Goal: Task Accomplishment & Management: Manage account settings

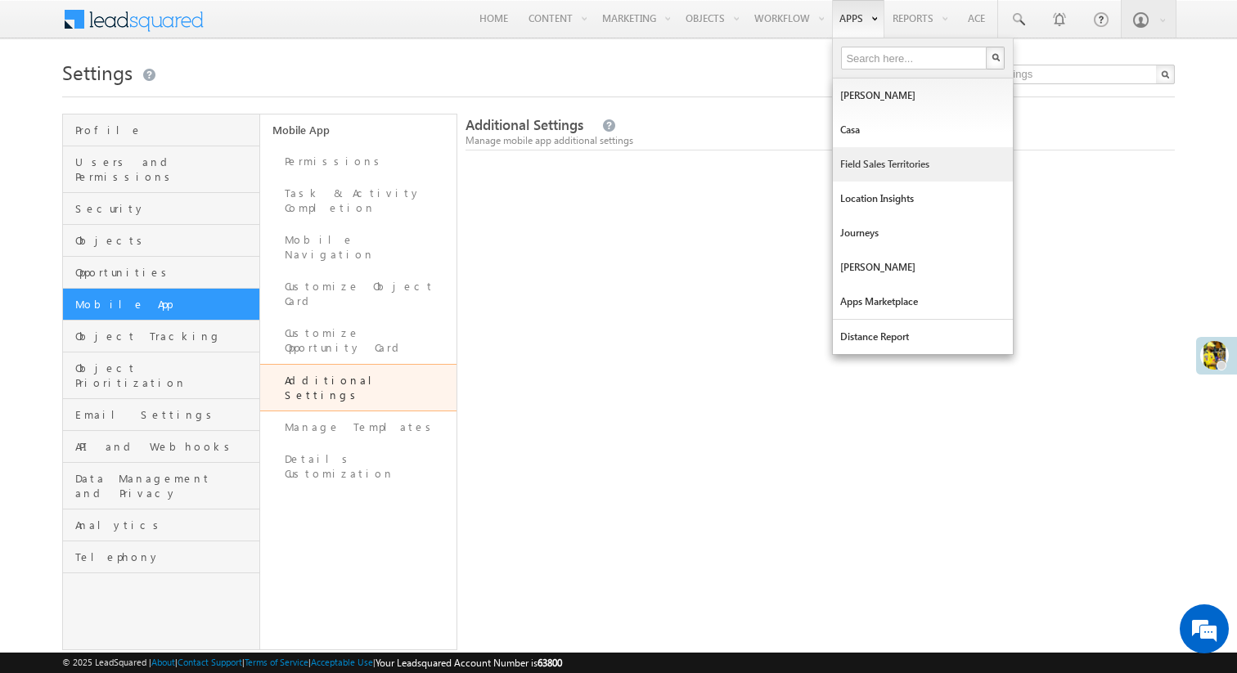
click at [870, 166] on link "Field Sales Territories" at bounding box center [923, 164] width 180 height 34
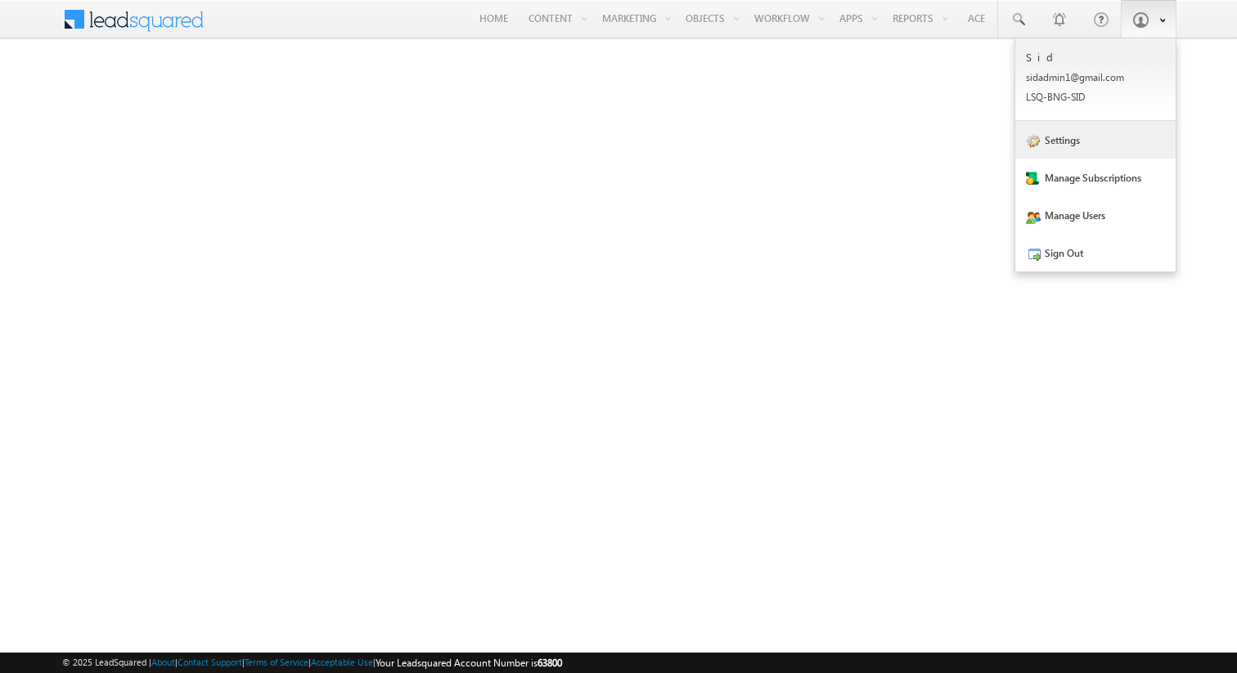
click at [1098, 151] on link "Settings" at bounding box center [1095, 140] width 160 height 38
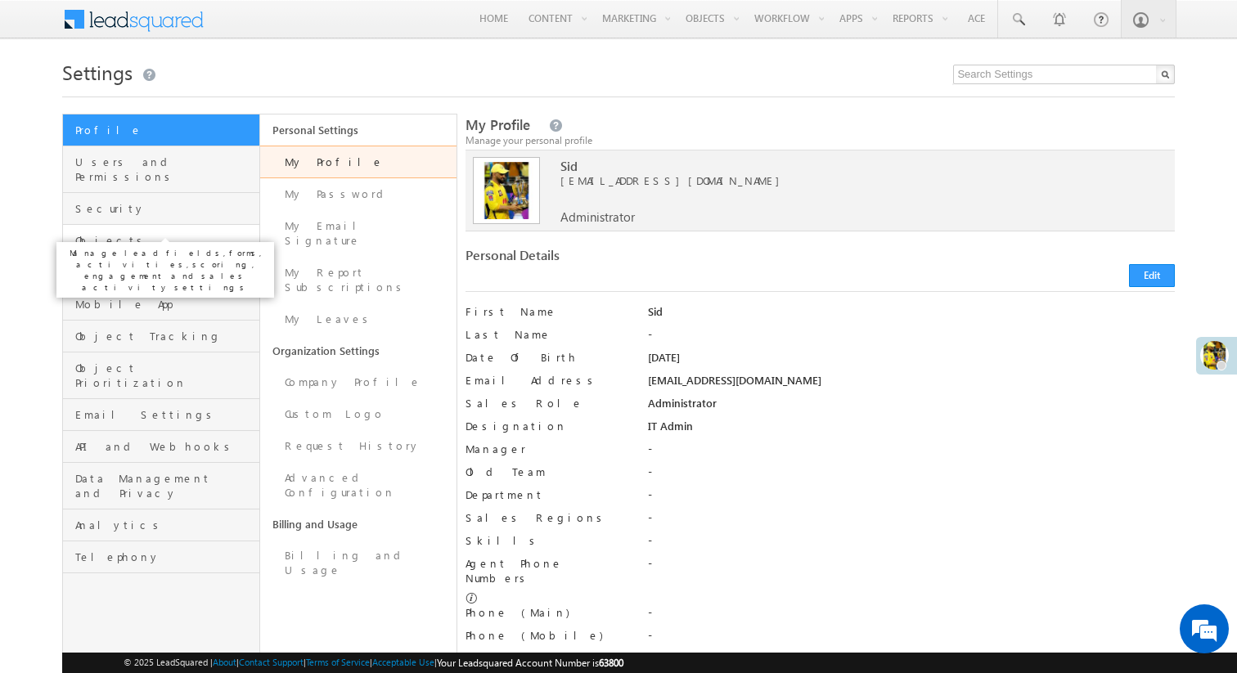
click at [144, 233] on span "Objects" at bounding box center [165, 240] width 180 height 15
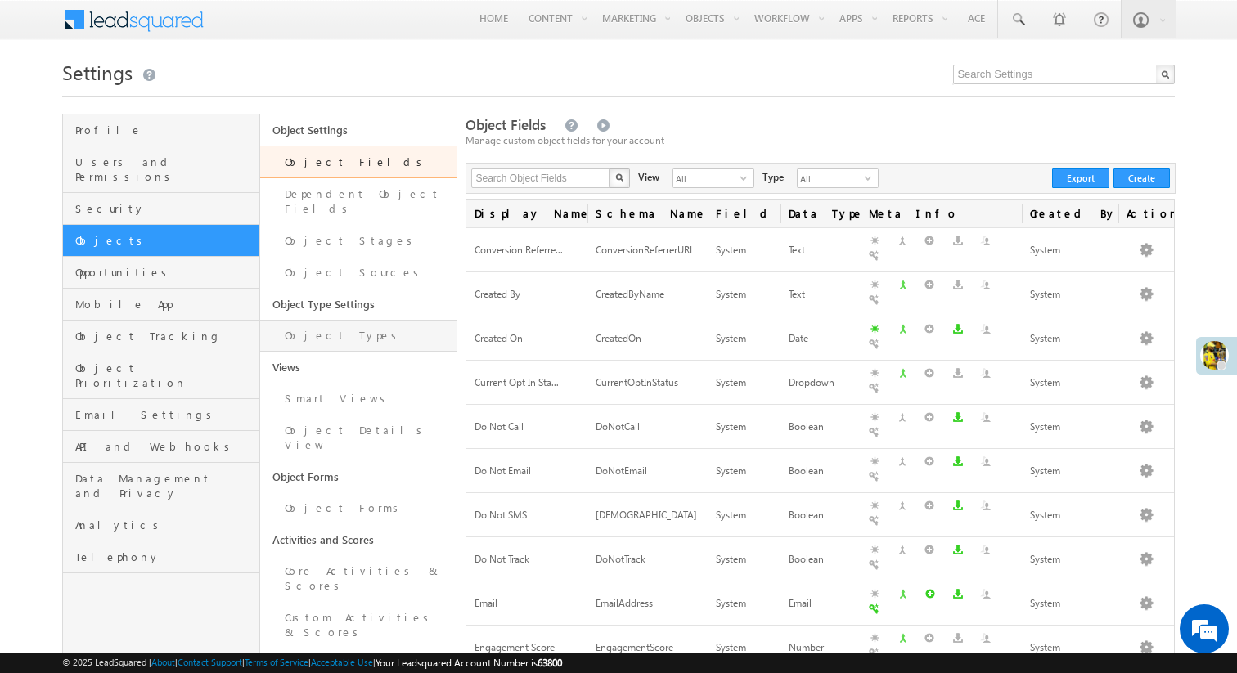
click at [373, 320] on link "Object Types" at bounding box center [358, 336] width 197 height 32
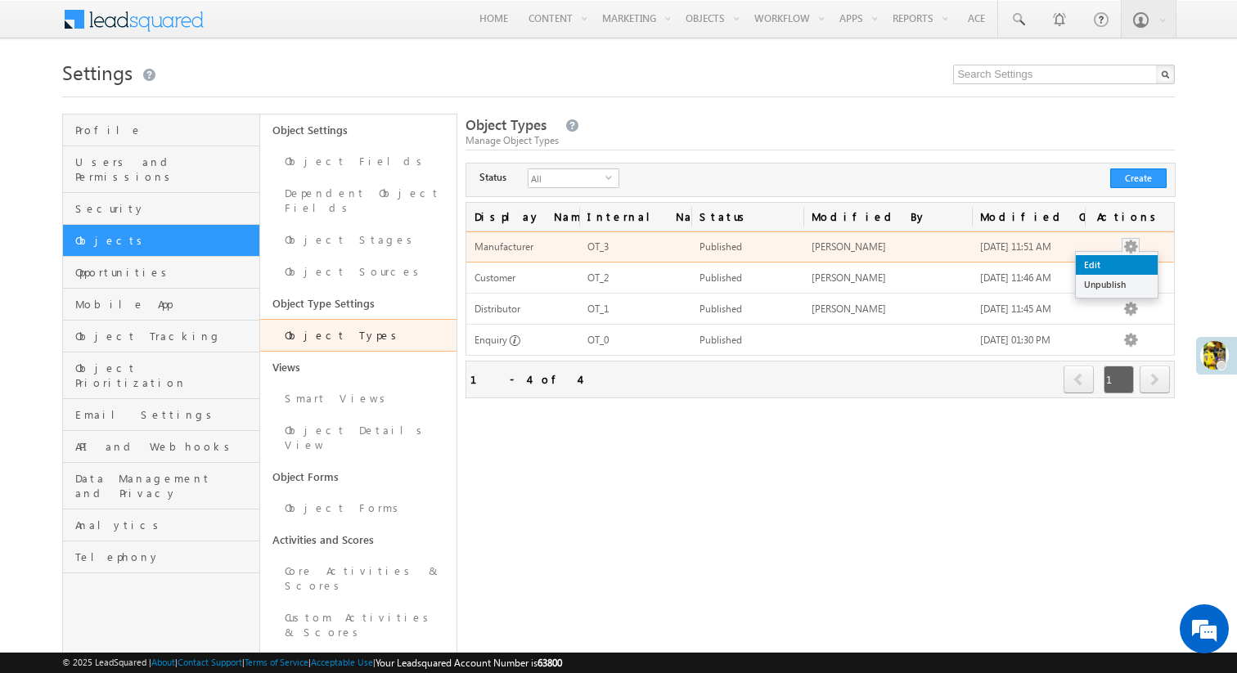
click at [1121, 269] on link "Edit" at bounding box center [1117, 265] width 82 height 20
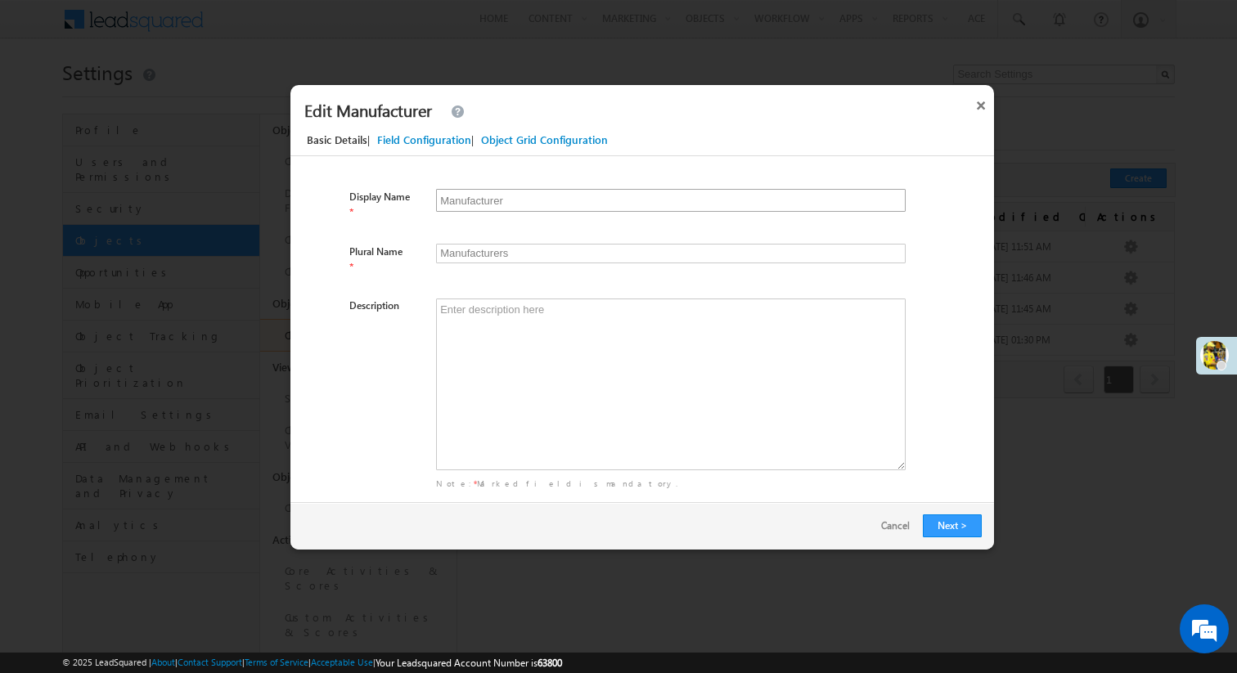
click at [542, 199] on input "Manufacturer" at bounding box center [671, 200] width 470 height 23
type input "P"
type input "Ps"
type input "Pa"
type input "Pas"
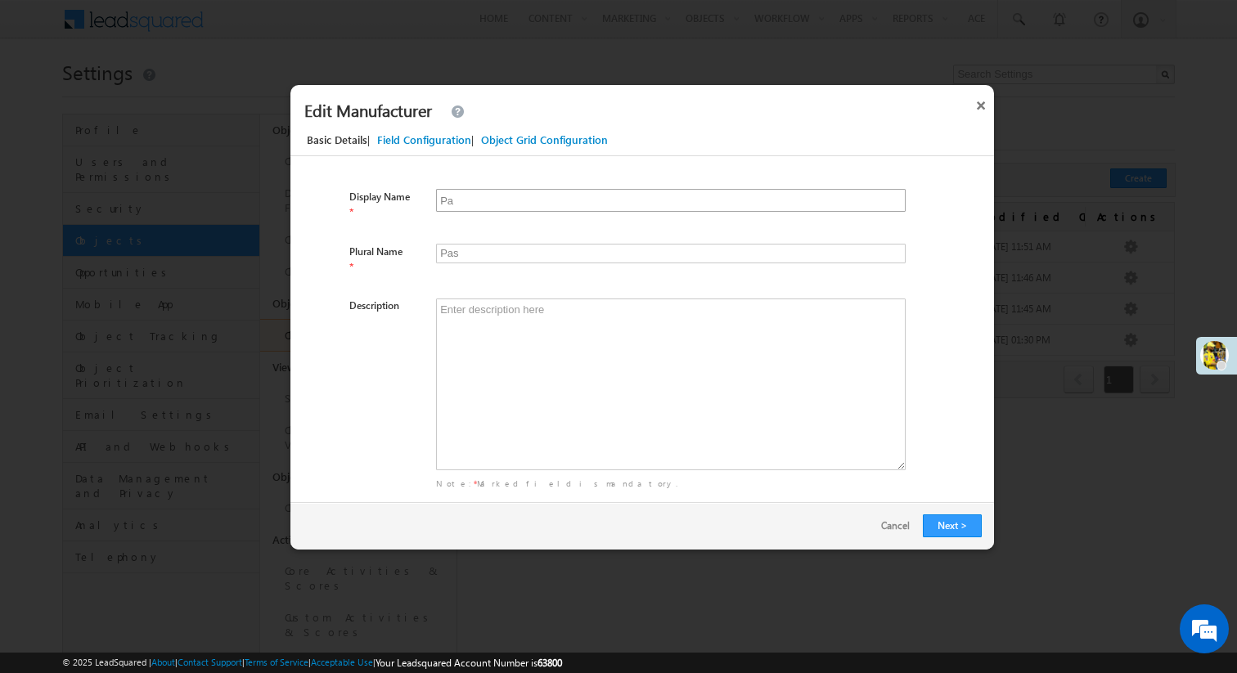
type input "Par"
type input "Pars"
type input "Part"
type input "Parts"
type input "Partn"
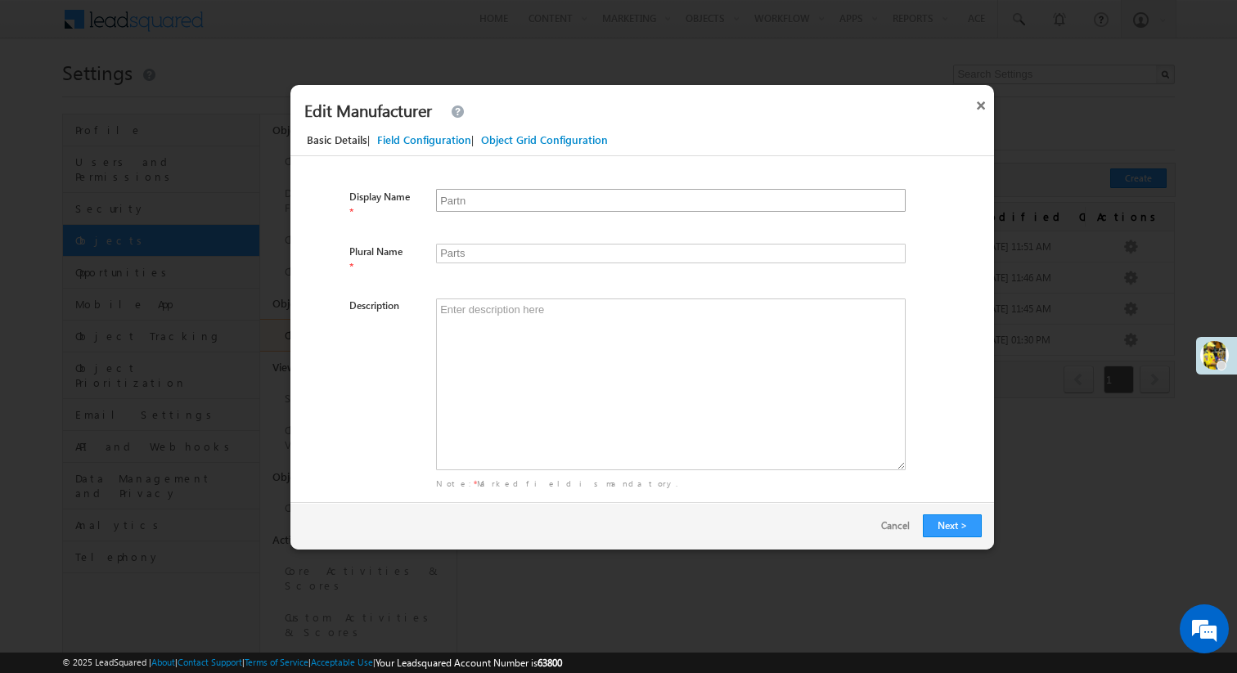
type input "Partns"
type input "Partne"
type input "Partnes"
type input "Partner"
type input "Partners"
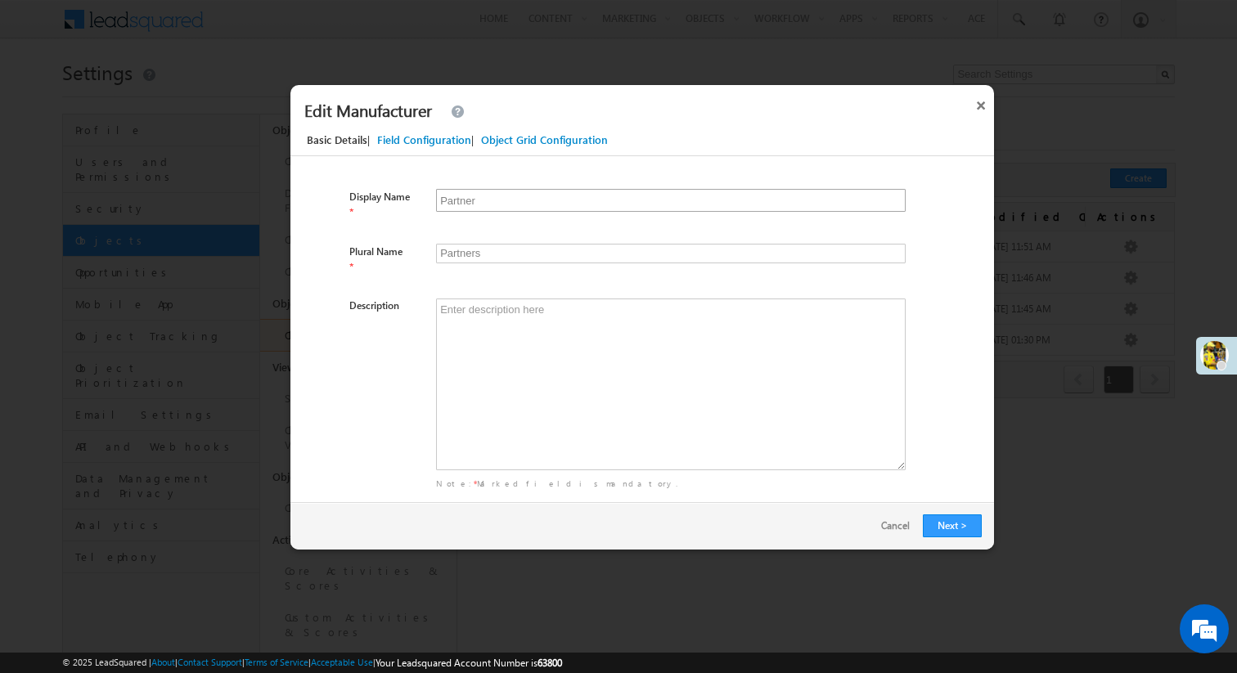
type input "Partners"
type input "Partnerss"
type input "Partner"
type input "Partners"
type input "Partner"
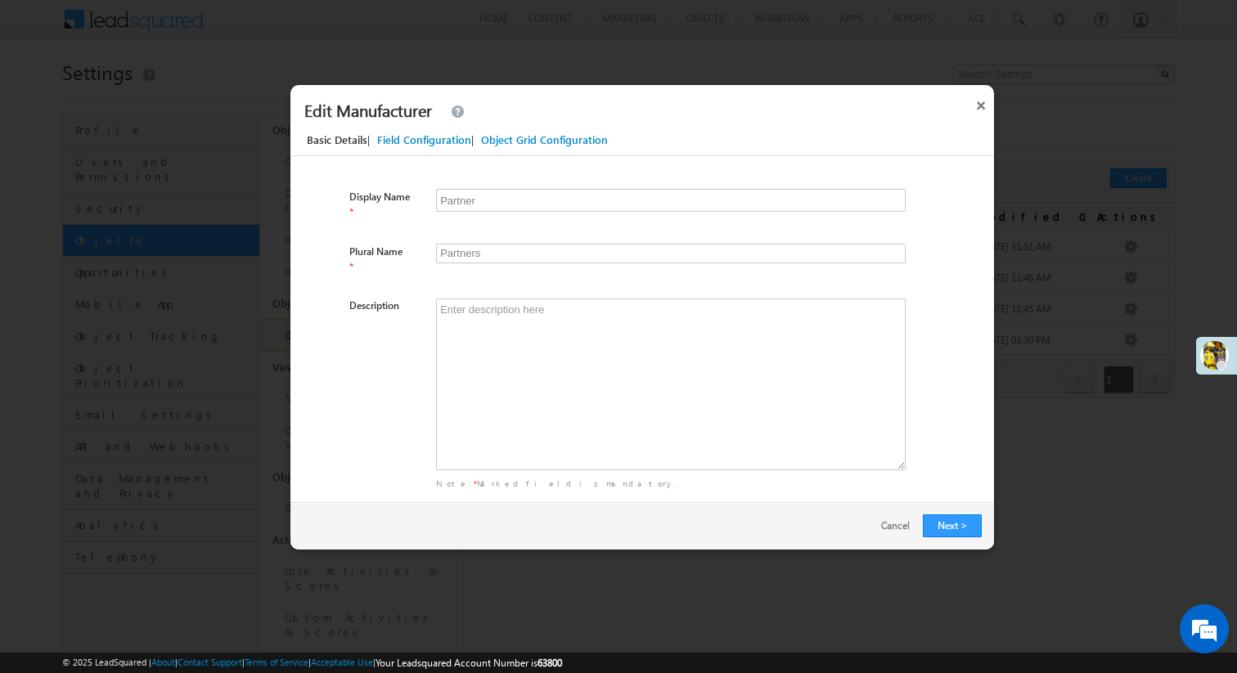
click at [392, 134] on div "Field Configuration" at bounding box center [424, 140] width 94 height 15
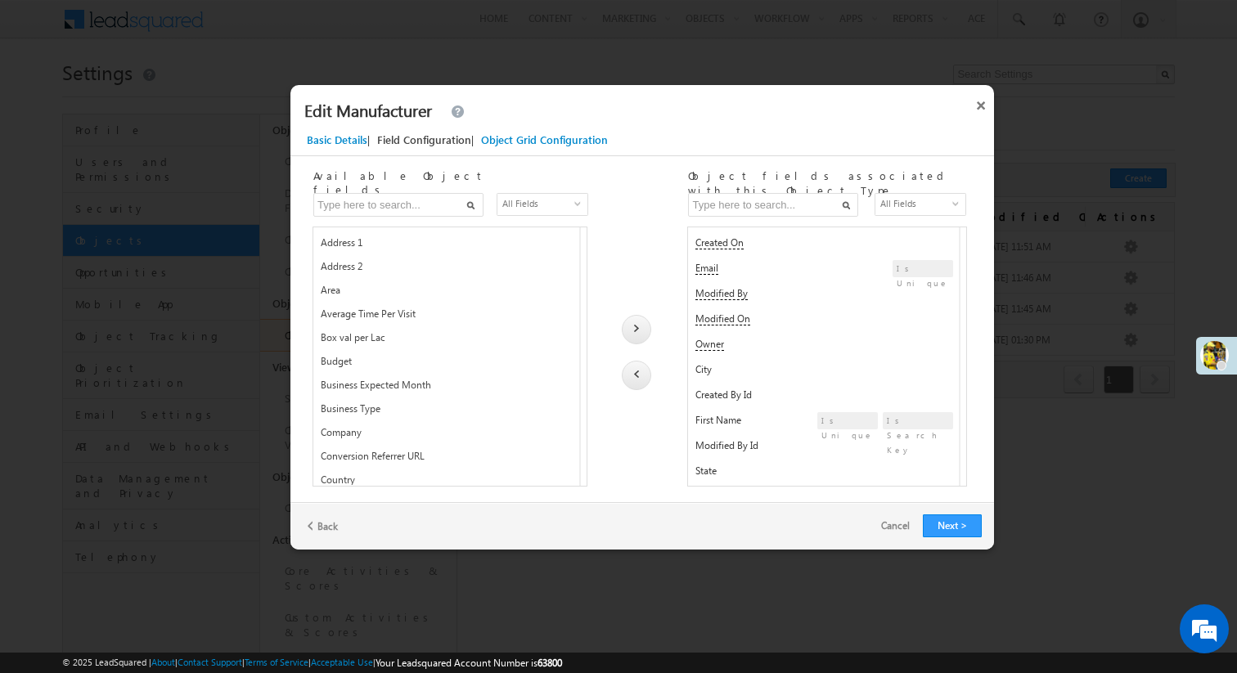
click at [434, 233] on div "Address 1 mx_Street1" at bounding box center [454, 244] width 267 height 27
click at [424, 264] on span "Address 2" at bounding box center [386, 270] width 131 height 20
click at [438, 241] on span "Address 1" at bounding box center [386, 246] width 131 height 20
click at [640, 328] on div at bounding box center [636, 329] width 29 height 29
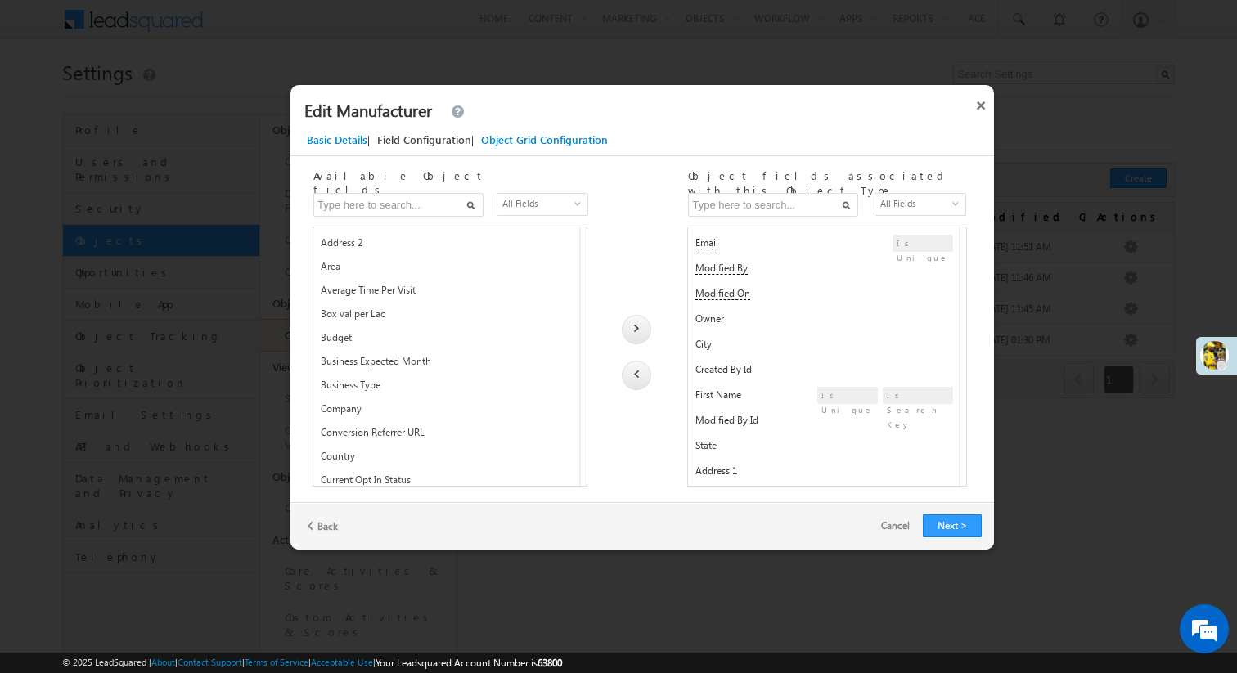
click at [443, 236] on span "Address 2" at bounding box center [386, 246] width 131 height 20
click at [629, 326] on div at bounding box center [636, 329] width 29 height 29
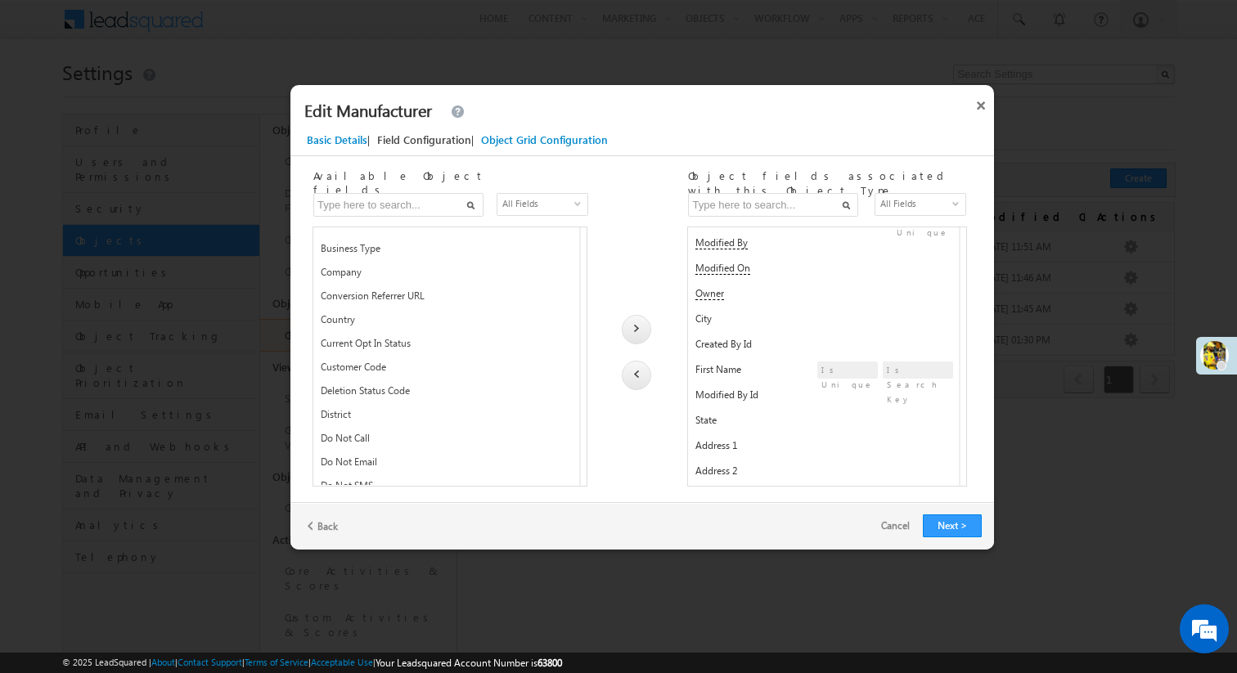
scroll to position [110, 0]
click at [417, 321] on span "Country" at bounding box center [386, 327] width 131 height 20
click at [639, 326] on div at bounding box center [636, 329] width 29 height 29
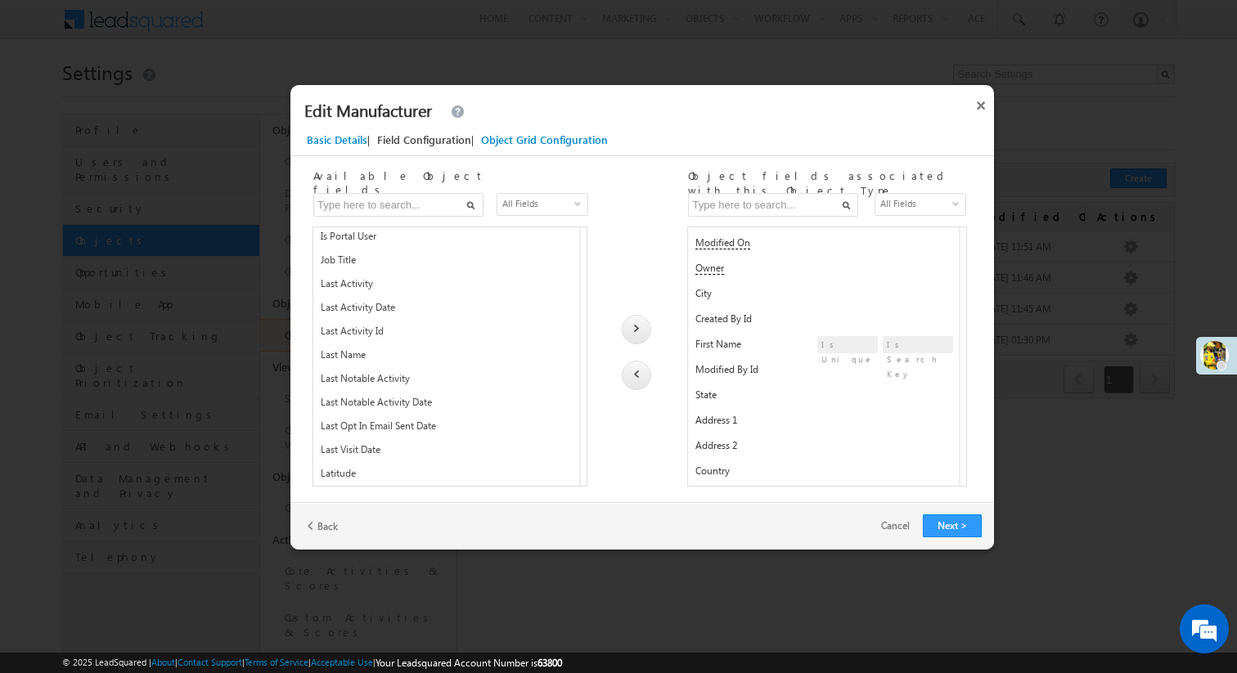
scroll to position [699, 0]
click at [449, 348] on span "Last Name" at bounding box center [386, 354] width 131 height 20
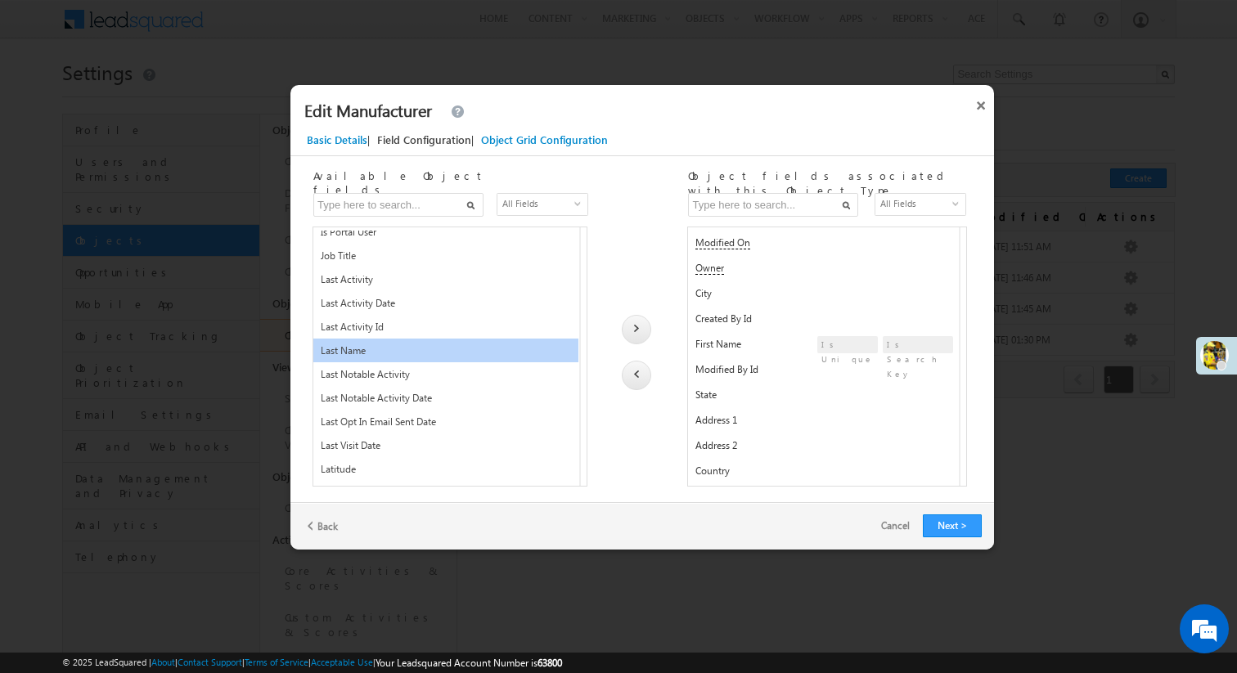
click at [629, 323] on div at bounding box center [636, 329] width 29 height 29
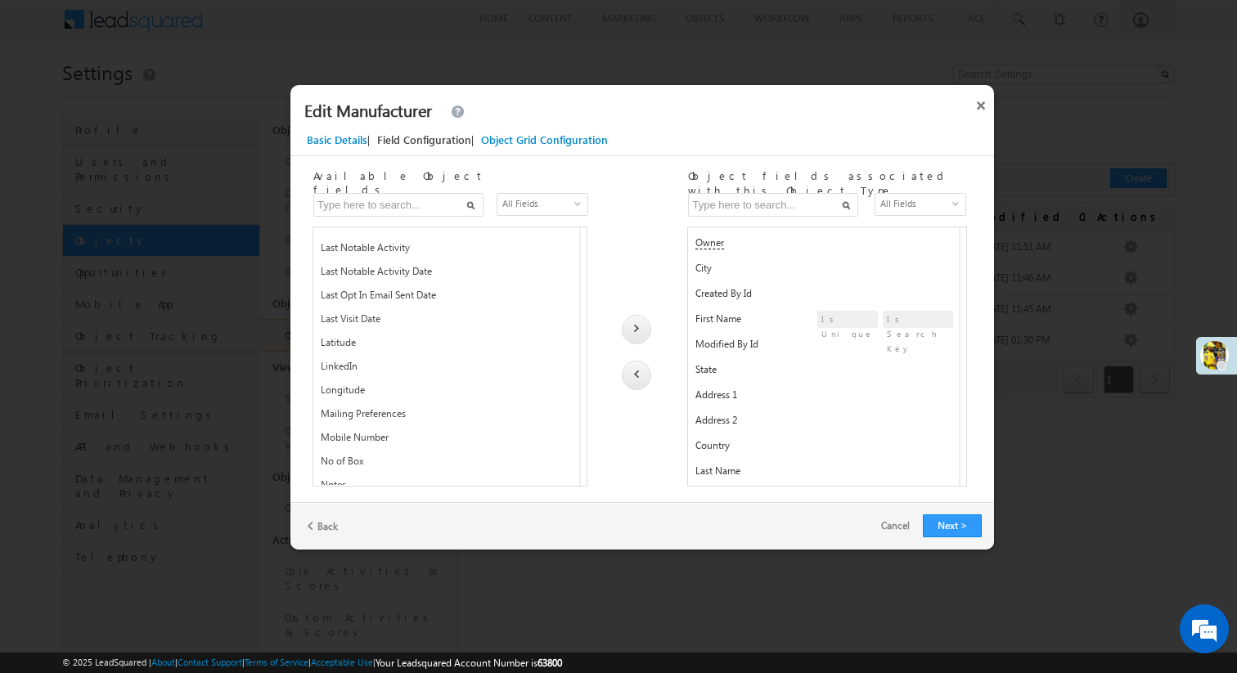
scroll to position [803, 0]
click at [397, 336] on span "Latitude" at bounding box center [386, 345] width 131 height 20
click at [636, 330] on img at bounding box center [636, 328] width 5 height 7
click at [486, 363] on div "Longitude Longitude" at bounding box center [454, 366] width 267 height 27
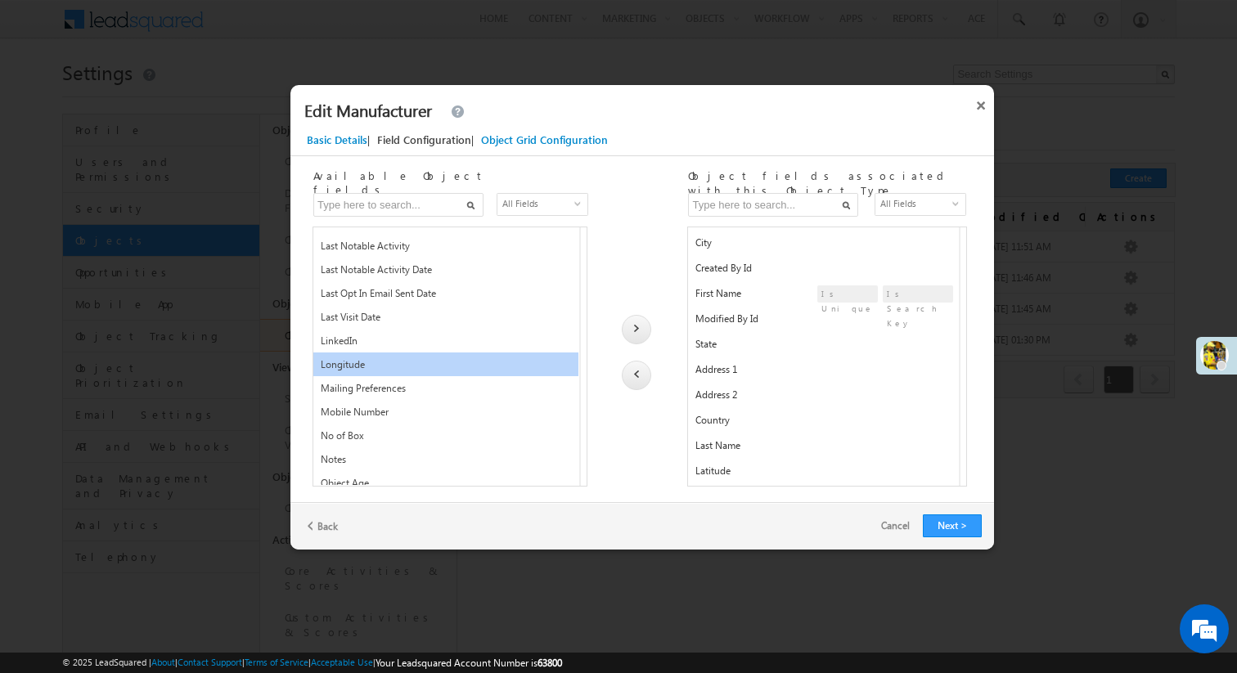
click at [642, 327] on div at bounding box center [636, 329] width 29 height 29
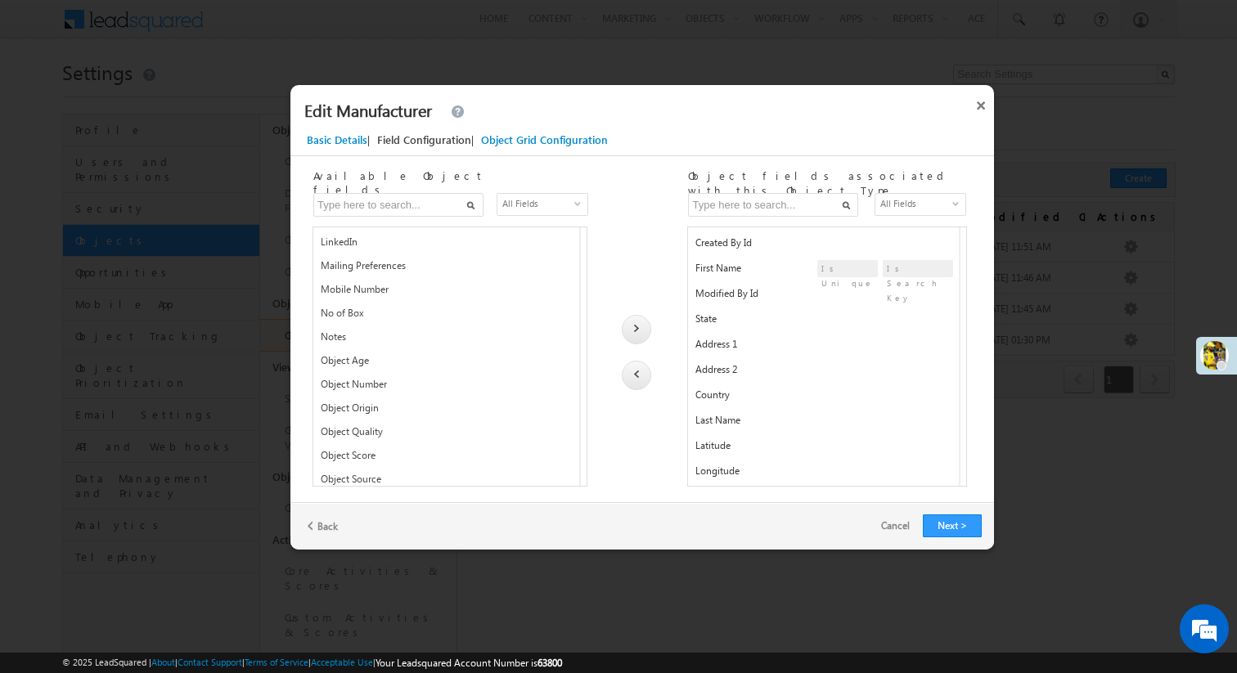
scroll to position [910, 0]
click at [519, 284] on div "Mobile Number Mobile" at bounding box center [454, 283] width 267 height 27
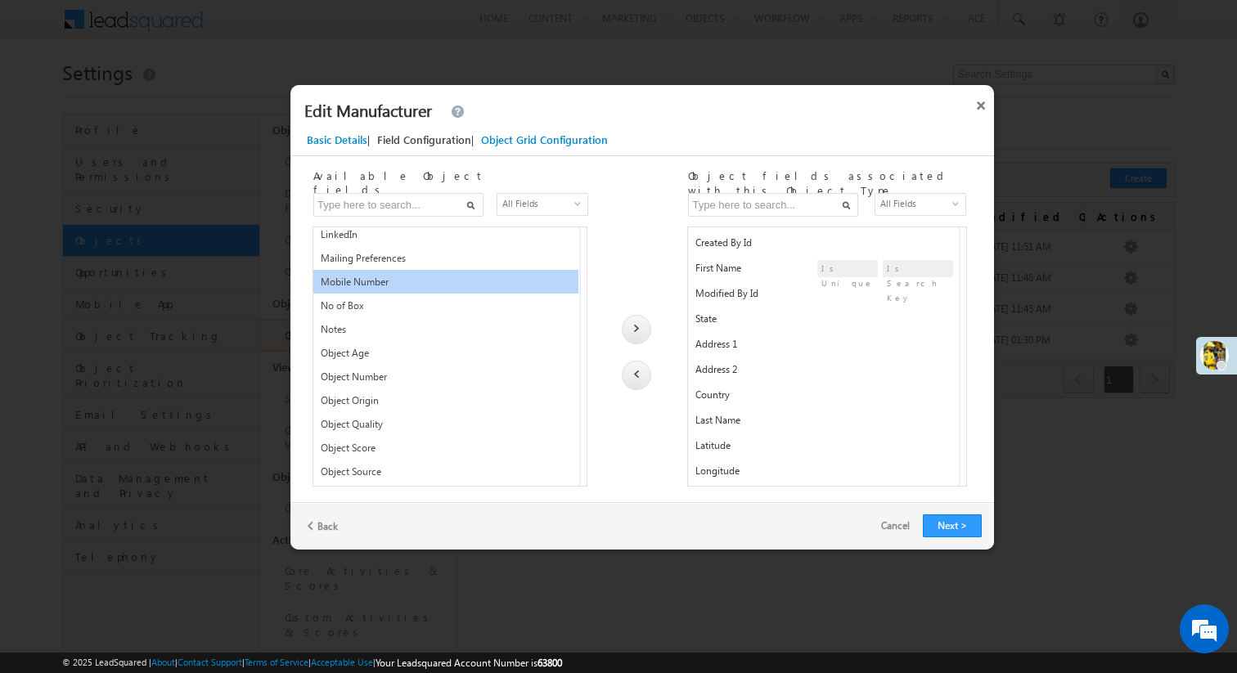
click at [635, 330] on img at bounding box center [636, 328] width 5 height 7
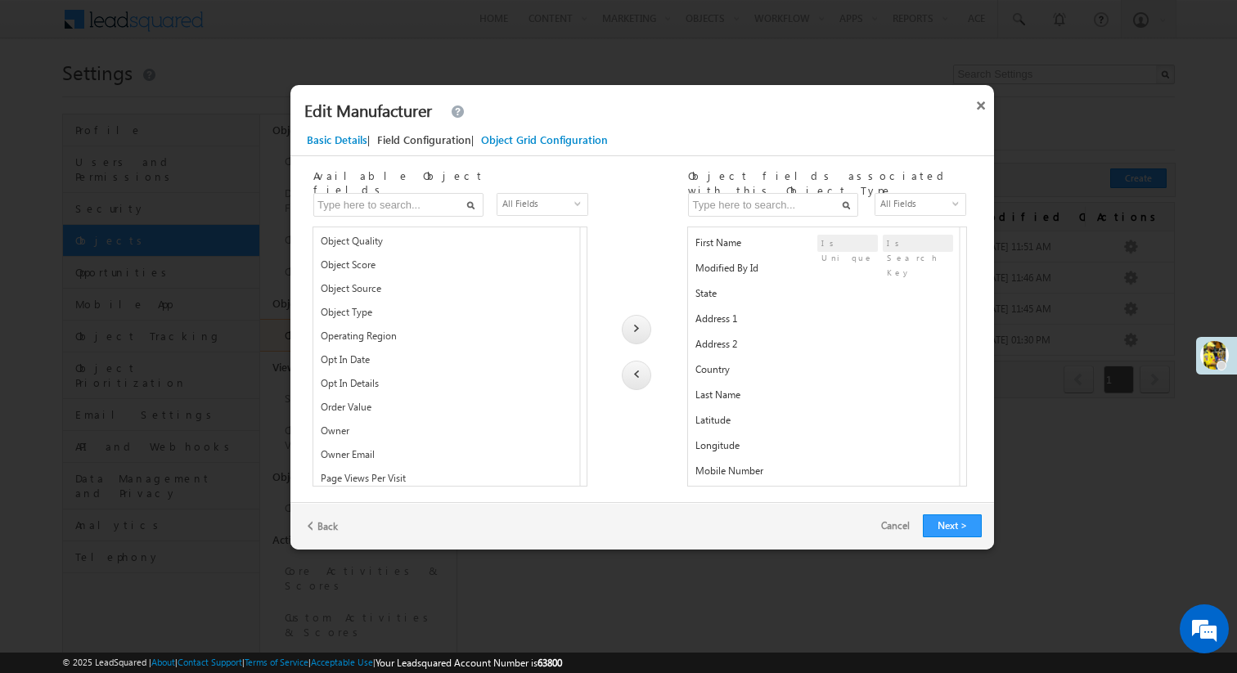
scroll to position [1072, 0]
click at [459, 311] on div "Object Type ProspectStage" at bounding box center [454, 310] width 267 height 27
click at [637, 335] on div at bounding box center [636, 329] width 29 height 29
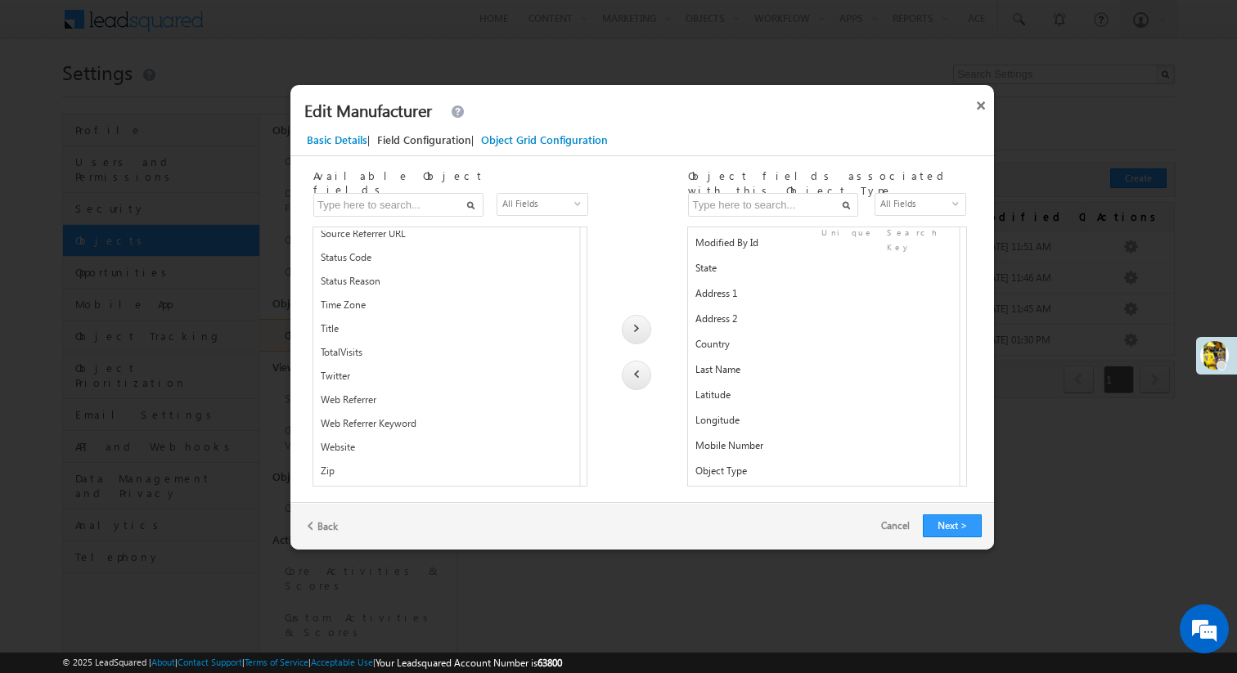
scroll to position [1742, 0]
click at [942, 524] on button "Next >" at bounding box center [952, 526] width 59 height 23
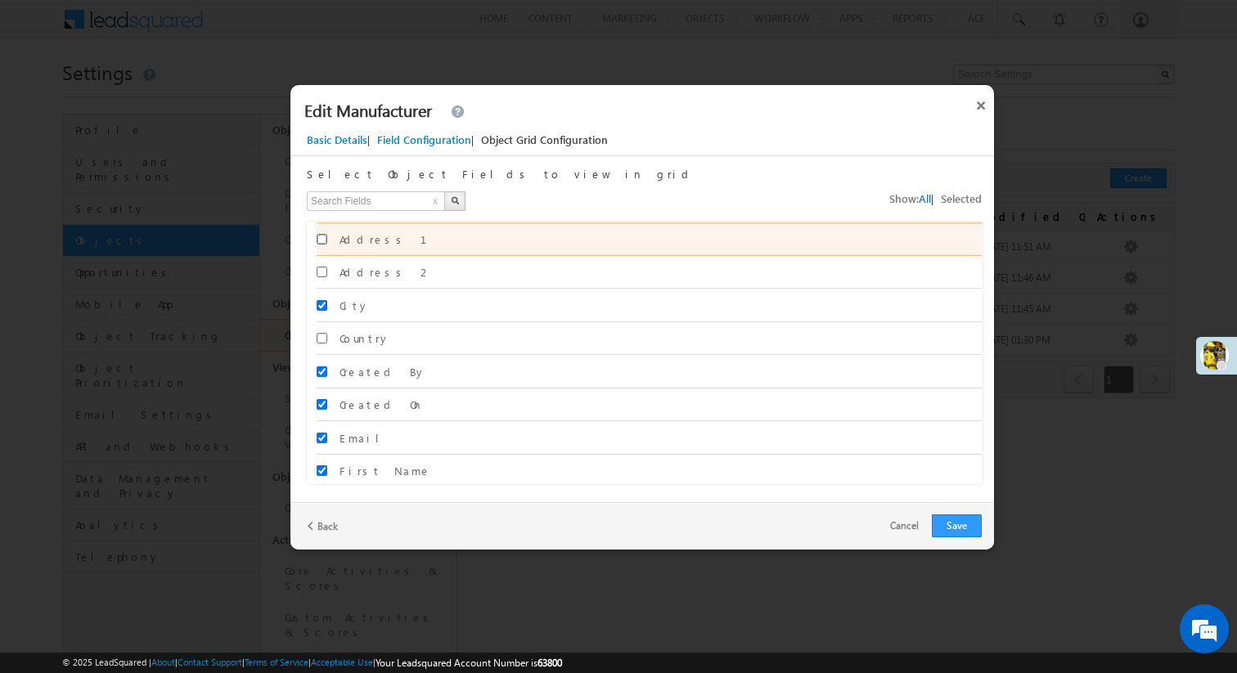
click at [321, 238] on input "Address 1" at bounding box center [322, 239] width 11 height 11
checkbox input "true"
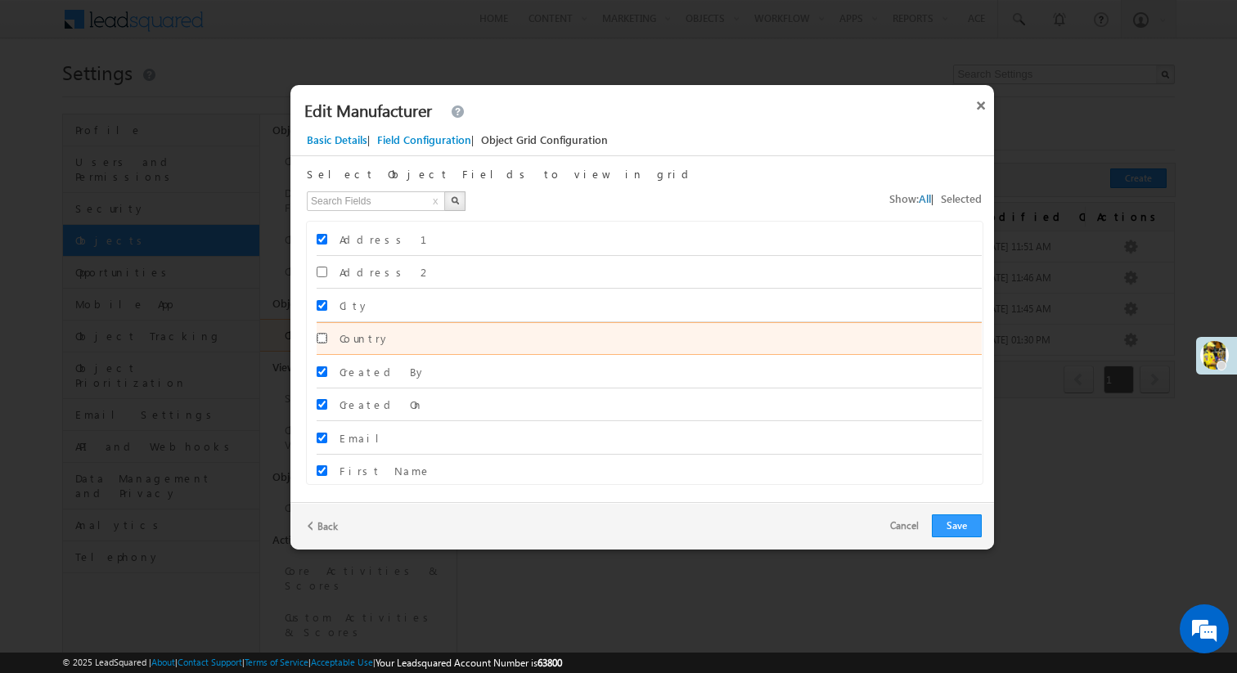
click at [321, 339] on input "Country" at bounding box center [322, 338] width 11 height 11
checkbox input "true"
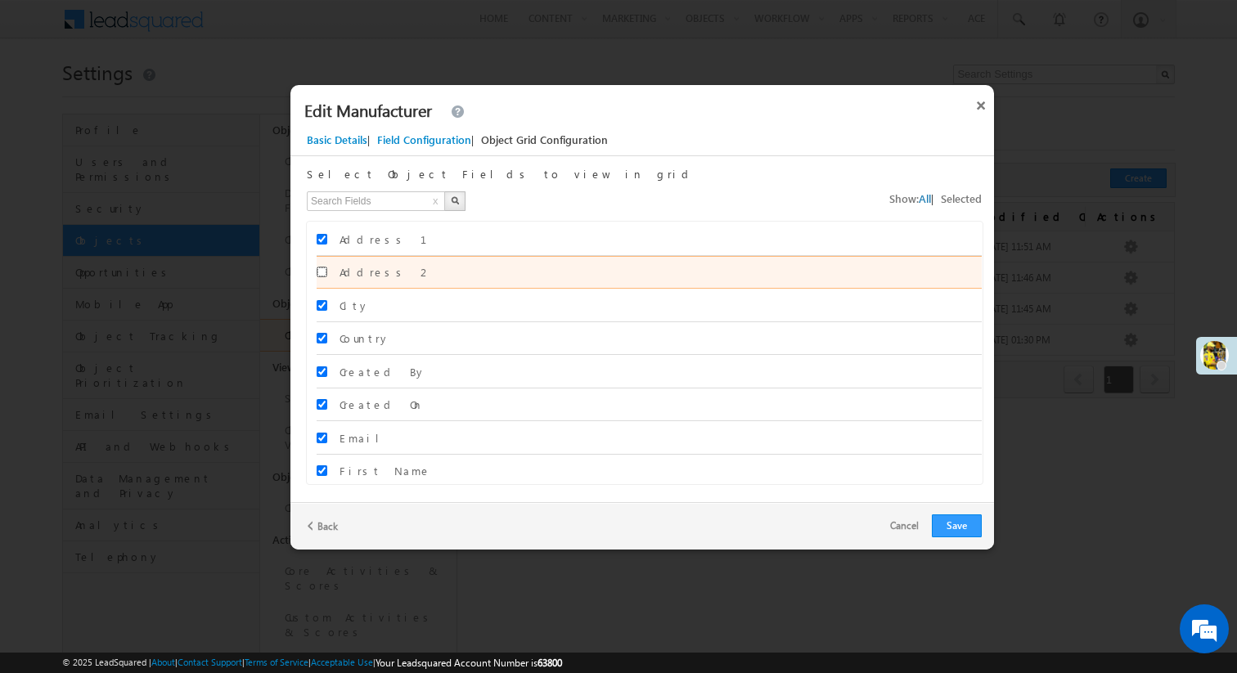
click at [319, 269] on input "Address 2" at bounding box center [322, 272] width 11 height 11
checkbox input "true"
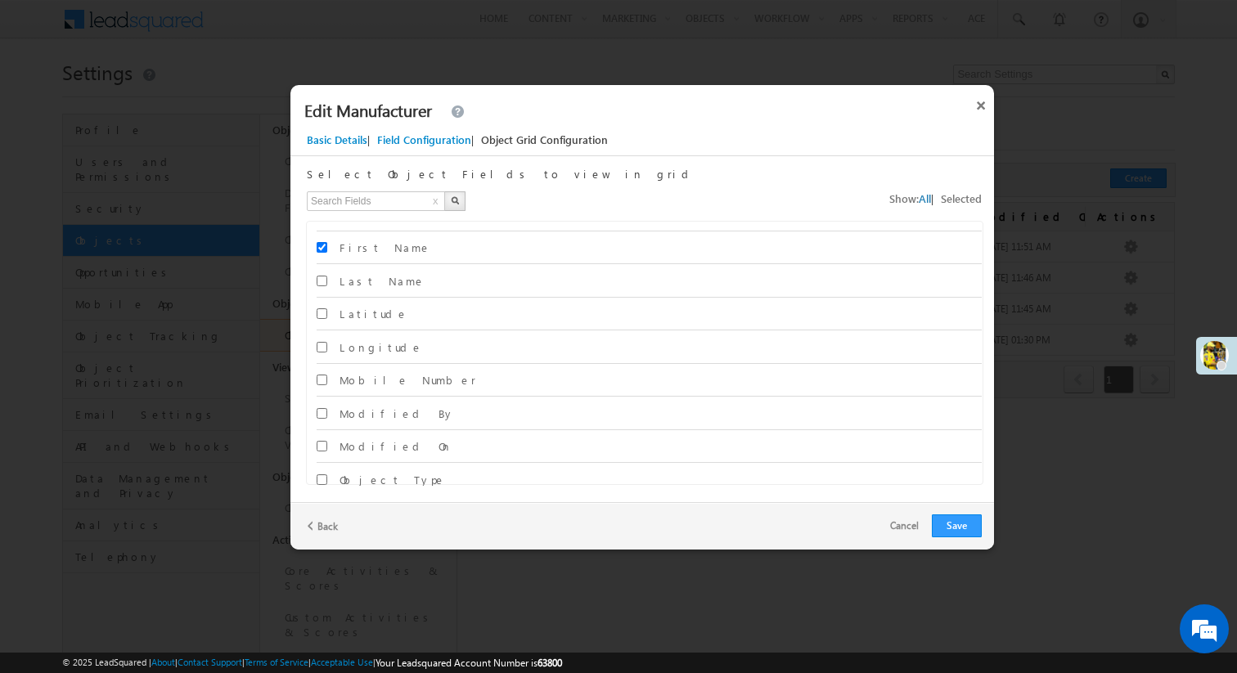
scroll to position [211, 0]
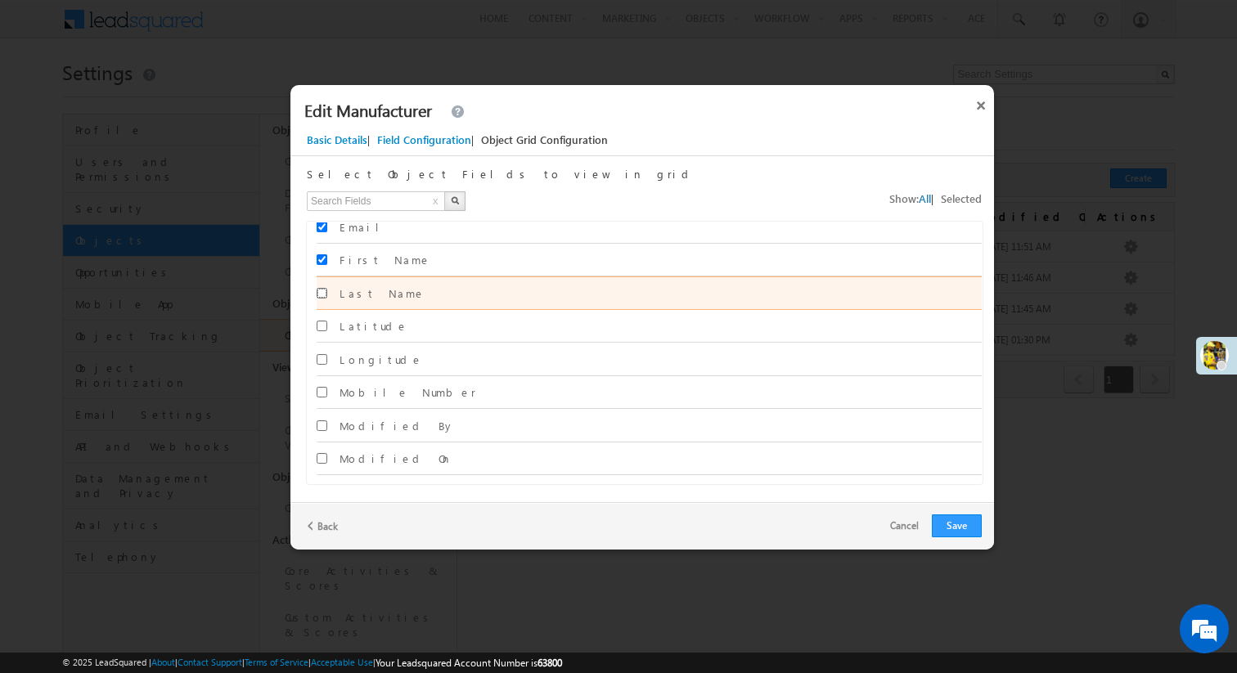
click at [322, 295] on input "Last Name" at bounding box center [322, 293] width 11 height 11
checkbox input "true"
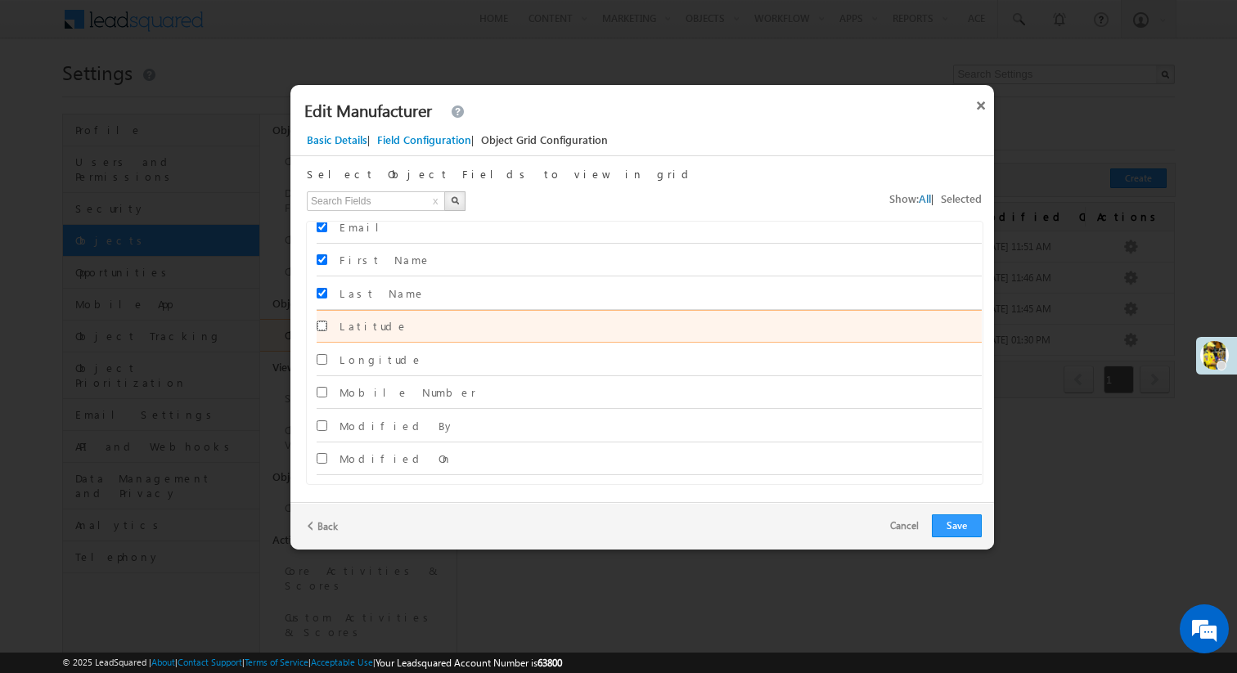
click at [322, 323] on input "Latitude" at bounding box center [322, 326] width 11 height 11
checkbox input "true"
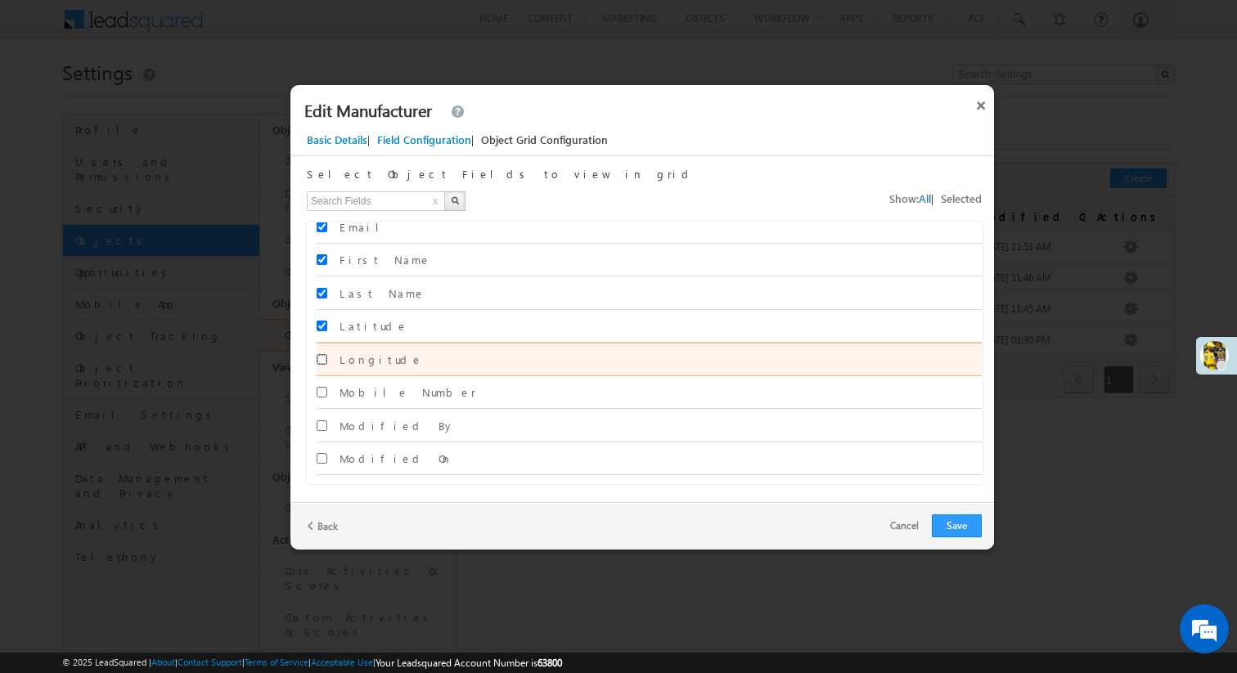
click at [321, 362] on input "Longitude" at bounding box center [322, 359] width 11 height 11
checkbox input "true"
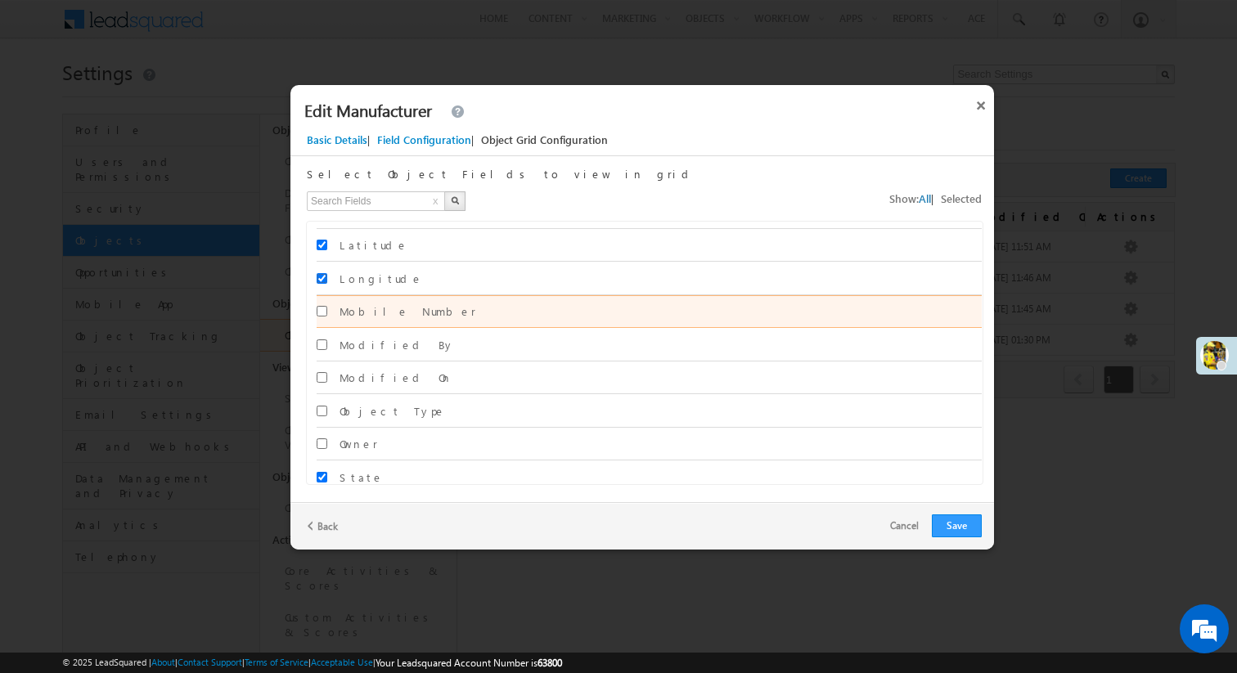
scroll to position [295, 0]
click at [319, 303] on input "Mobile Number" at bounding box center [322, 308] width 11 height 11
checkbox input "true"
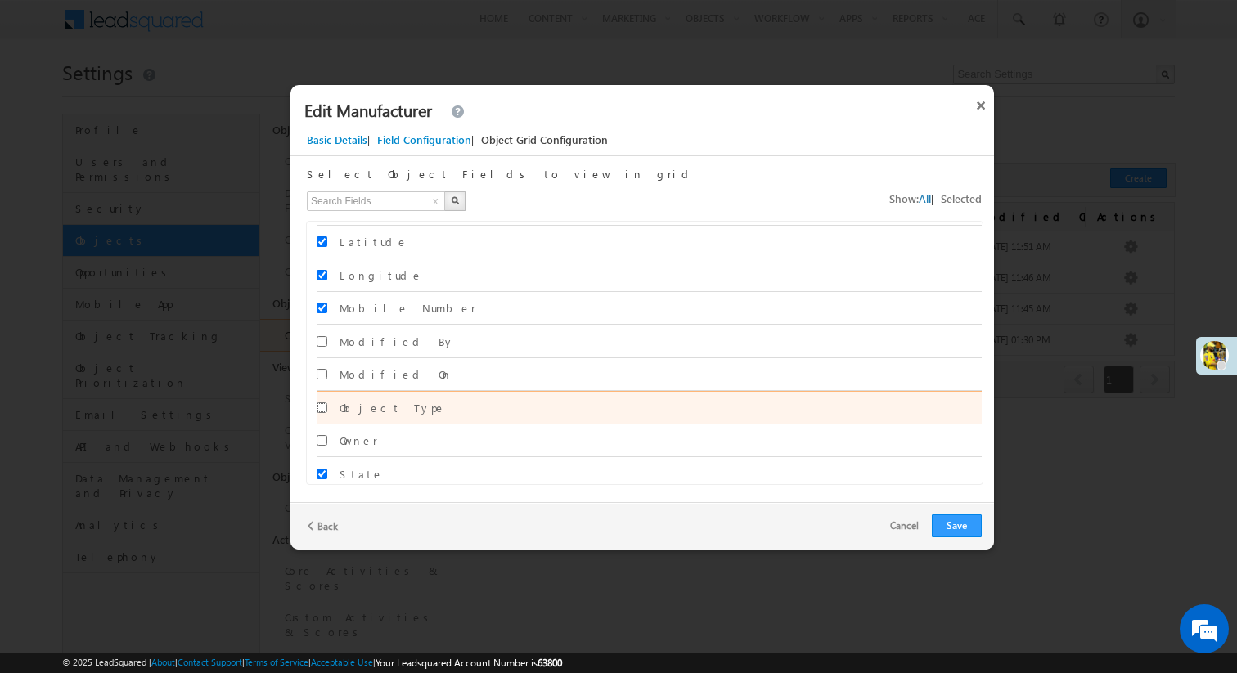
click at [322, 410] on input "Object Type" at bounding box center [322, 407] width 11 height 11
checkbox input "true"
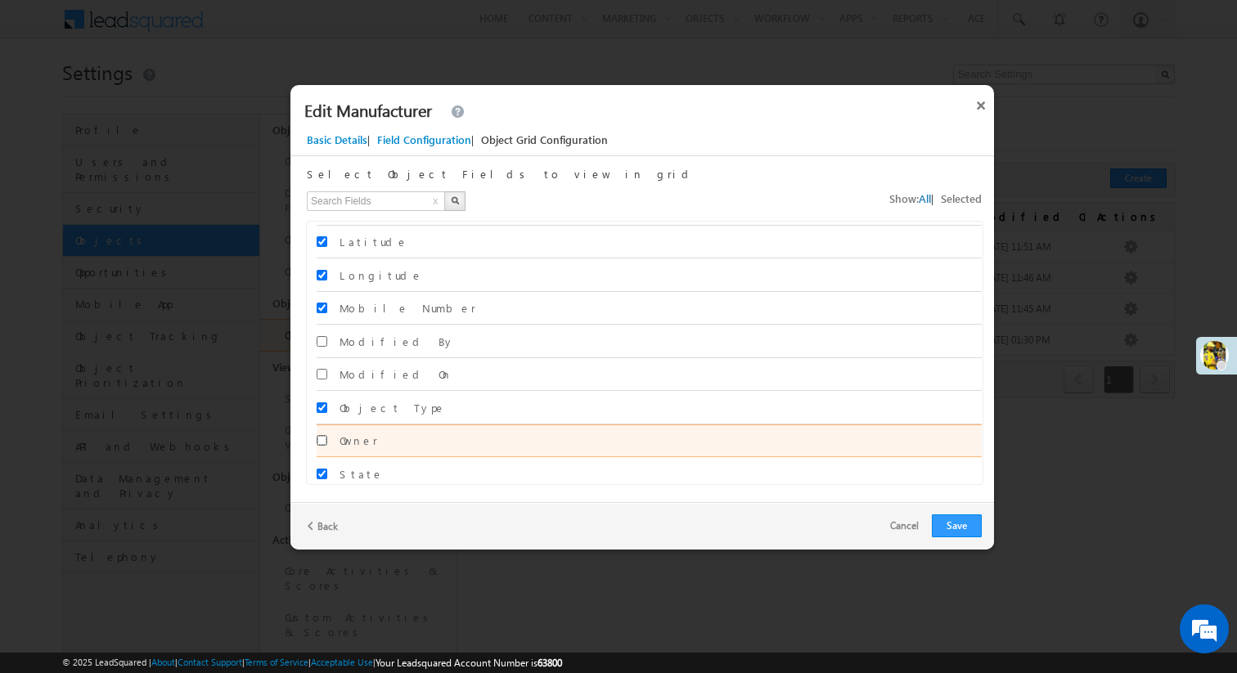
click at [321, 438] on input "Owner" at bounding box center [322, 440] width 11 height 11
checkbox input "true"
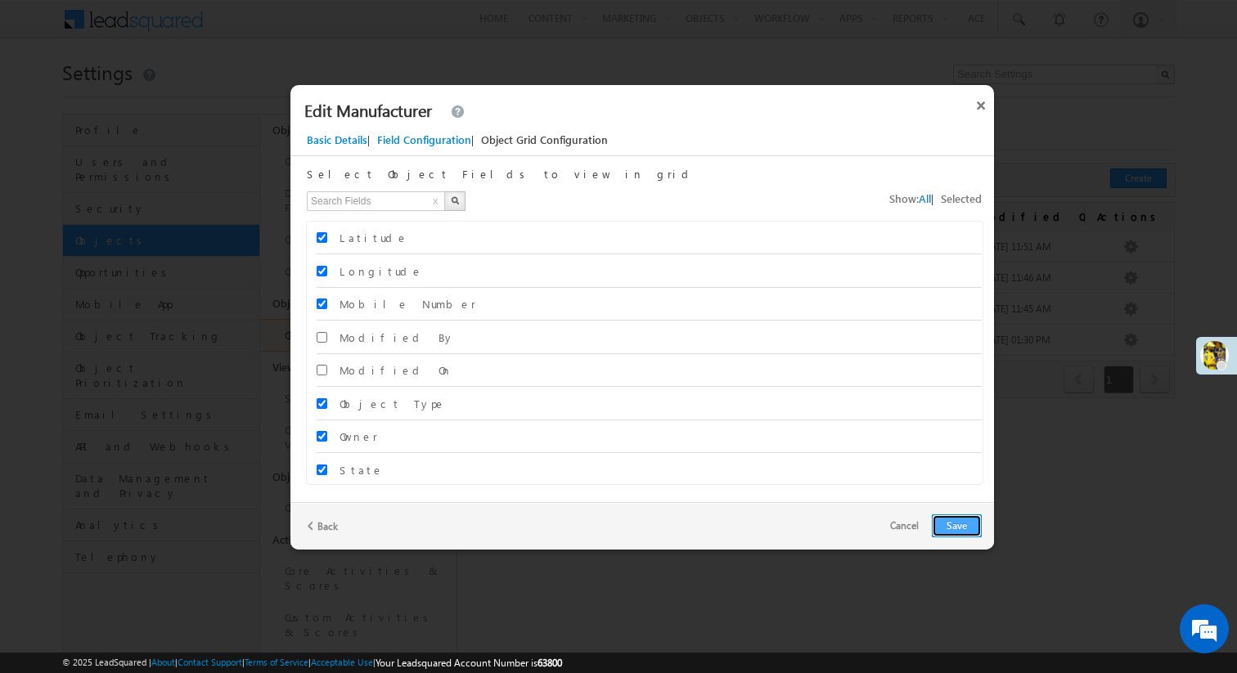
click at [958, 521] on button "Save" at bounding box center [957, 526] width 50 height 23
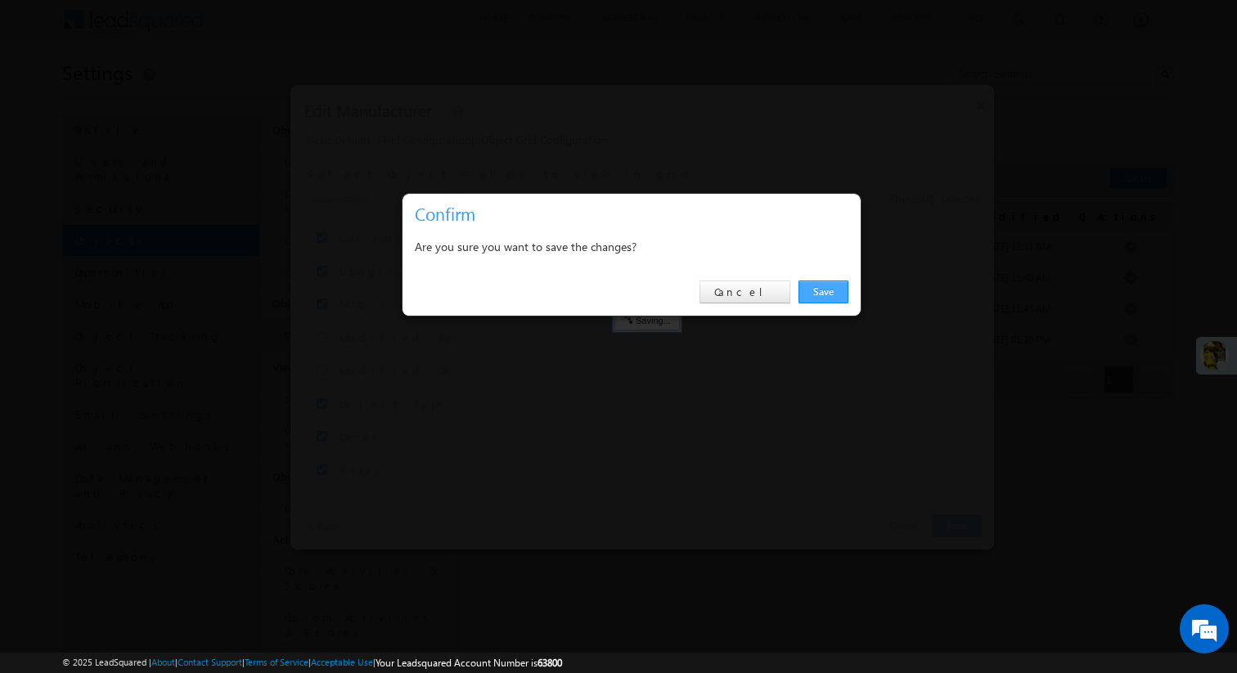
click at [832, 296] on link "Save" at bounding box center [823, 292] width 50 height 23
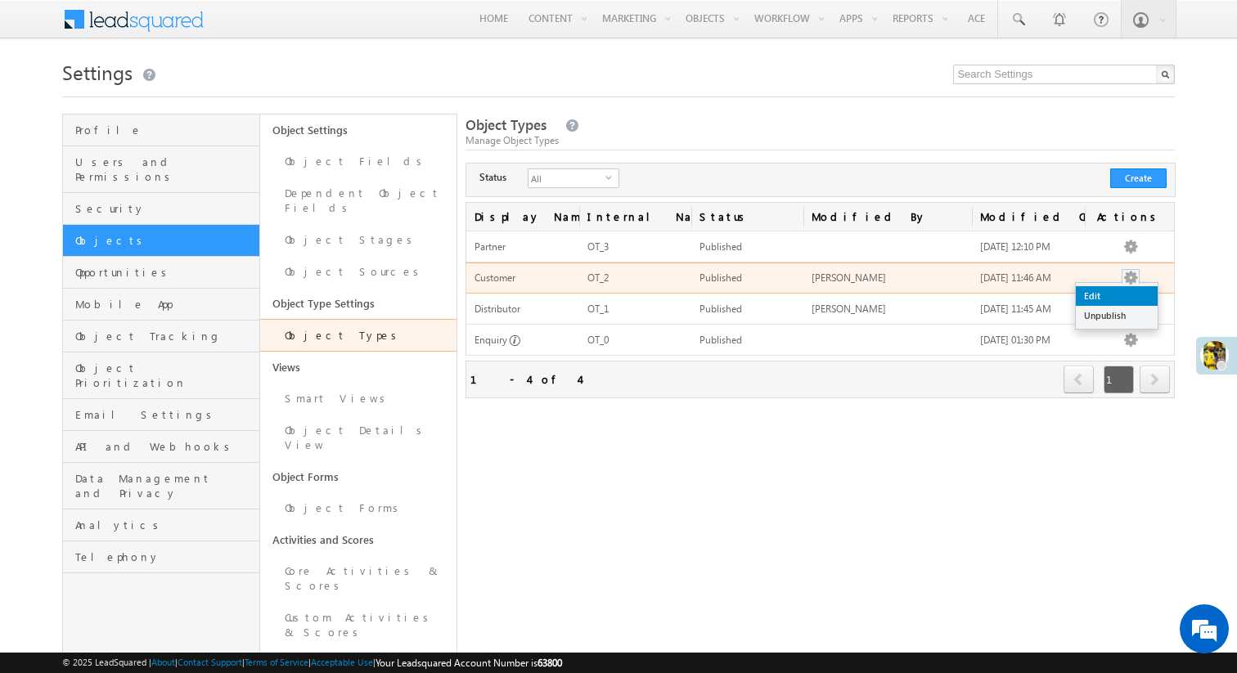
click at [1126, 296] on link "Edit" at bounding box center [1117, 296] width 82 height 20
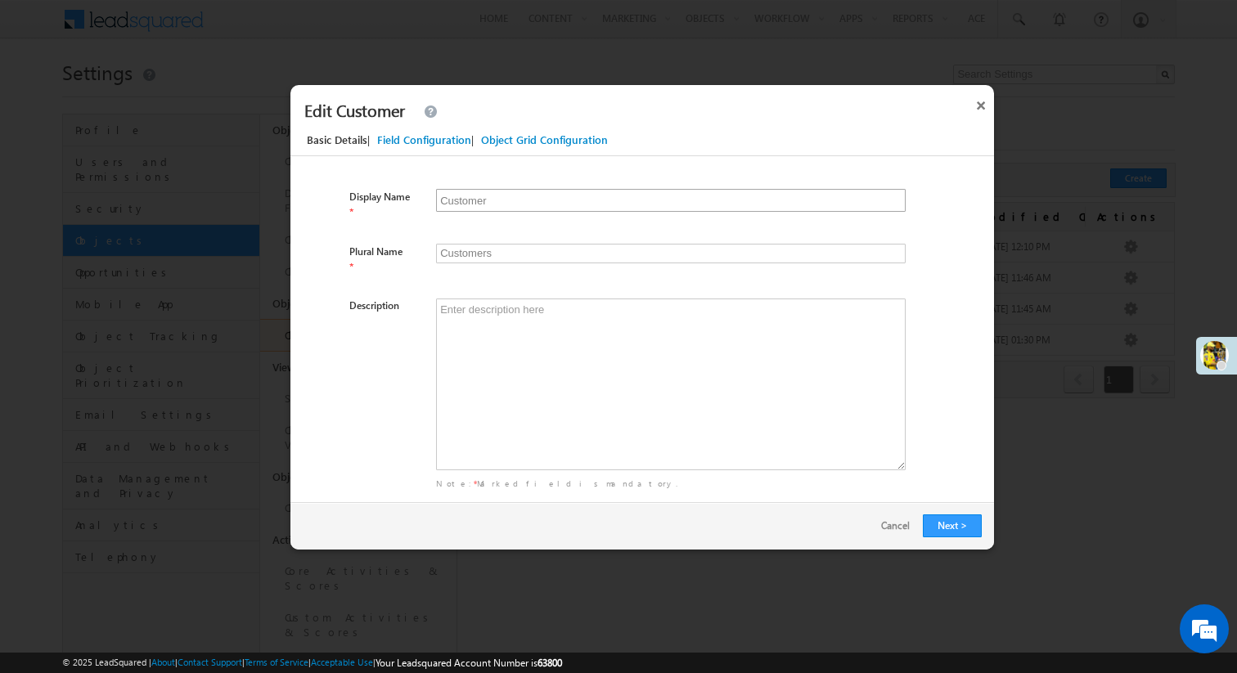
click at [552, 195] on input "Customer" at bounding box center [671, 200] width 470 height 23
type input "S"
type input "Ss"
type input "Sp"
type input "Sps"
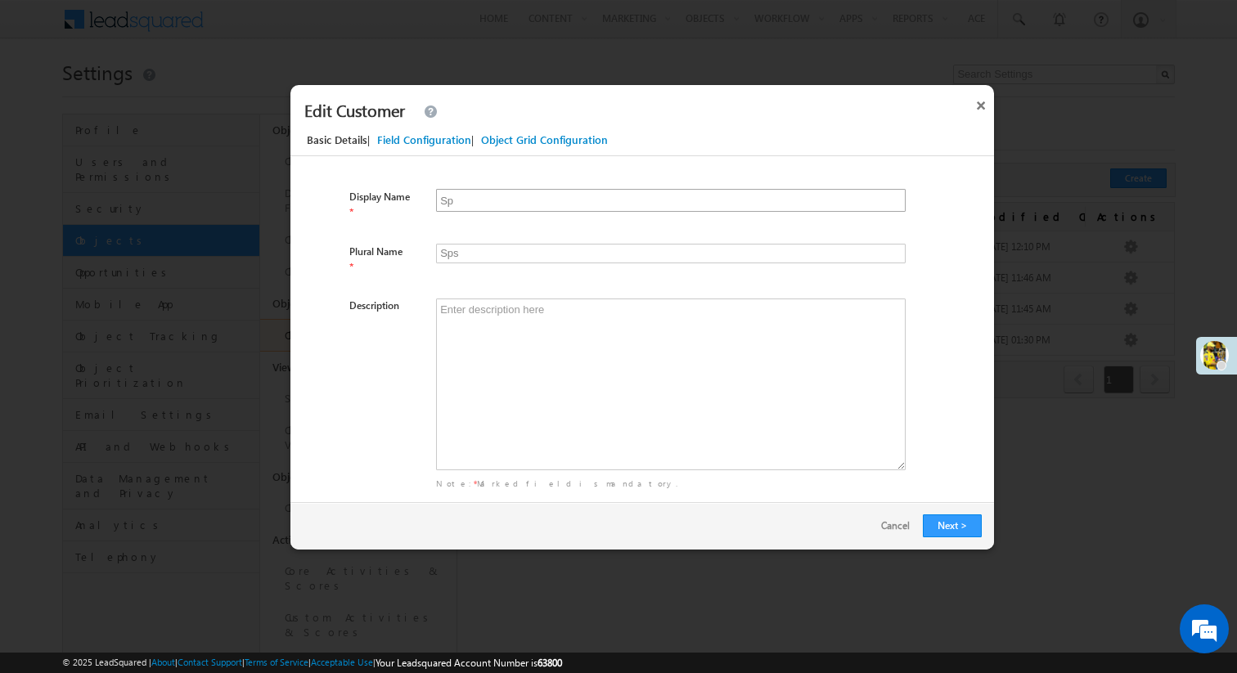
type input "Spl"
type input "Spls"
type input "Spli"
type input "Splis"
type input "Split"
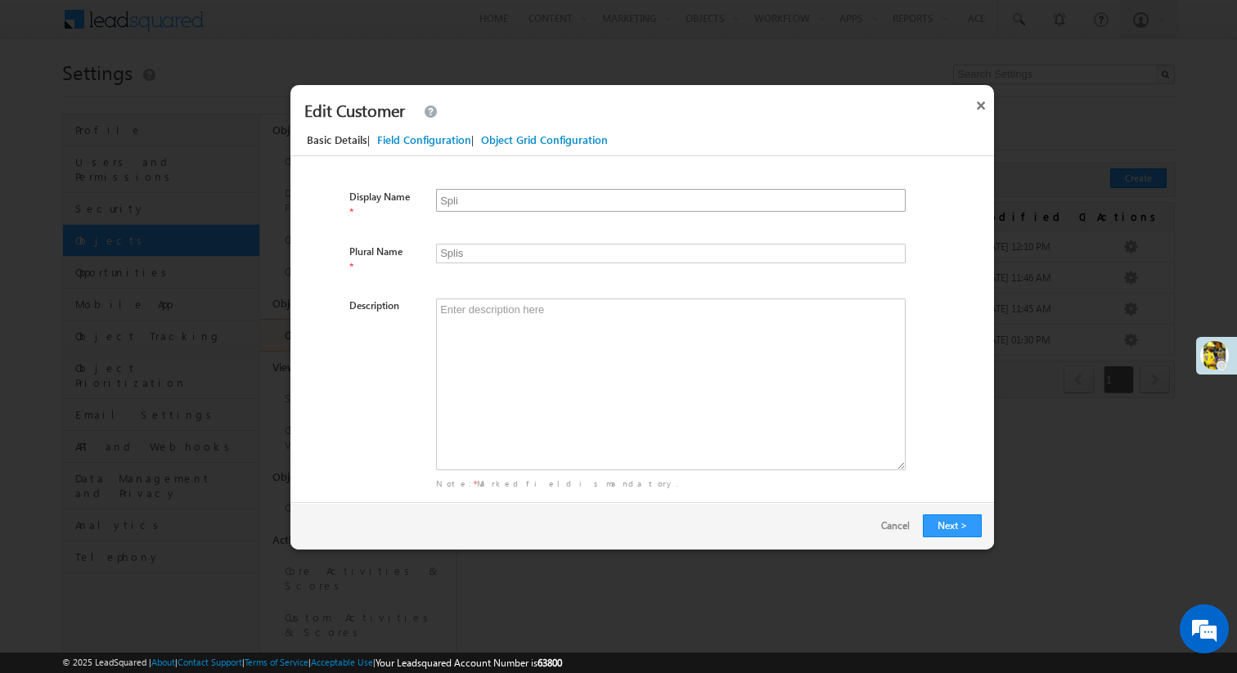
type input "Splits"
type input "Splitt"
type input "Splitts"
type input "Splitte"
type input "Splittes"
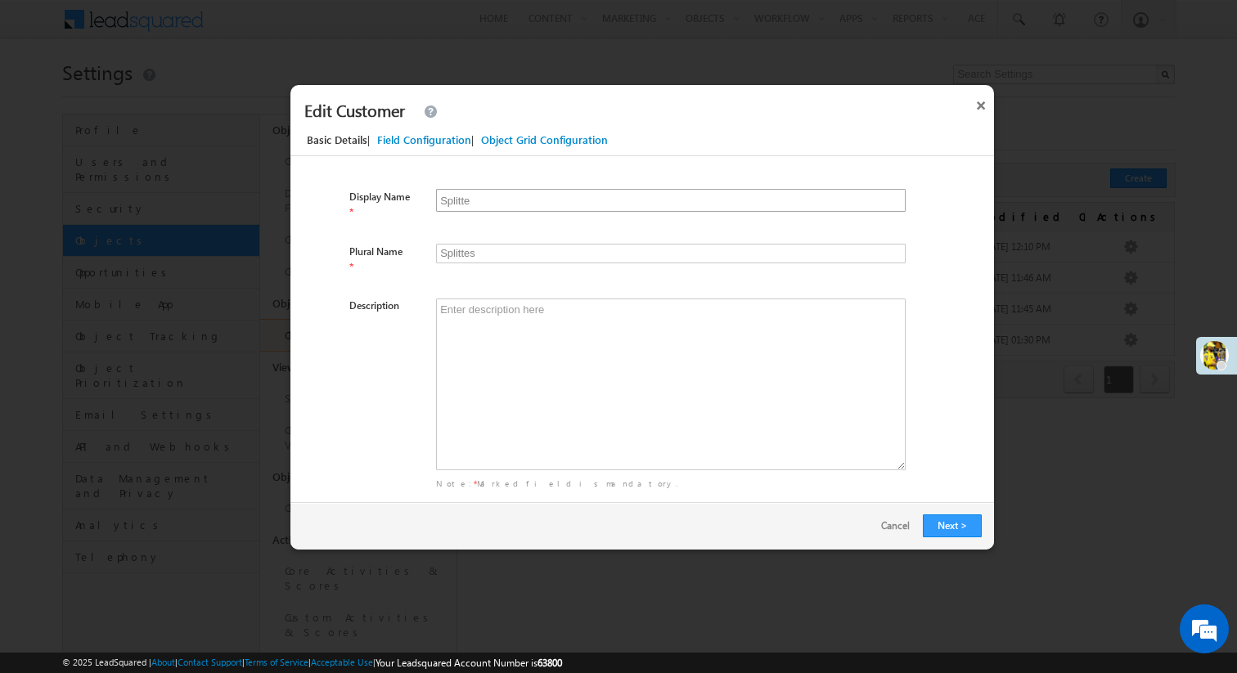
type input "Splitter"
type input "Splitters"
type input "Splitter"
click at [942, 521] on button "Next >" at bounding box center [952, 526] width 59 height 23
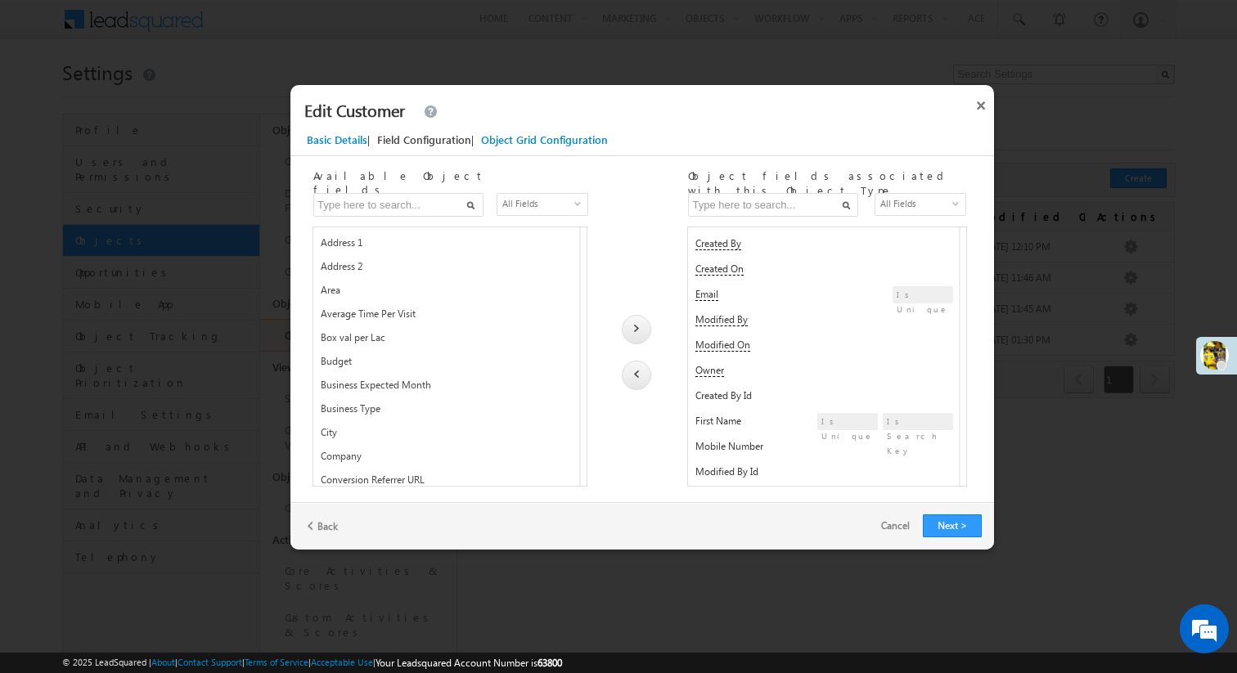
click at [382, 246] on span "Address 1" at bounding box center [386, 246] width 131 height 20
click at [639, 329] on div at bounding box center [636, 329] width 29 height 29
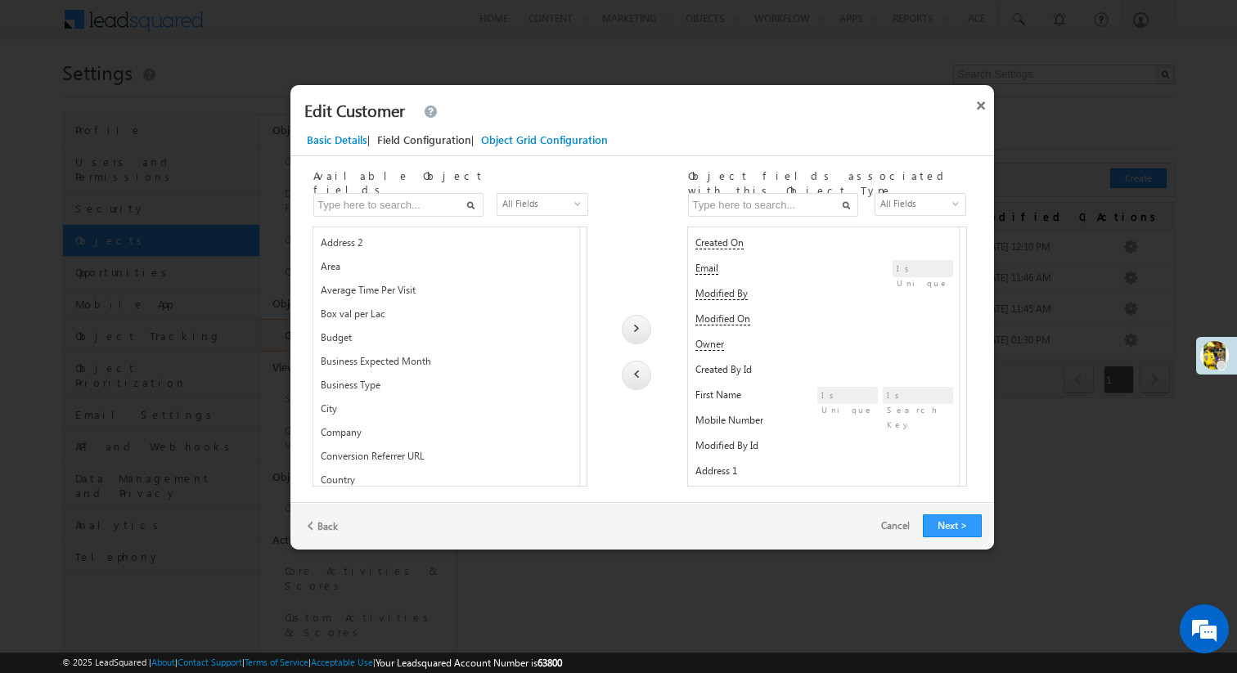
click at [397, 243] on span "Address 2" at bounding box center [386, 246] width 131 height 20
click at [641, 333] on div at bounding box center [636, 329] width 29 height 29
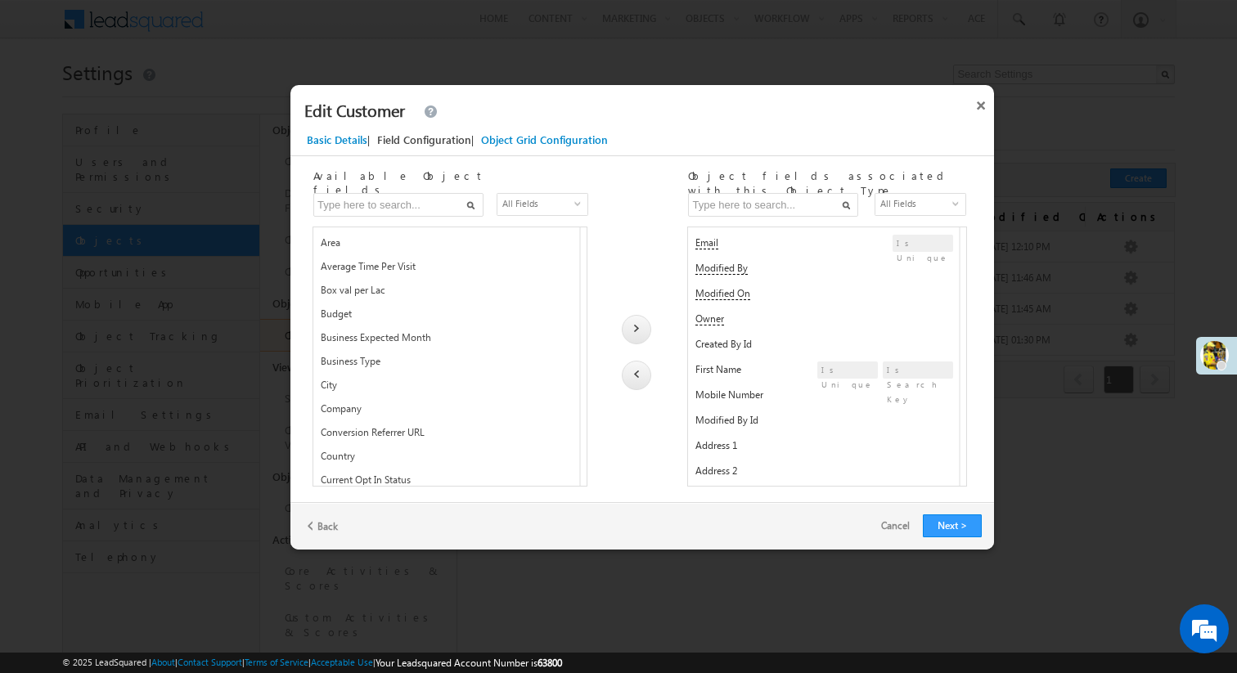
click at [402, 237] on span "Area" at bounding box center [386, 246] width 131 height 20
click at [632, 327] on div at bounding box center [636, 329] width 29 height 29
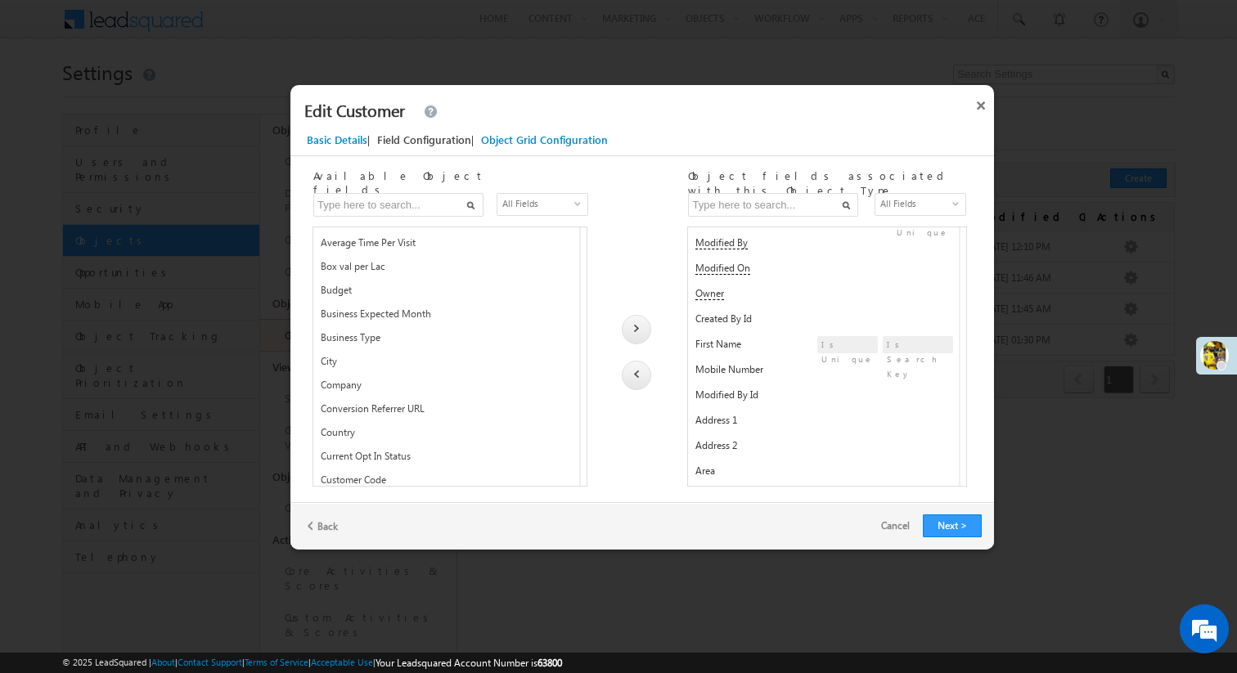
click at [354, 362] on span "City" at bounding box center [386, 365] width 131 height 20
click at [640, 333] on div at bounding box center [636, 329] width 29 height 29
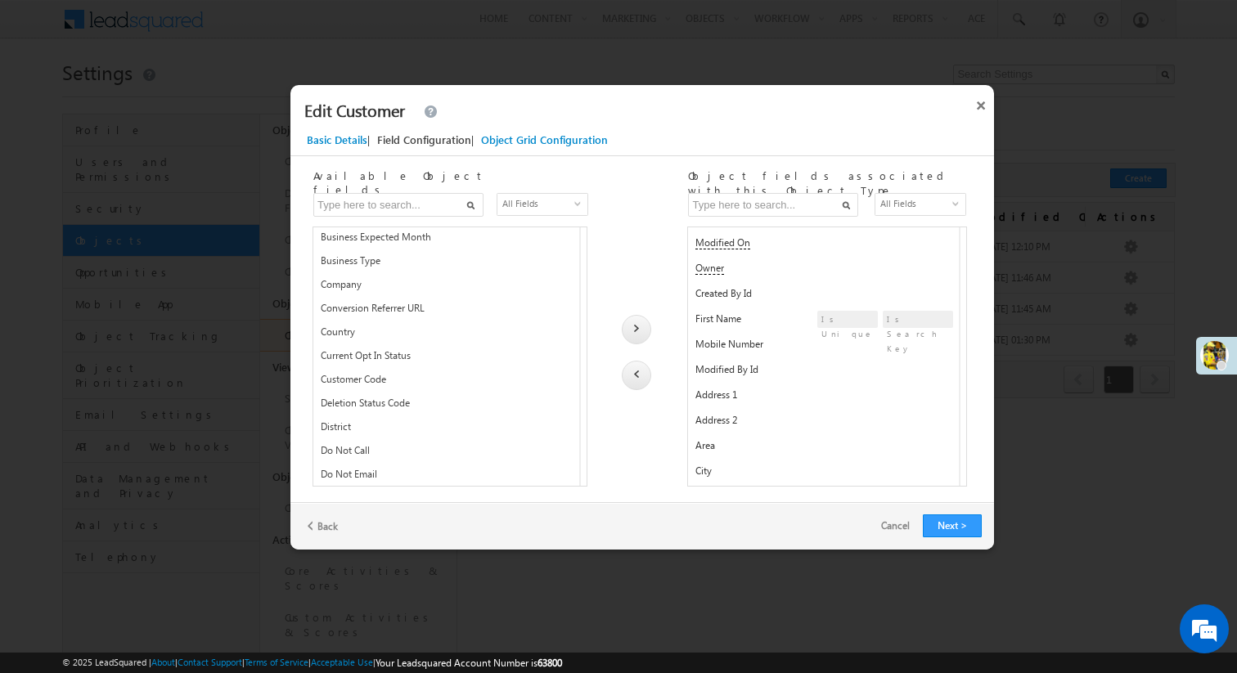
click at [438, 329] on span "Country" at bounding box center [386, 336] width 131 height 20
click at [641, 330] on div at bounding box center [636, 329] width 29 height 29
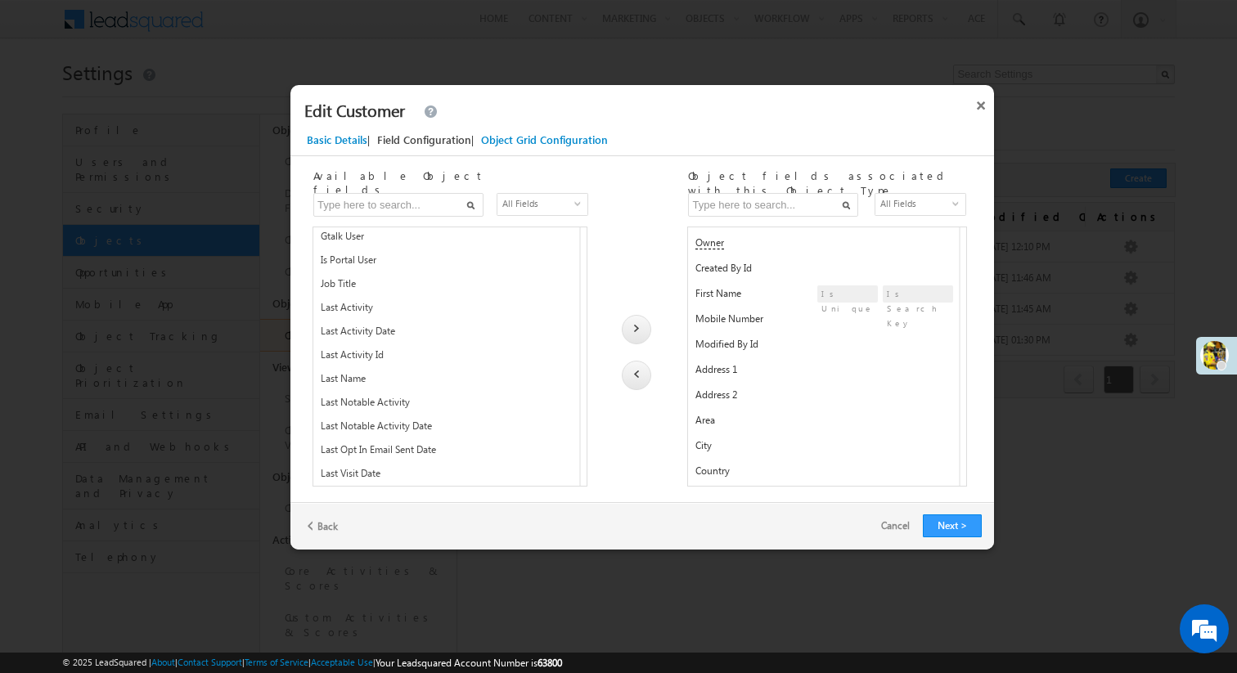
scroll to position [648, 0]
click at [470, 376] on div "Last Name LastName" at bounding box center [454, 379] width 267 height 27
click at [630, 329] on div at bounding box center [636, 329] width 29 height 29
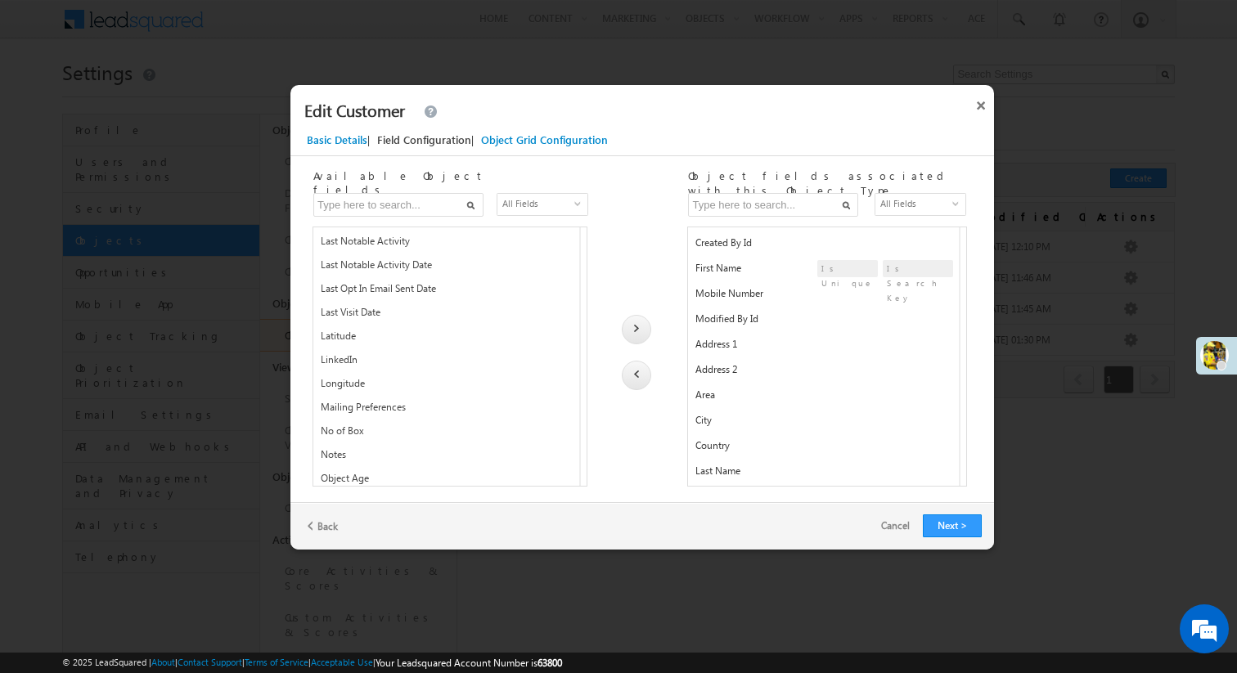
scroll to position [785, 0]
click at [444, 334] on span "Latitude" at bounding box center [386, 339] width 131 height 20
click at [645, 330] on div at bounding box center [636, 329] width 29 height 29
click at [451, 359] on span "Longitude" at bounding box center [386, 363] width 131 height 20
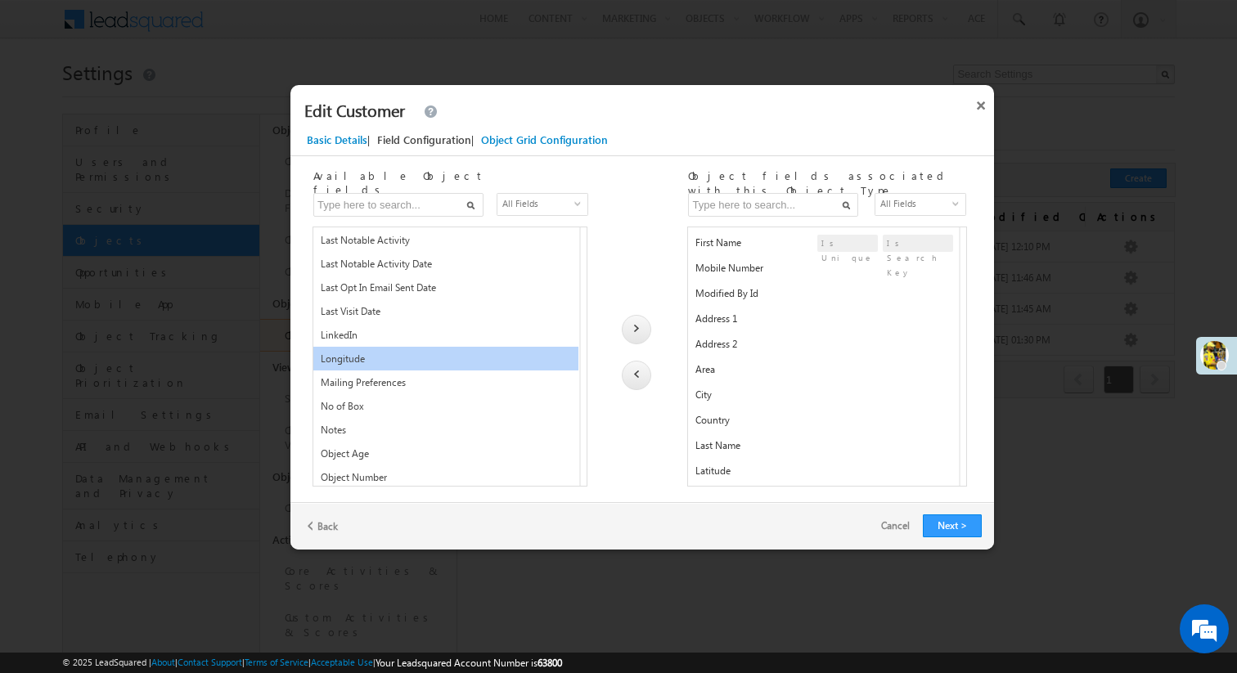
click at [634, 329] on img at bounding box center [636, 328] width 5 height 7
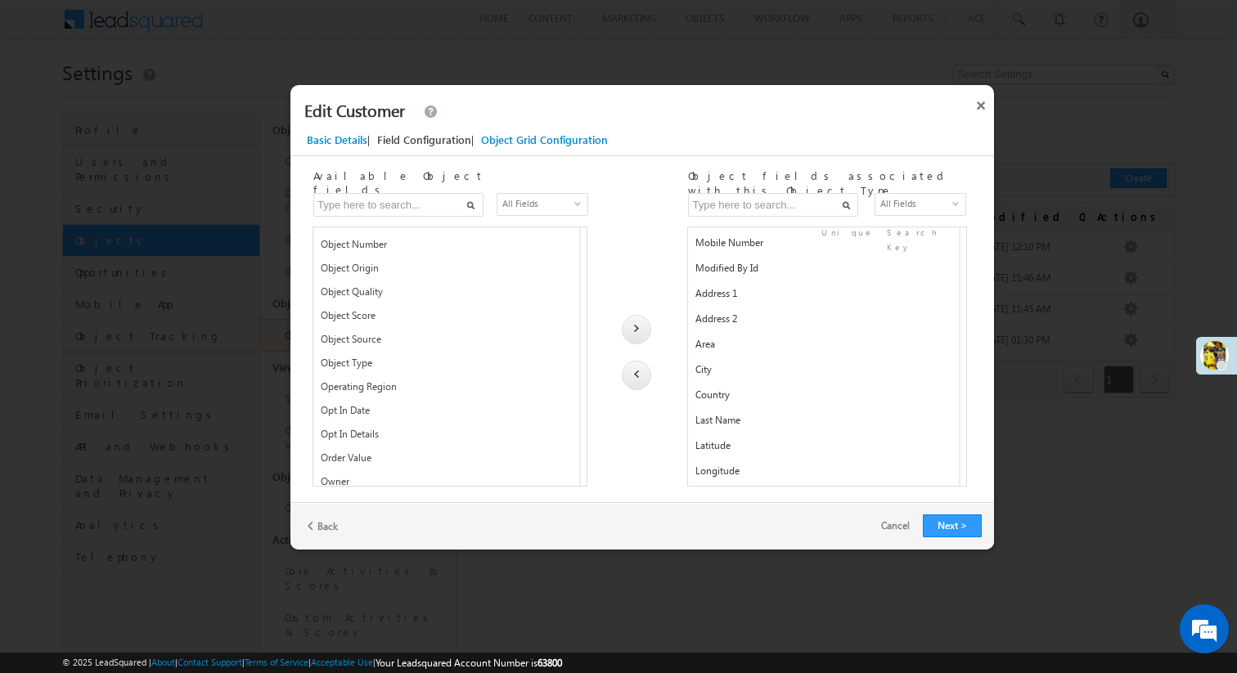
scroll to position [1000, 0]
click at [420, 360] on span "Object Type" at bounding box center [386, 361] width 131 height 20
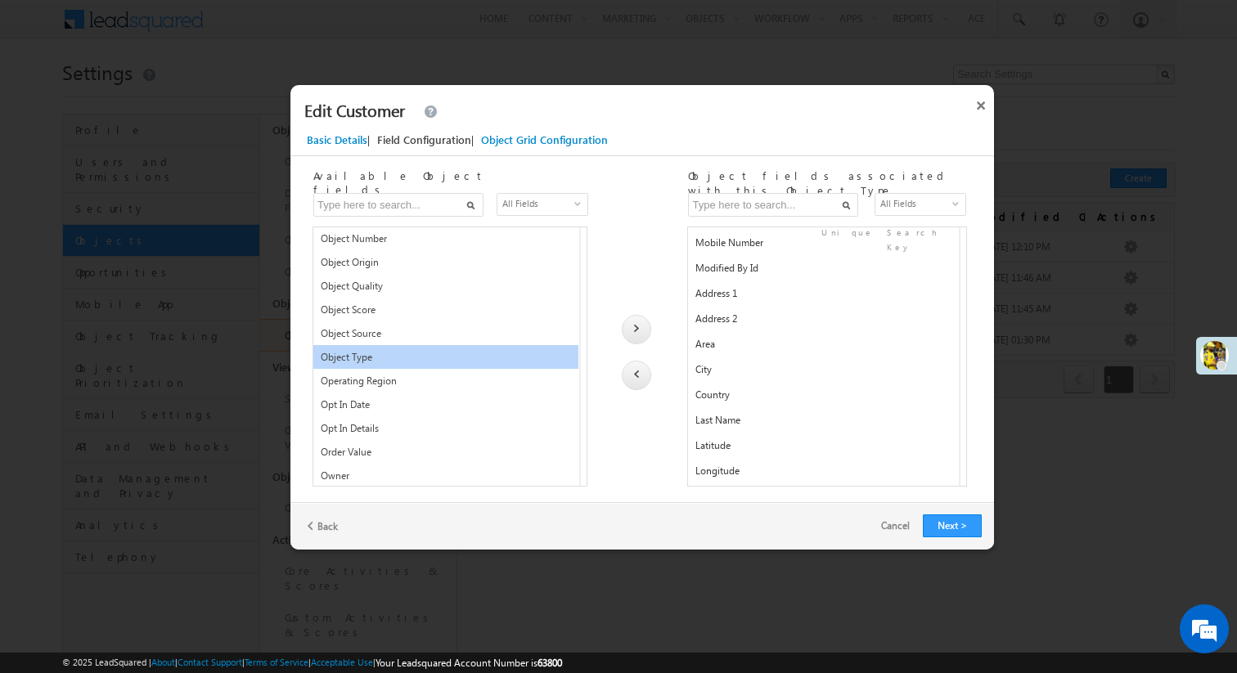
click at [634, 329] on img at bounding box center [636, 328] width 5 height 7
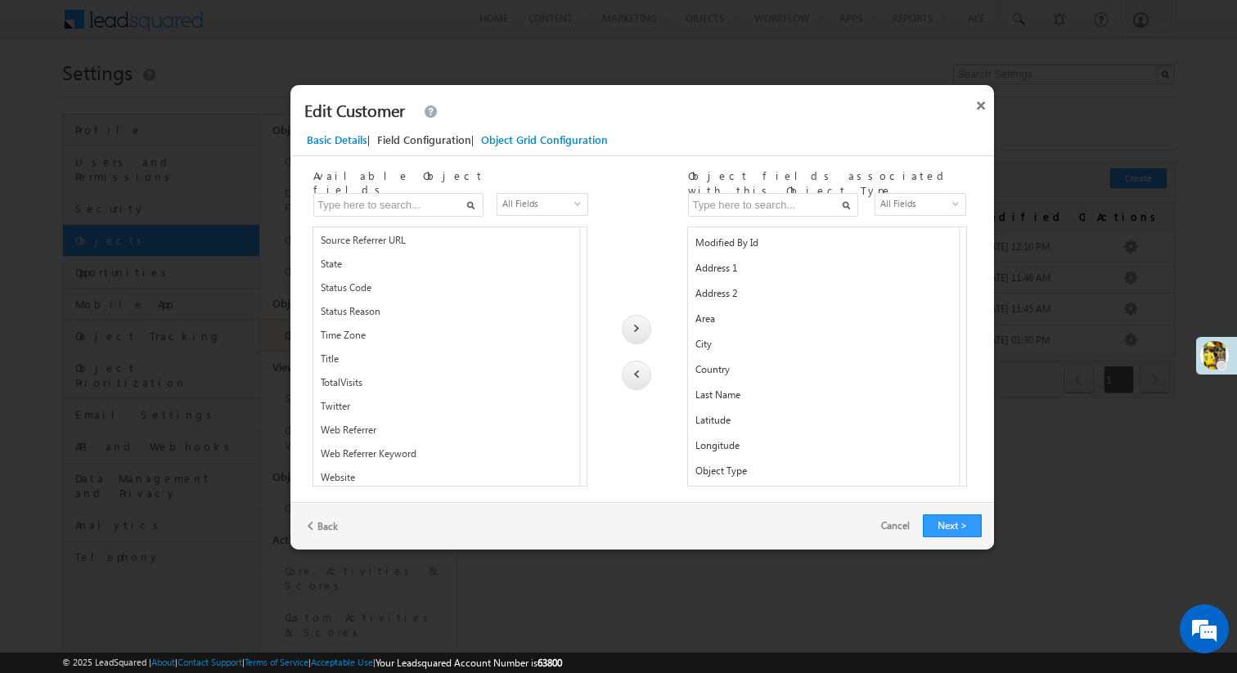
scroll to position [1742, 0]
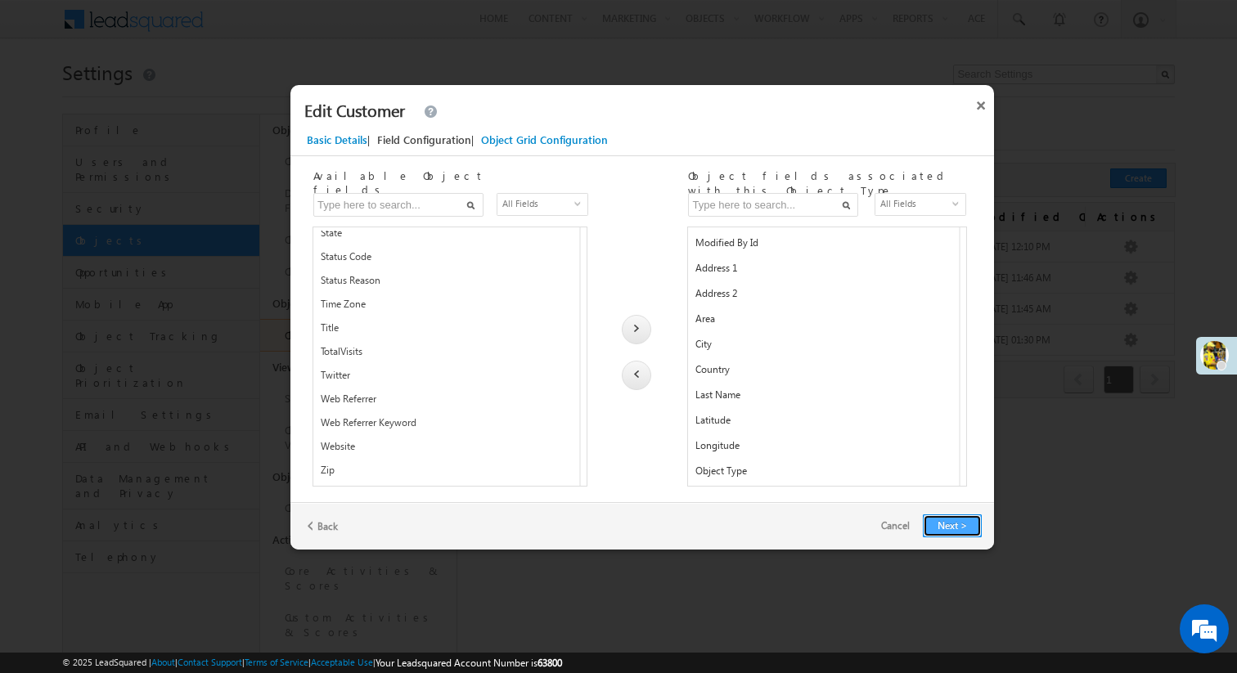
click at [953, 527] on button "Next >" at bounding box center [952, 526] width 59 height 23
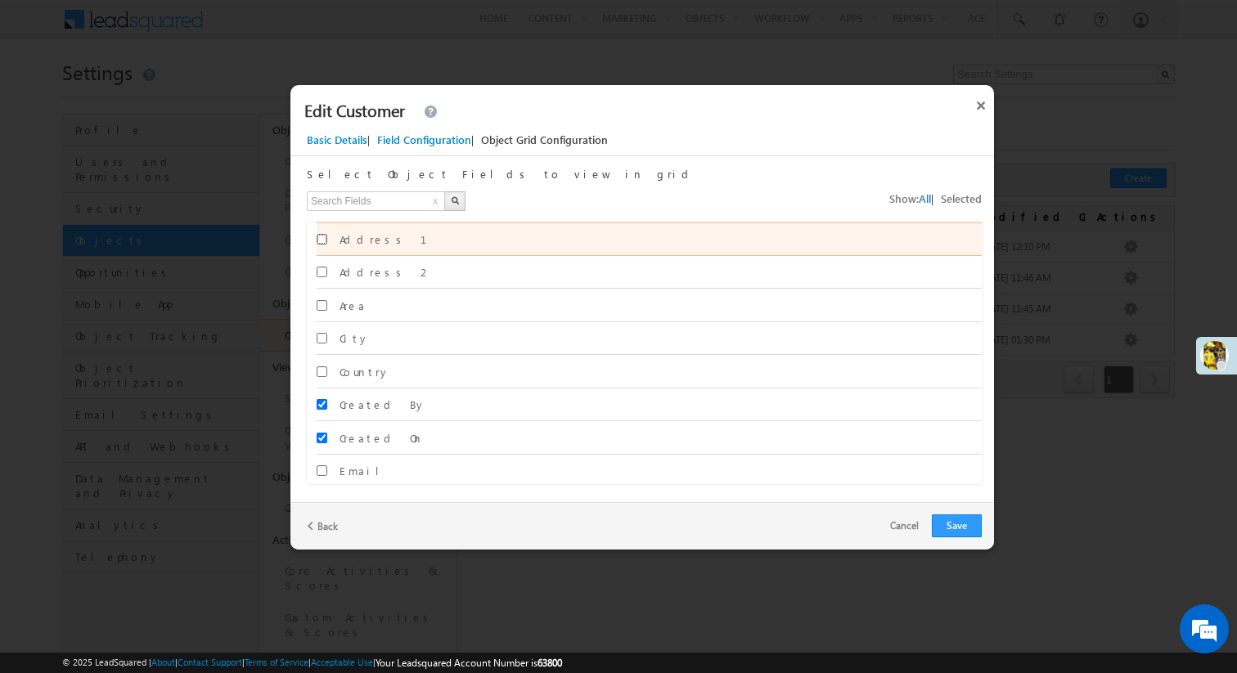
click at [321, 239] on input "Address 1" at bounding box center [322, 239] width 11 height 11
checkbox input "true"
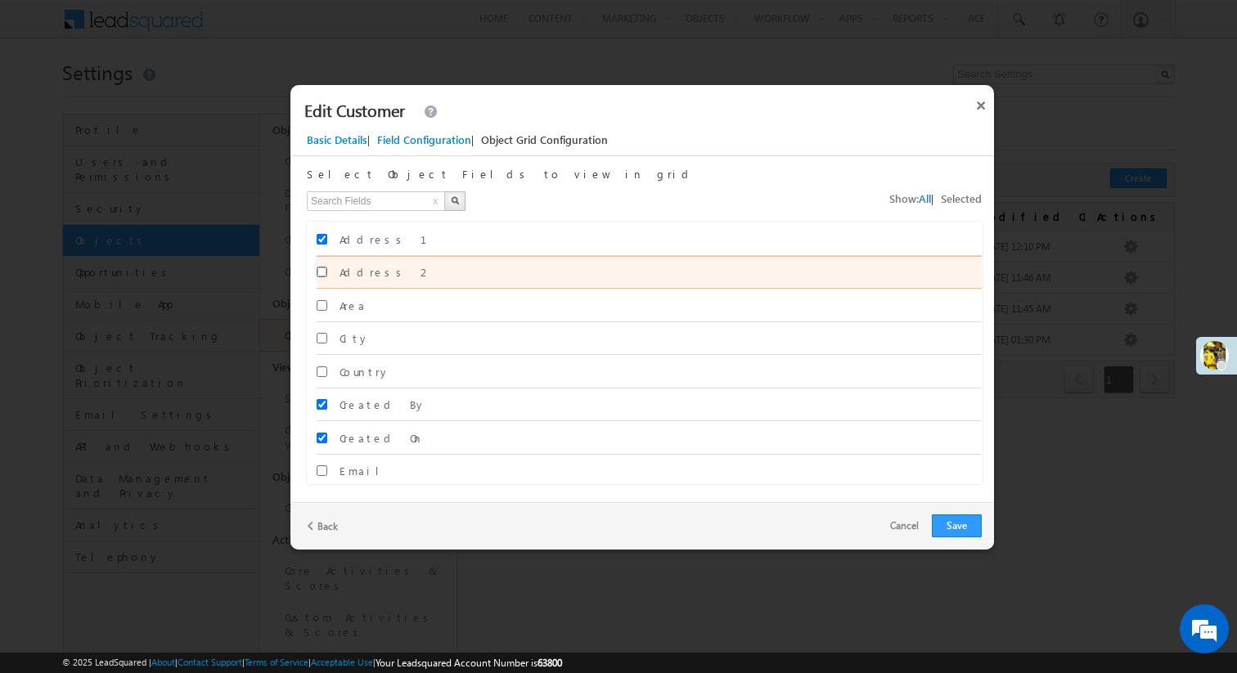
click at [321, 276] on input "Address 2" at bounding box center [322, 272] width 11 height 11
checkbox input "true"
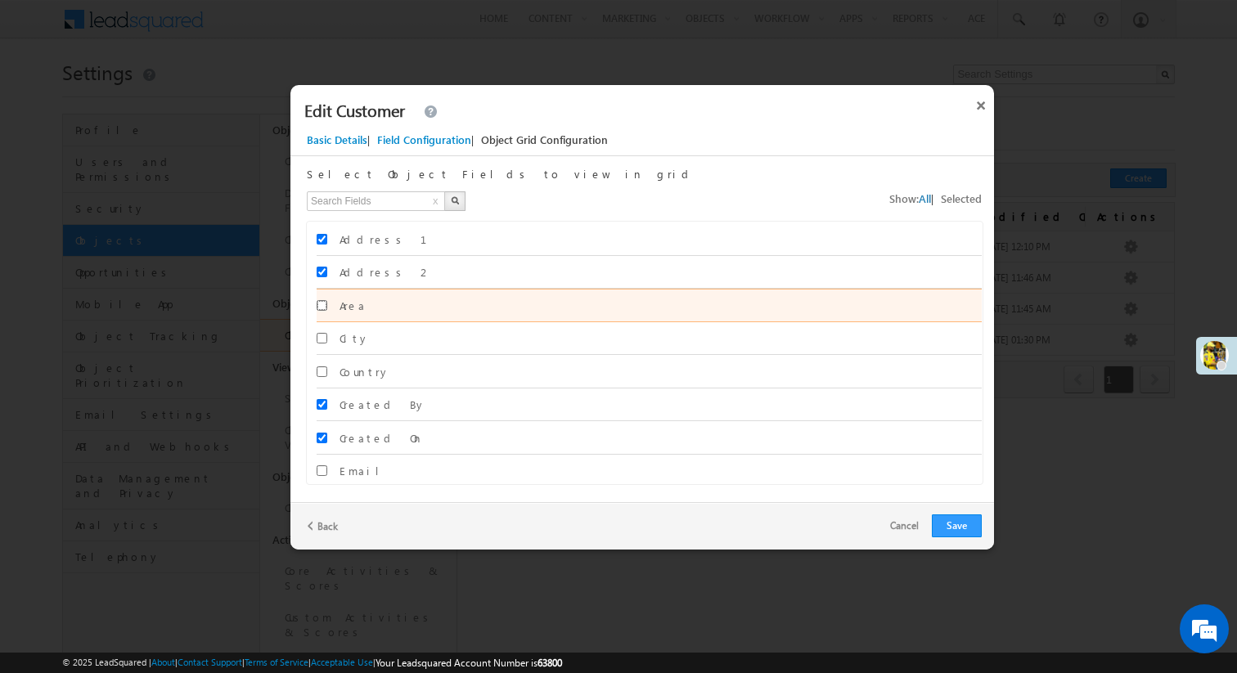
click at [321, 303] on input "Area" at bounding box center [322, 305] width 11 height 11
checkbox input "true"
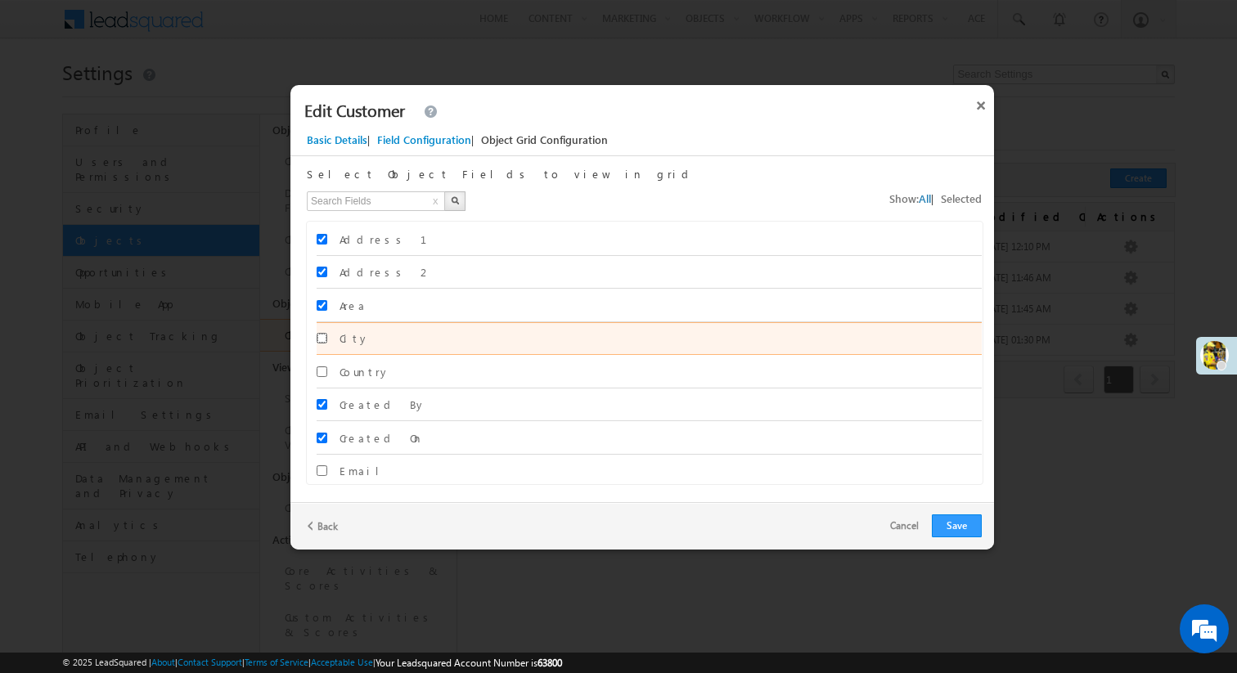
click at [321, 341] on input "City" at bounding box center [322, 338] width 11 height 11
checkbox input "true"
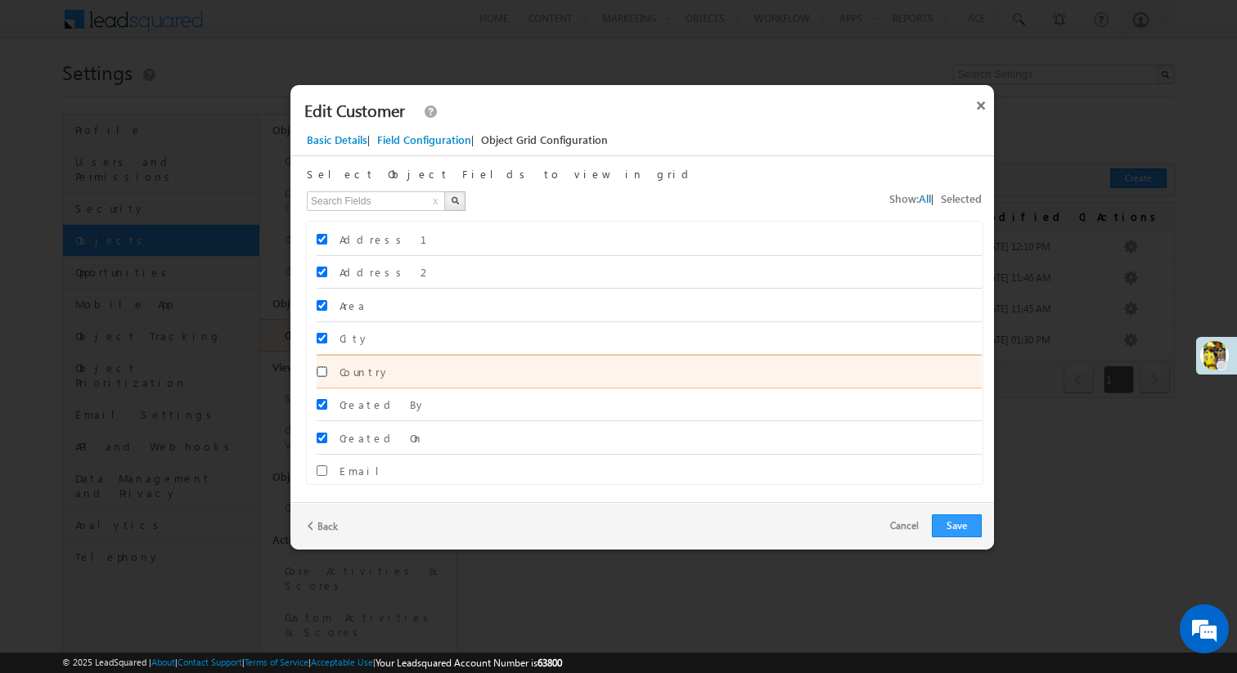
click at [321, 374] on input "Country" at bounding box center [322, 371] width 11 height 11
checkbox input "true"
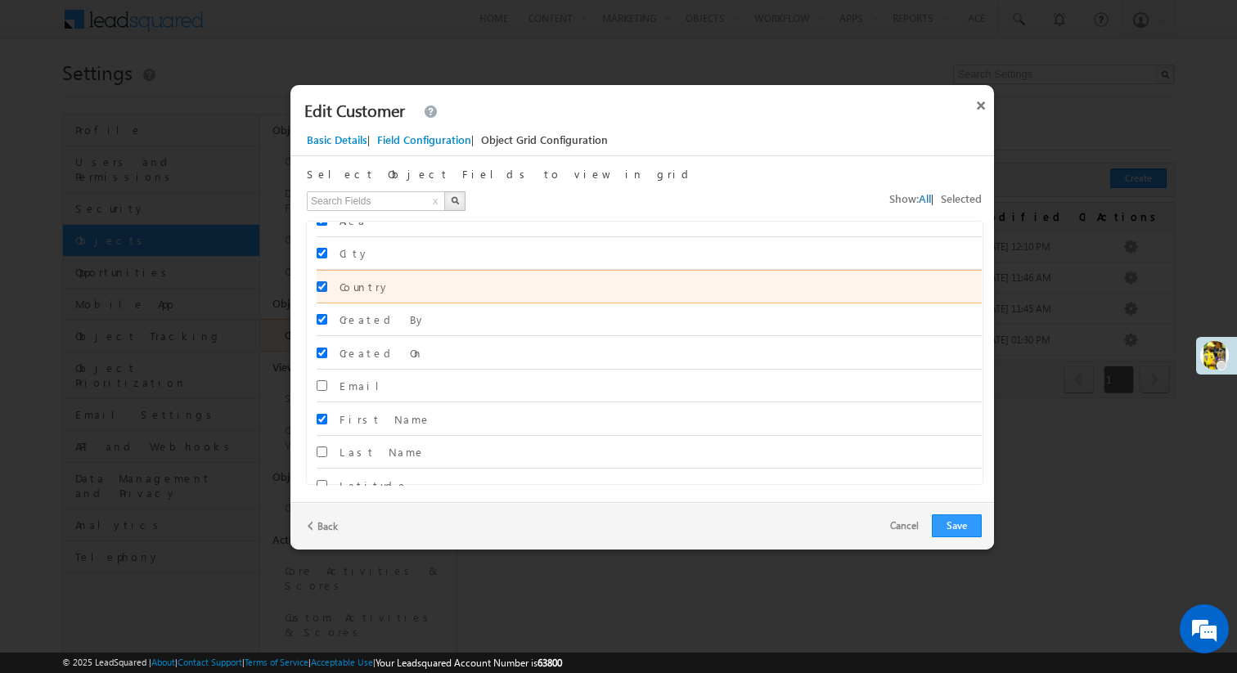
scroll to position [99, 0]
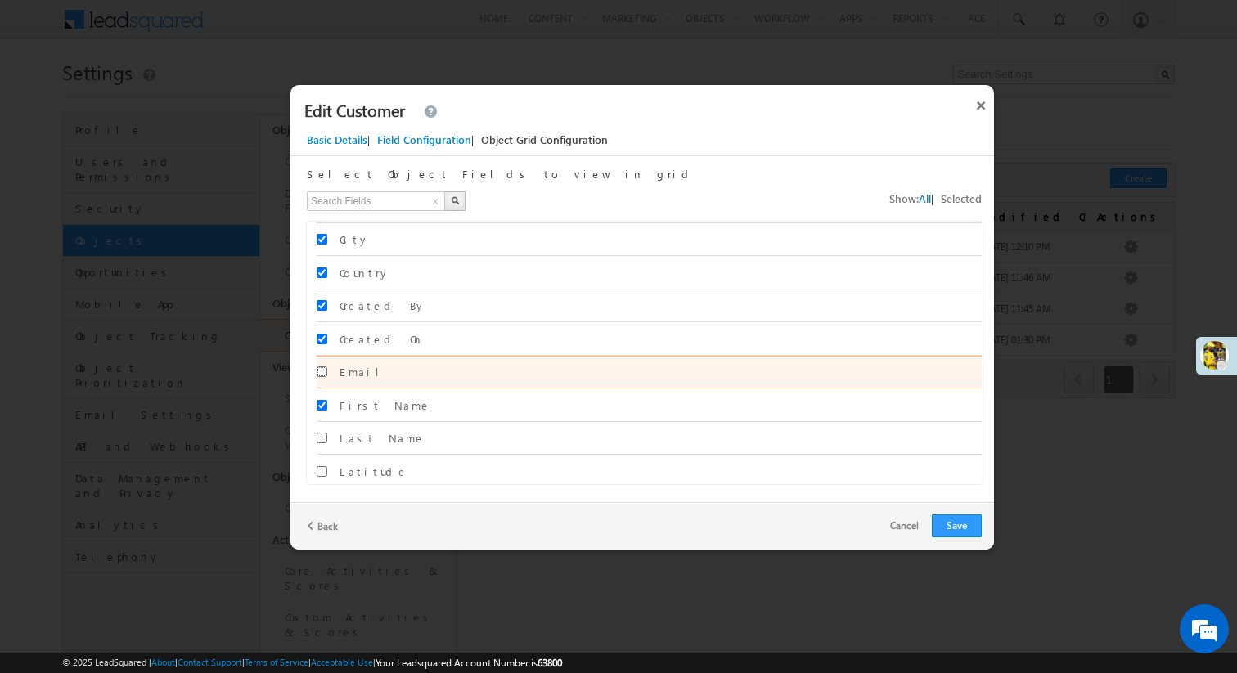
click at [320, 370] on input "Email" at bounding box center [322, 371] width 11 height 11
checkbox input "true"
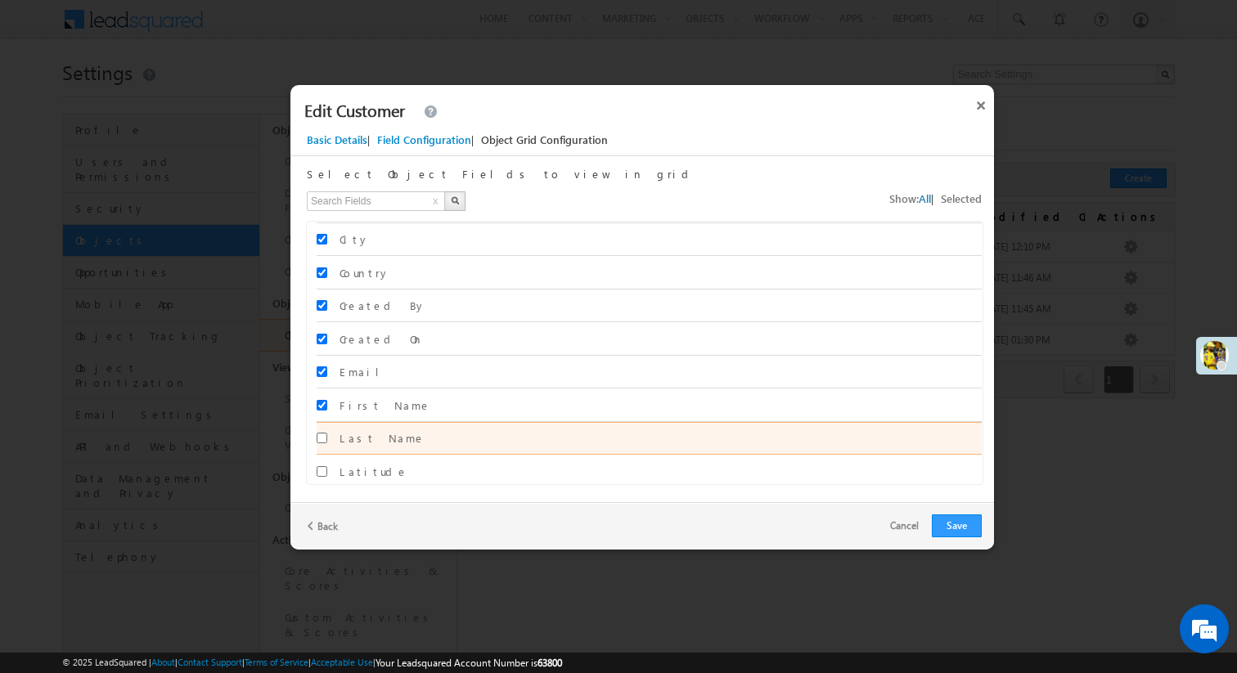
click at [321, 448] on div at bounding box center [337, 440] width 40 height 23
click at [321, 439] on input "Last Name" at bounding box center [322, 438] width 11 height 11
checkbox input "true"
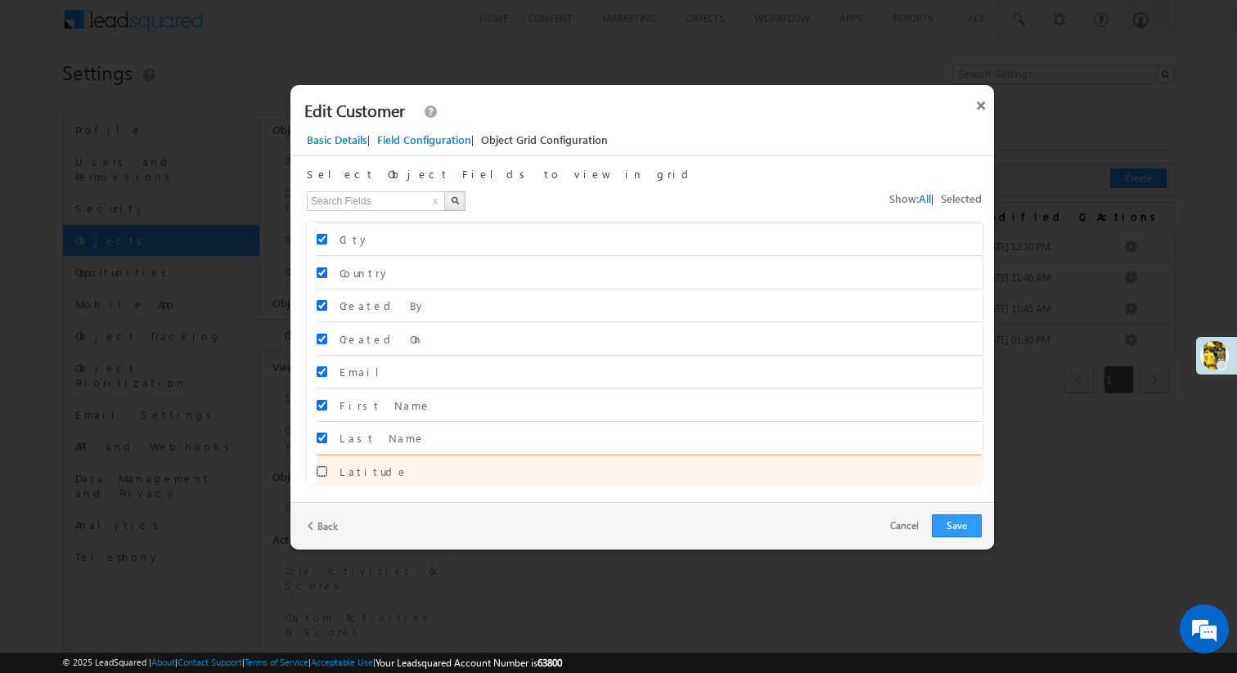
click at [321, 468] on input "Latitude" at bounding box center [322, 471] width 11 height 11
checkbox input "true"
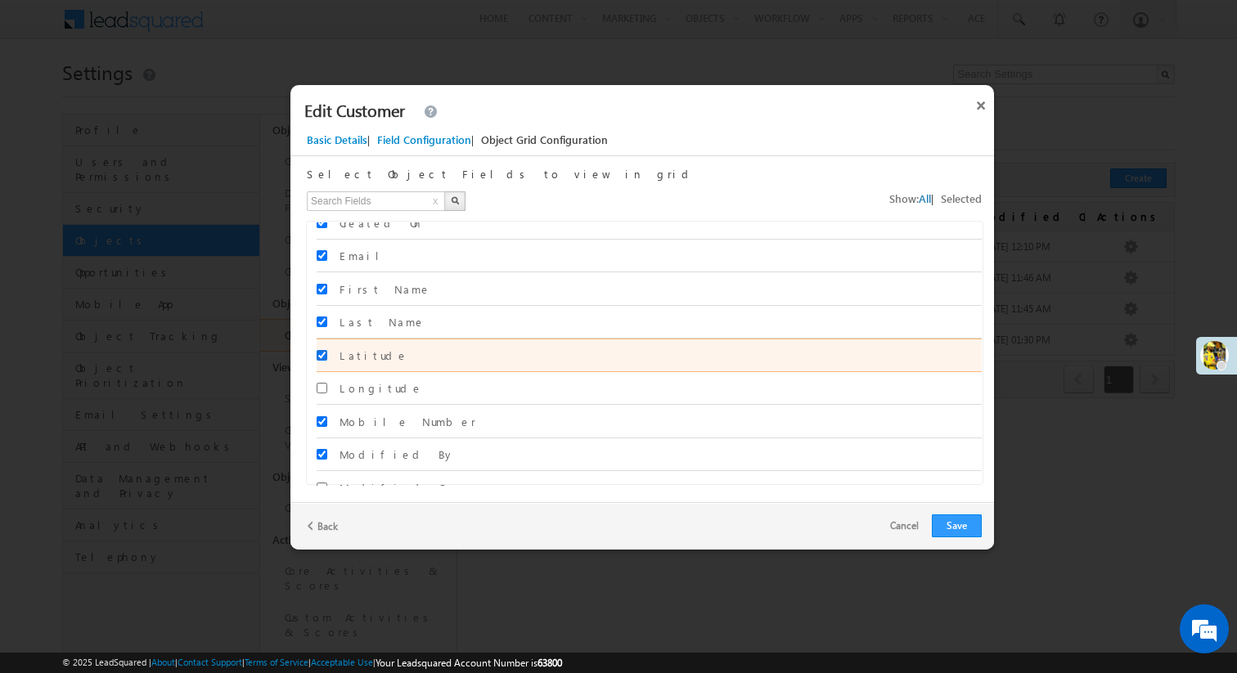
scroll to position [299, 0]
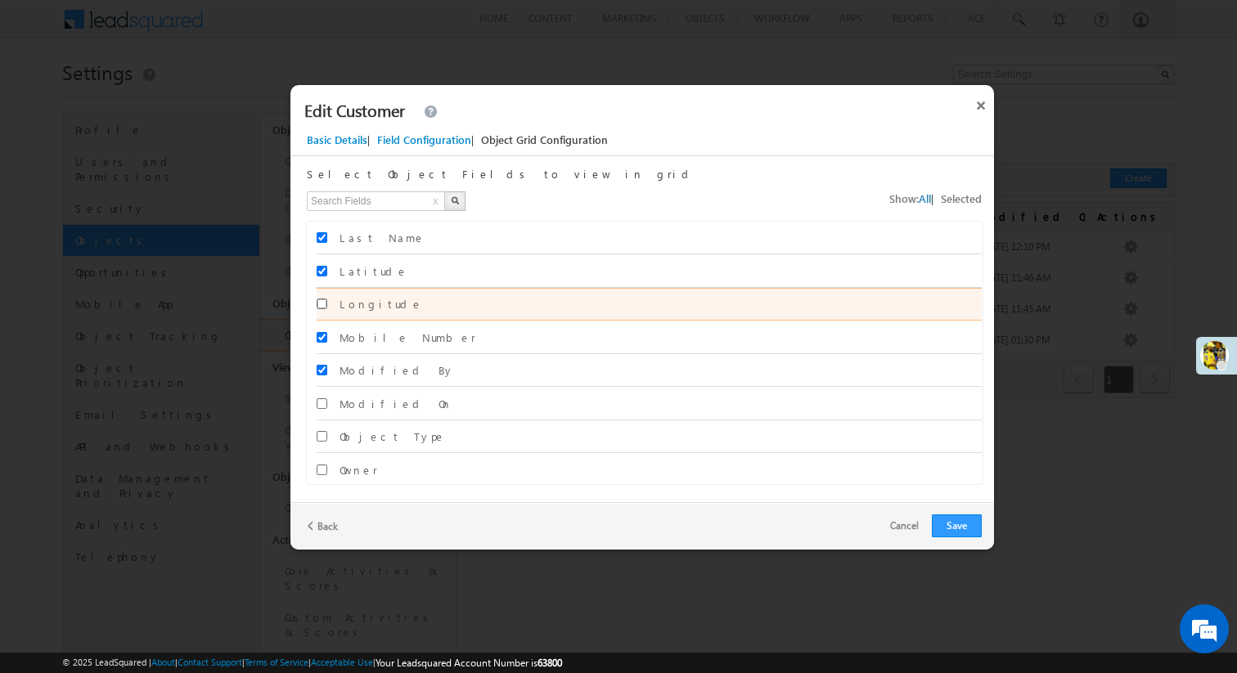
click at [317, 306] on input "Longitude" at bounding box center [322, 304] width 11 height 11
checkbox input "true"
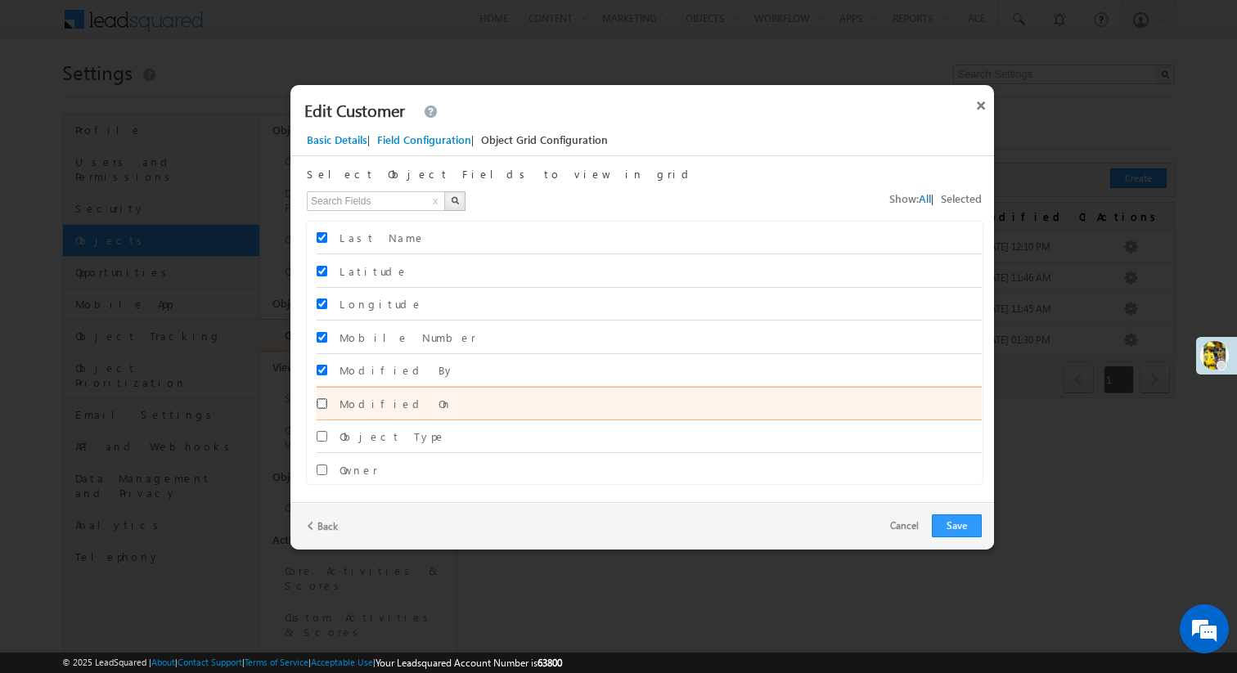
click at [318, 402] on input "Modified On" at bounding box center [322, 403] width 11 height 11
checkbox input "true"
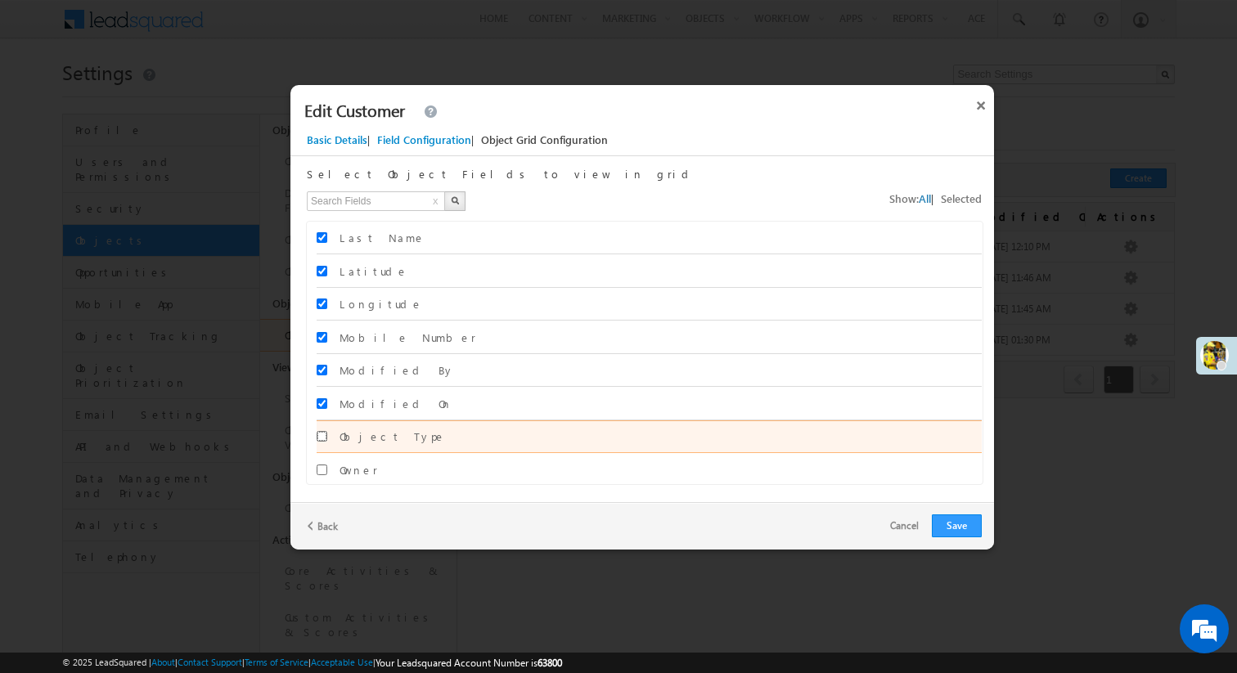
click at [320, 434] on input "Object Type" at bounding box center [322, 436] width 11 height 11
checkbox input "true"
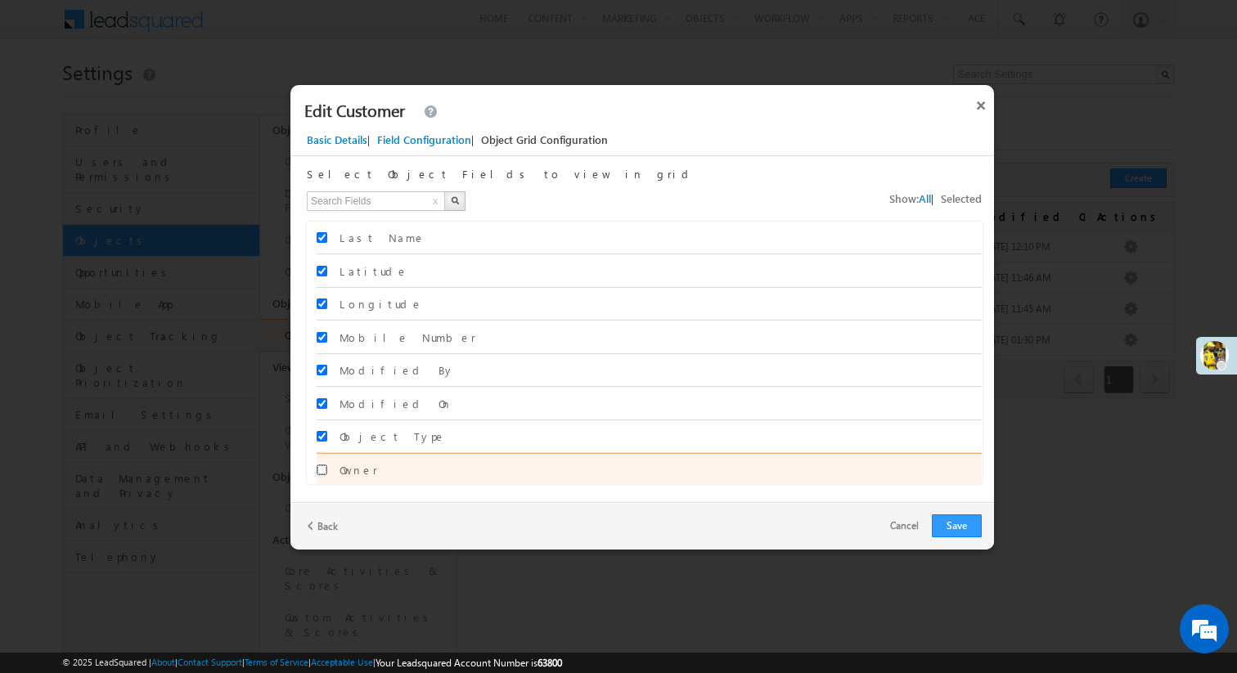
click at [321, 470] on input "Owner" at bounding box center [322, 470] width 11 height 11
checkbox input "true"
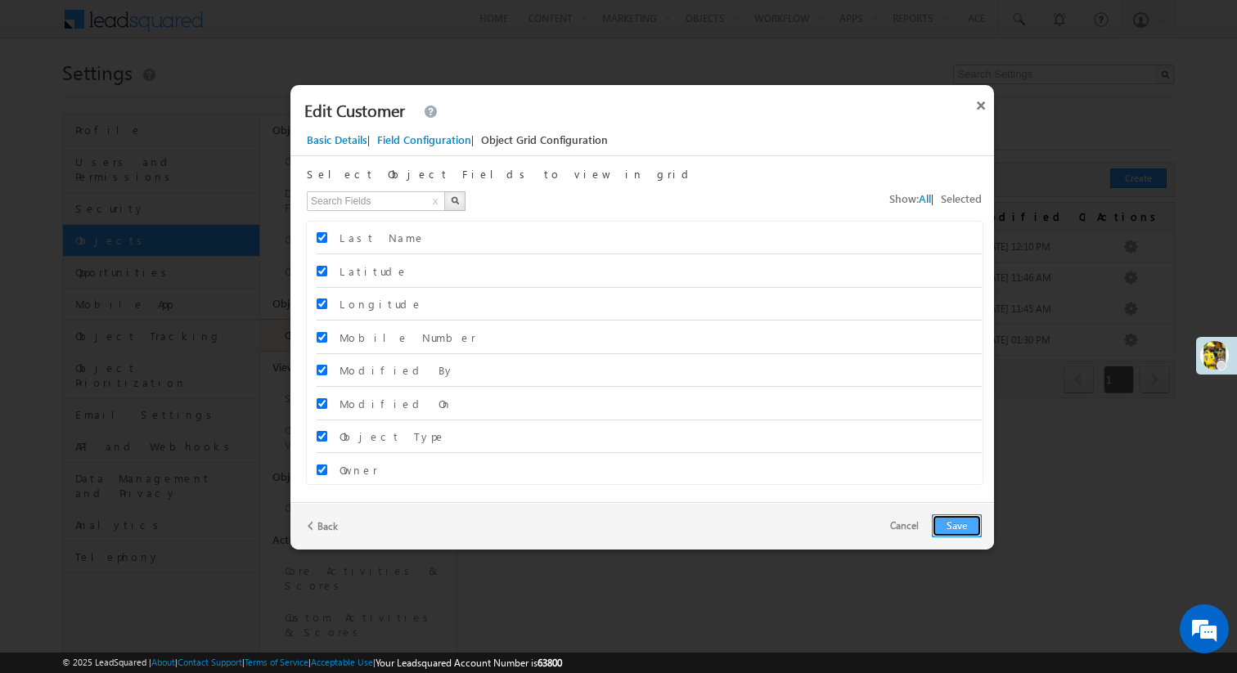
click at [951, 528] on button "Save" at bounding box center [957, 526] width 50 height 23
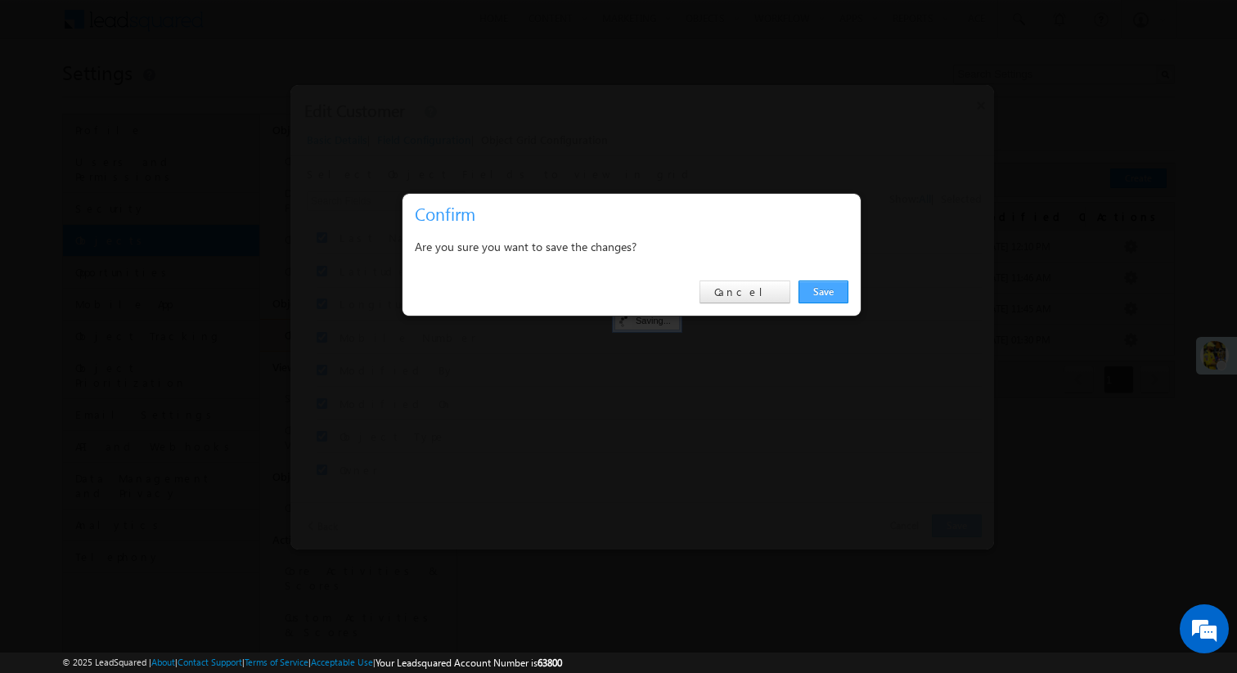
click at [832, 291] on link "Save" at bounding box center [823, 292] width 50 height 23
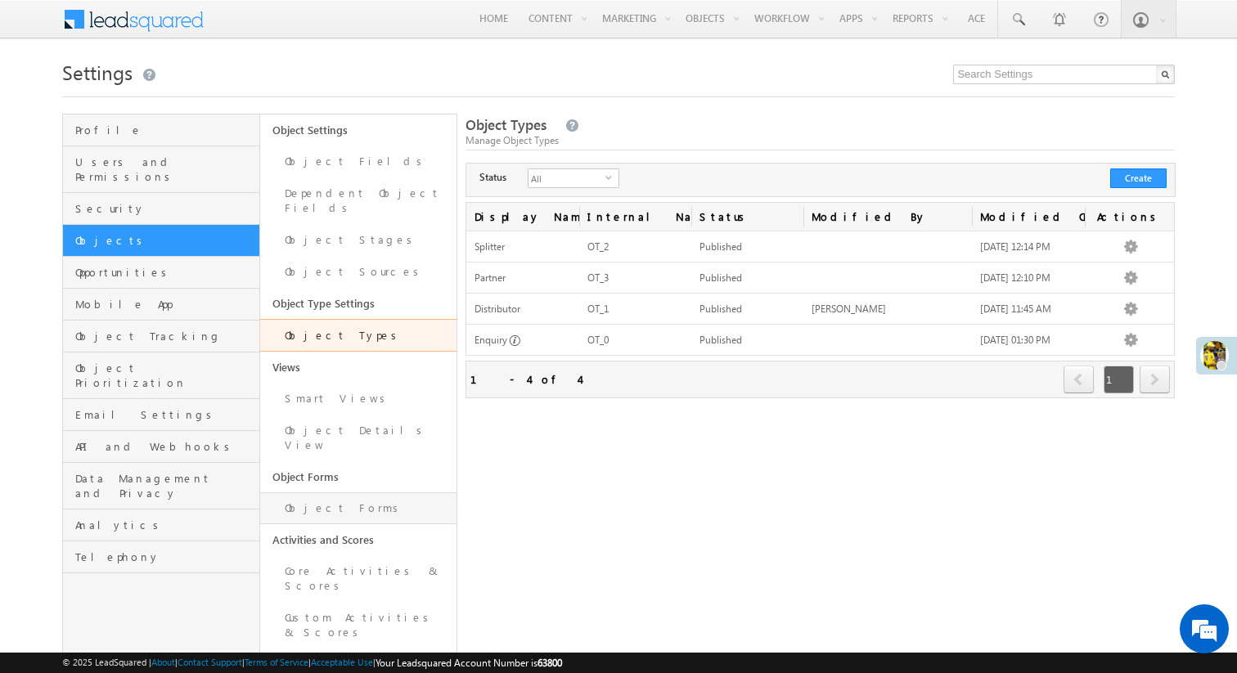
click at [384, 492] on link "Object Forms" at bounding box center [358, 508] width 197 height 32
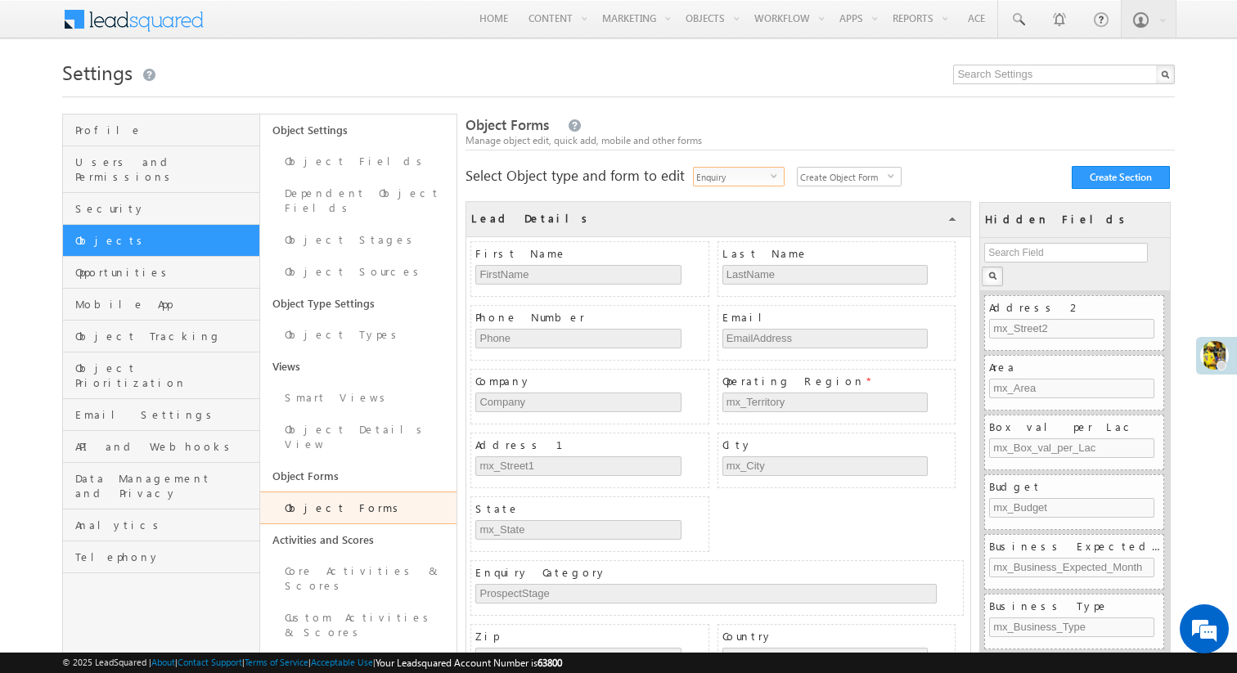
click at [773, 171] on span "select" at bounding box center [777, 182] width 13 height 28
click at [757, 228] on li "Splitter" at bounding box center [739, 229] width 90 height 16
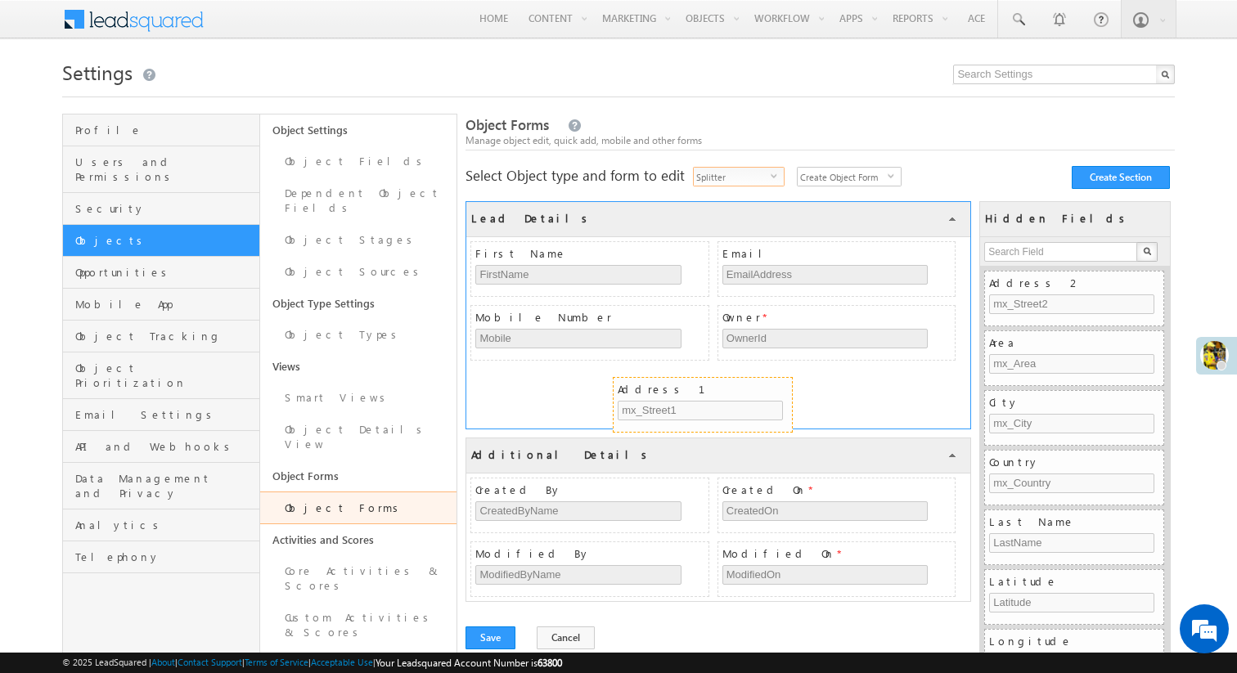
drag, startPoint x: 1040, startPoint y: 287, endPoint x: 669, endPoint y: 393, distance: 386.3
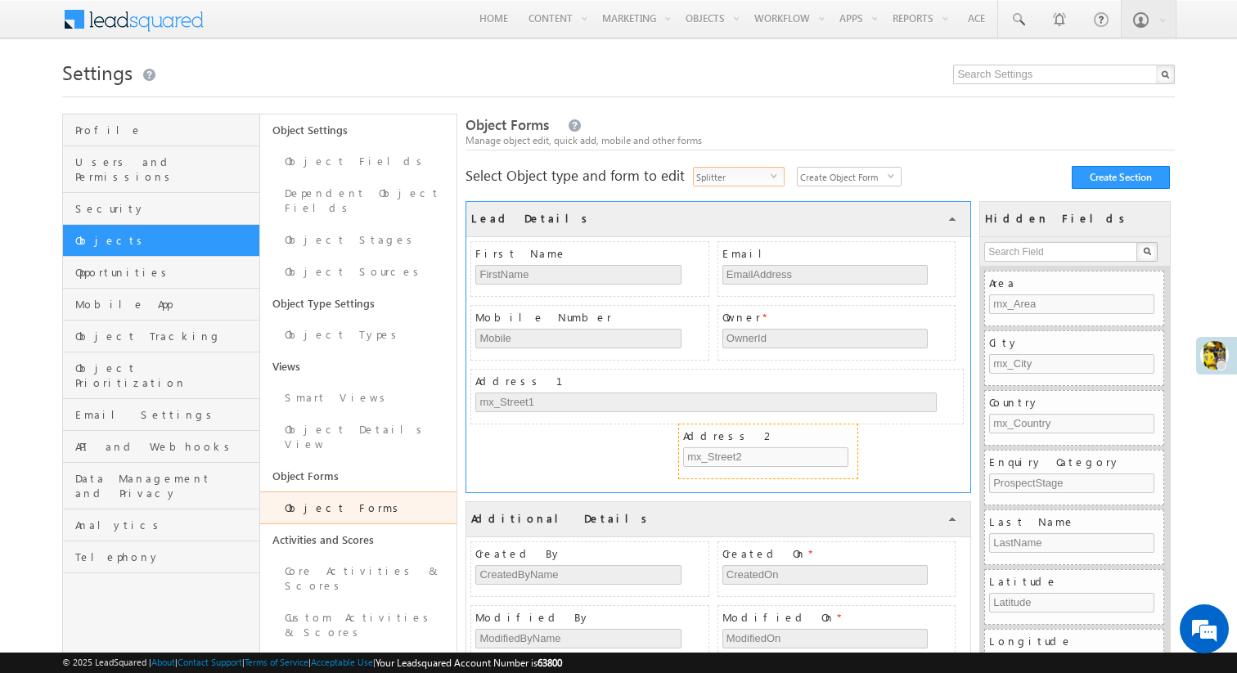
drag, startPoint x: 1080, startPoint y: 285, endPoint x: 774, endPoint y: 438, distance: 342.0
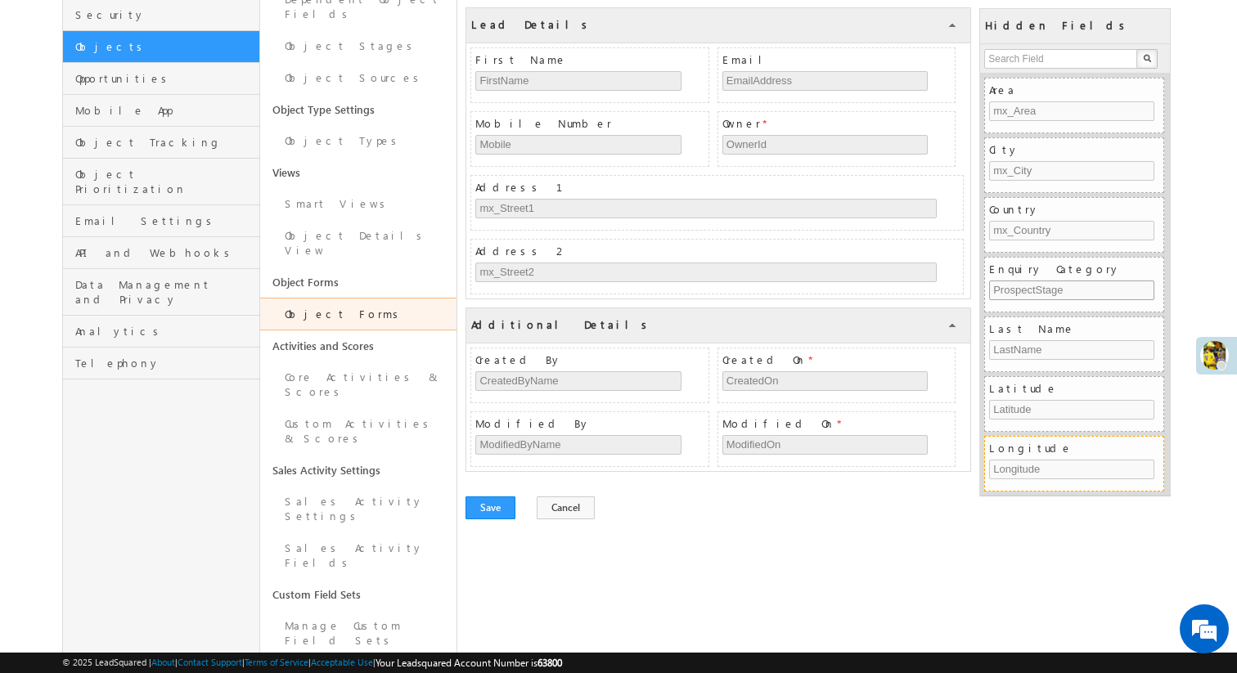
scroll to position [209, 0]
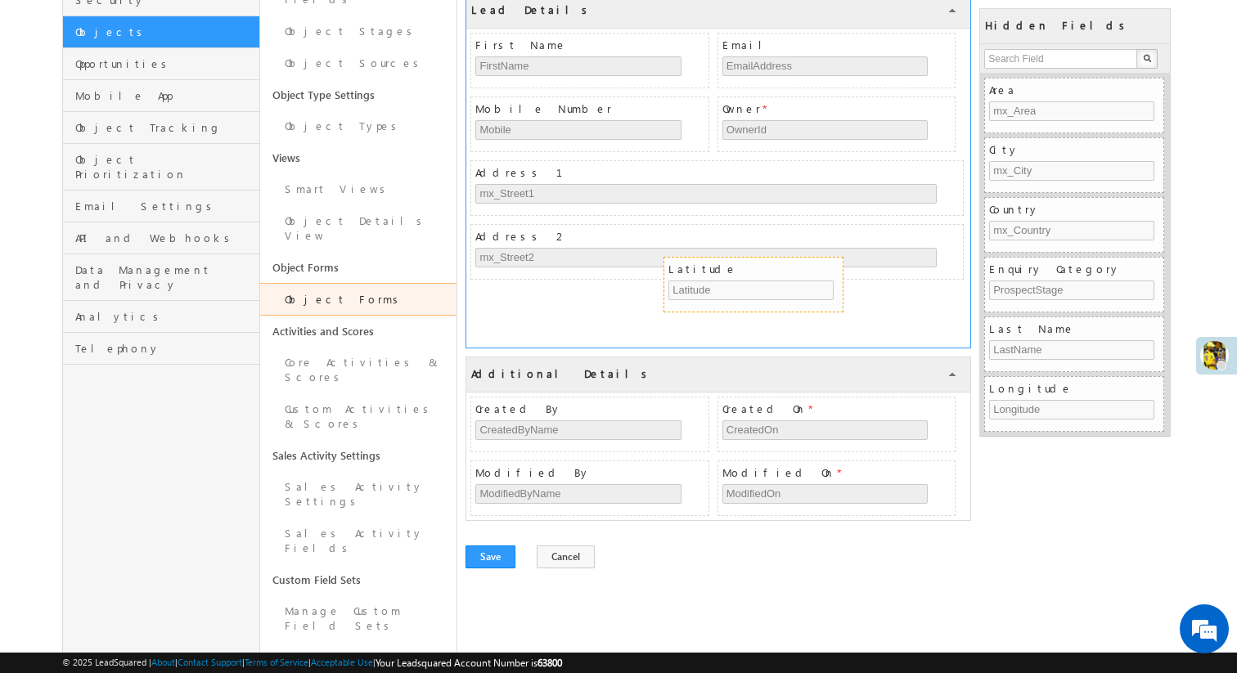
drag, startPoint x: 1040, startPoint y: 397, endPoint x: 720, endPoint y: 277, distance: 342.2
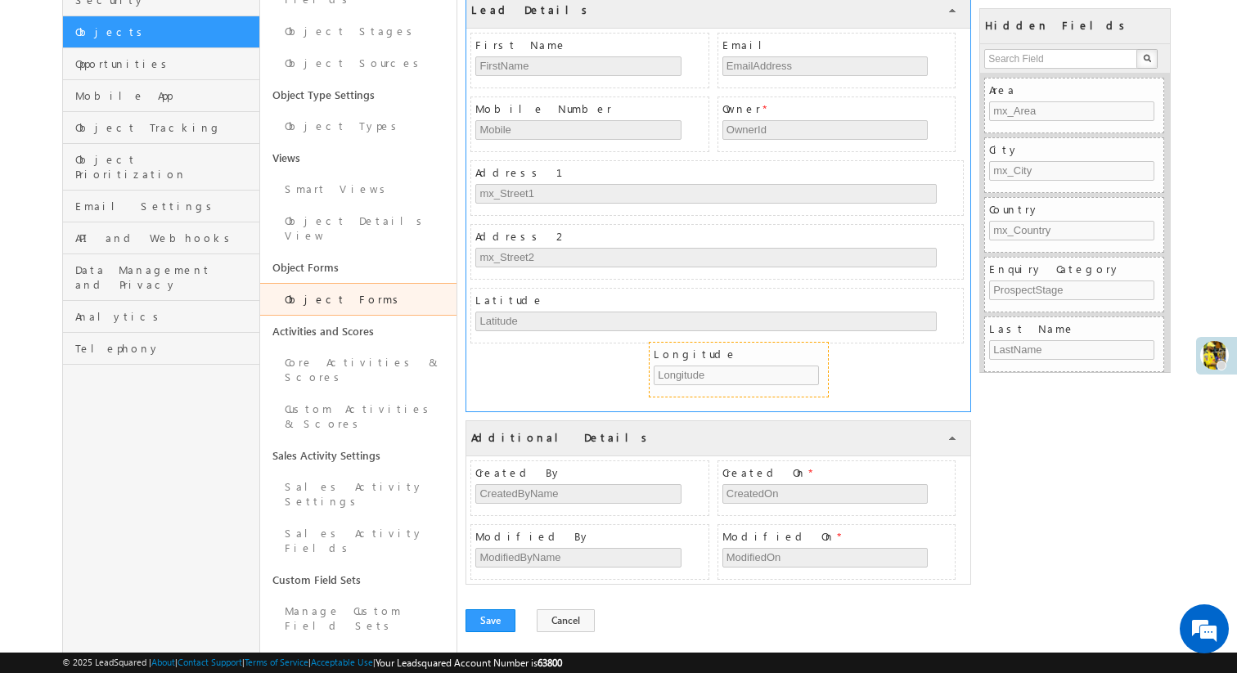
drag, startPoint x: 1070, startPoint y: 387, endPoint x: 735, endPoint y: 353, distance: 337.1
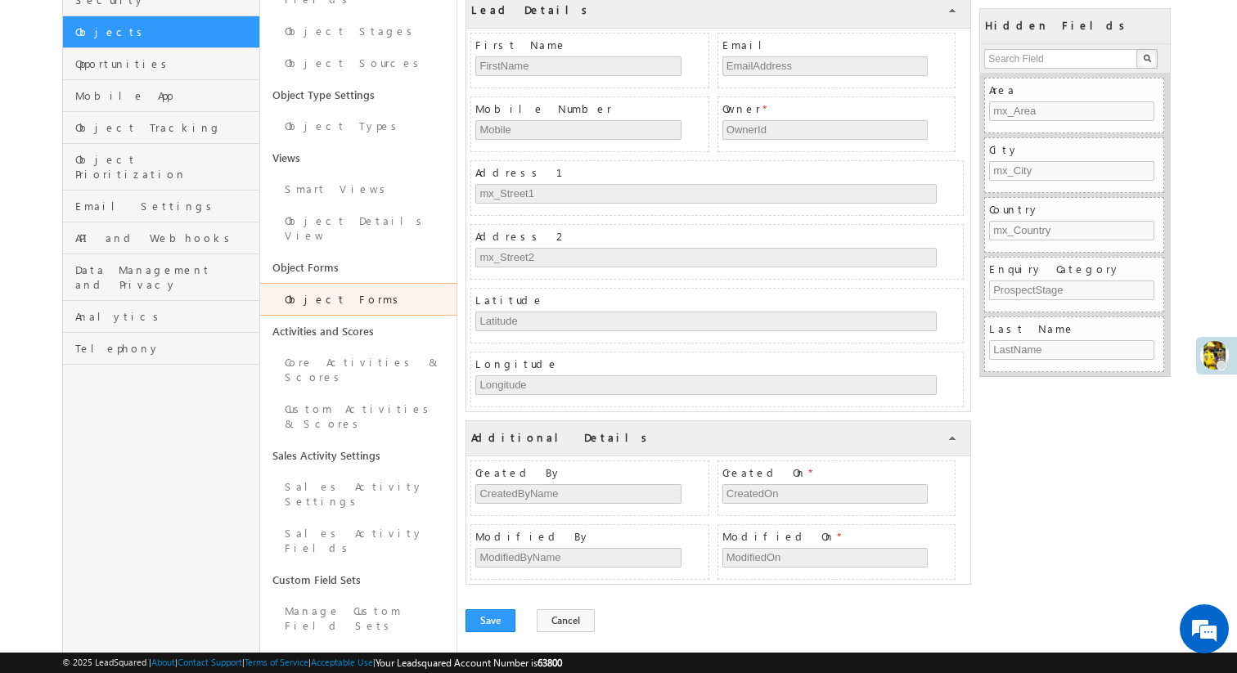
scroll to position [0, 0]
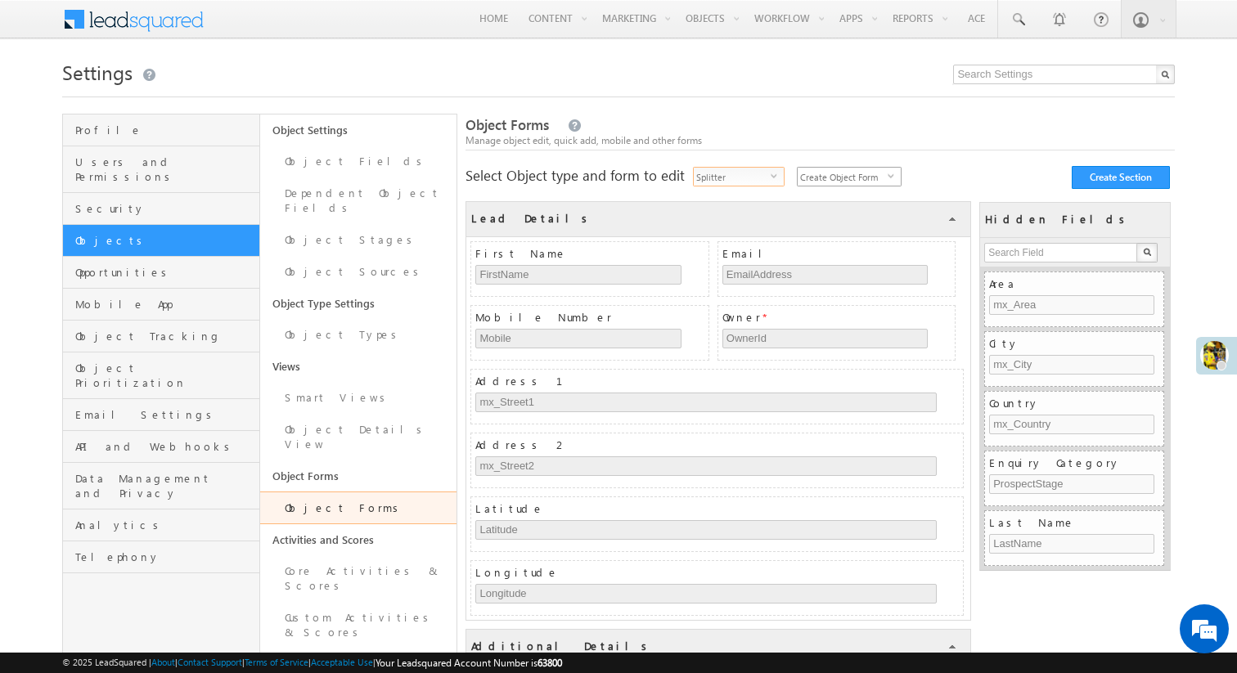
click at [883, 178] on span "Create Object Form" at bounding box center [843, 177] width 90 height 18
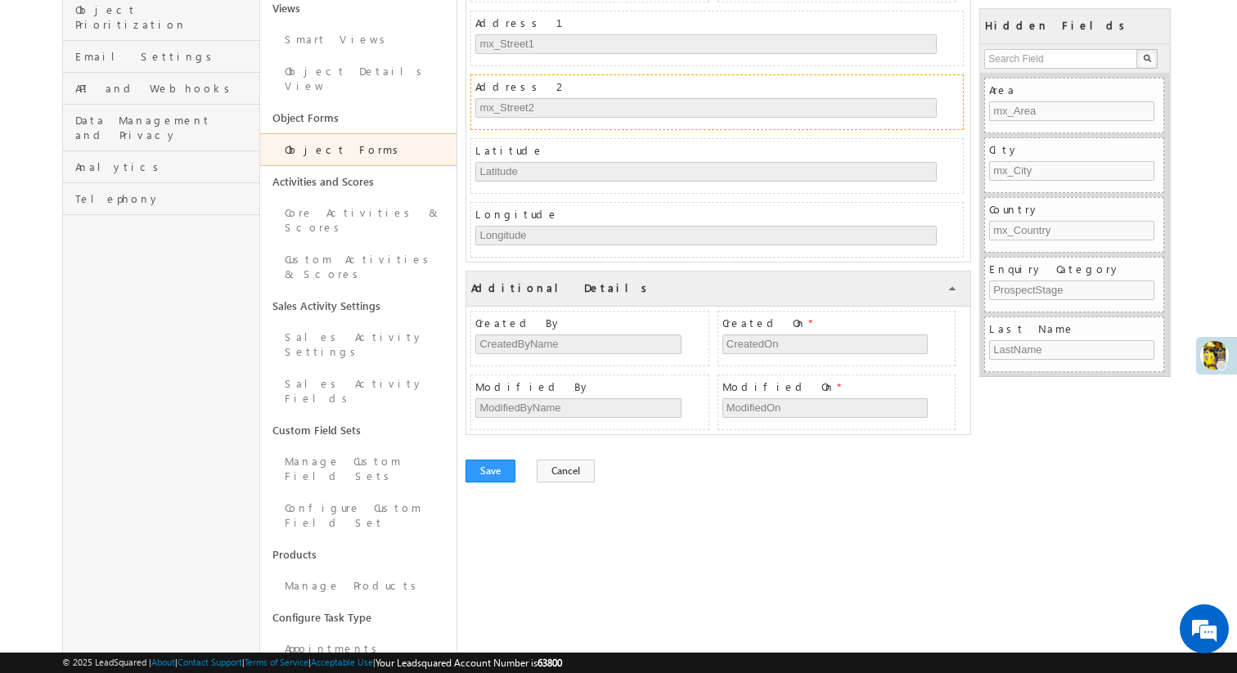
scroll to position [393, 0]
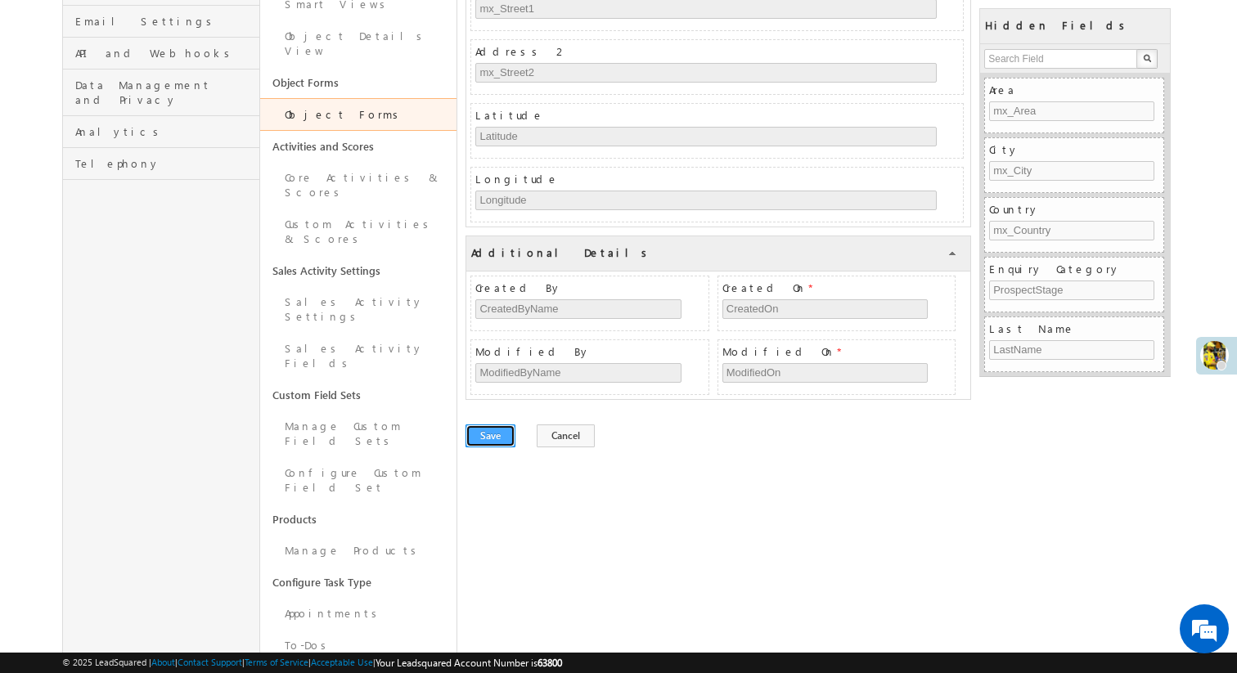
click at [501, 439] on button "Save" at bounding box center [490, 436] width 50 height 23
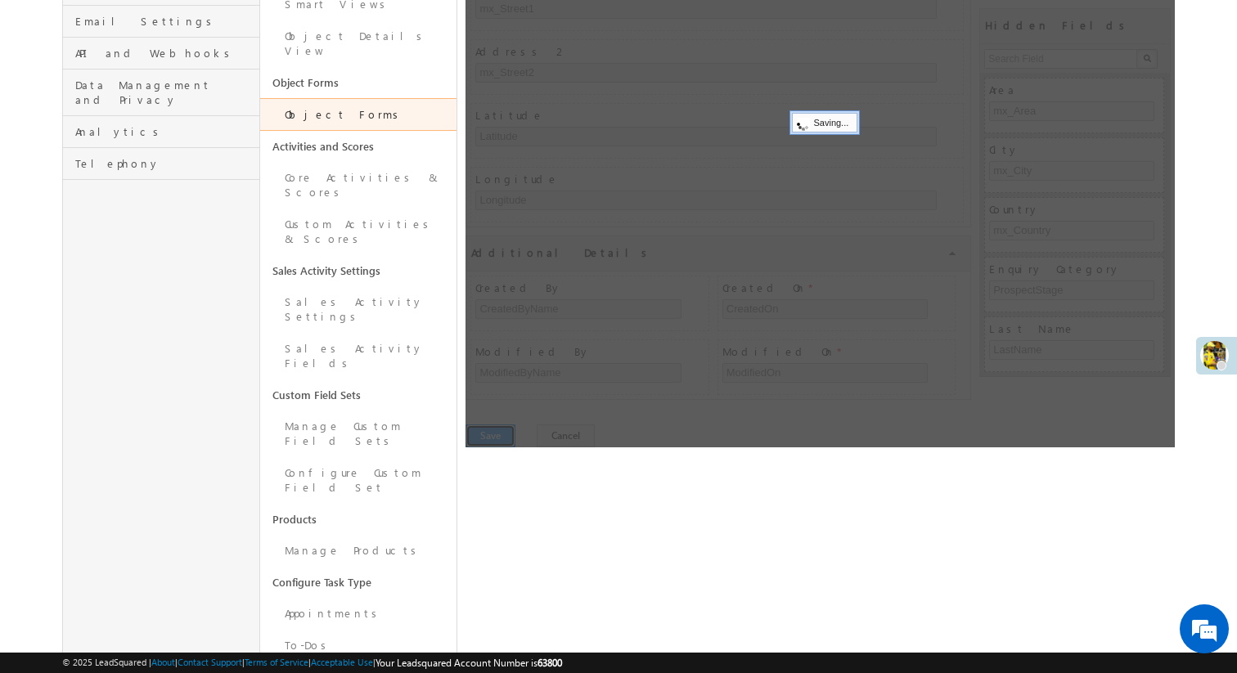
scroll to position [0, 0]
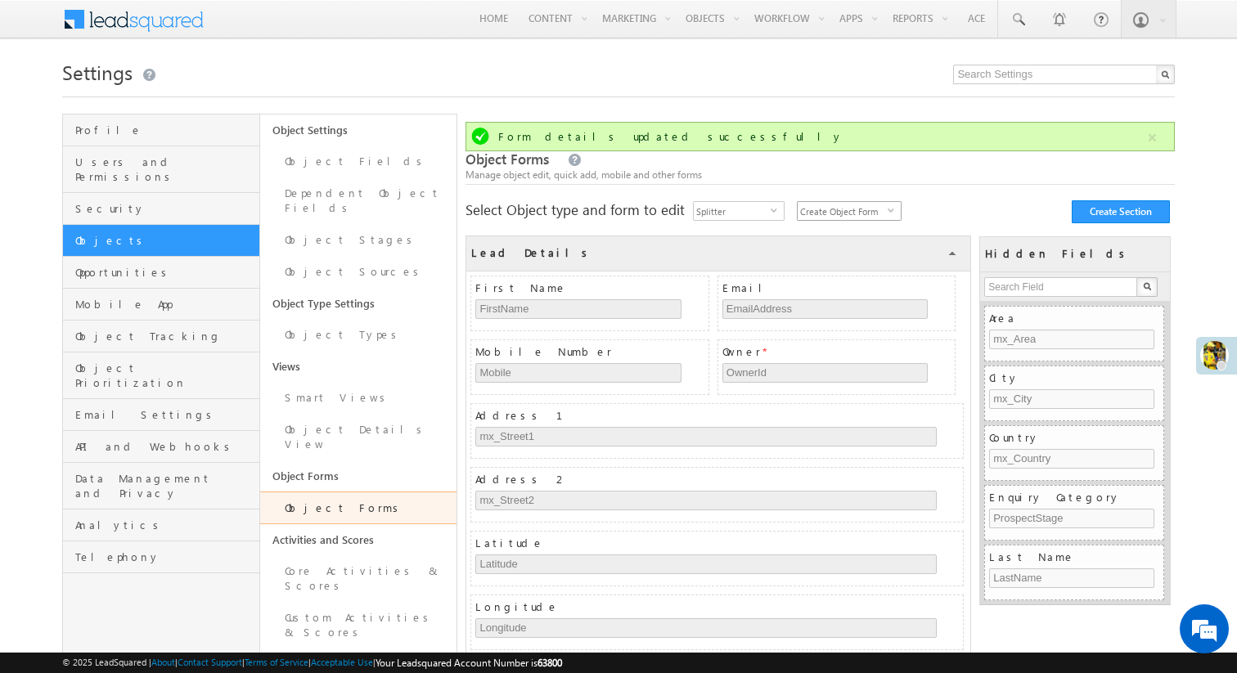
click at [877, 209] on span "Create Object Form" at bounding box center [843, 211] width 90 height 18
click at [869, 257] on li "Create Object Form on Mobile" at bounding box center [849, 254] width 103 height 31
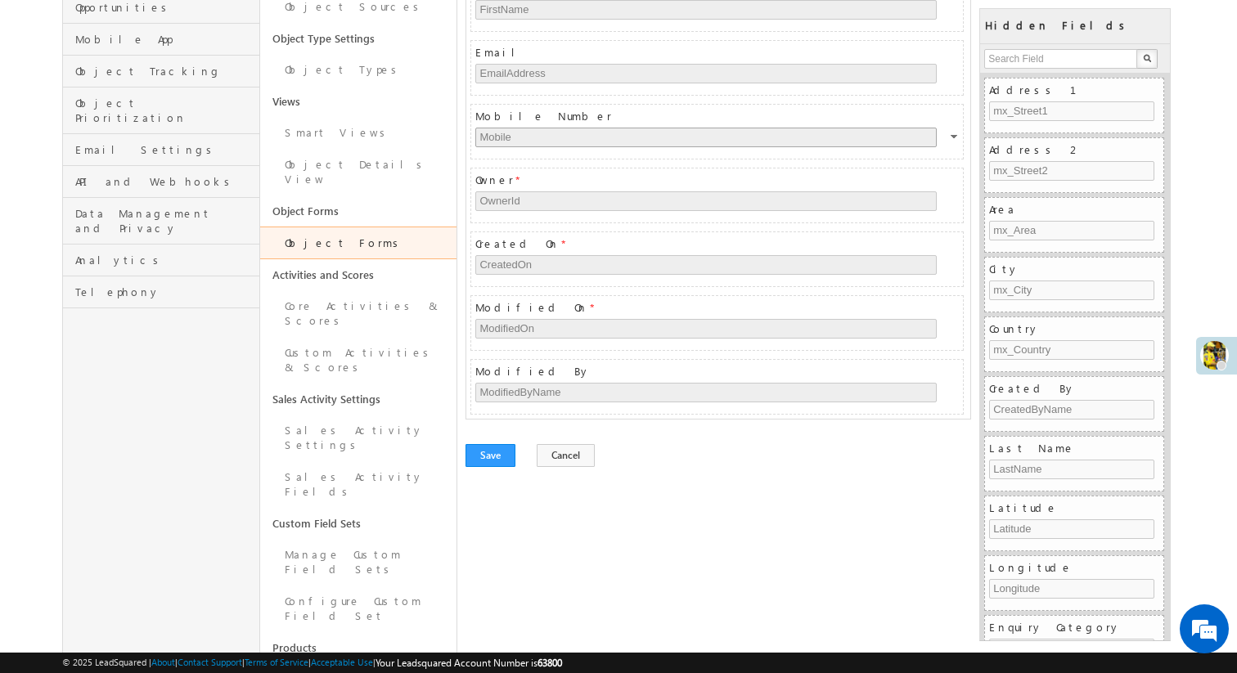
scroll to position [248, 0]
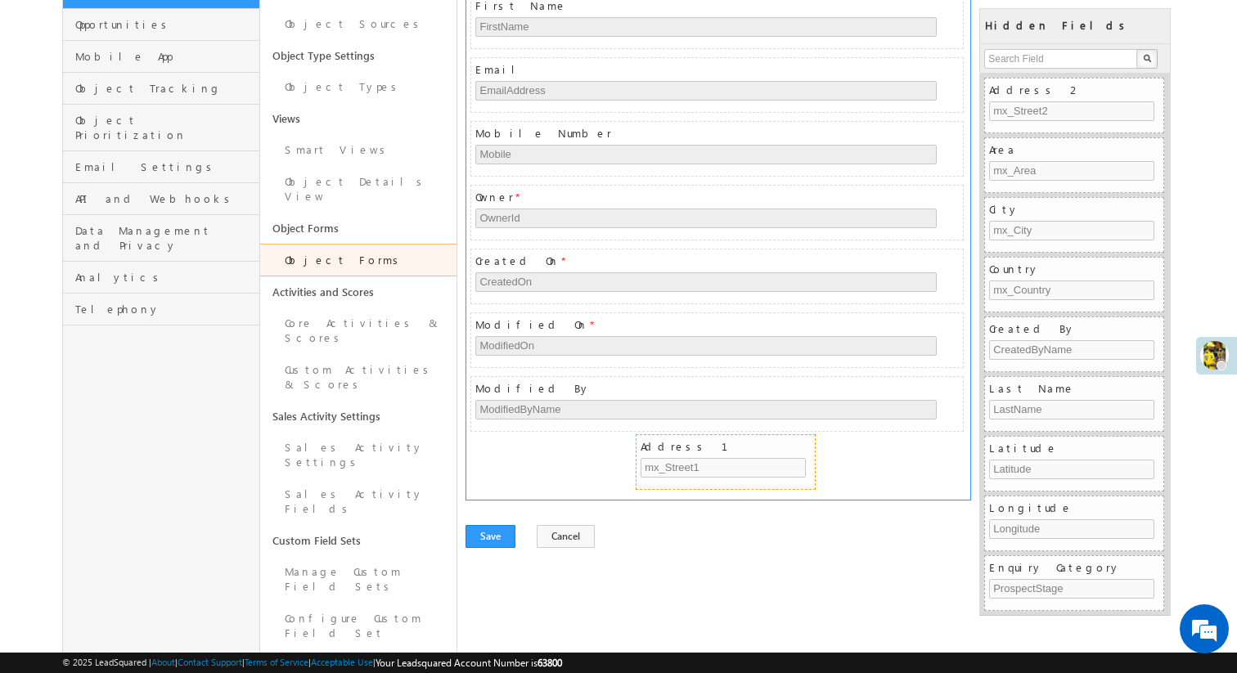
drag, startPoint x: 1080, startPoint y: 88, endPoint x: 731, endPoint y: 444, distance: 498.6
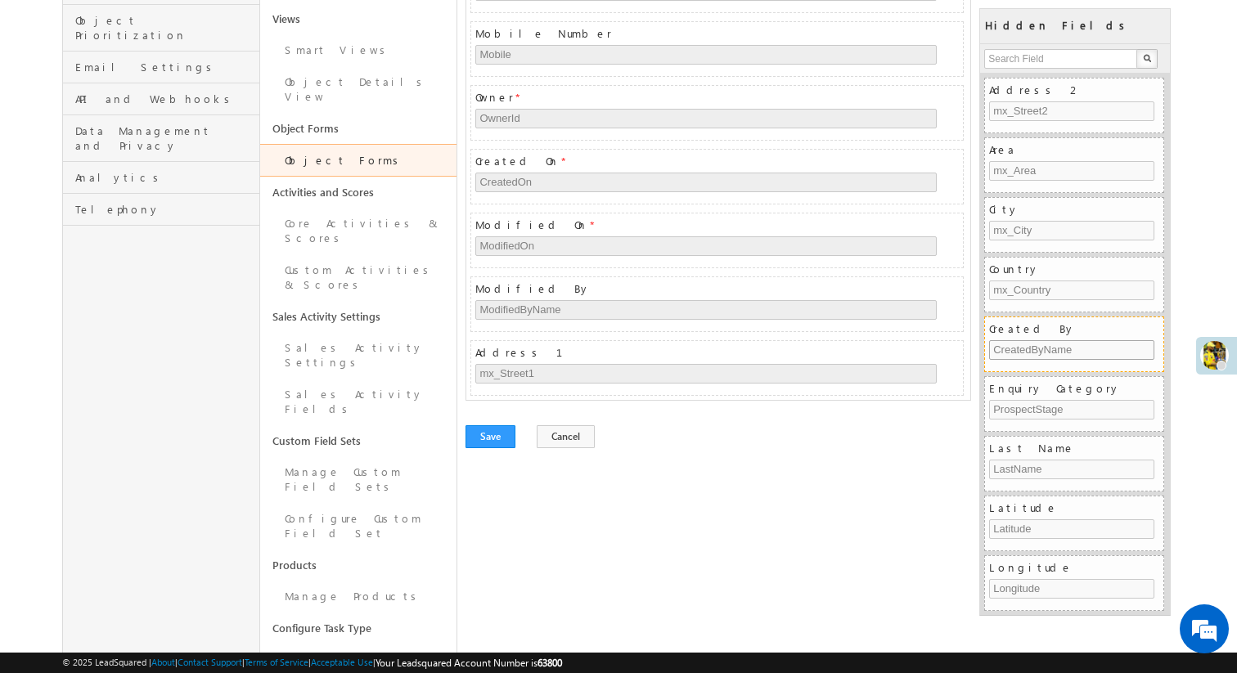
scroll to position [351, 0]
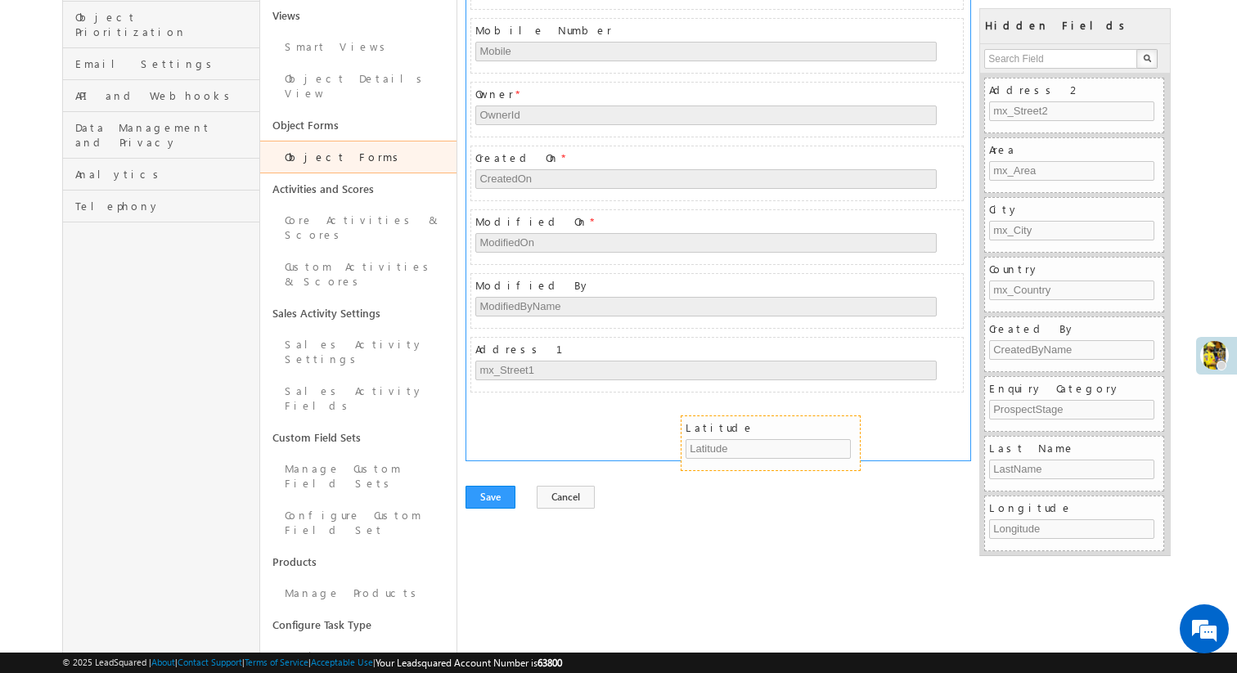
drag, startPoint x: 1029, startPoint y: 504, endPoint x: 724, endPoint y: 420, distance: 316.5
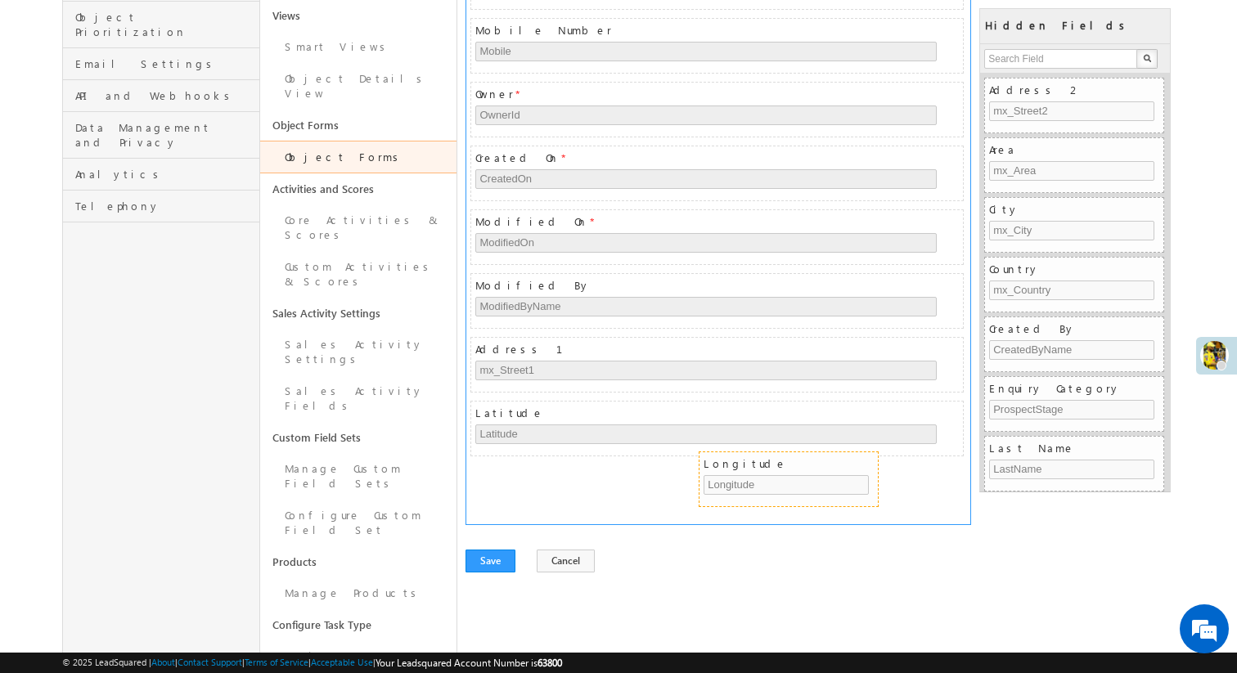
drag, startPoint x: 1061, startPoint y: 509, endPoint x: 775, endPoint y: 465, distance: 288.9
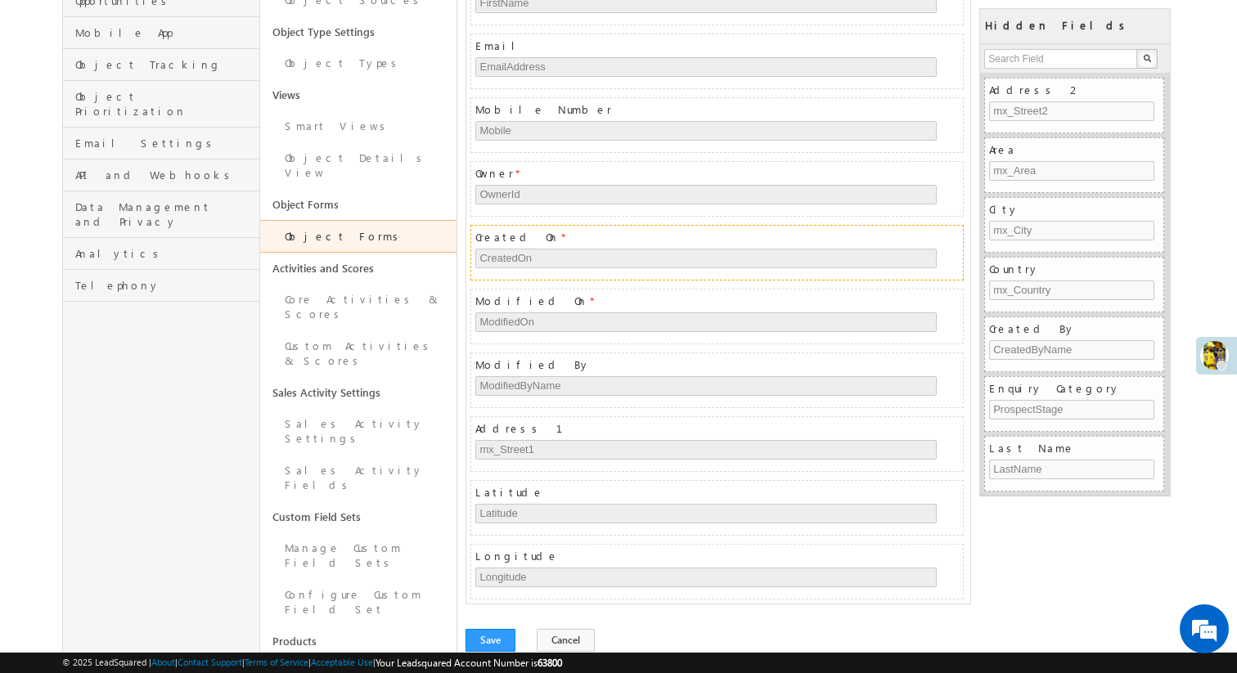
scroll to position [275, 0]
click at [486, 637] on button "Save" at bounding box center [490, 637] width 50 height 23
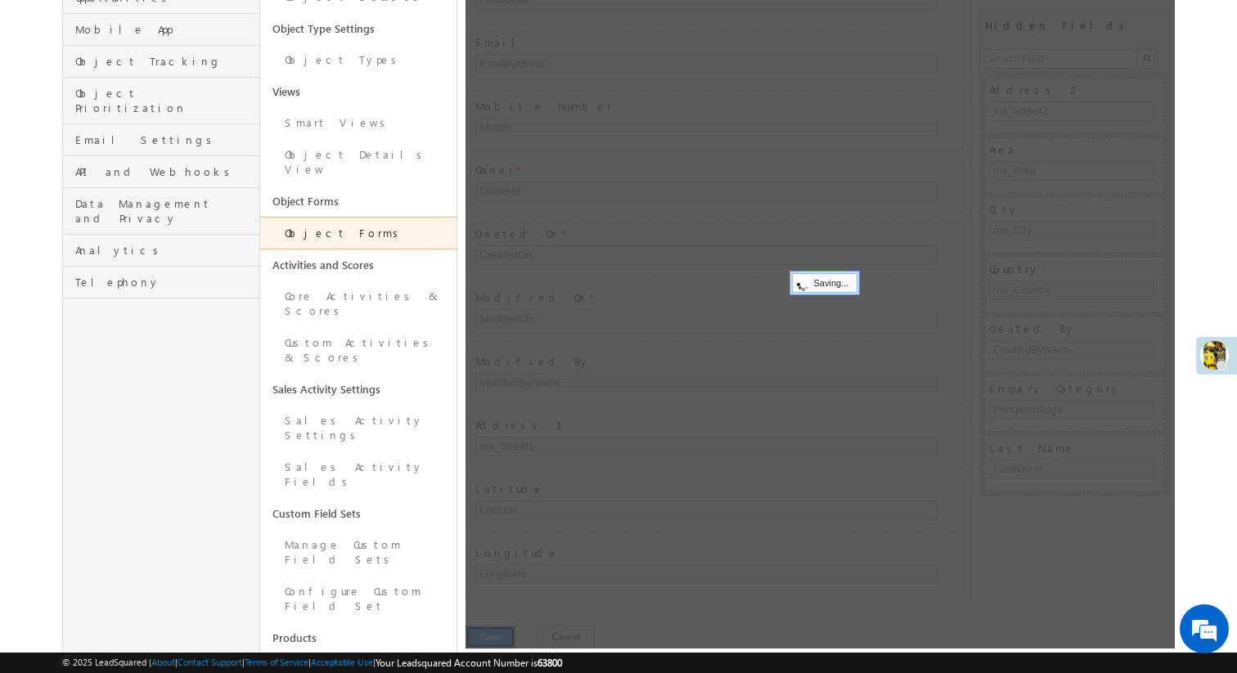
scroll to position [0, 0]
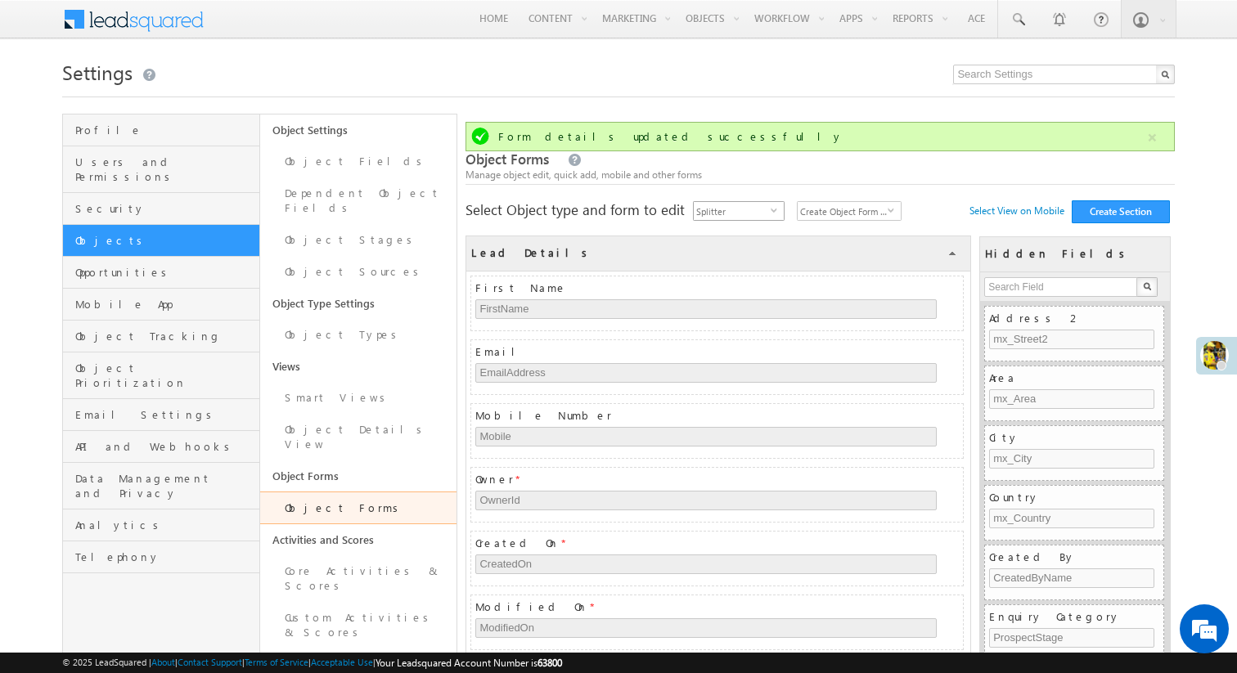
click at [774, 212] on span "select" at bounding box center [777, 209] width 13 height 7
click at [748, 281] on li "Partner" at bounding box center [739, 280] width 90 height 16
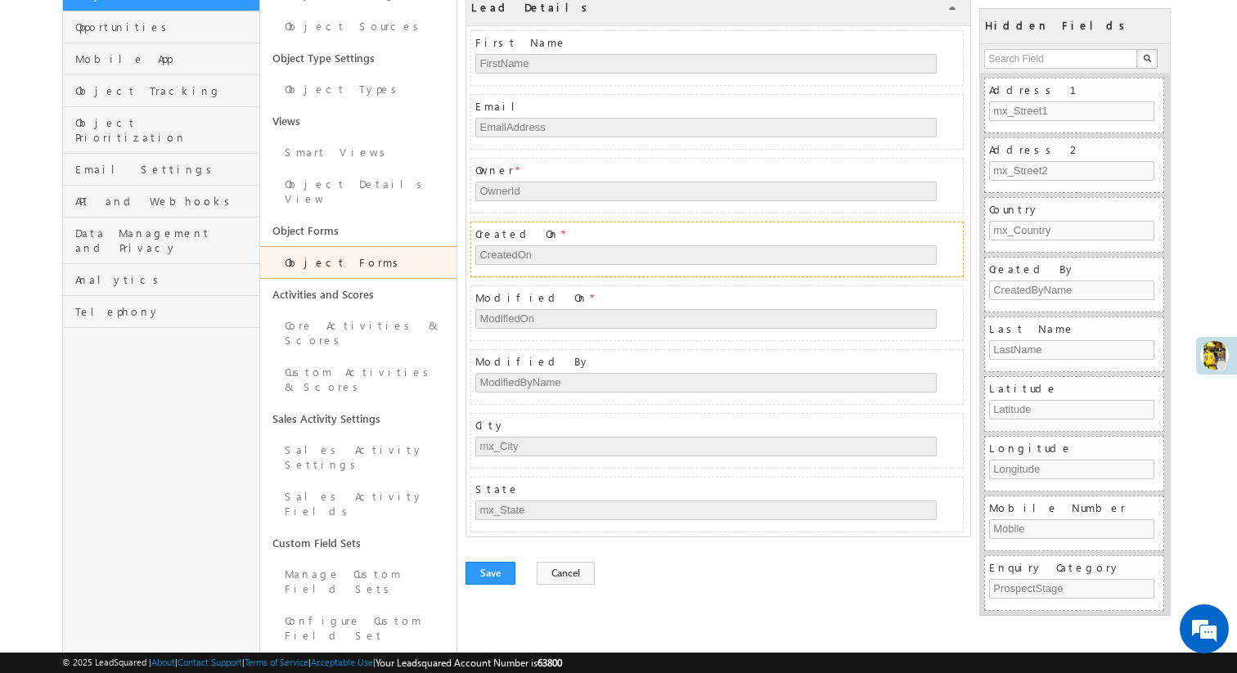
scroll to position [254, 0]
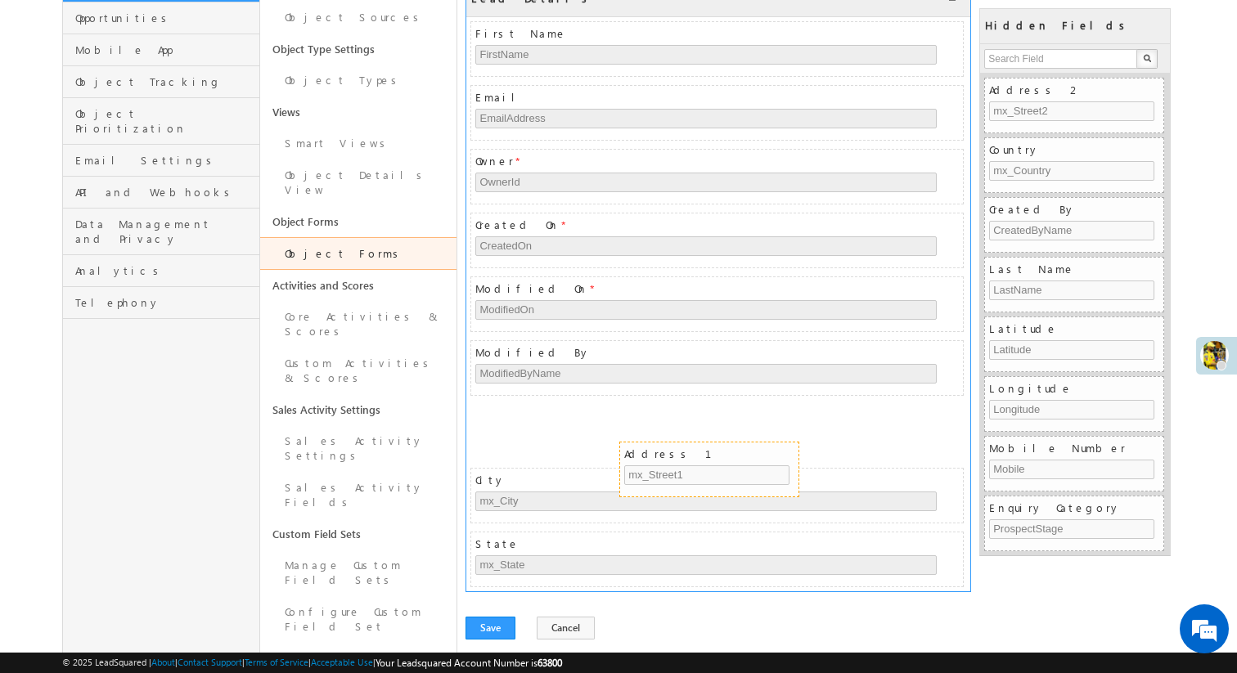
drag, startPoint x: 1055, startPoint y: 83, endPoint x: 689, endPoint y: 439, distance: 510.8
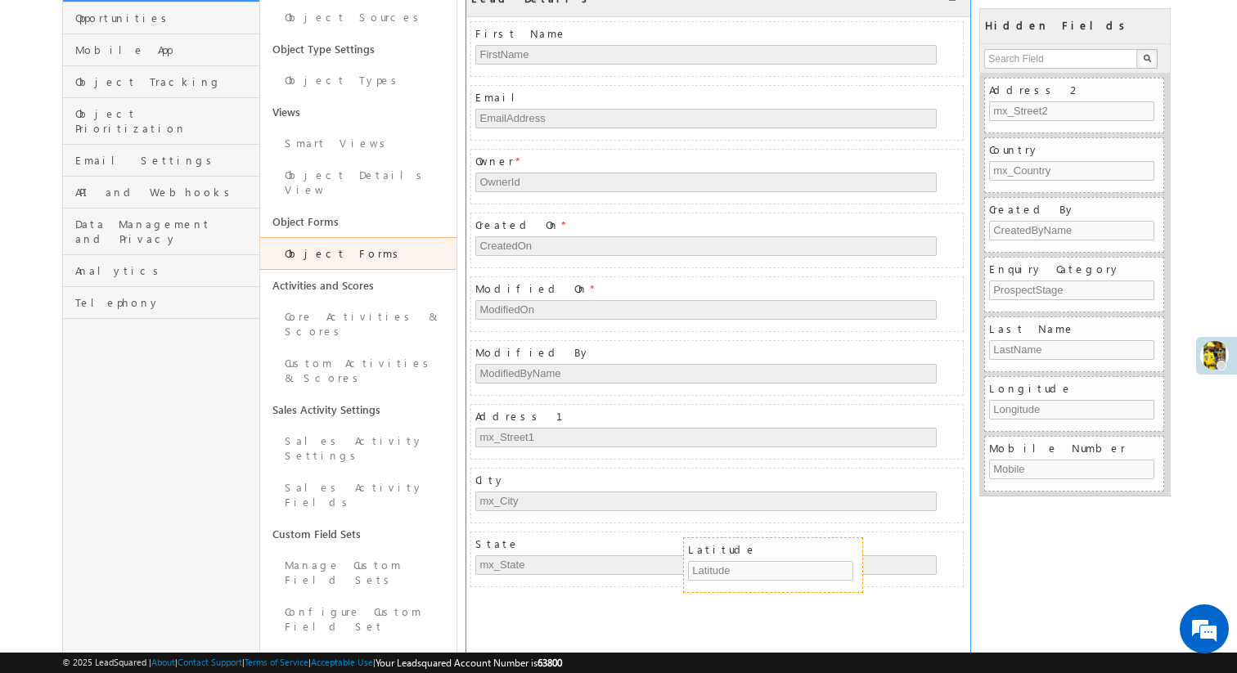
drag, startPoint x: 1041, startPoint y: 387, endPoint x: 740, endPoint y: 548, distance: 341.4
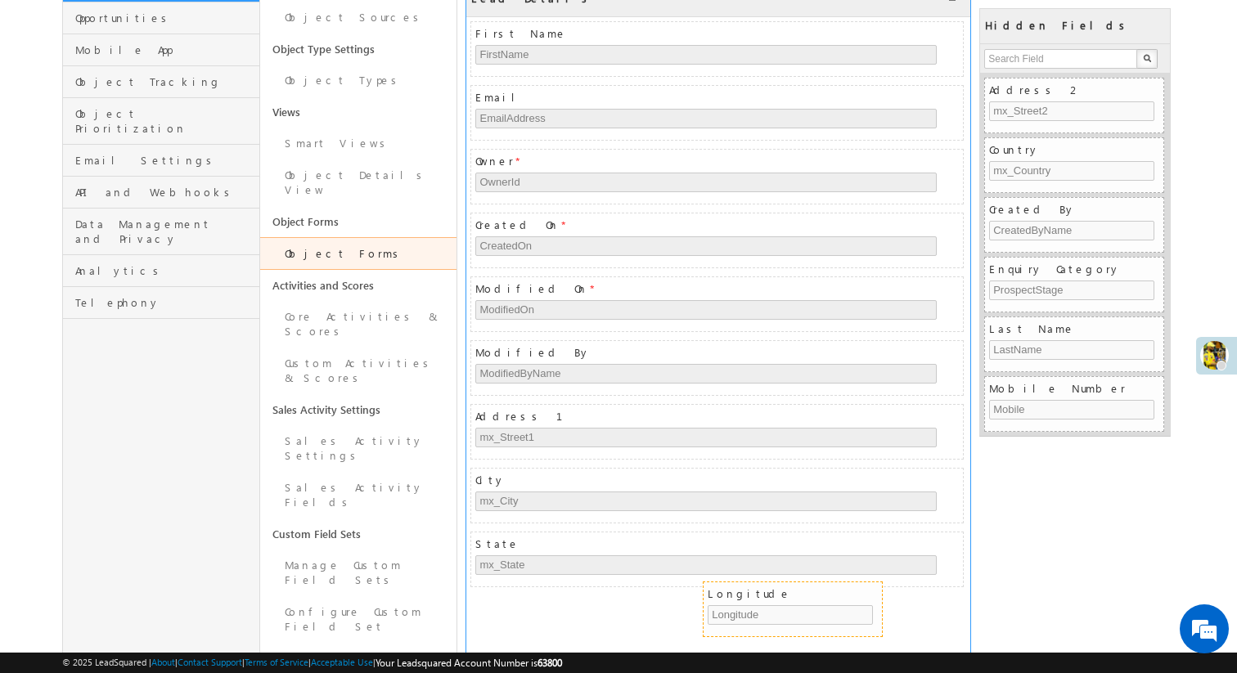
drag, startPoint x: 1031, startPoint y: 389, endPoint x: 749, endPoint y: 594, distance: 347.9
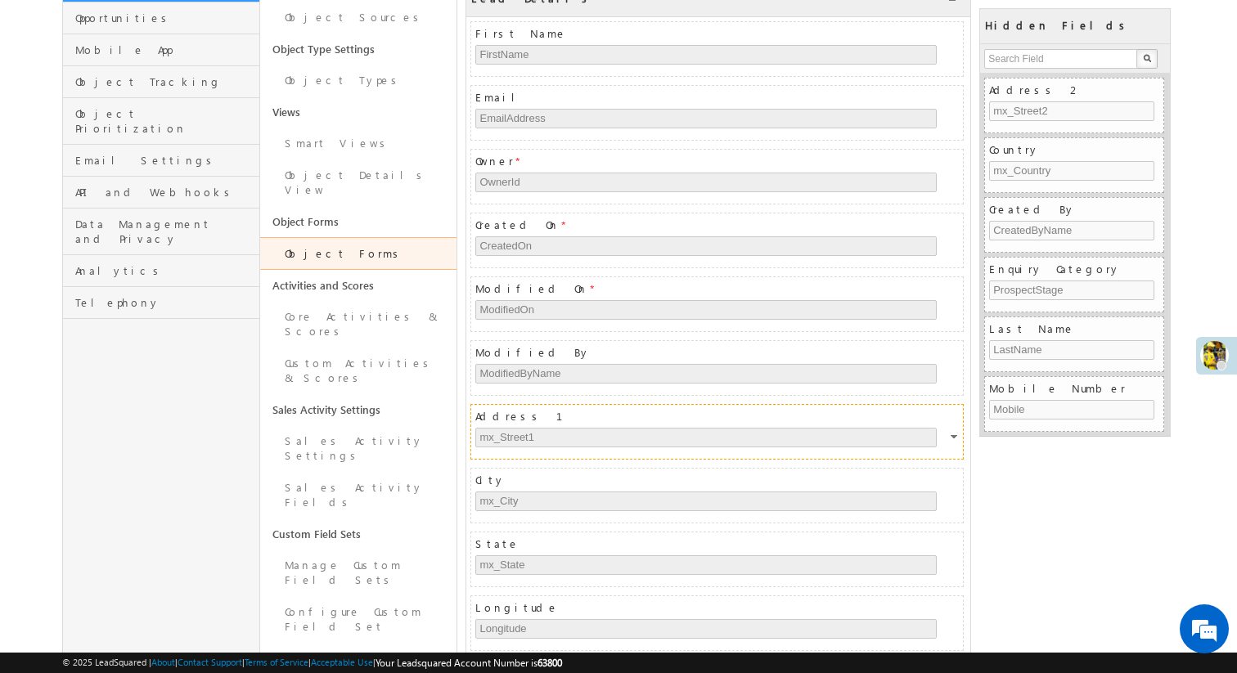
scroll to position [247, 0]
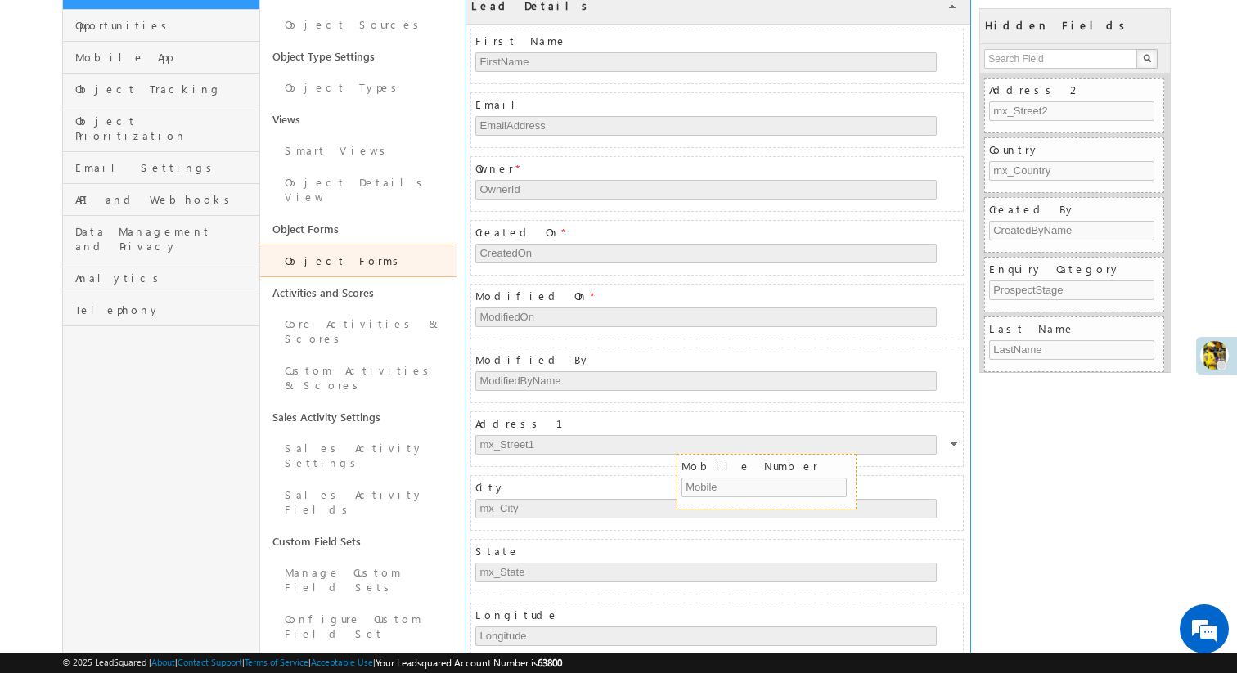
drag, startPoint x: 1054, startPoint y: 388, endPoint x: 747, endPoint y: 466, distance: 316.6
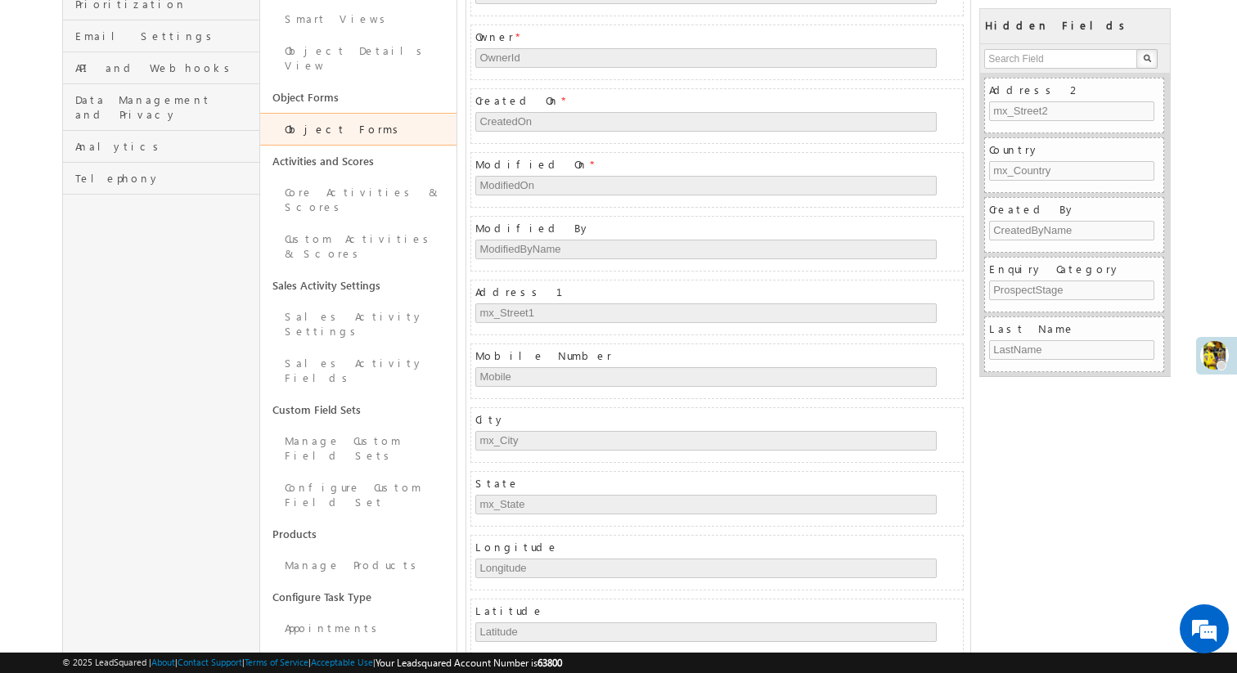
scroll to position [478, 0]
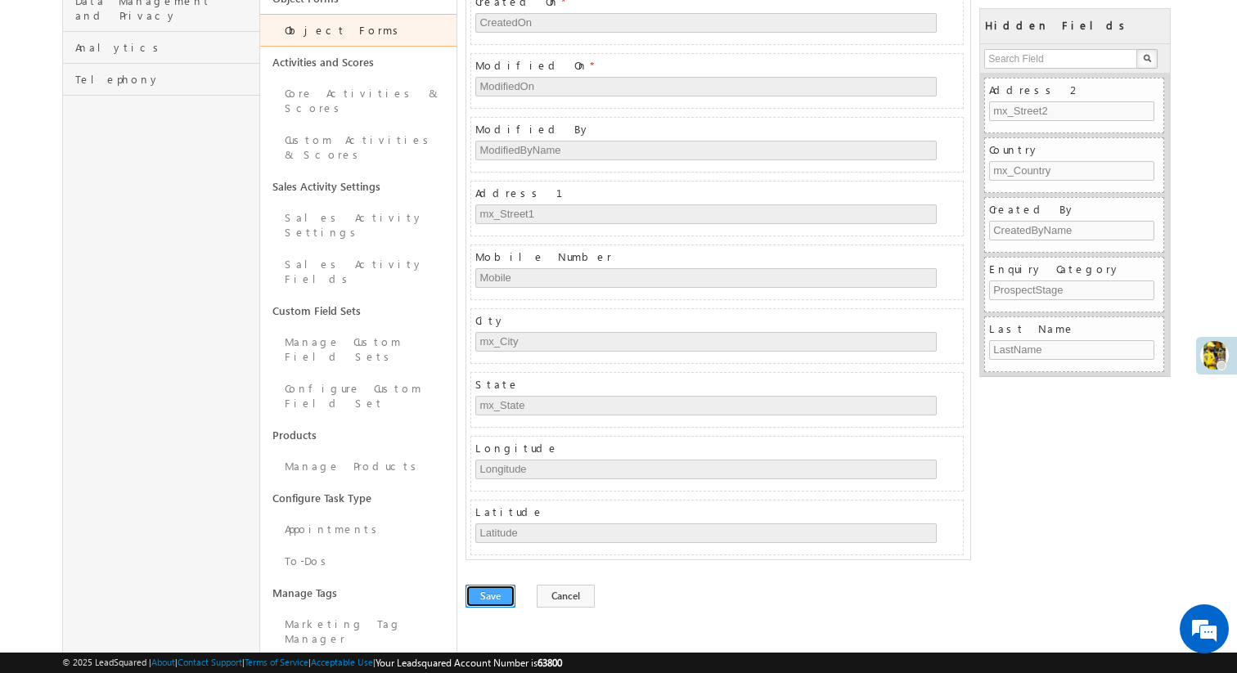
click at [480, 592] on button "Save" at bounding box center [490, 596] width 50 height 23
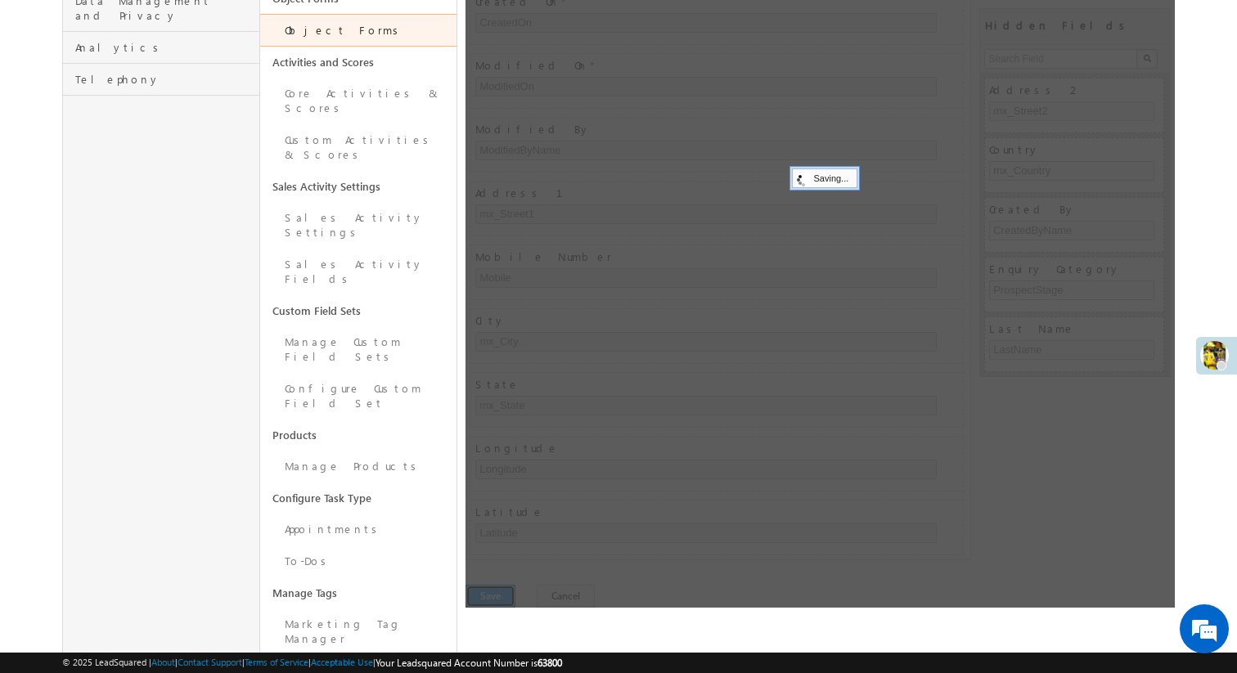
scroll to position [0, 0]
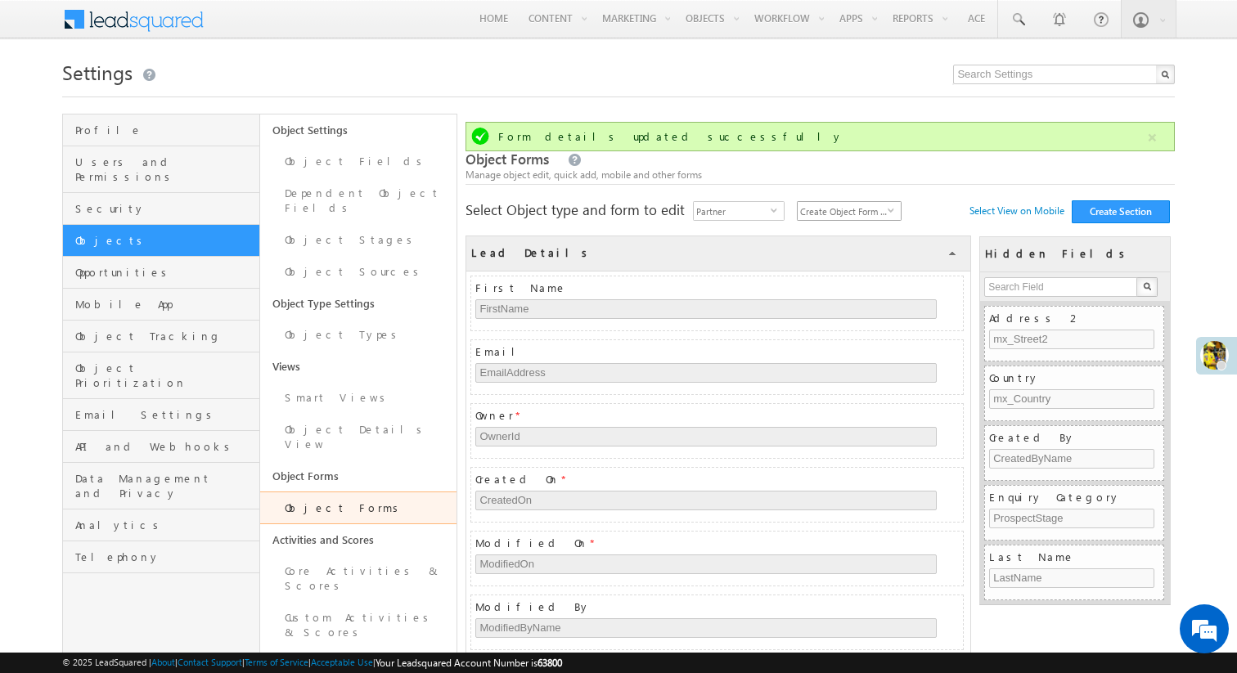
click at [869, 214] on span "Create Object Form on Mobile" at bounding box center [843, 211] width 90 height 18
click at [854, 252] on li "Create Object Form on Mobile" at bounding box center [849, 254] width 103 height 31
click at [858, 209] on span "Create Object Form on Mobile" at bounding box center [843, 211] width 90 height 18
click at [842, 231] on li "Create Object Form" at bounding box center [849, 230] width 103 height 16
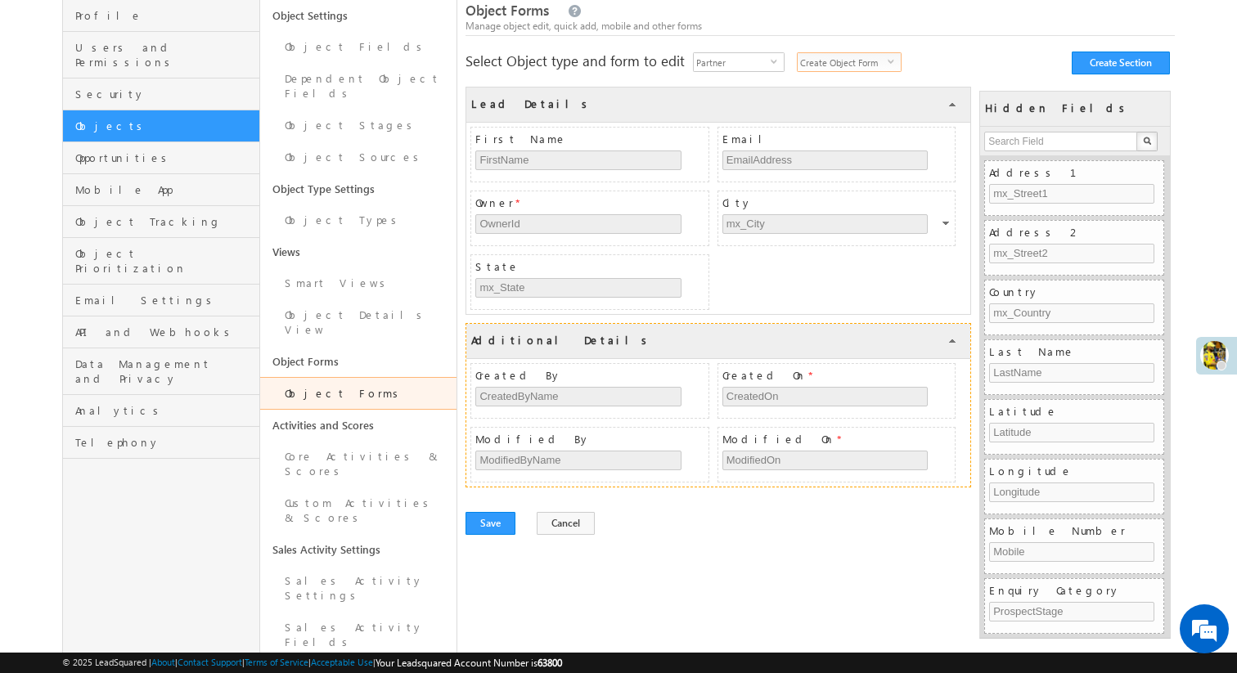
scroll to position [111, 0]
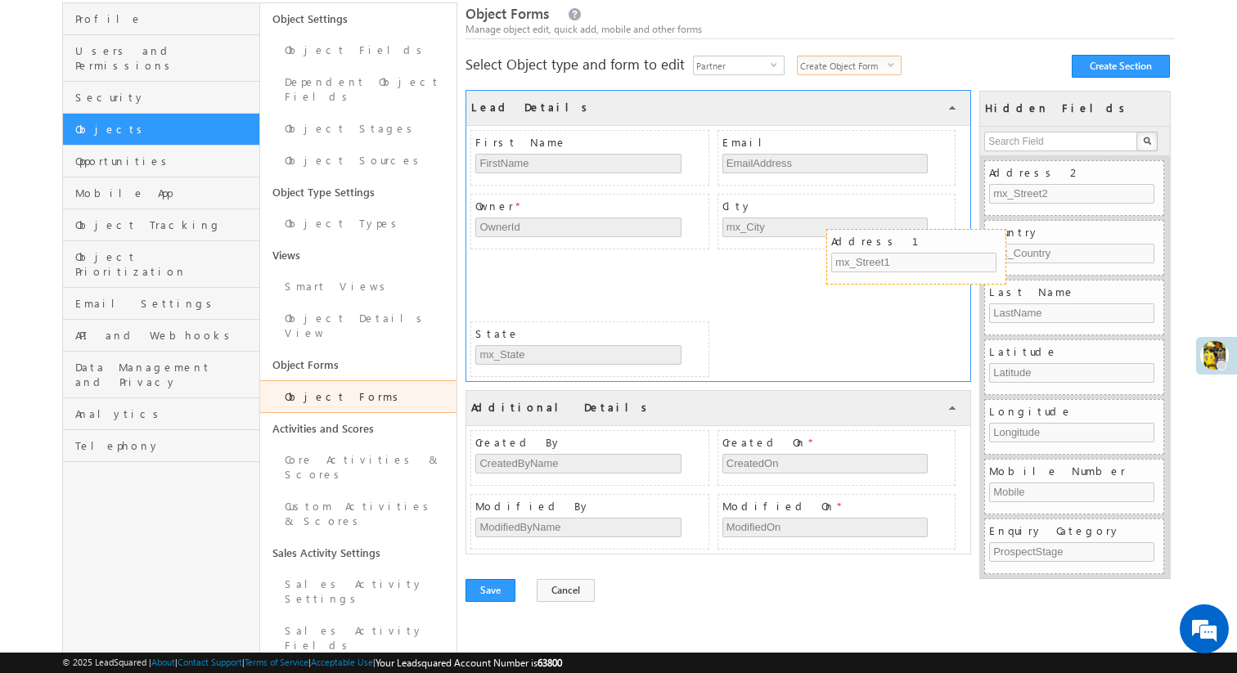
drag, startPoint x: 1050, startPoint y: 183, endPoint x: 892, endPoint y: 251, distance: 171.9
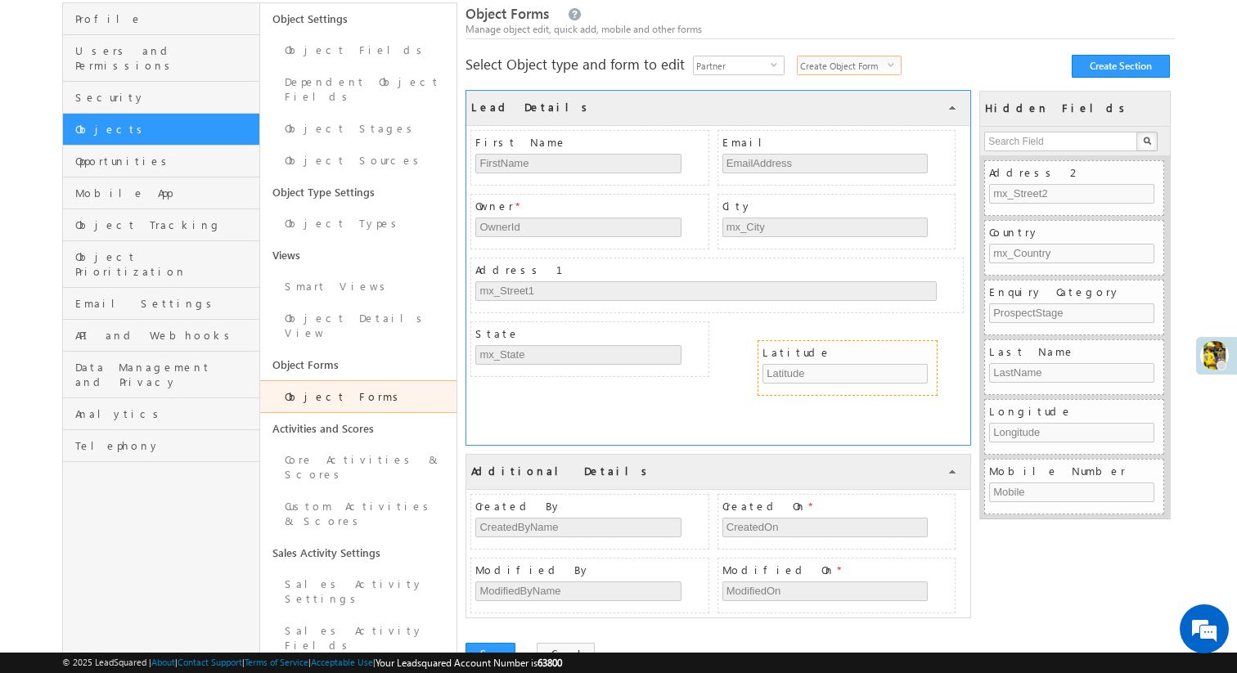
drag, startPoint x: 1030, startPoint y: 404, endPoint x: 803, endPoint y: 345, distance: 234.1
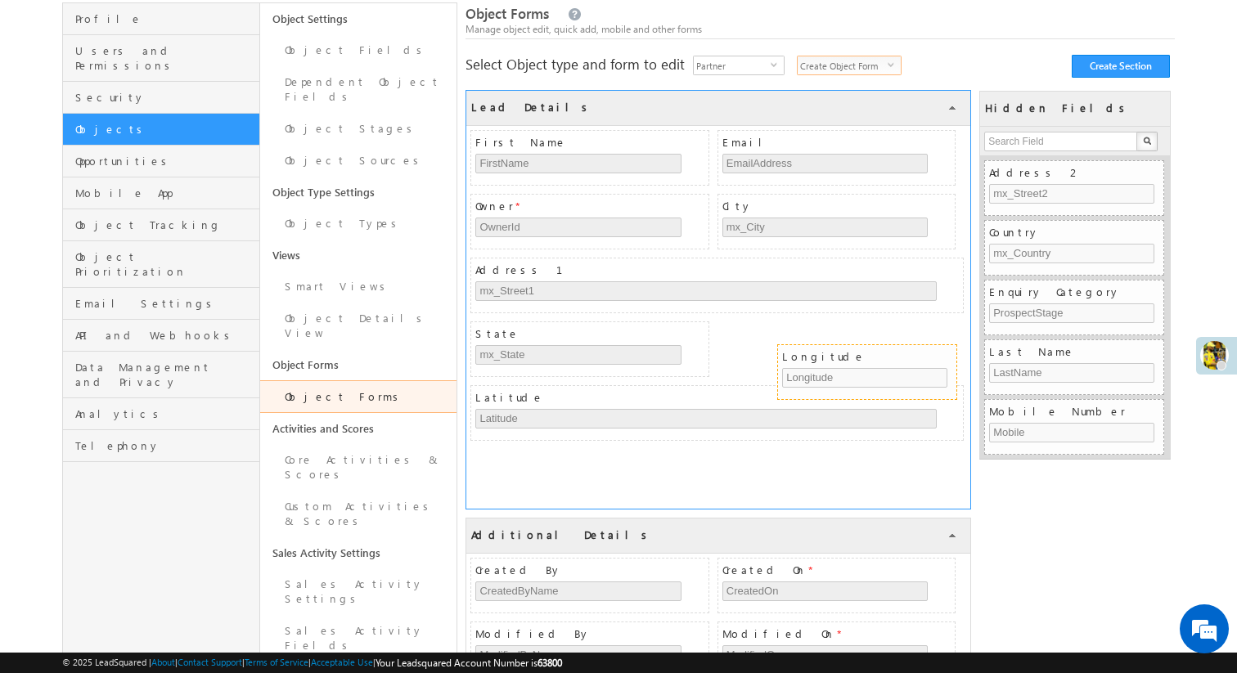
drag, startPoint x: 1037, startPoint y: 410, endPoint x: 829, endPoint y: 347, distance: 217.1
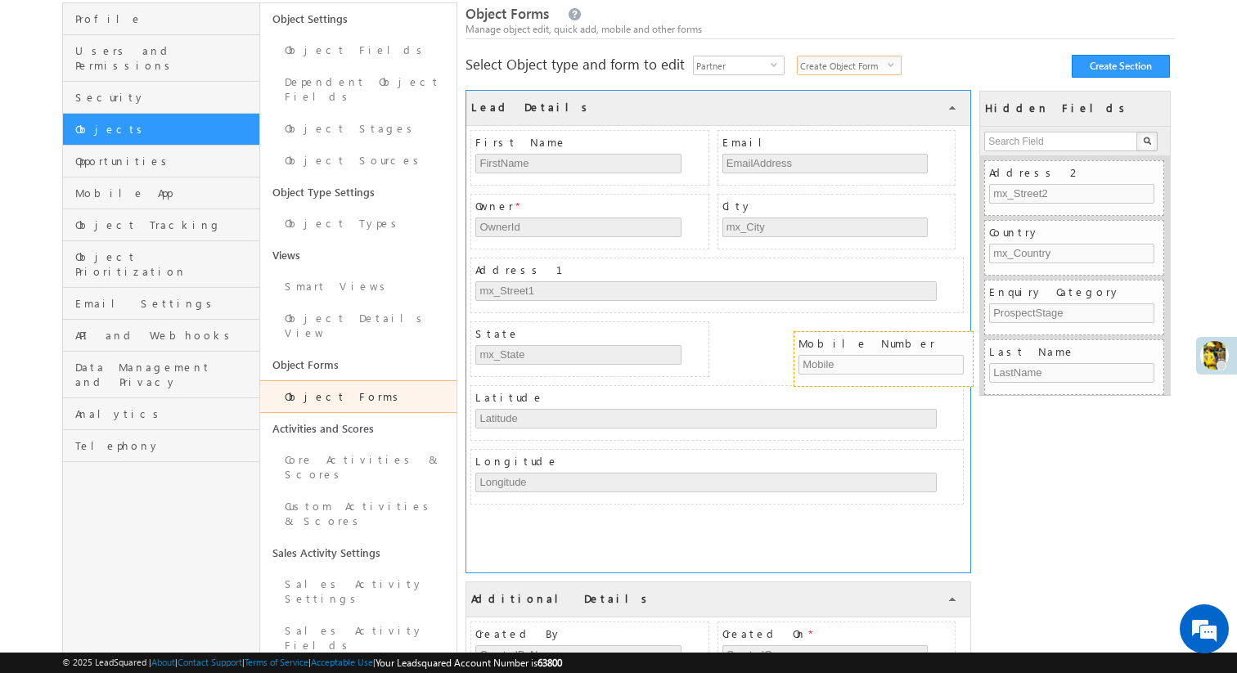
drag, startPoint x: 998, startPoint y: 410, endPoint x: 805, endPoint y: 340, distance: 205.2
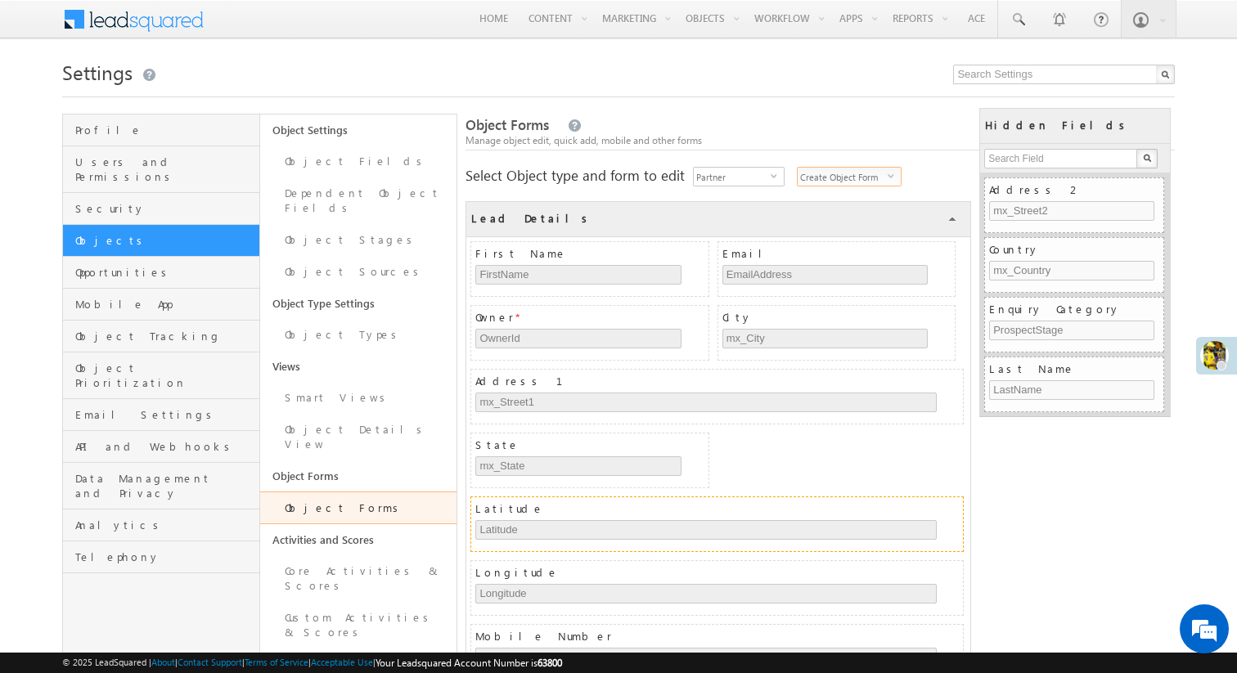
scroll to position [393, 0]
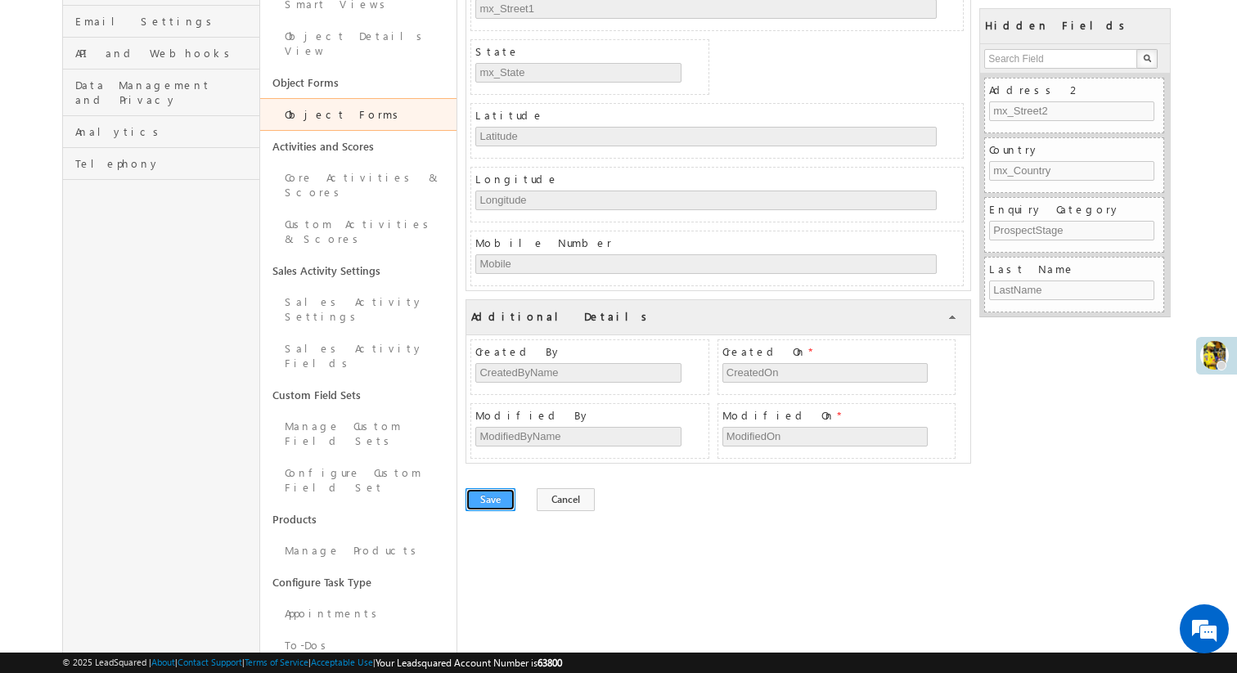
click at [491, 494] on button "Save" at bounding box center [490, 499] width 50 height 23
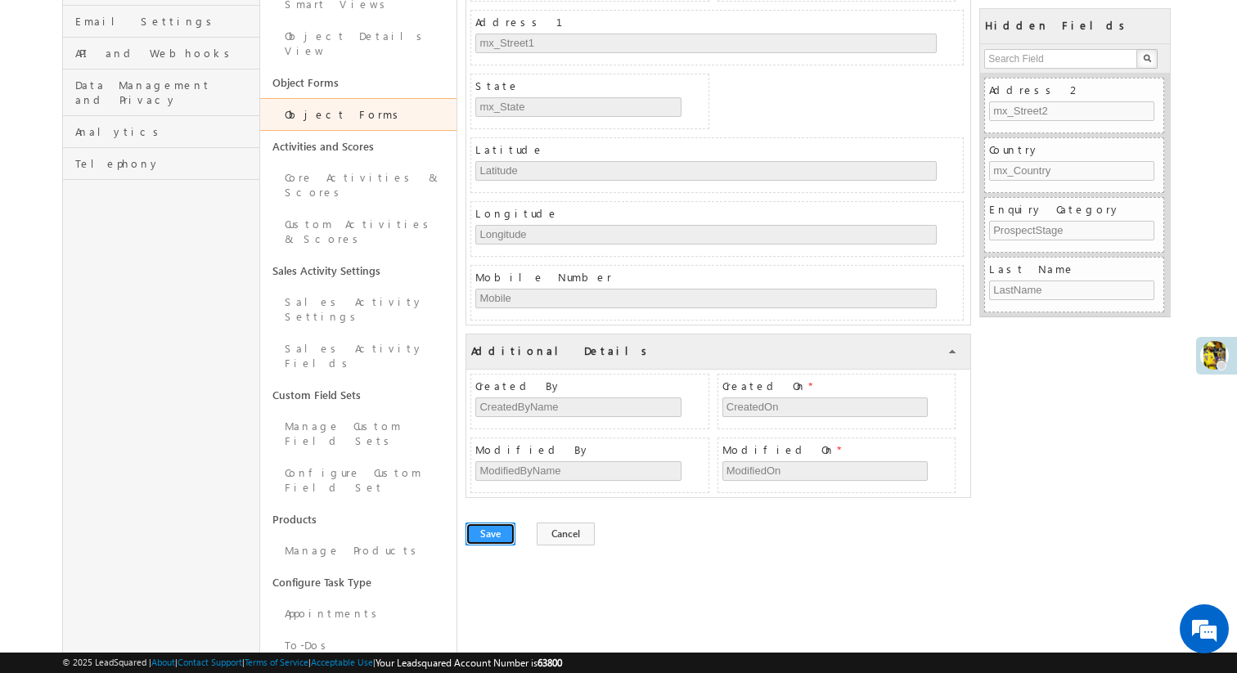
scroll to position [0, 0]
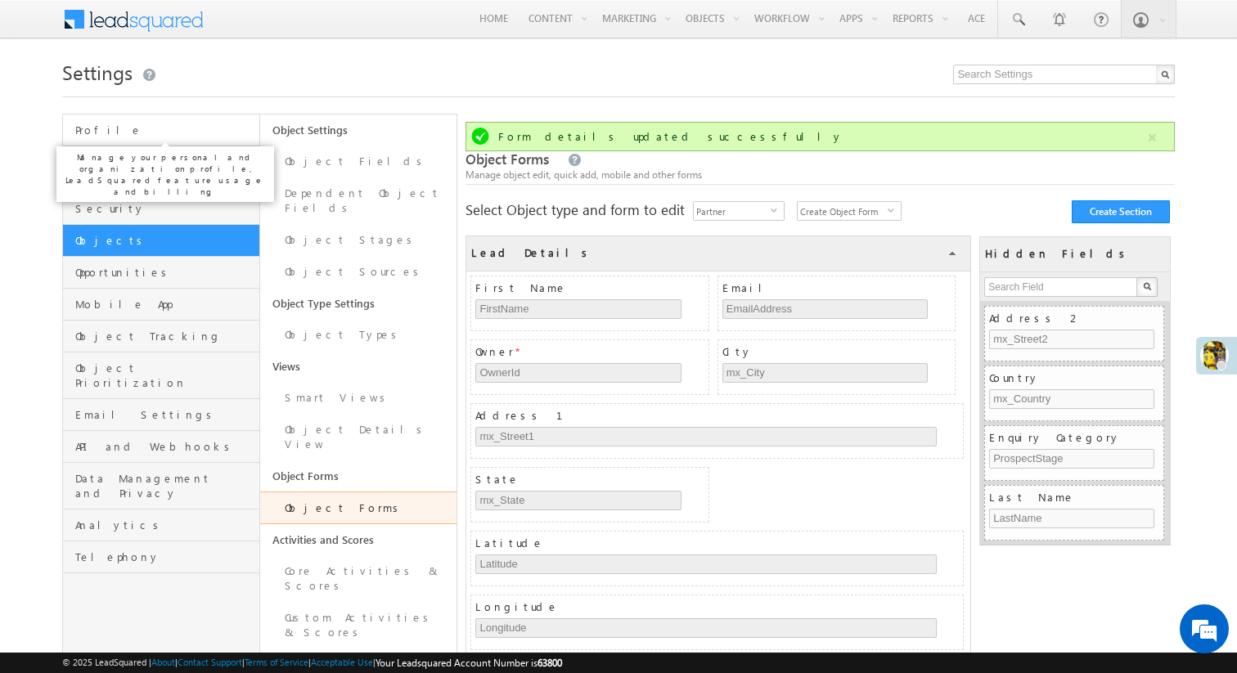
click at [134, 127] on span "Profile" at bounding box center [165, 130] width 180 height 15
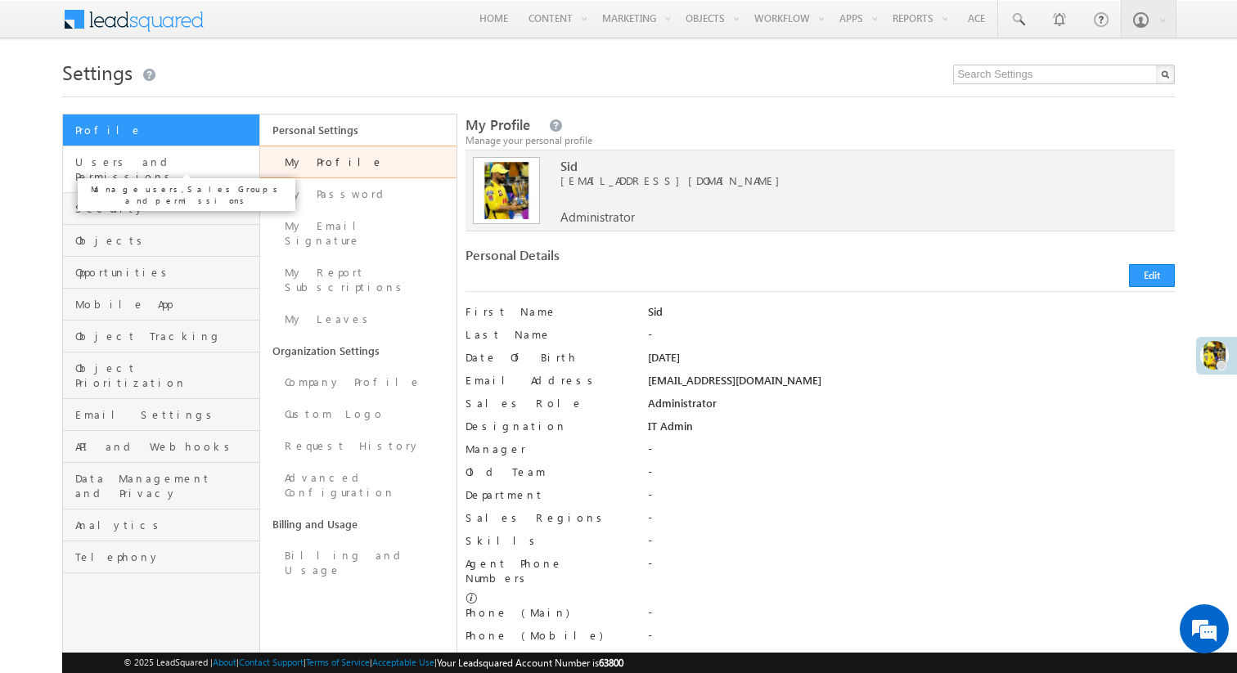
click at [189, 160] on span "Users and Permissions" at bounding box center [165, 169] width 180 height 29
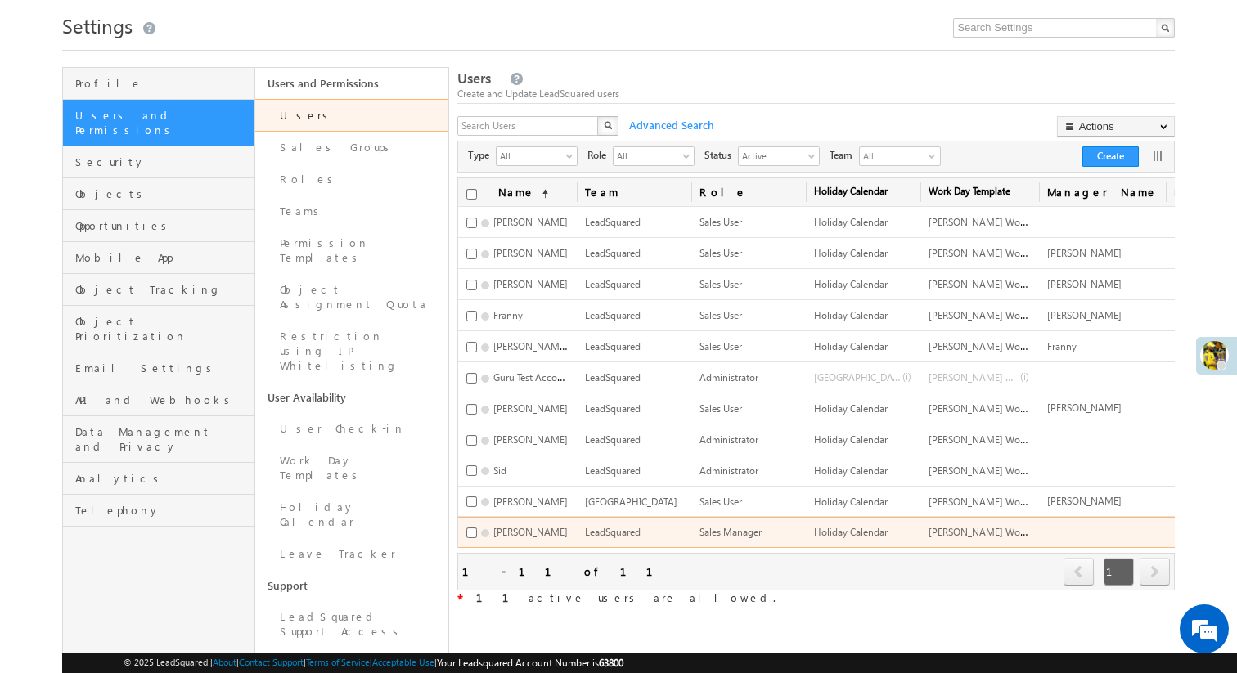
scroll to position [0, 496]
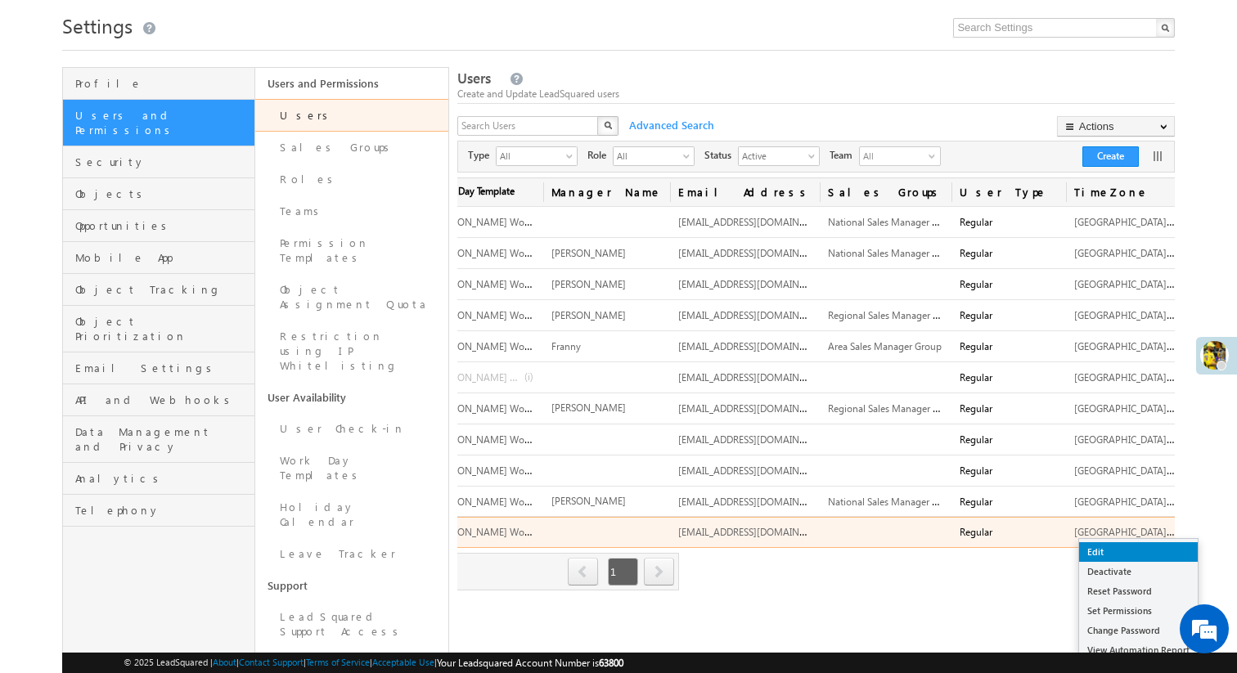
click at [1144, 548] on link "Edit" at bounding box center [1138, 552] width 119 height 20
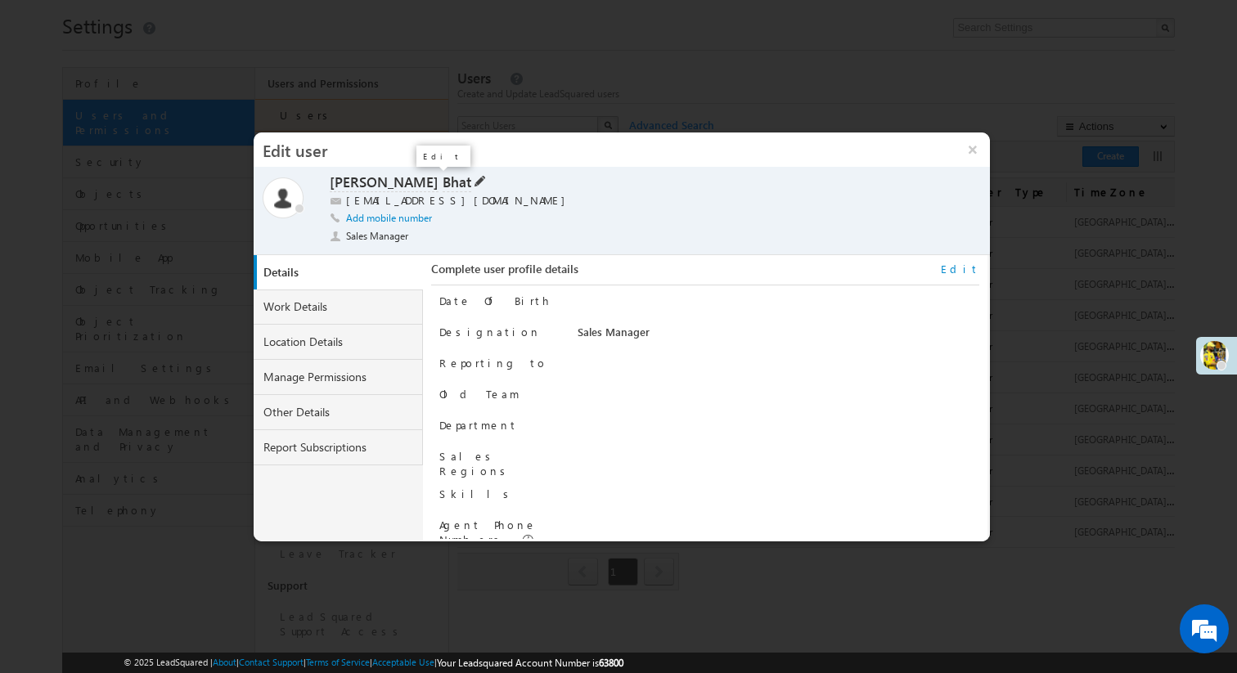
click at [471, 179] on span at bounding box center [478, 179] width 15 height 13
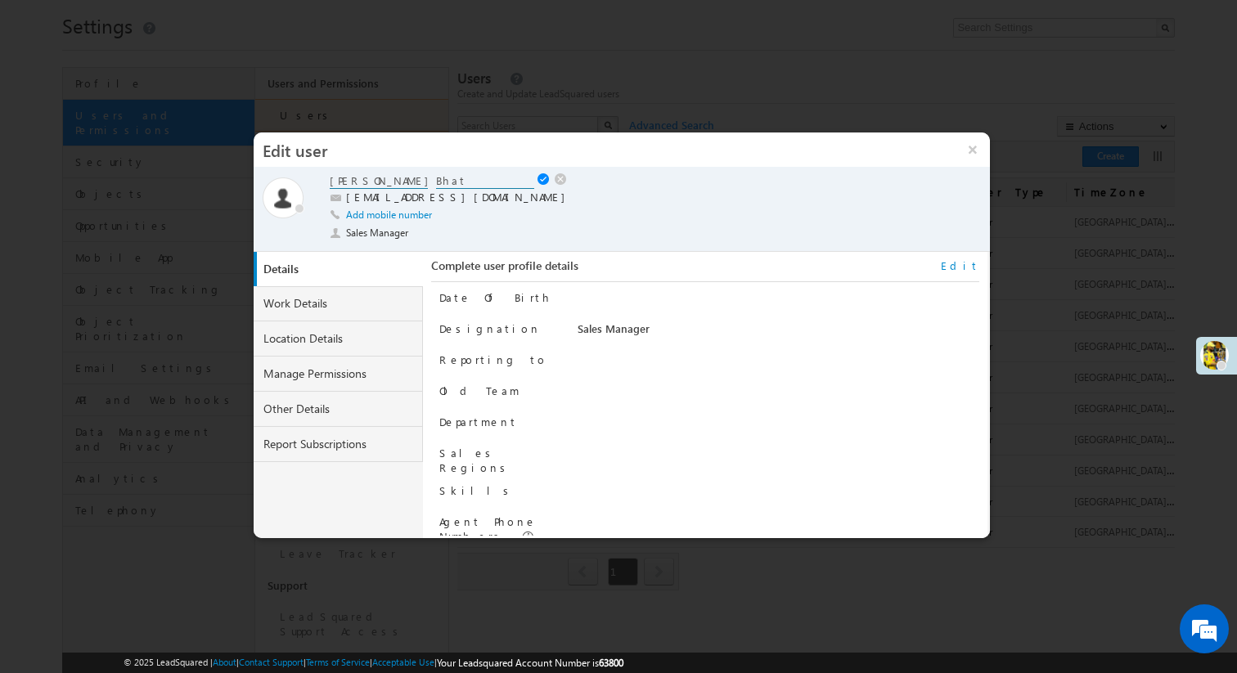
click at [386, 179] on input "[PERSON_NAME]" at bounding box center [379, 181] width 98 height 16
type input "T"
type input "[PERSON_NAME]"
click at [468, 175] on input "Bhat" at bounding box center [485, 181] width 98 height 16
type input "BDO"
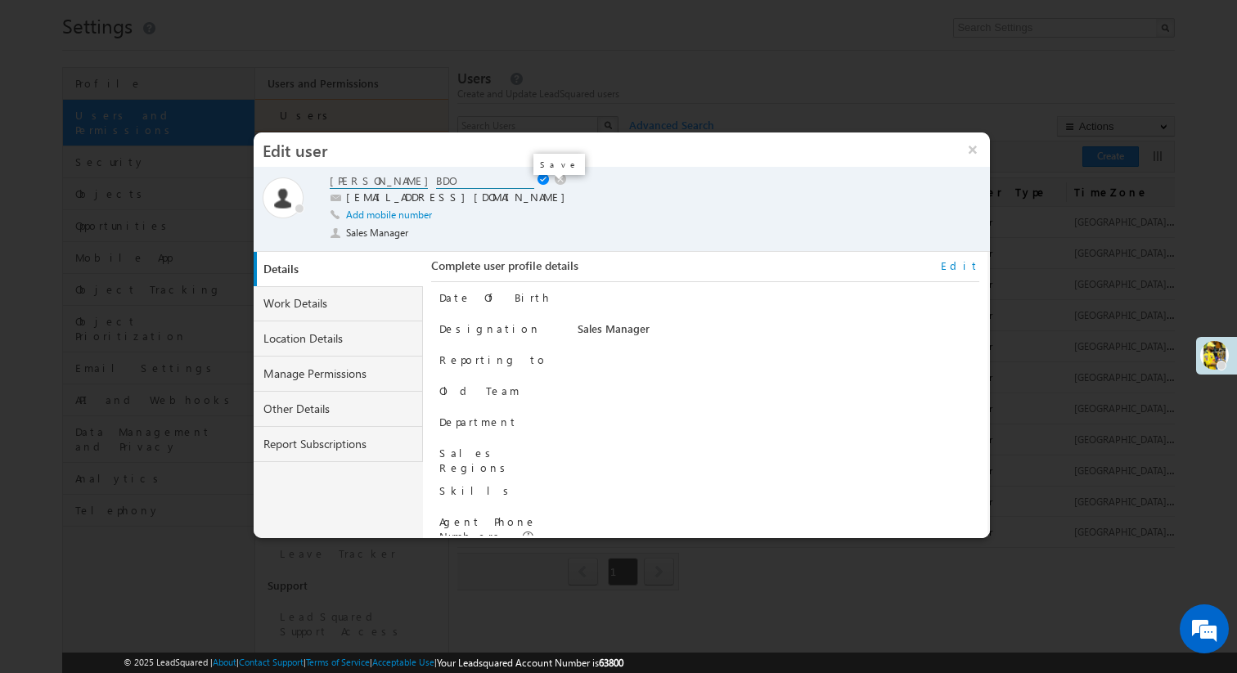
click at [545, 179] on link at bounding box center [545, 179] width 16 height 13
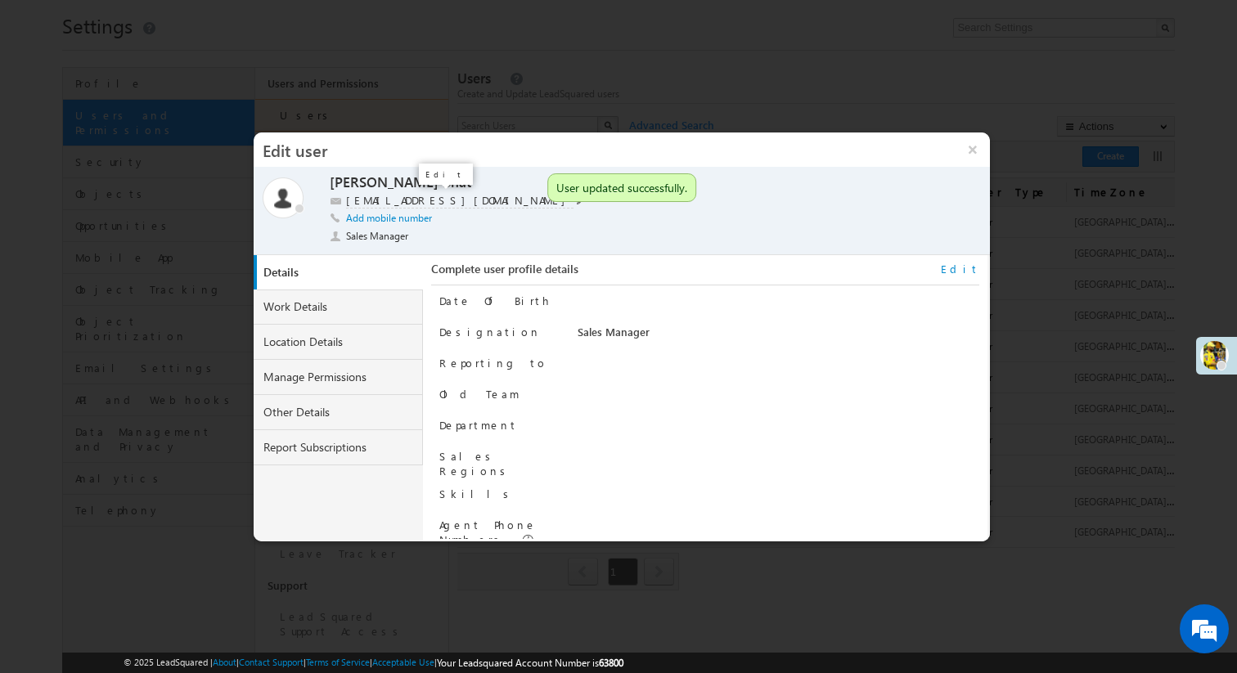
click at [577, 200] on span at bounding box center [581, 200] width 8 height 8
click at [373, 199] on input "sidsm@gmail.com" at bounding box center [448, 200] width 204 height 14
type input "[EMAIL_ADDRESS][DOMAIN_NAME]"
click at [557, 200] on span at bounding box center [562, 201] width 16 height 13
click at [471, 181] on span at bounding box center [478, 179] width 15 height 13
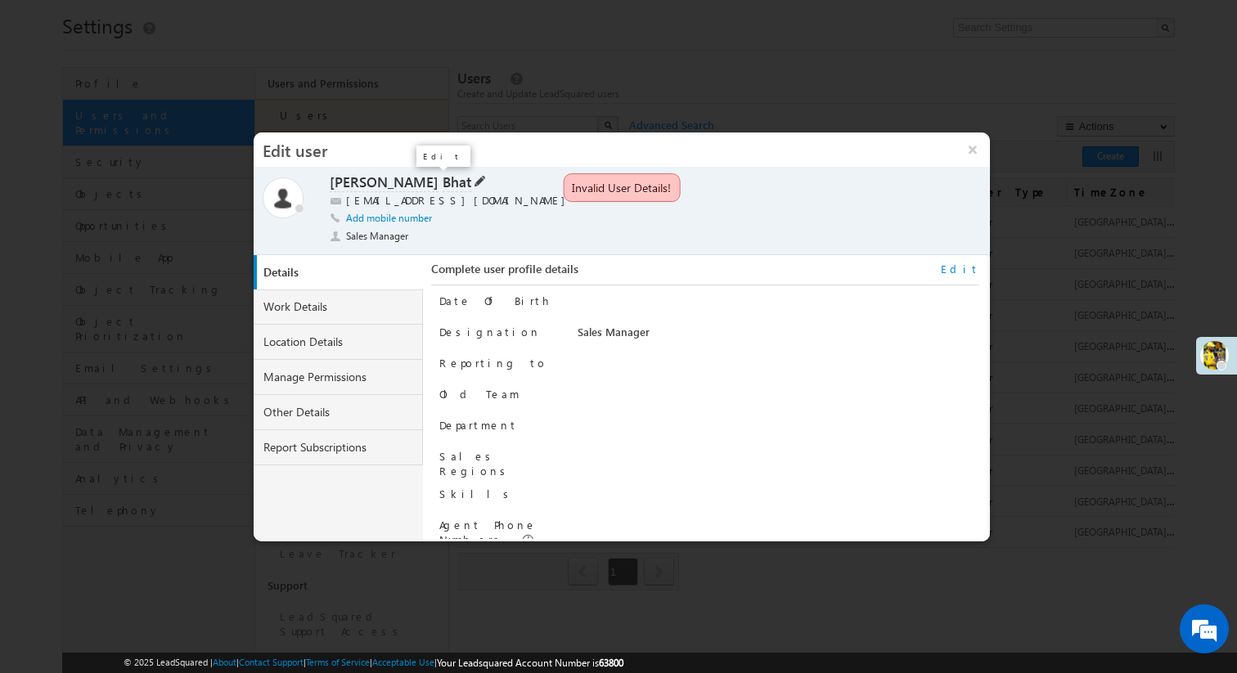
type input "Tamannah"
type input "Bhat"
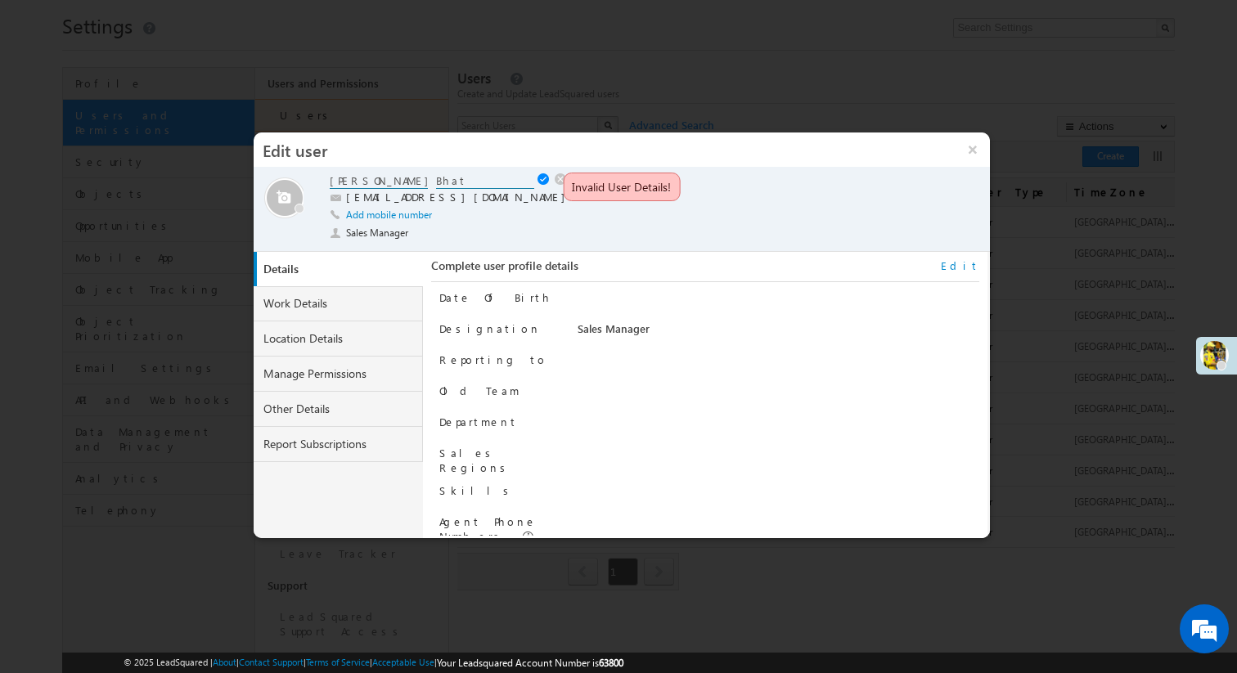
drag, startPoint x: 380, startPoint y: 178, endPoint x: 289, endPoint y: 178, distance: 90.8
click at [289, 178] on div "Online Away Offline (Check-Out) Tamannah Bhat Tamannah Bhat sidsm@gmail.com sid…" at bounding box center [622, 210] width 718 height 74
type input "Rajesh"
click at [461, 180] on input "Bhat" at bounding box center [485, 181] width 98 height 16
type input "BDO"
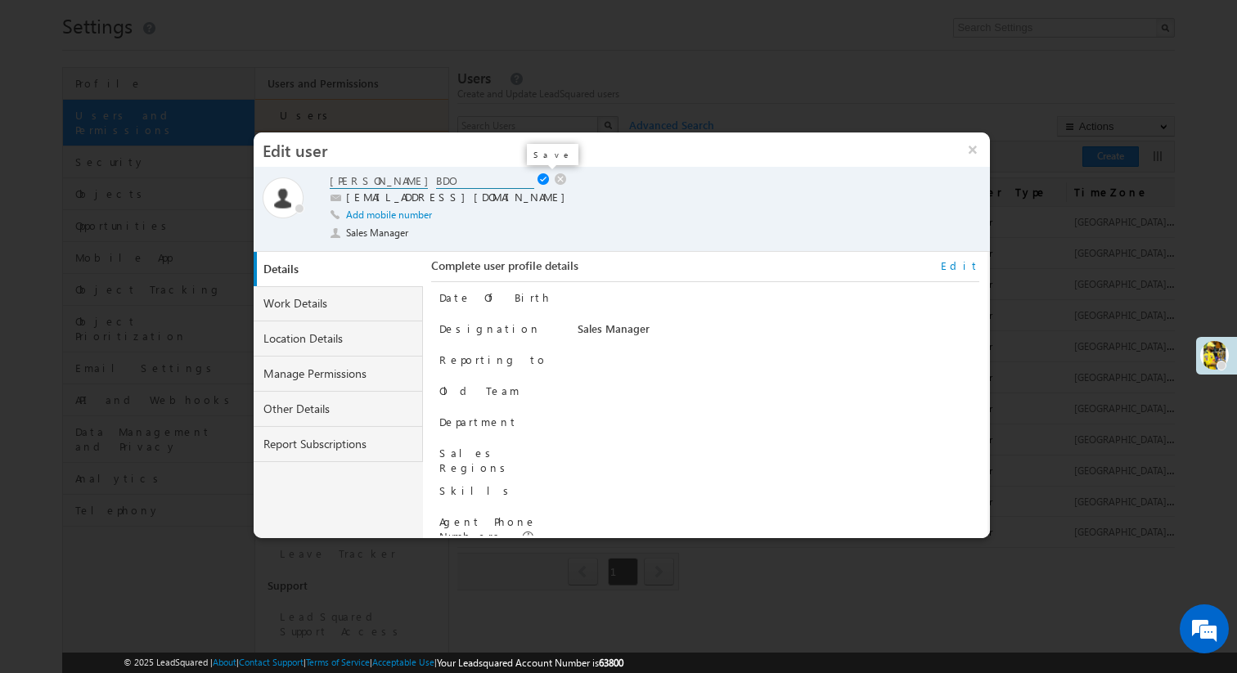
click at [540, 178] on link at bounding box center [545, 179] width 16 height 13
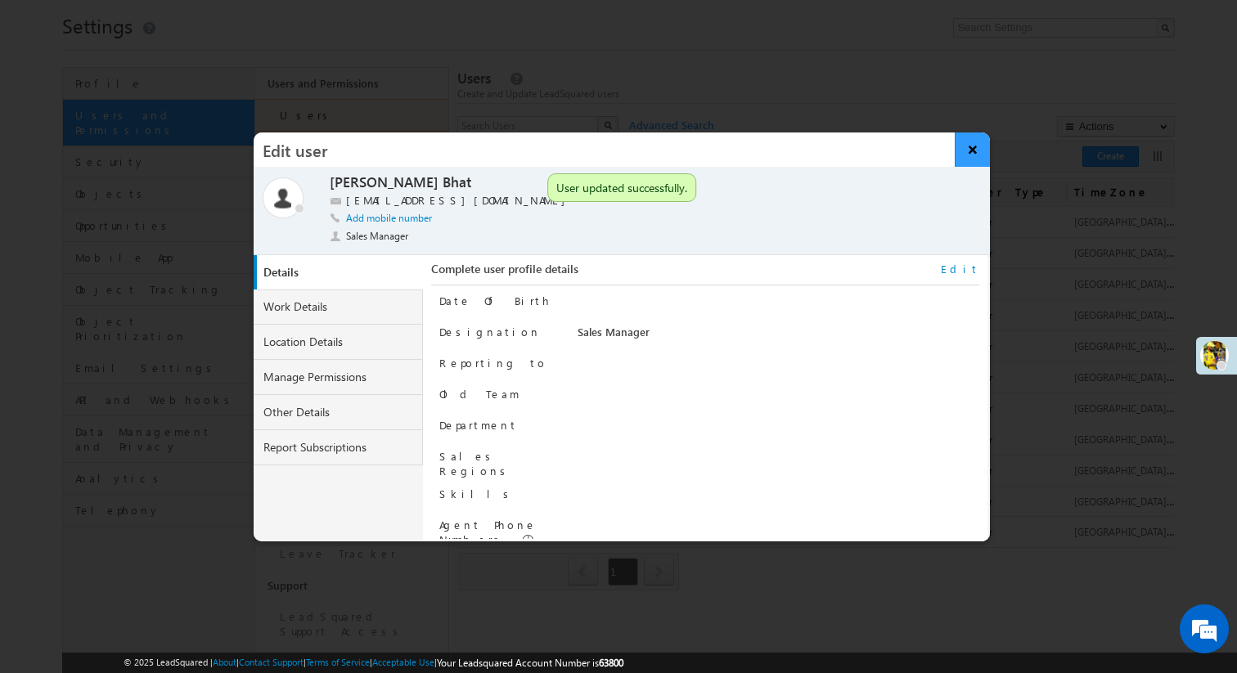
click at [974, 156] on button "×" at bounding box center [972, 150] width 35 height 34
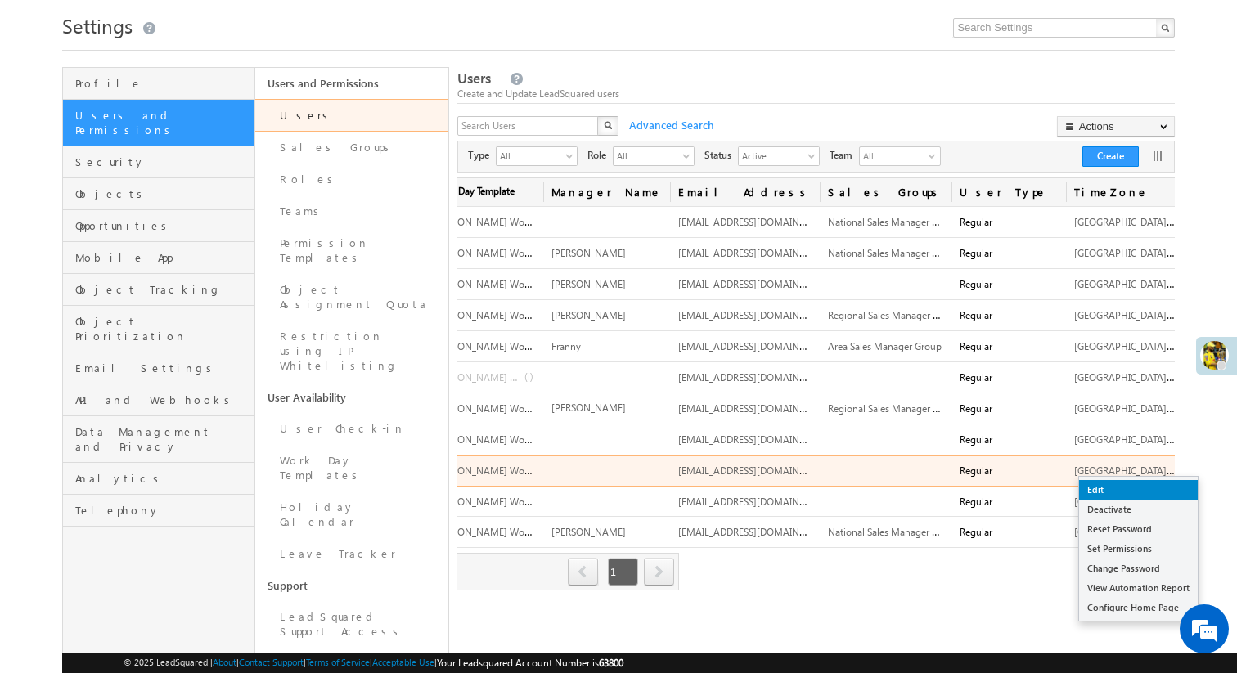
click at [1142, 482] on link "Edit" at bounding box center [1138, 490] width 119 height 20
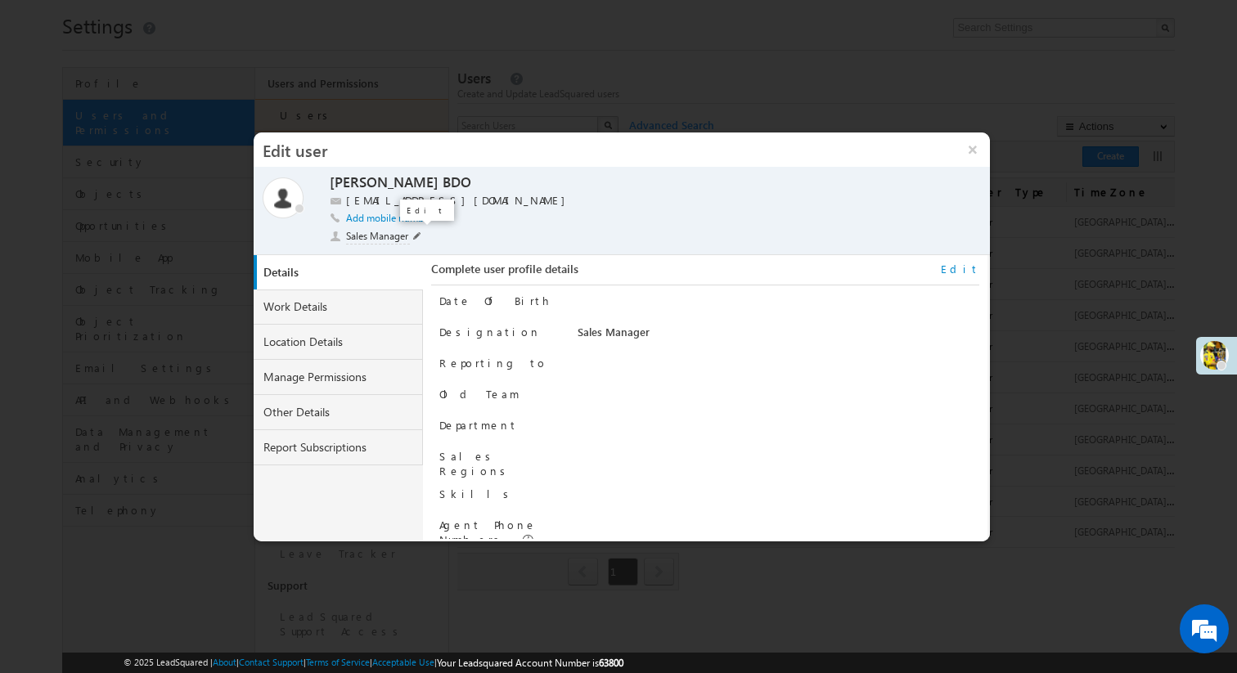
click at [416, 236] on span at bounding box center [417, 236] width 8 height 8
click at [375, 319] on li "Sales User" at bounding box center [369, 322] width 79 height 21
click at [433, 234] on div "Save" at bounding box center [450, 223] width 60 height 29
click at [433, 234] on span at bounding box center [437, 237] width 16 height 13
click at [975, 271] on link "Edit" at bounding box center [960, 269] width 38 height 15
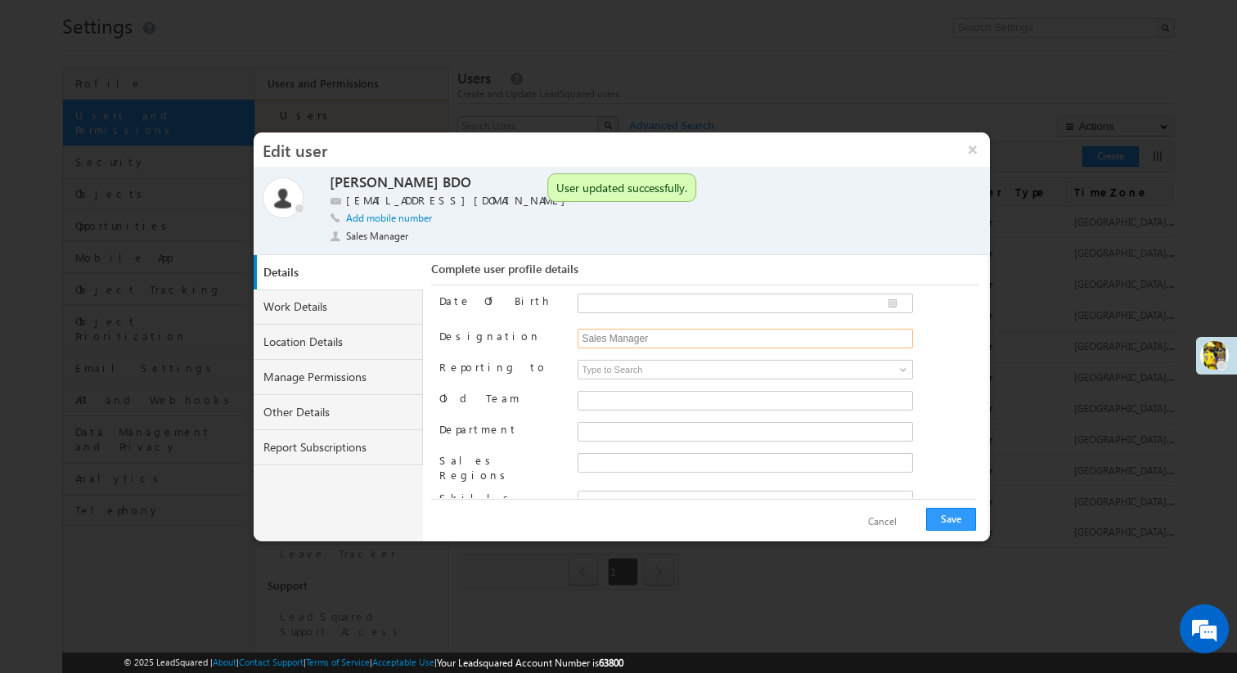
click at [739, 340] on input "Sales Manager" at bounding box center [745, 339] width 335 height 20
type input "S"
type input "BDO"
click at [944, 519] on button "Save" at bounding box center [951, 519] width 50 height 23
click at [967, 267] on link "Edit" at bounding box center [960, 269] width 38 height 15
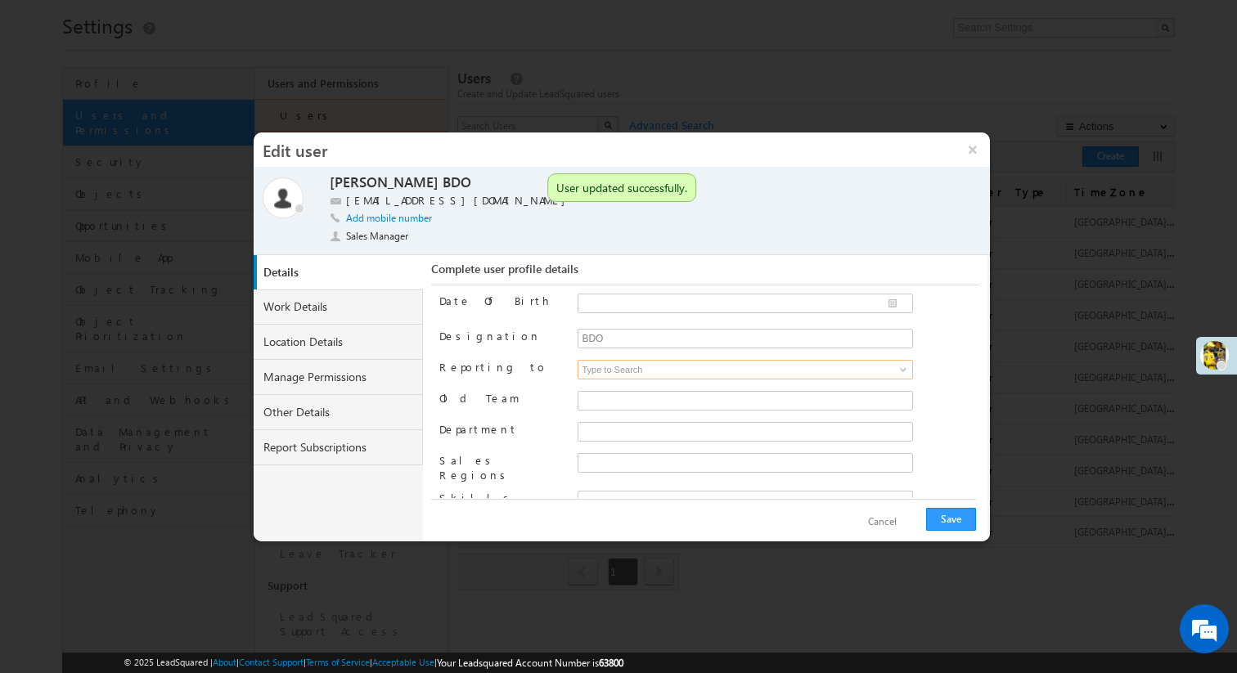
click at [645, 371] on input at bounding box center [745, 370] width 335 height 20
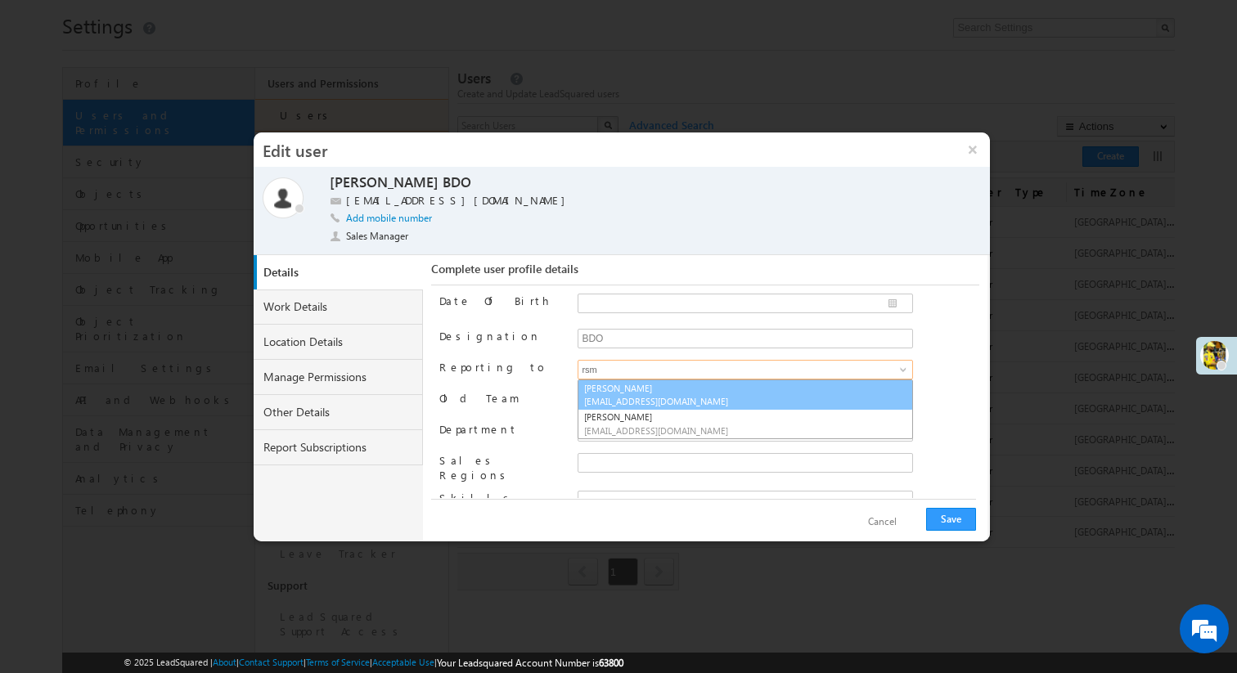
click at [640, 402] on span "sidrsm2@gmail.com" at bounding box center [657, 401] width 147 height 12
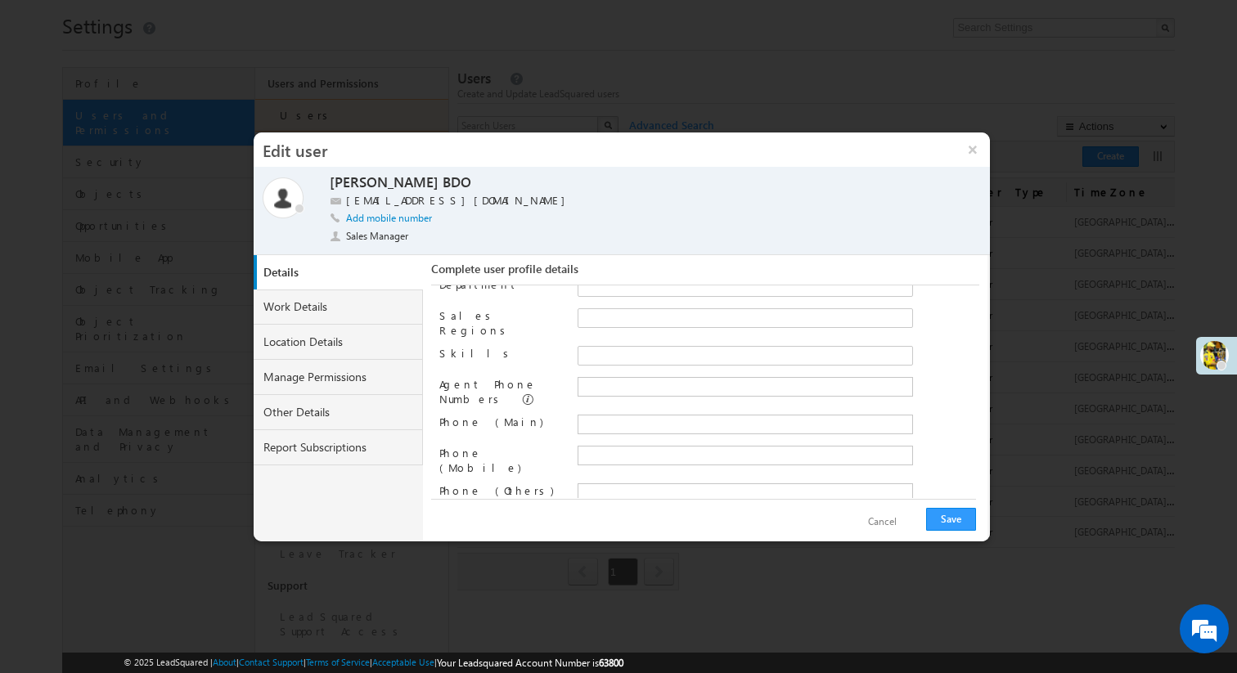
scroll to position [210, 0]
type input "Anna James"
click at [961, 515] on button "Save" at bounding box center [951, 519] width 50 height 23
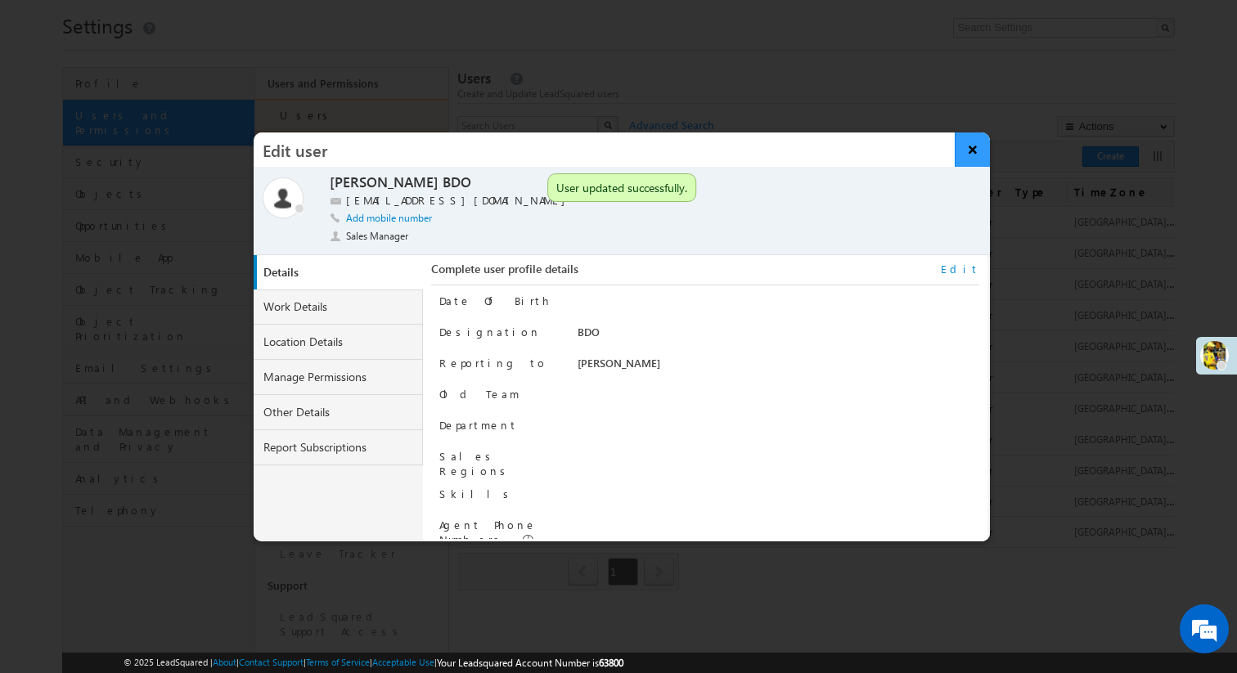
click at [973, 160] on button "×" at bounding box center [972, 150] width 35 height 34
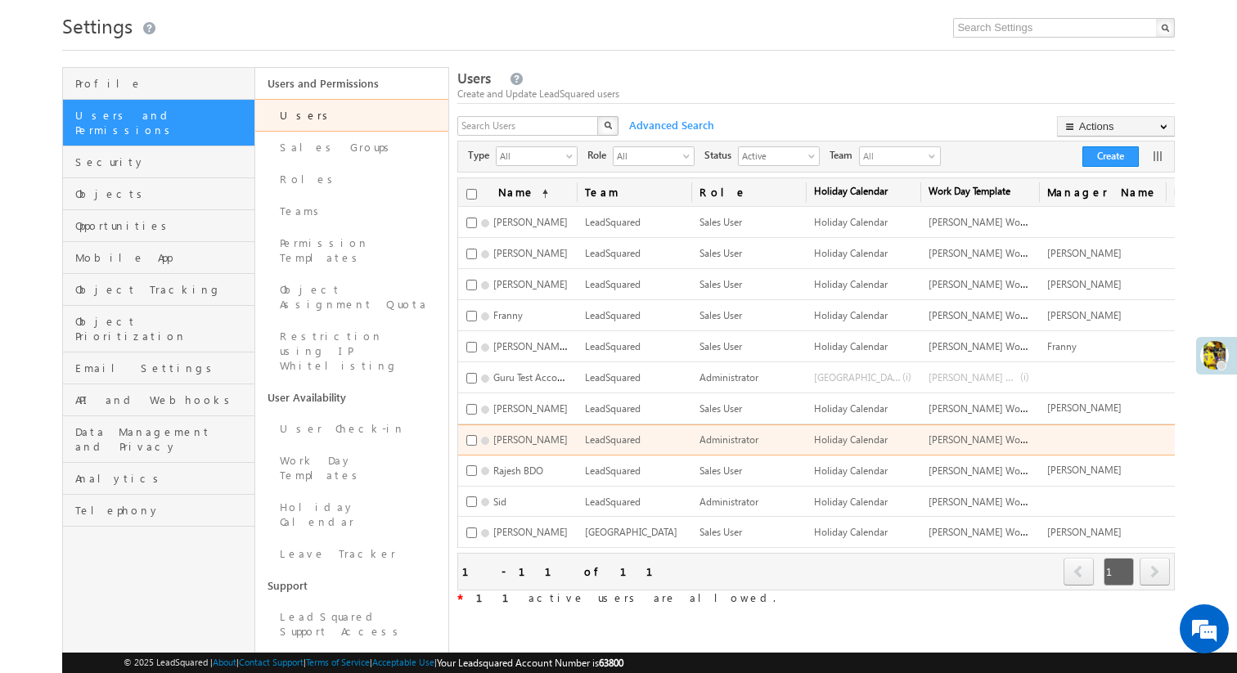
scroll to position [0, 0]
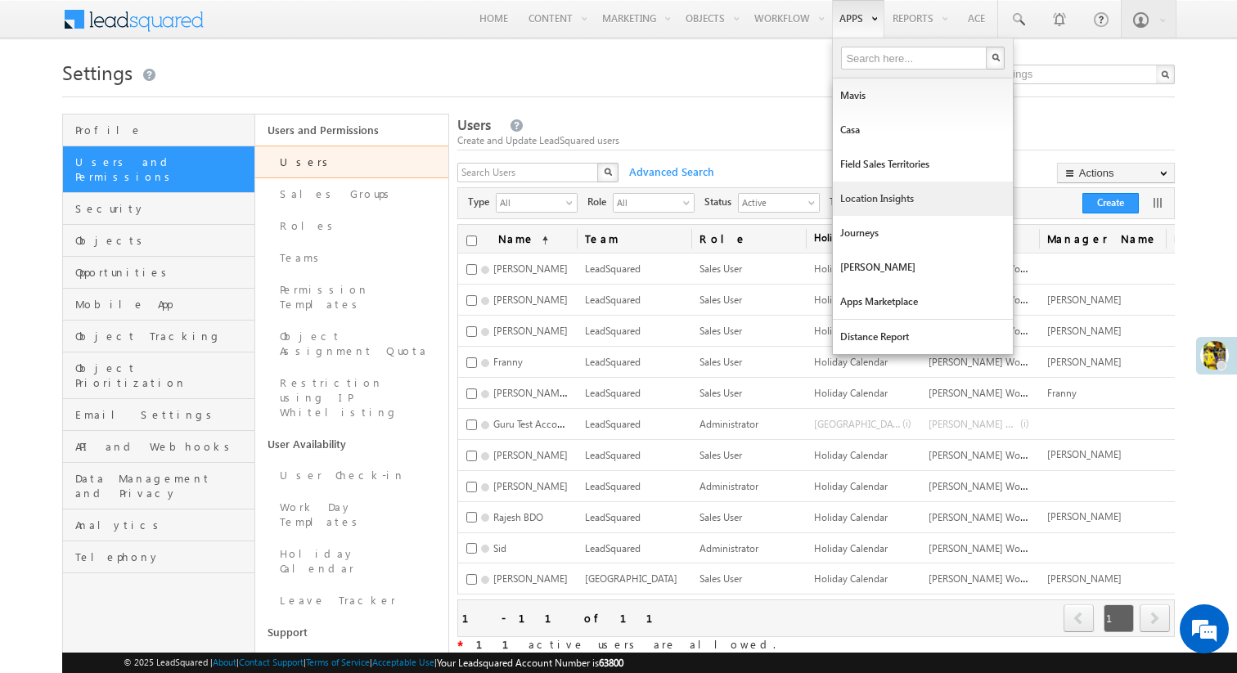
click at [855, 203] on link "Location Insights" at bounding box center [923, 199] width 180 height 34
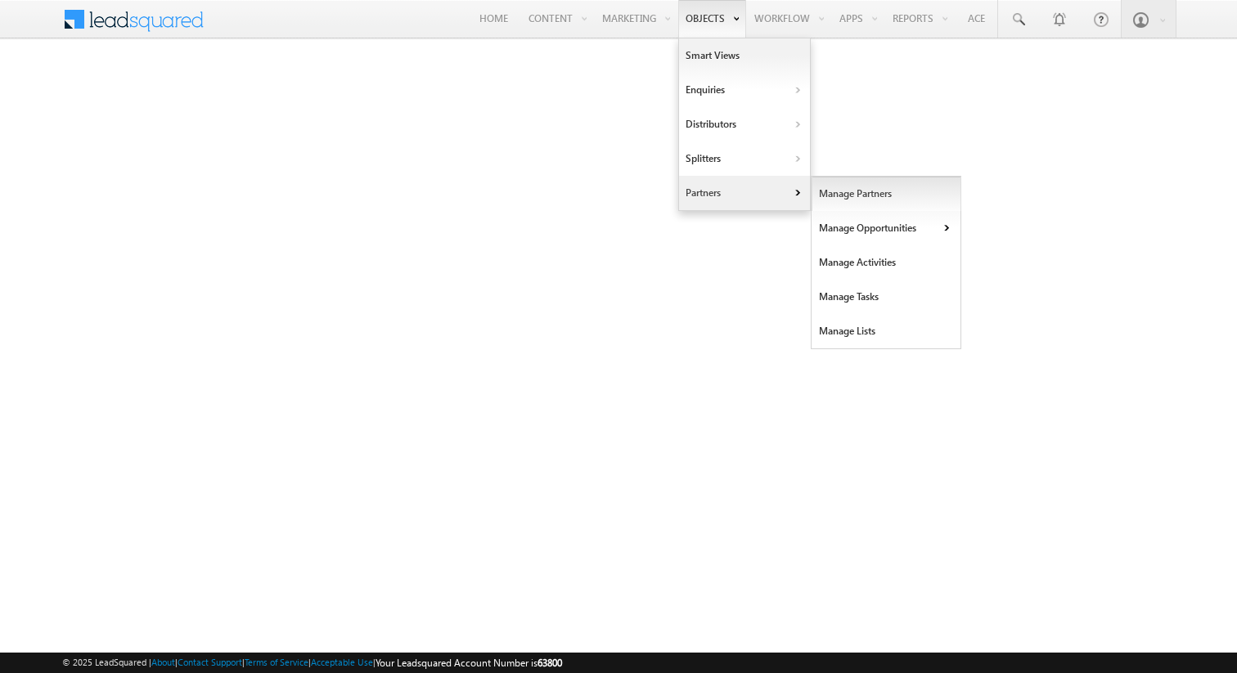
click at [828, 187] on link "Manage Partners" at bounding box center [886, 194] width 150 height 34
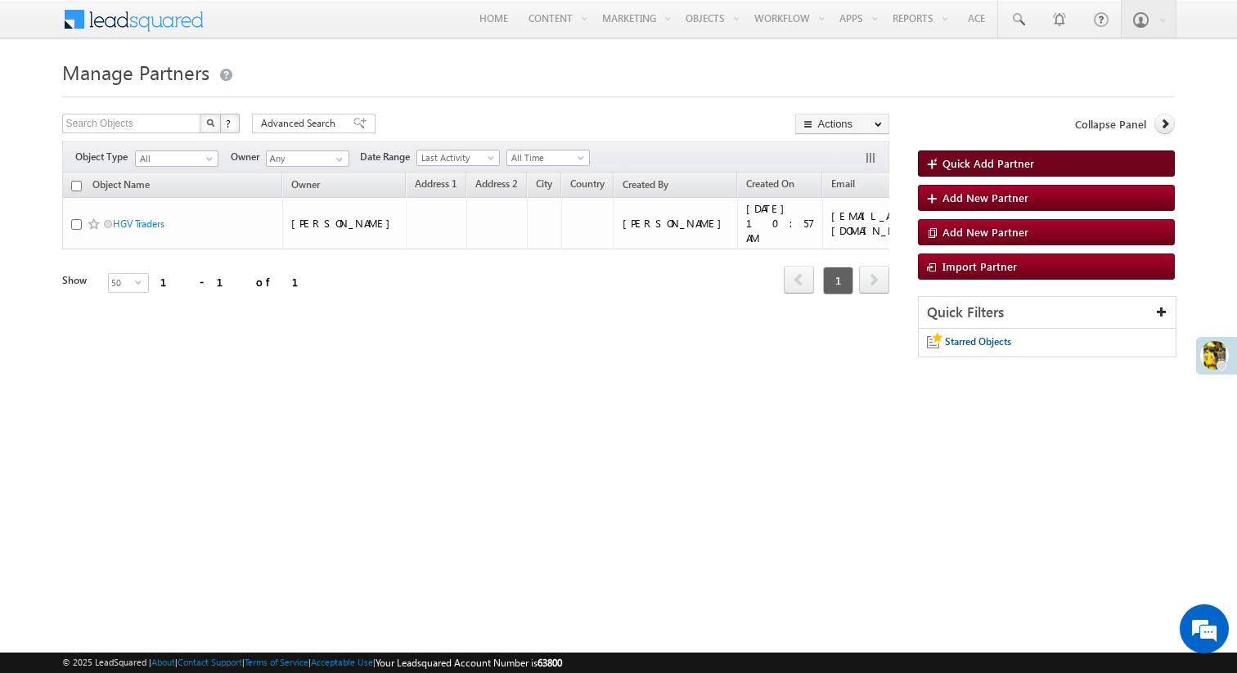
click at [993, 169] on span "Quick Add Partner" at bounding box center [988, 163] width 92 height 14
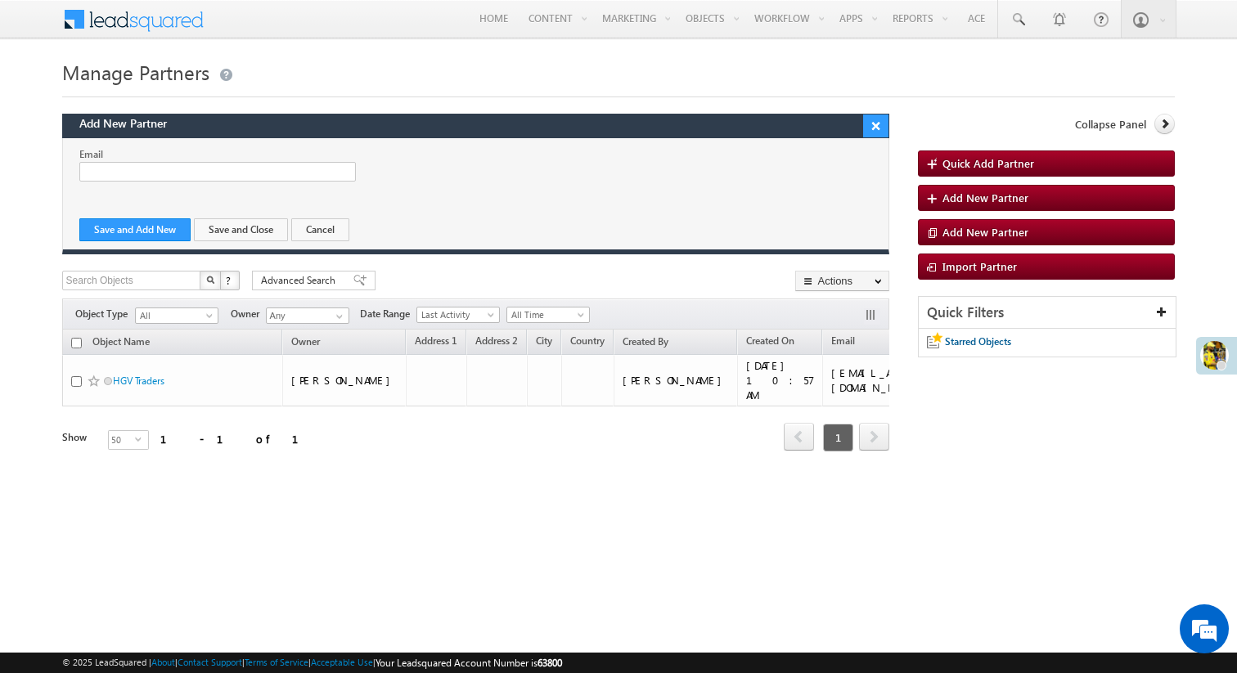
click at [878, 131] on button "×" at bounding box center [876, 126] width 26 height 23
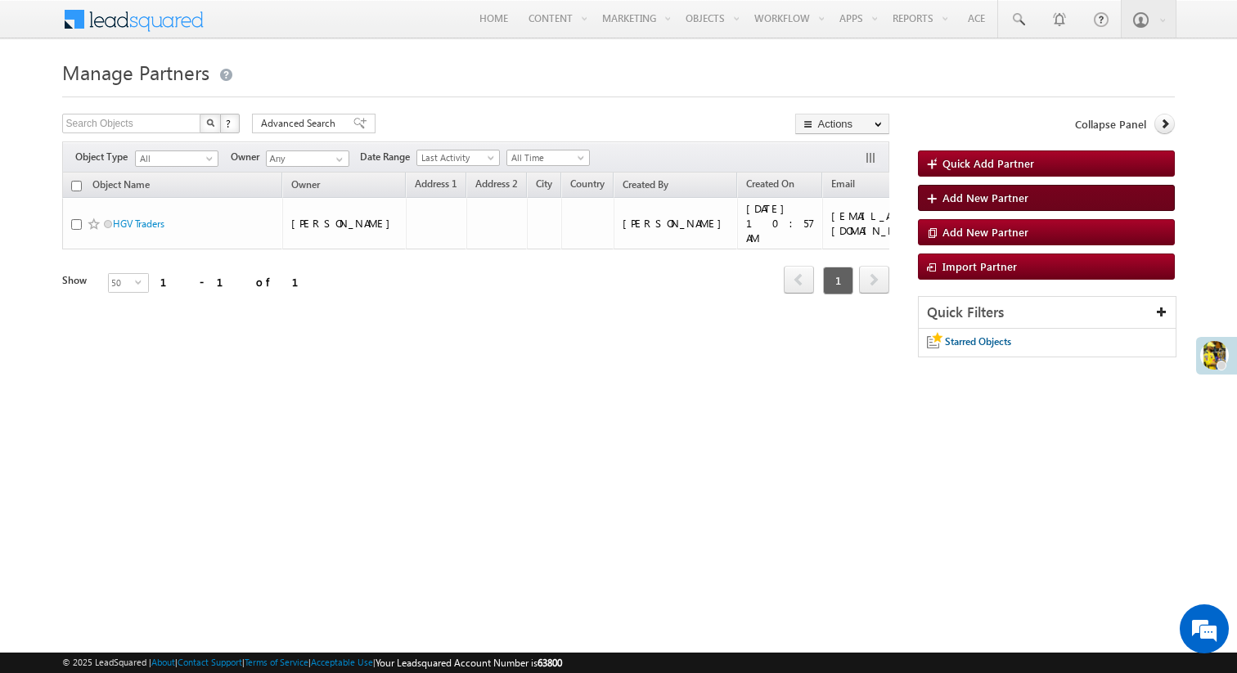
click at [982, 198] on span "Add New Partner" at bounding box center [985, 198] width 86 height 14
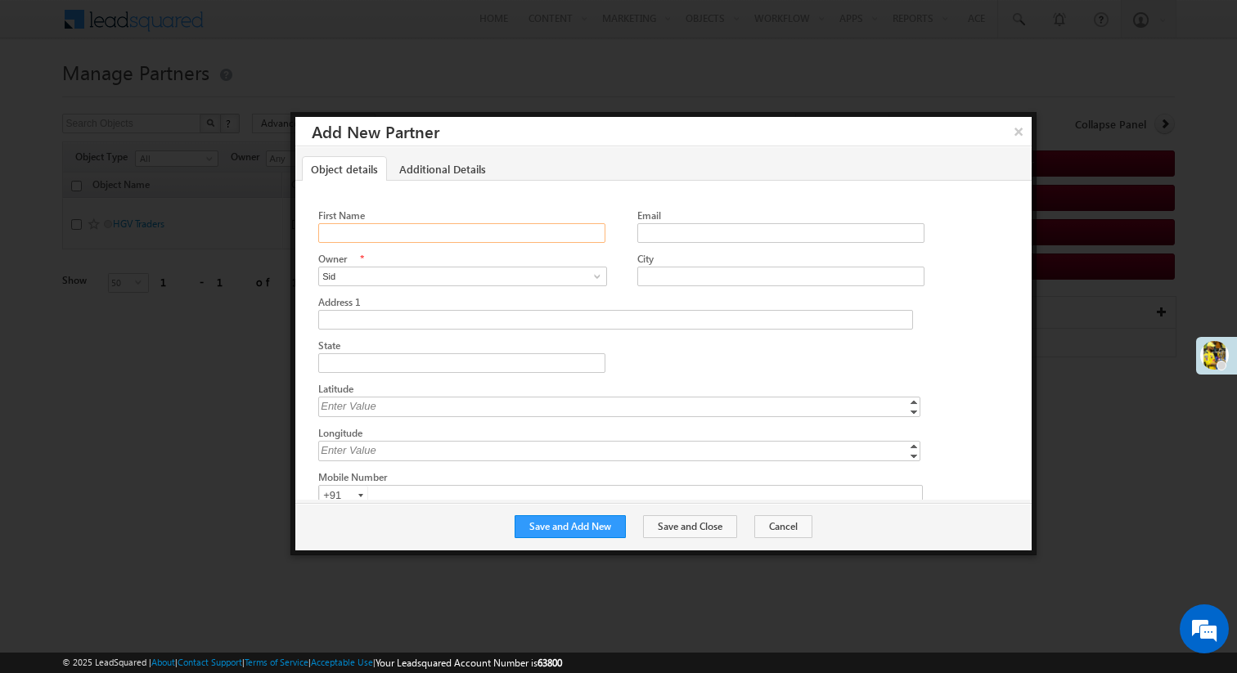
click at [419, 237] on input "First Name" at bounding box center [461, 233] width 286 height 20
type input "Fly Network"
click at [596, 274] on span at bounding box center [597, 276] width 13 height 13
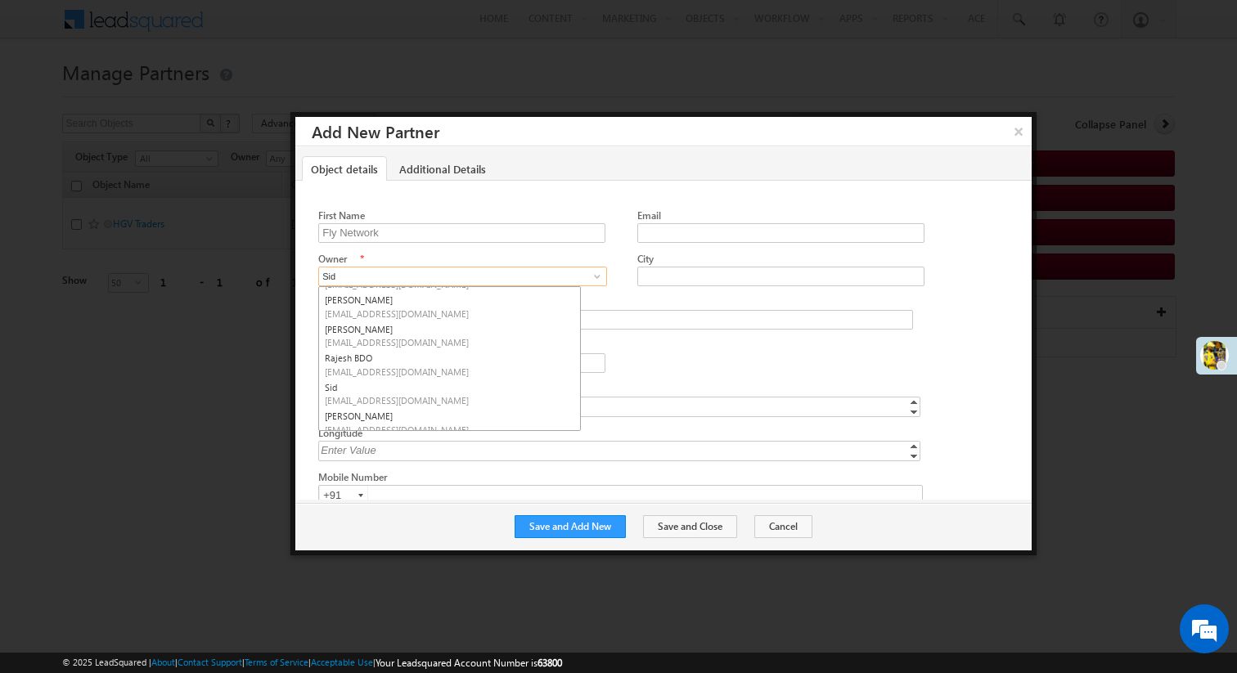
scroll to position [193, 0]
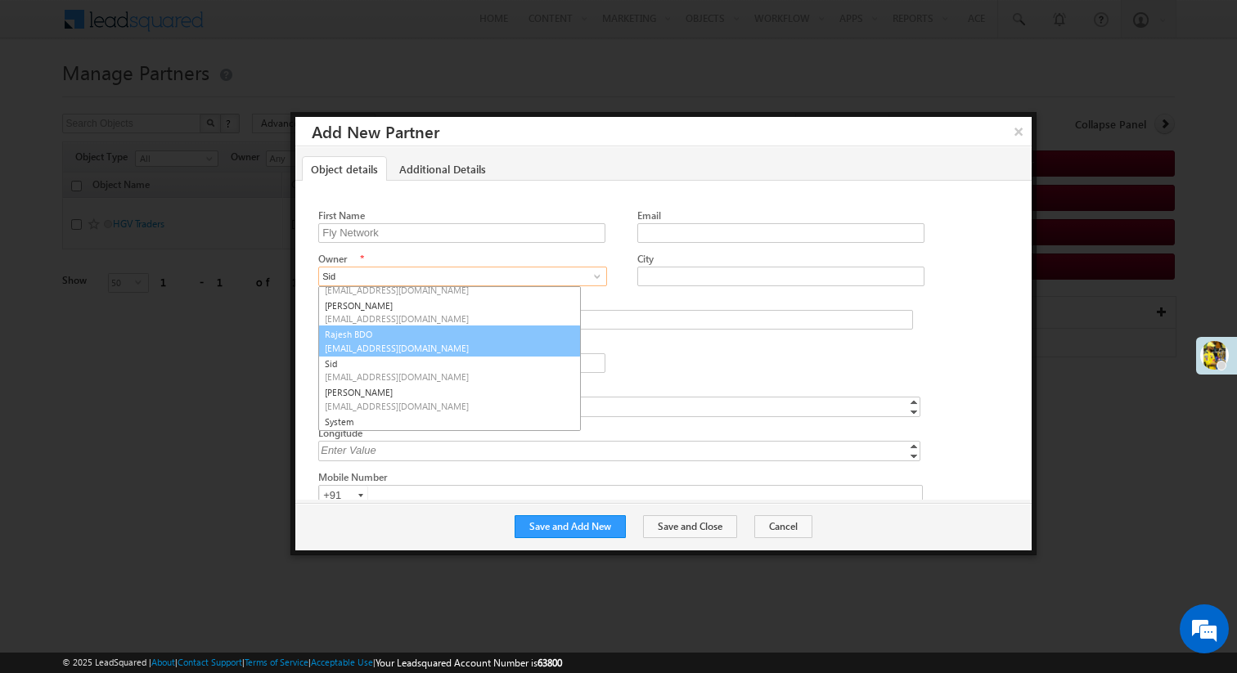
click at [398, 344] on span "[EMAIL_ADDRESS][DOMAIN_NAME]" at bounding box center [449, 348] width 249 height 12
type input "Rajesh BDO"
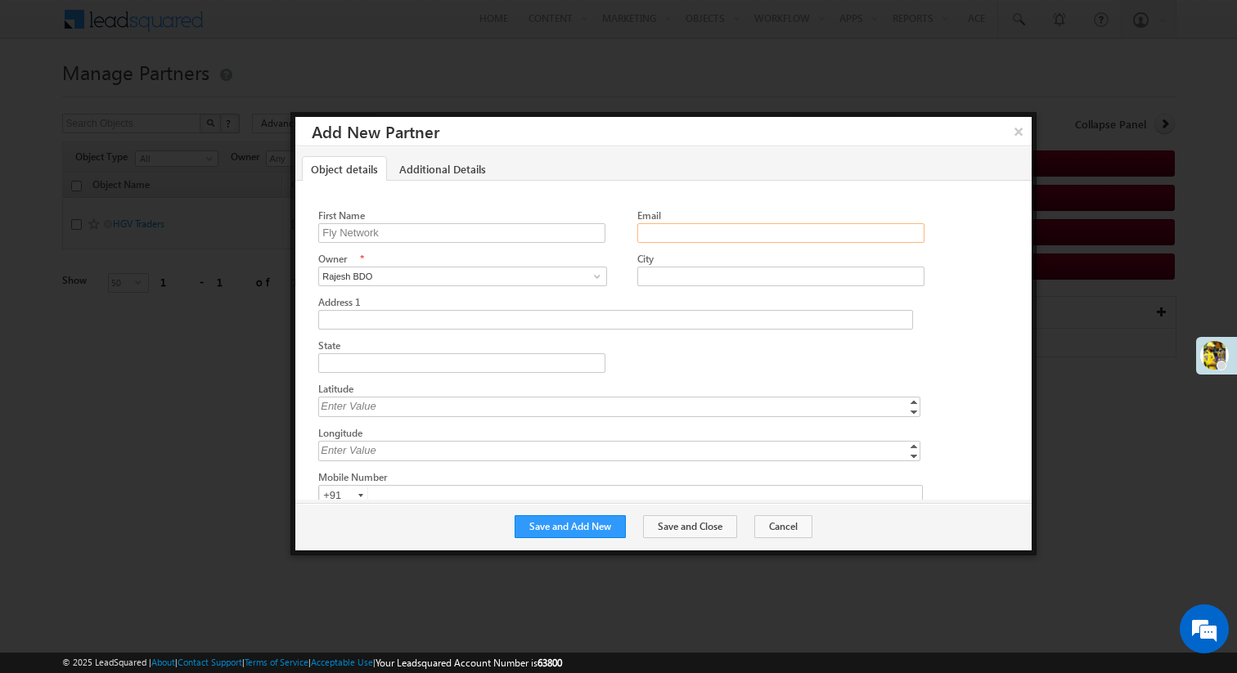
click at [661, 227] on input "Email" at bounding box center [780, 233] width 286 height 20
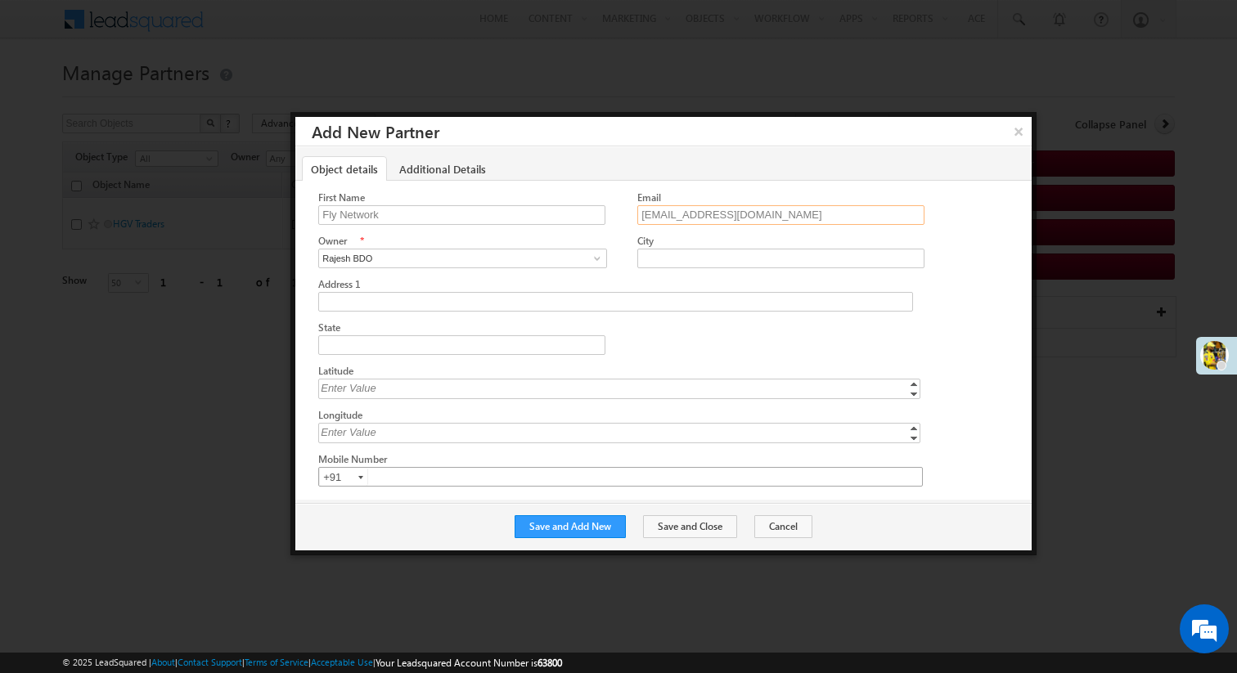
type input "[EMAIL_ADDRESS][DOMAIN_NAME]"
click at [425, 471] on input "text" at bounding box center [620, 477] width 605 height 20
type input "8764532190"
click at [395, 526] on div "Save and Add New Save and Close Cancel" at bounding box center [663, 526] width 736 height 47
click at [563, 524] on button "Save and Add New" at bounding box center [570, 526] width 111 height 23
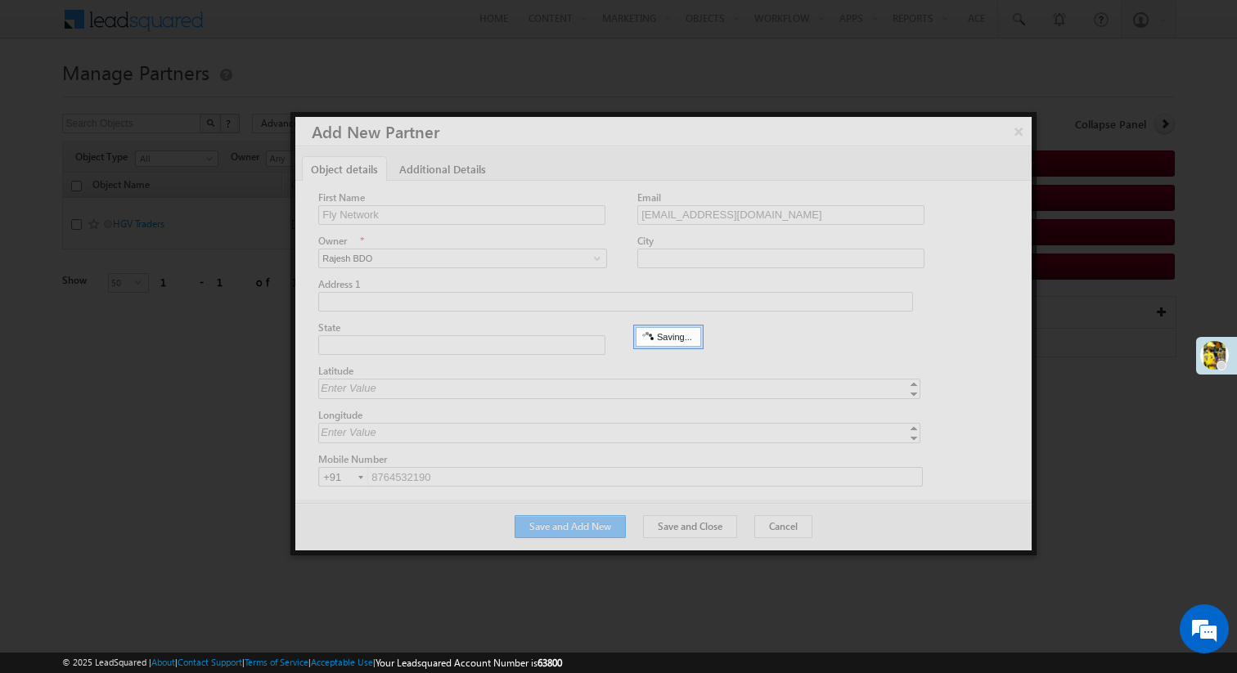
scroll to position [0, 0]
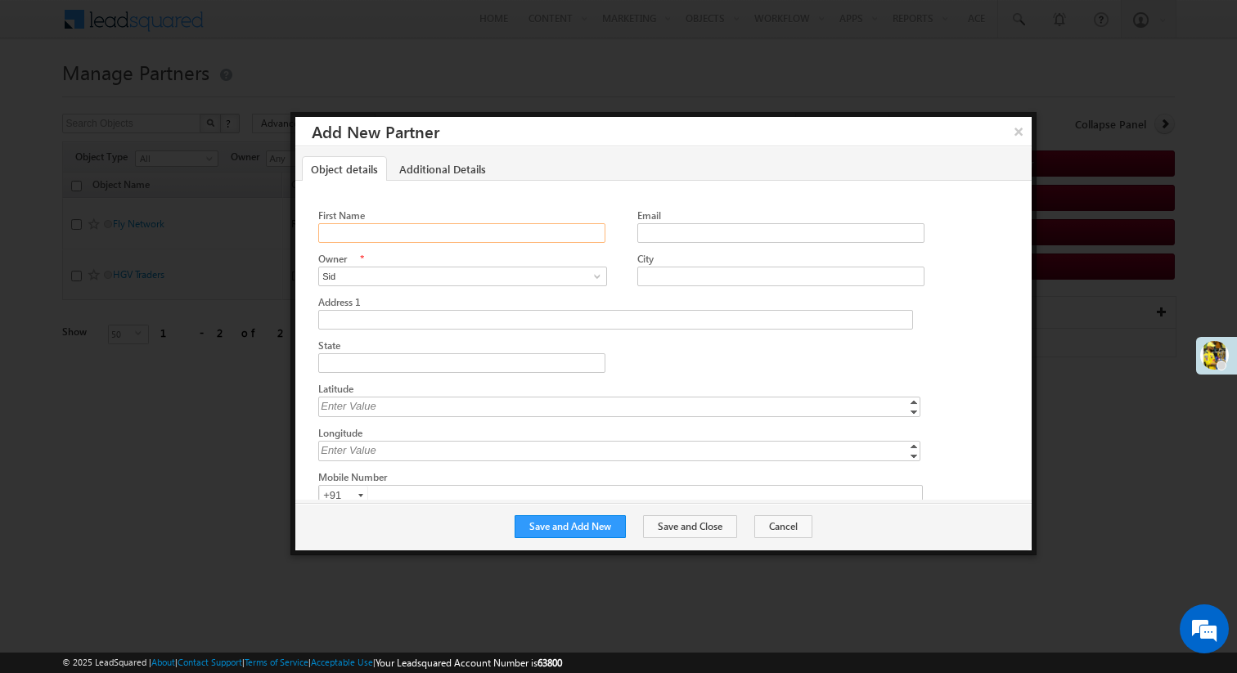
click at [458, 237] on input "First Name" at bounding box center [461, 233] width 286 height 20
type input "[PERSON_NAME]"
click at [596, 272] on span at bounding box center [597, 276] width 13 height 13
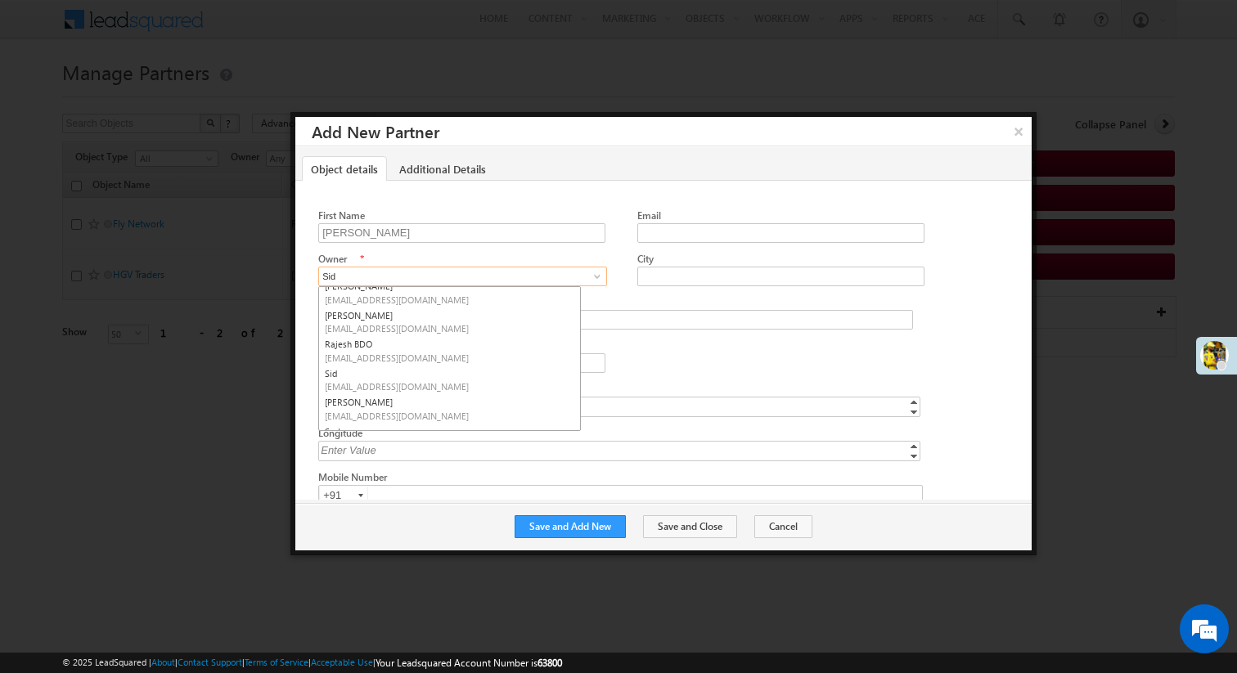
scroll to position [193, 0]
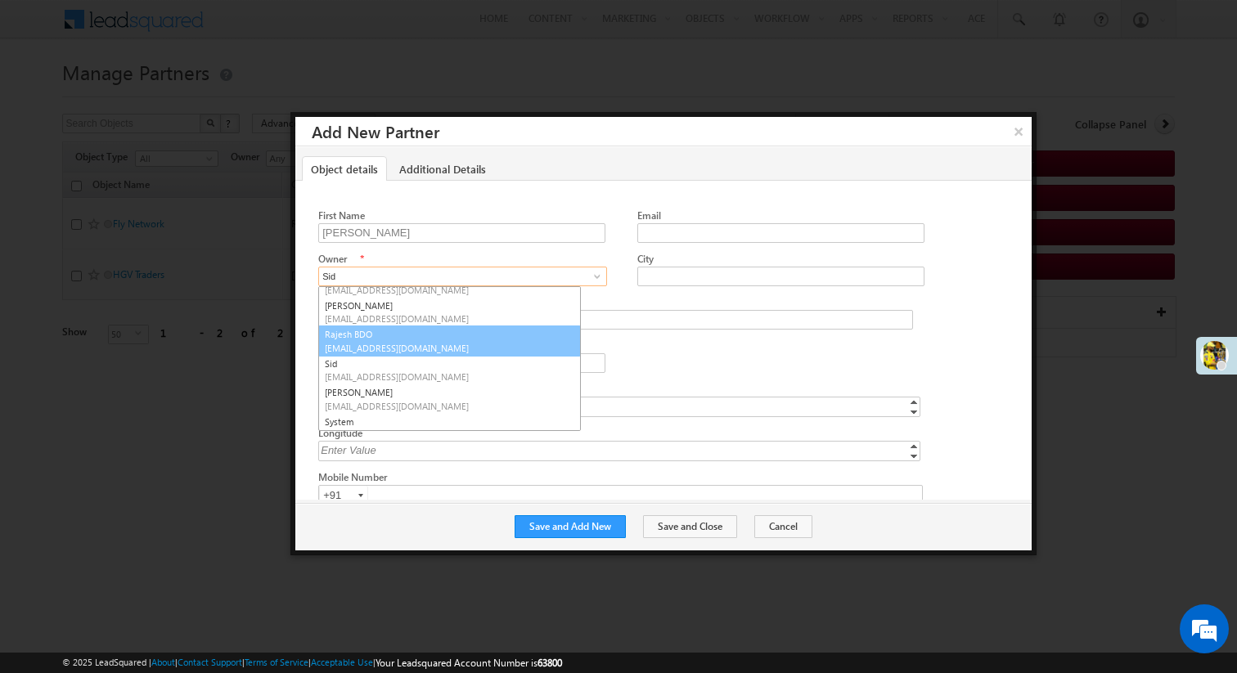
click at [415, 344] on span "sidase3@gmail.com" at bounding box center [449, 348] width 249 height 12
type input "Rajesh BDO"
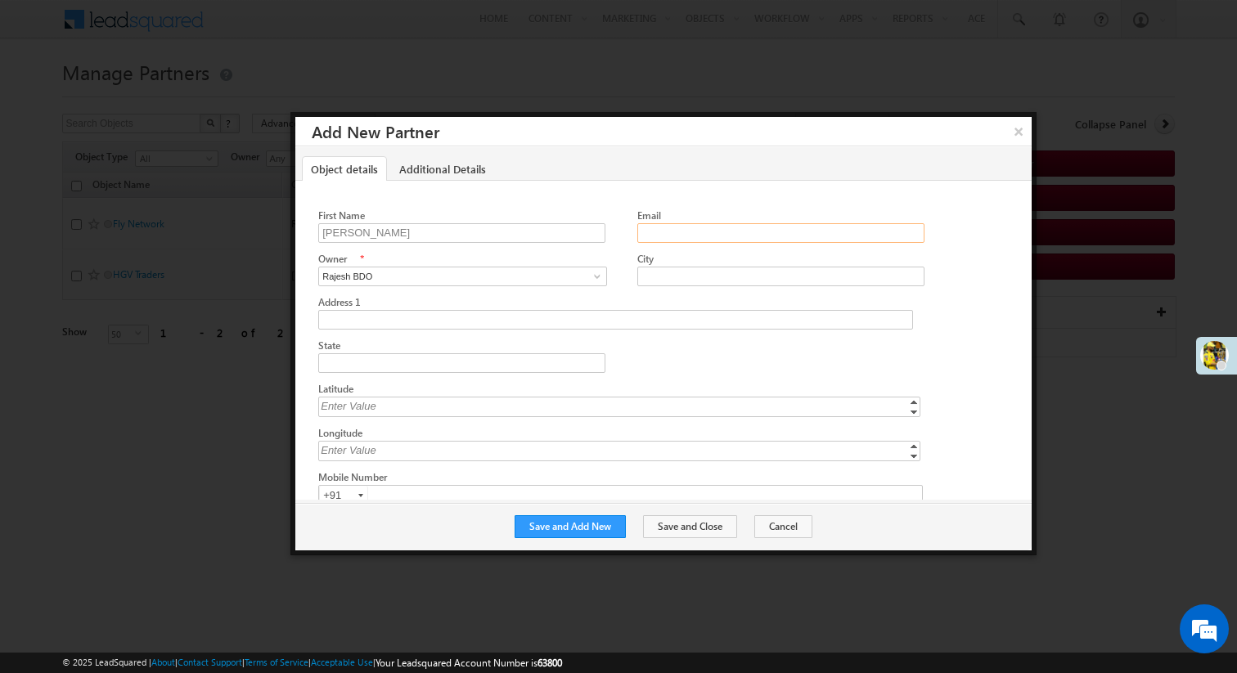
click at [681, 231] on input "Email" at bounding box center [780, 233] width 286 height 20
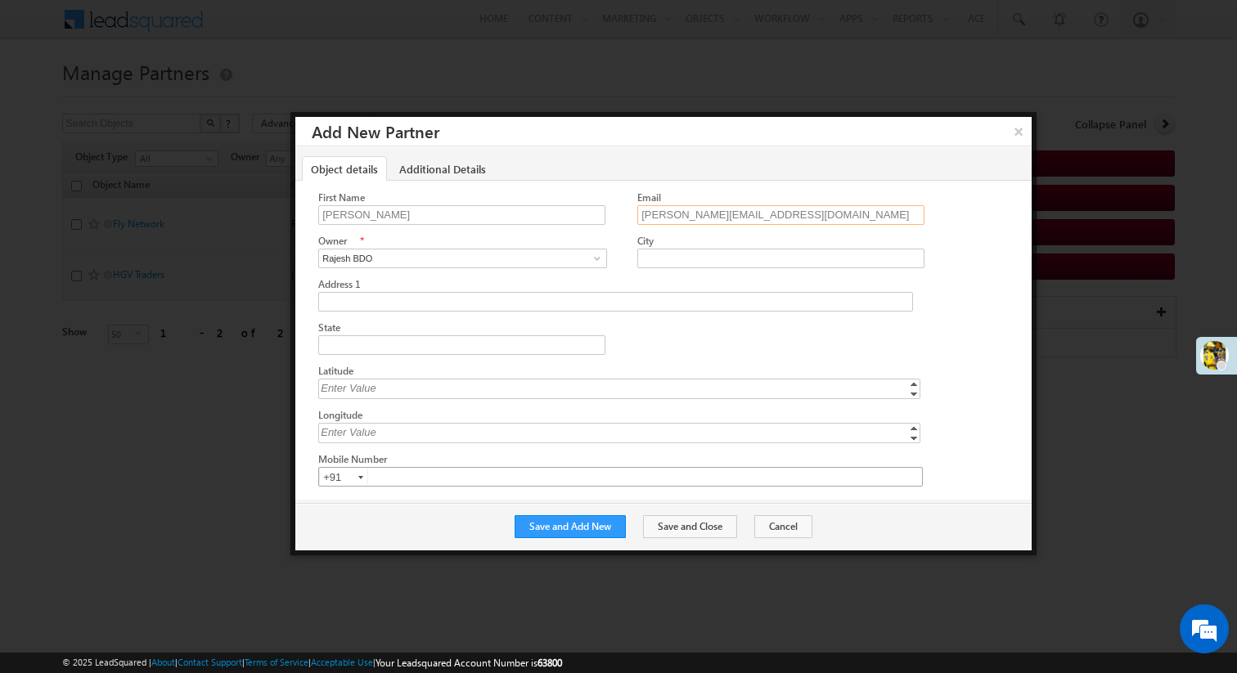
type input "jayhanuman@partner.com"
click at [540, 470] on input "text" at bounding box center [620, 477] width 605 height 20
click at [690, 523] on button "Save and Close" at bounding box center [690, 526] width 94 height 23
type input "7896543214"
click at [704, 533] on button "Save and Close" at bounding box center [690, 526] width 94 height 23
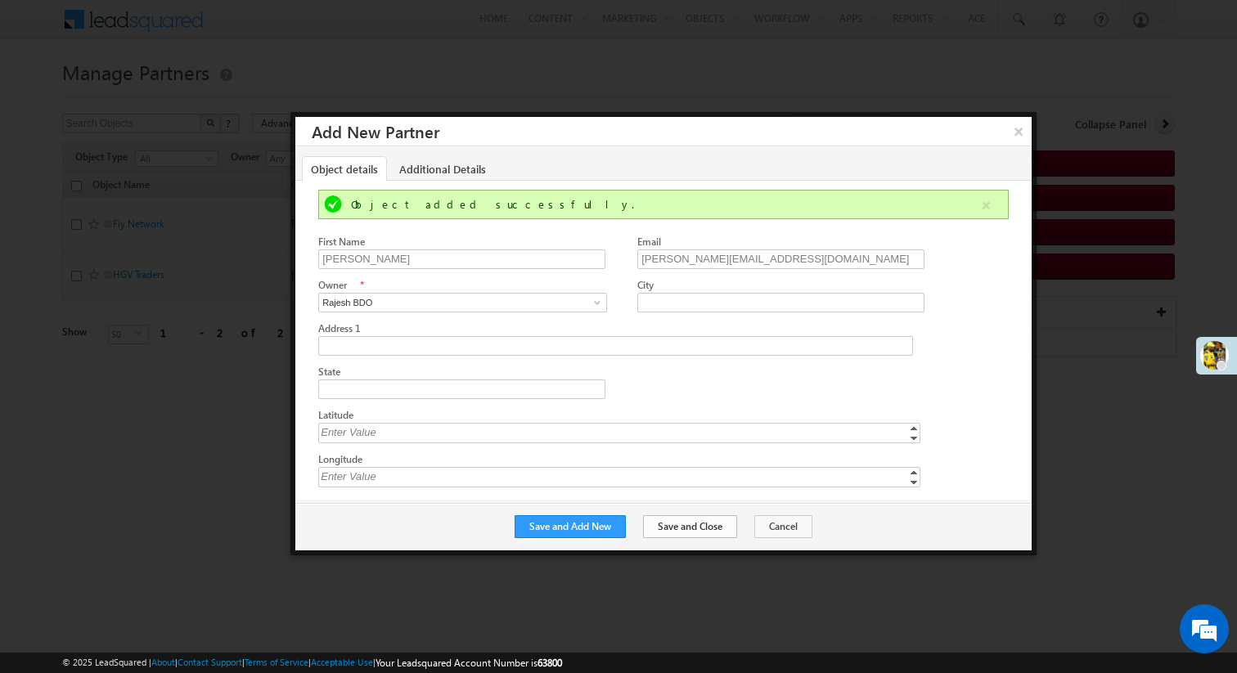
scroll to position [0, 0]
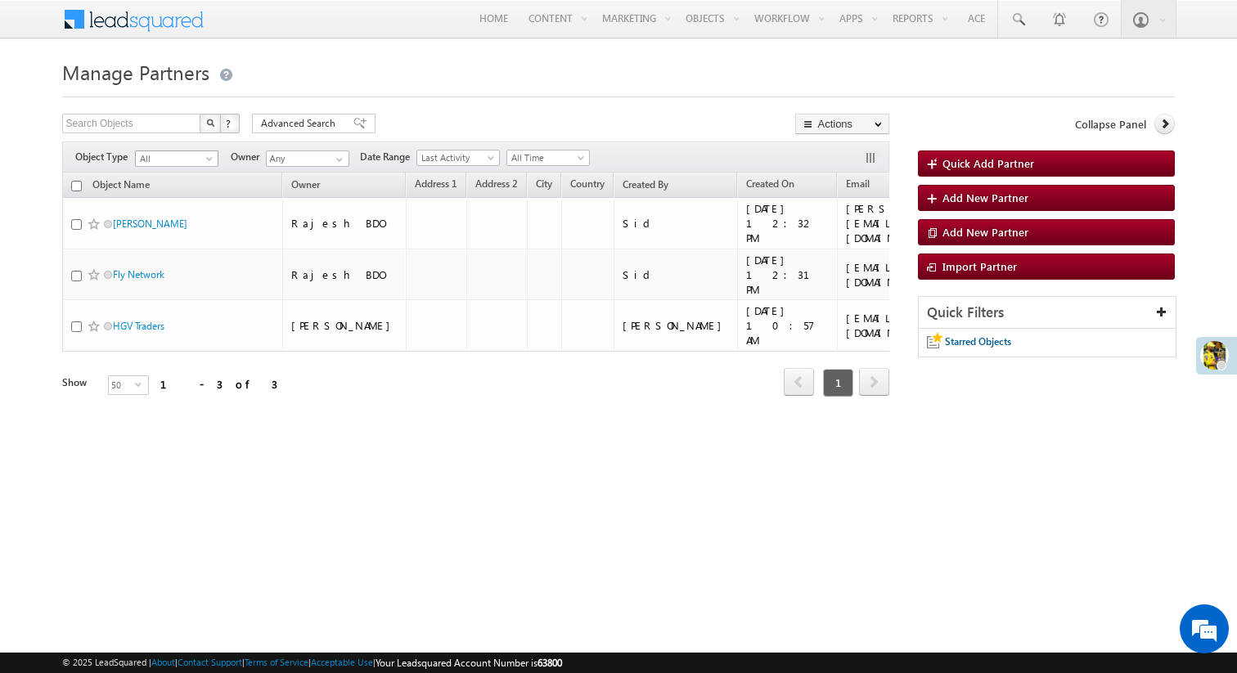
click at [187, 160] on span "All" at bounding box center [175, 158] width 78 height 15
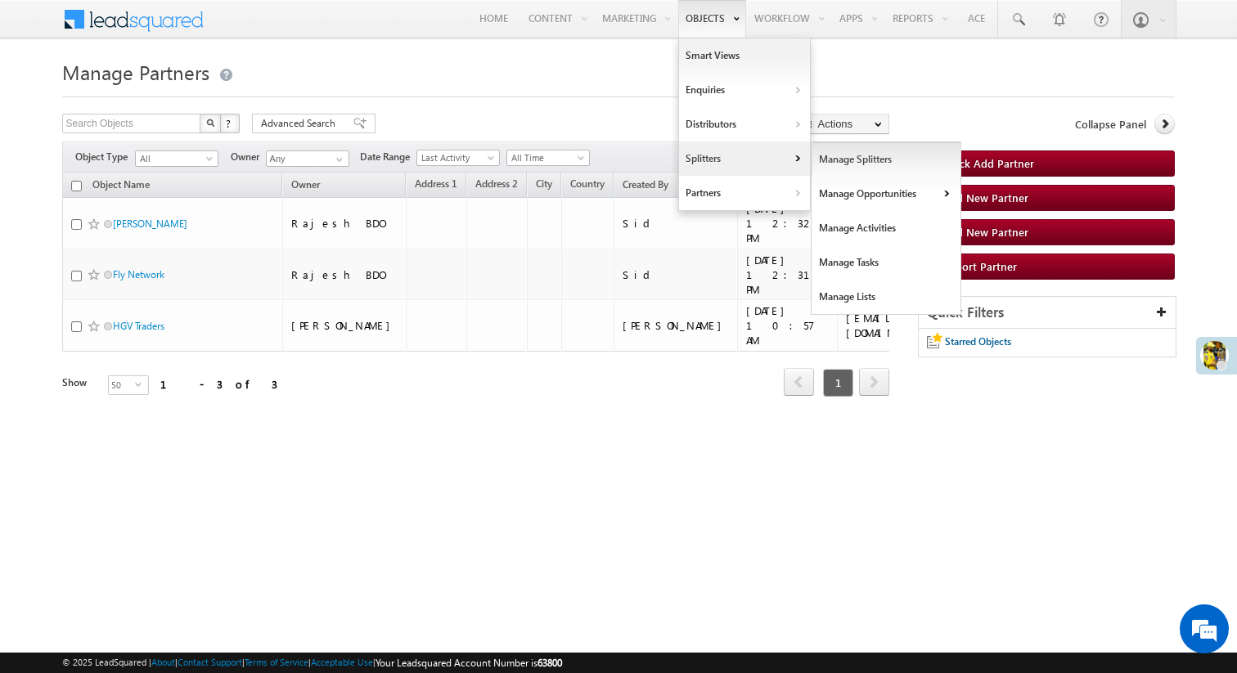
click at [843, 160] on link "Manage Splitters" at bounding box center [886, 159] width 150 height 34
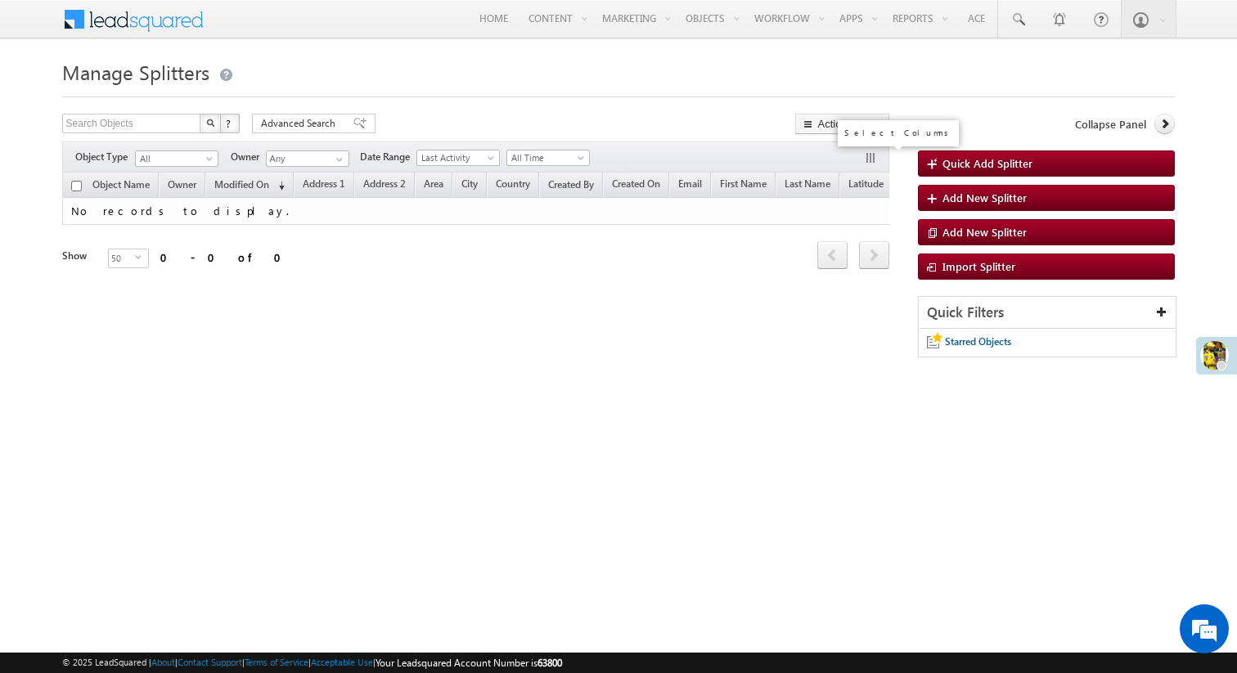
click at [870, 162] on button "button" at bounding box center [872, 159] width 16 height 16
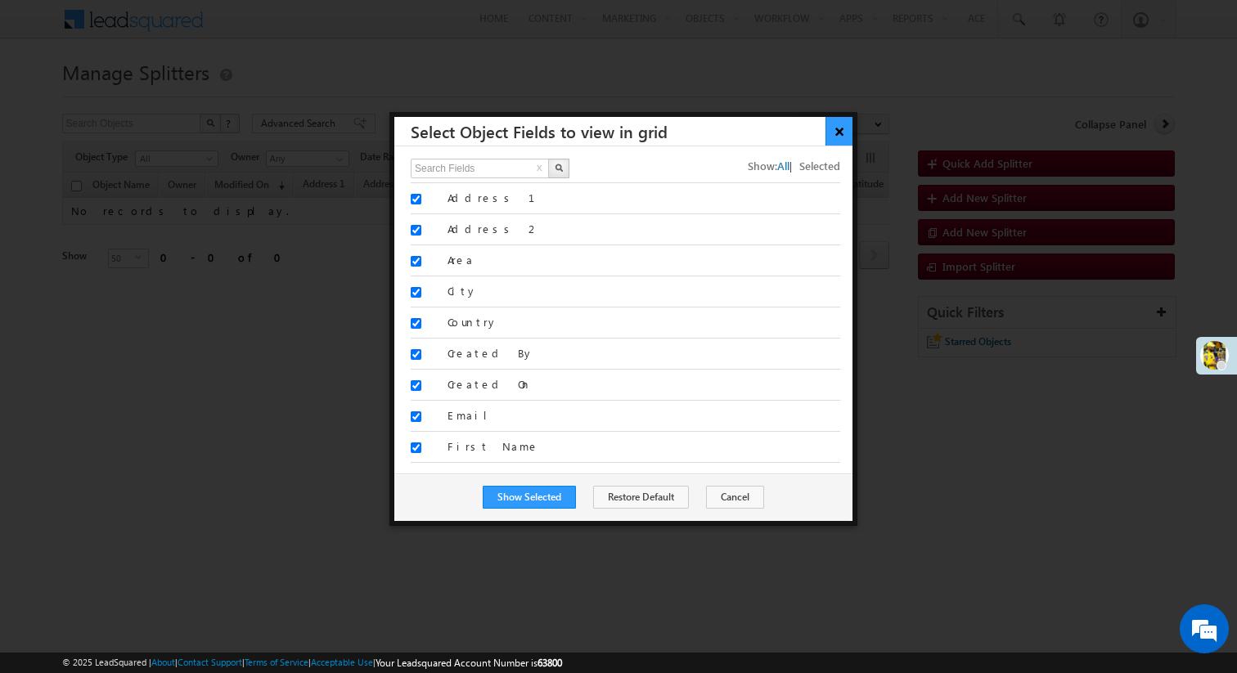
click at [841, 133] on button "×" at bounding box center [838, 131] width 27 height 29
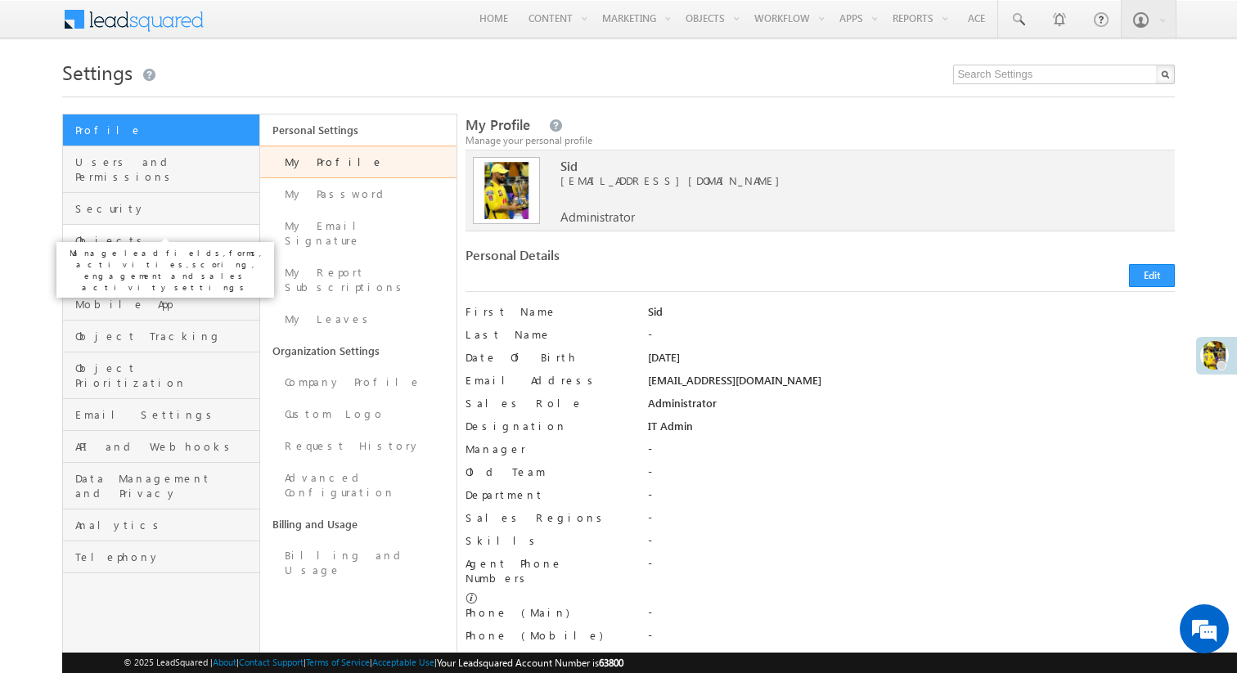
click at [180, 233] on span "Objects" at bounding box center [165, 240] width 180 height 15
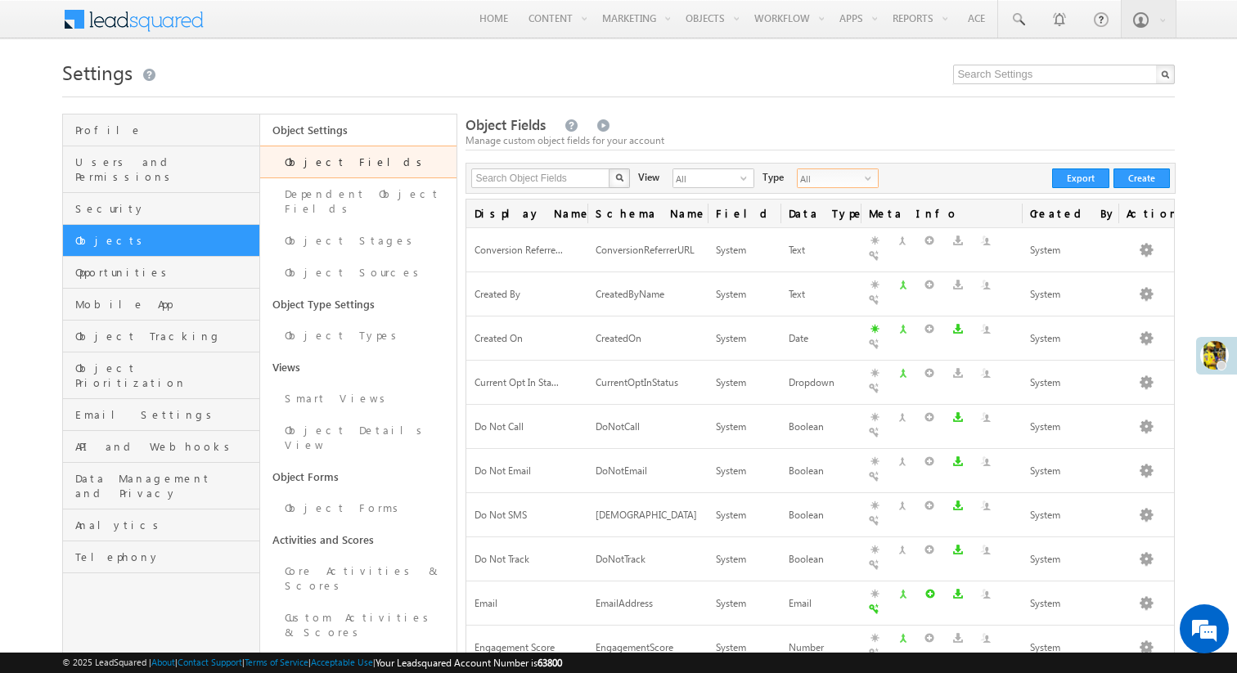
click at [826, 183] on span "All" at bounding box center [831, 178] width 67 height 18
click at [825, 214] on li "Unique Fields" at bounding box center [818, 214] width 80 height 16
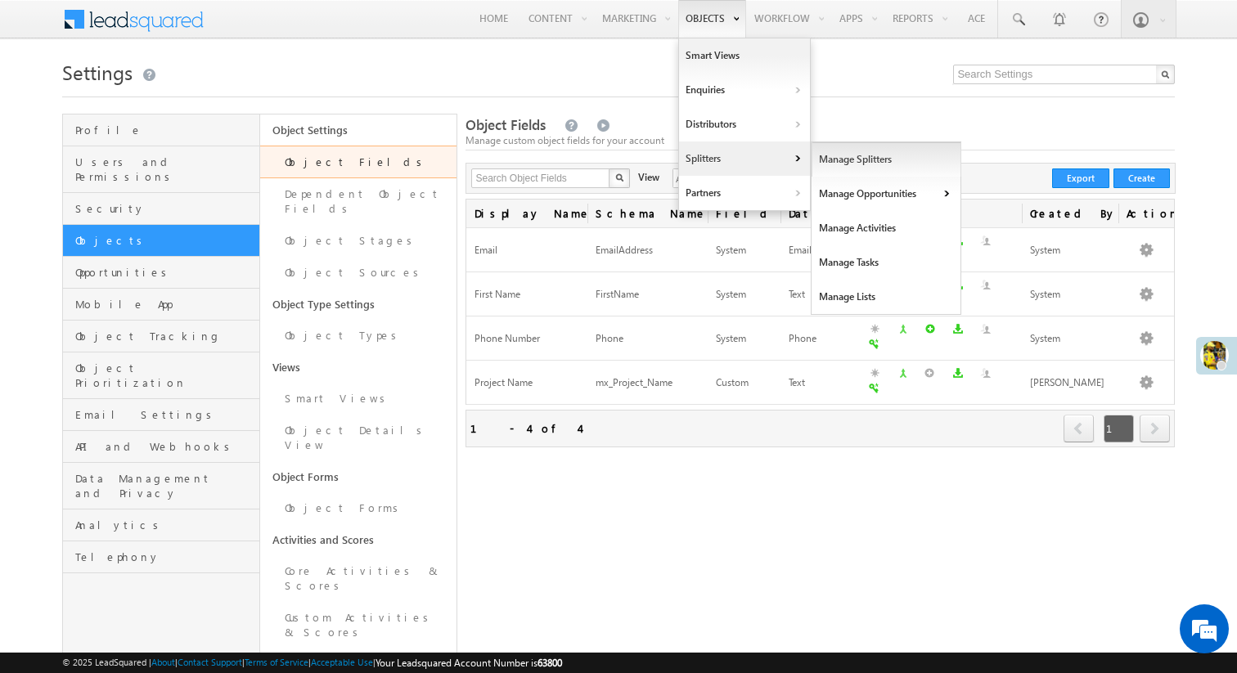
click at [856, 164] on link "Manage Splitters" at bounding box center [886, 159] width 150 height 34
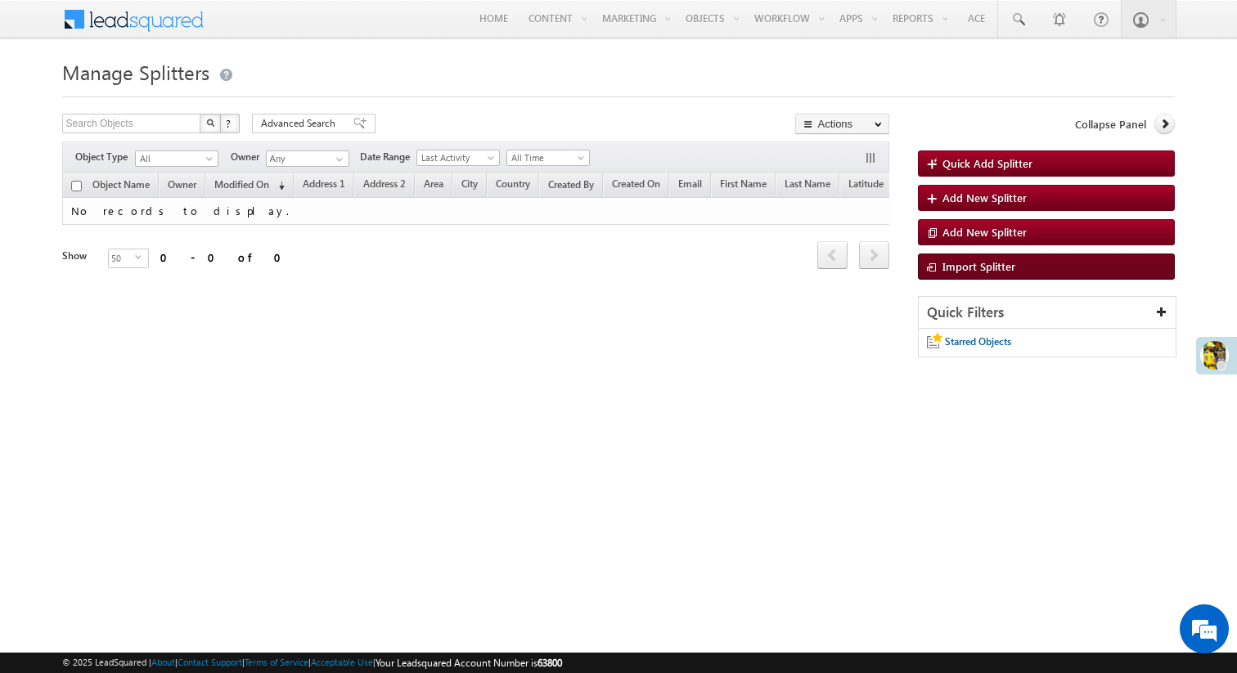
click at [968, 273] on span "Import Splitter" at bounding box center [978, 266] width 73 height 14
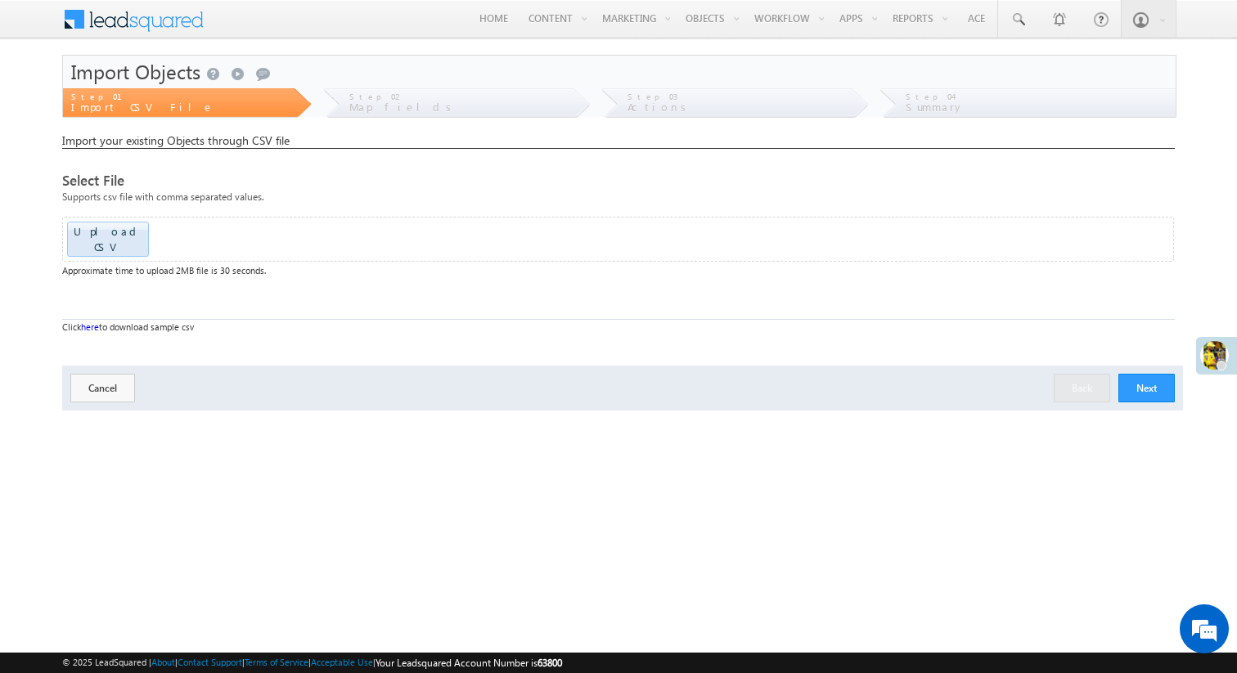
click at [1154, 374] on button "Next" at bounding box center [1146, 388] width 56 height 29
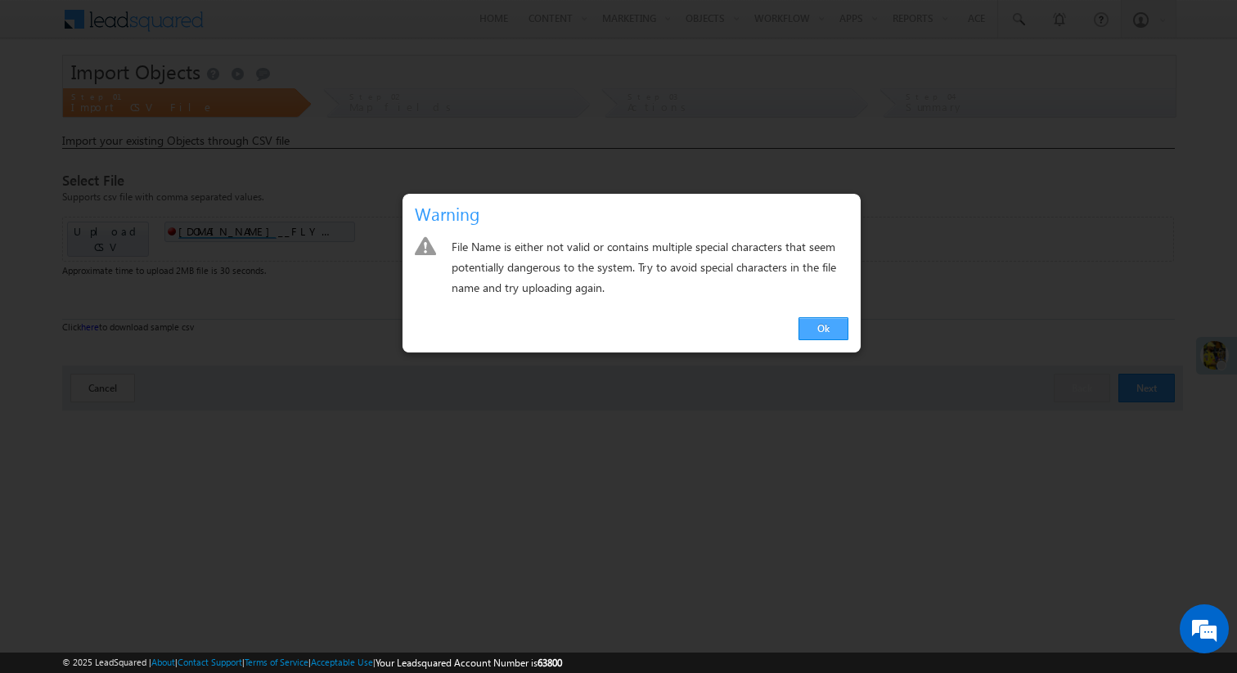
click at [826, 334] on link "Ok" at bounding box center [823, 328] width 50 height 23
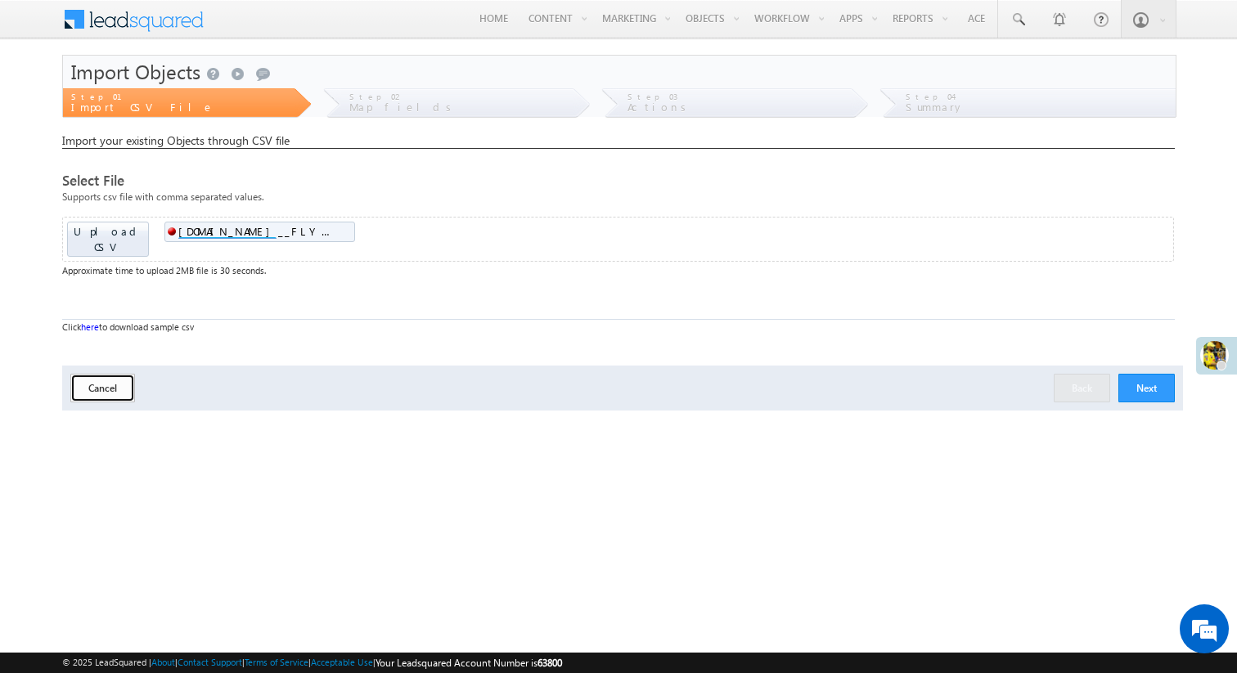
click at [92, 374] on button "Cancel" at bounding box center [102, 388] width 65 height 29
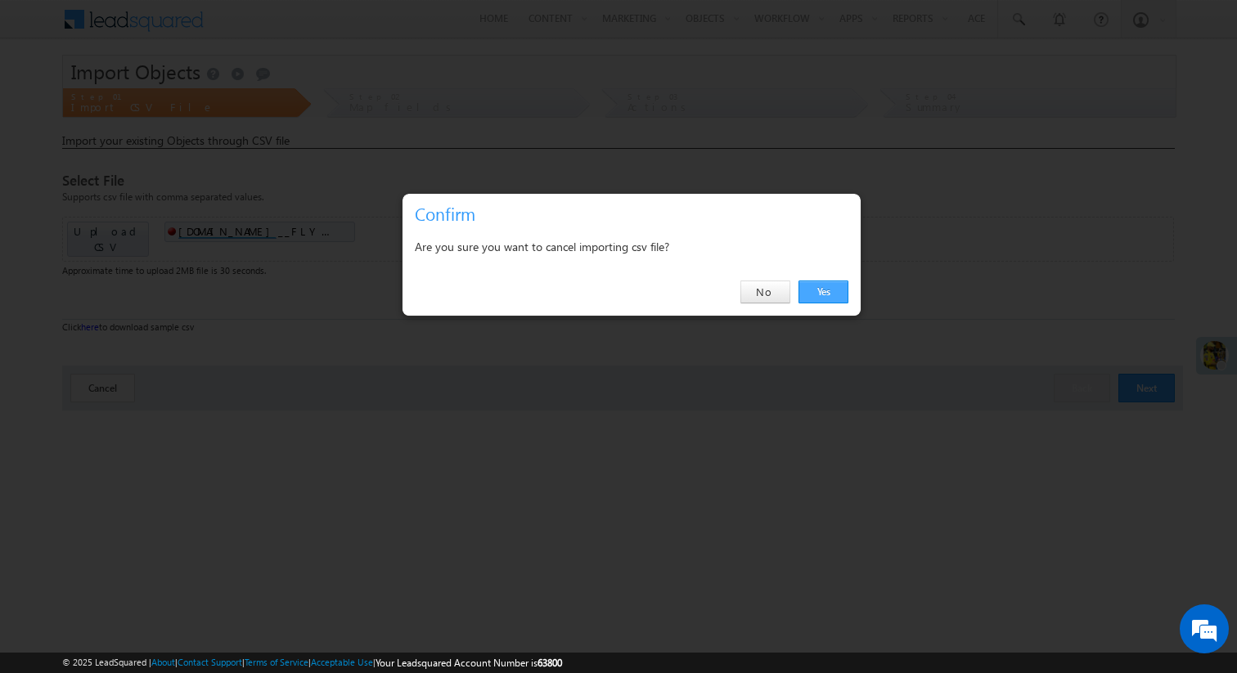
click at [818, 290] on link "Yes" at bounding box center [823, 292] width 50 height 23
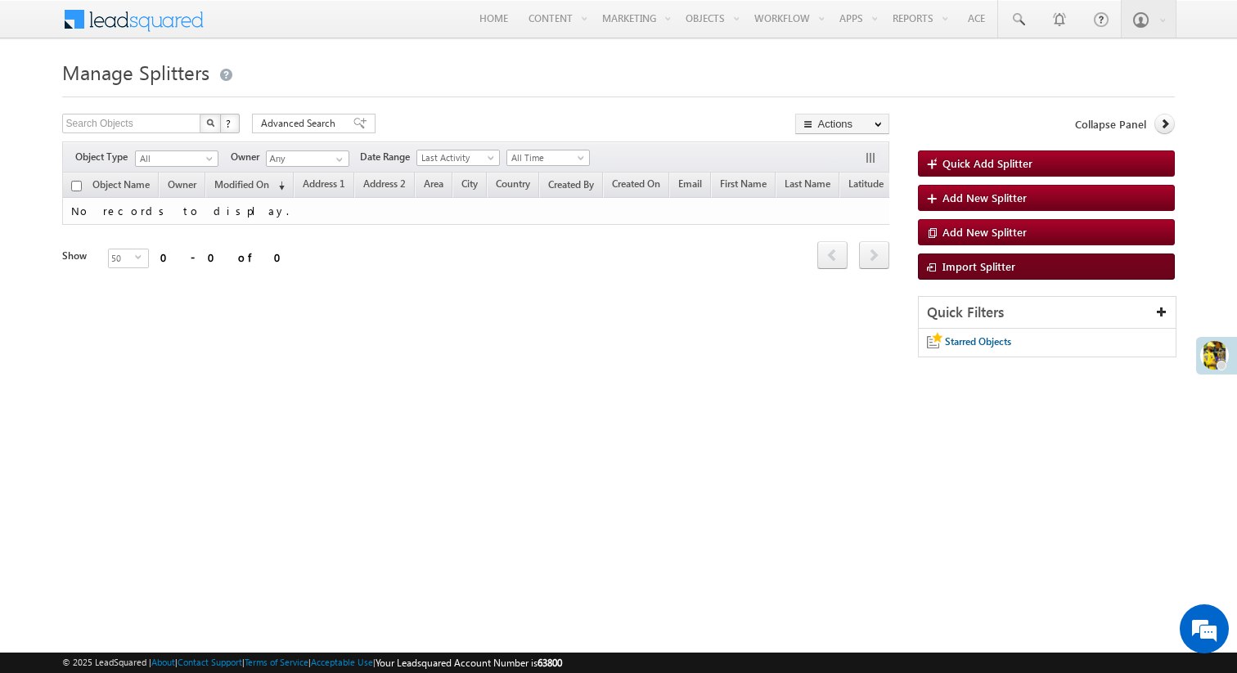
click at [971, 268] on span "Import Splitter" at bounding box center [978, 266] width 73 height 14
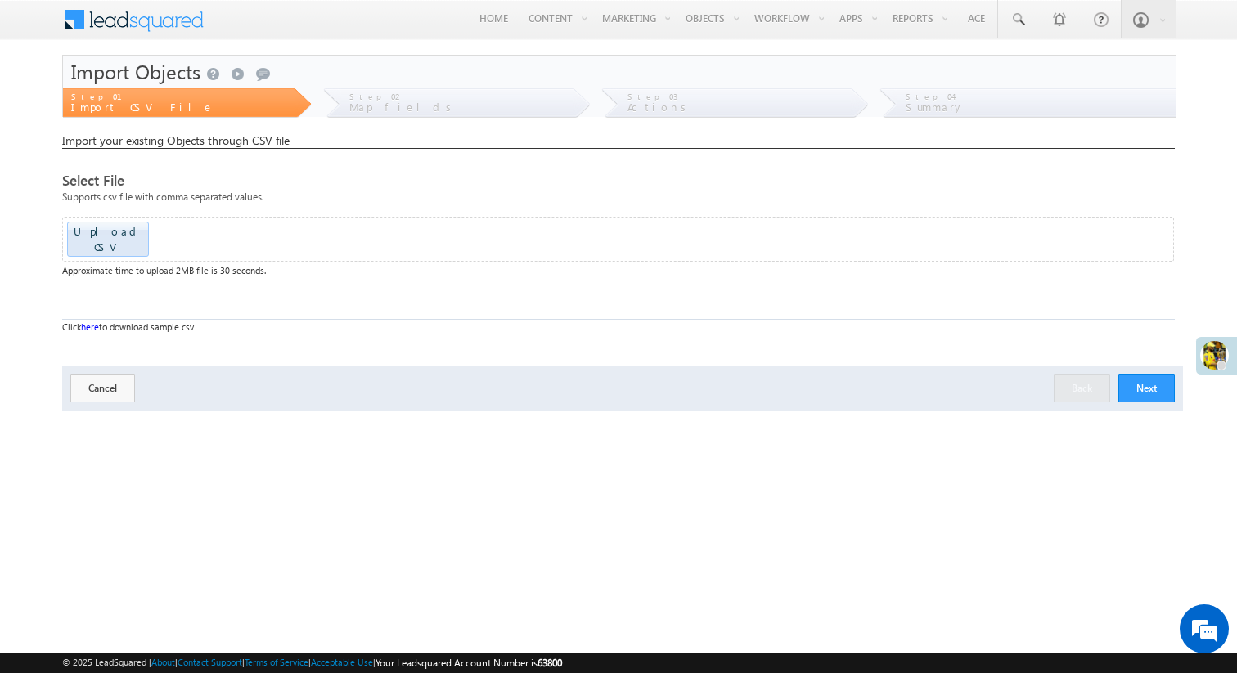
click at [1132, 374] on button "Next" at bounding box center [1146, 388] width 56 height 29
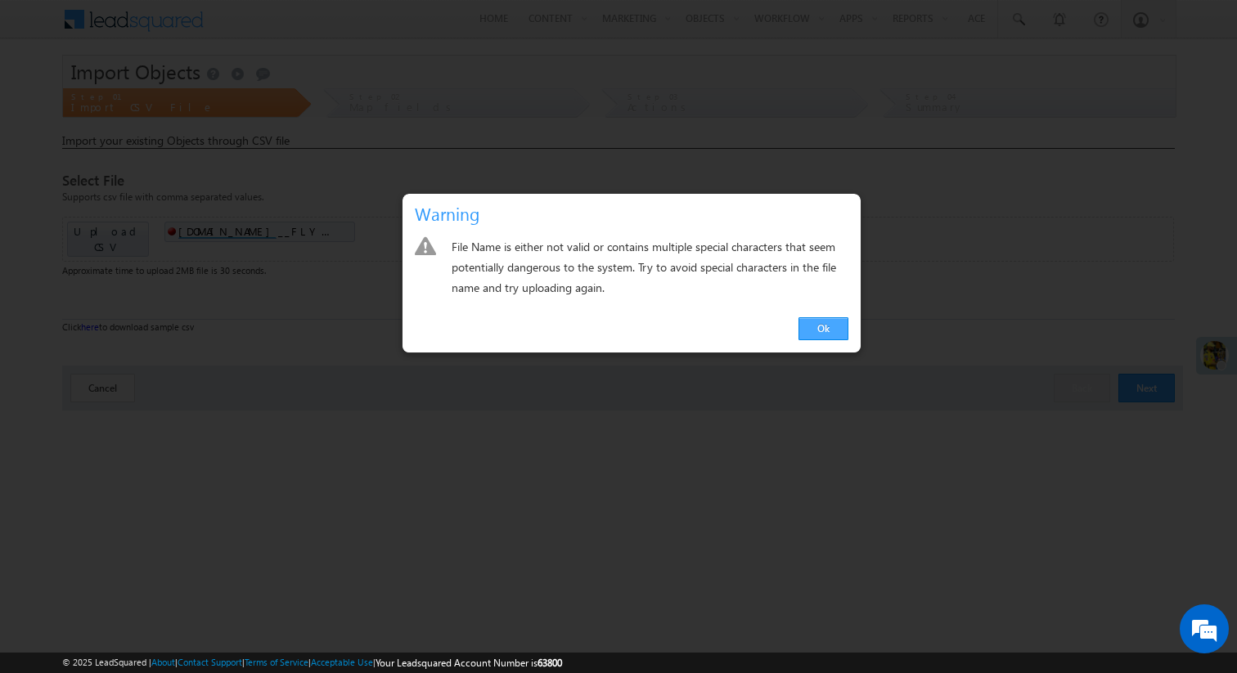
click at [814, 327] on link "Ok" at bounding box center [823, 328] width 50 height 23
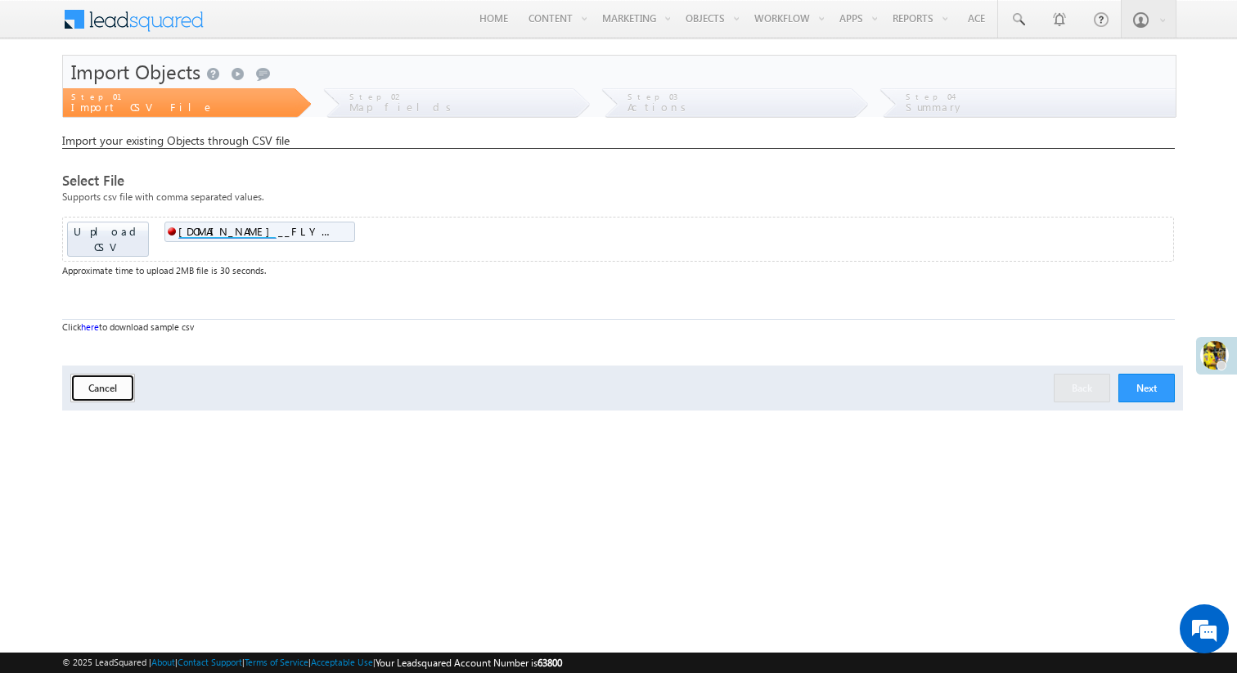
click at [99, 374] on button "Cancel" at bounding box center [102, 388] width 65 height 29
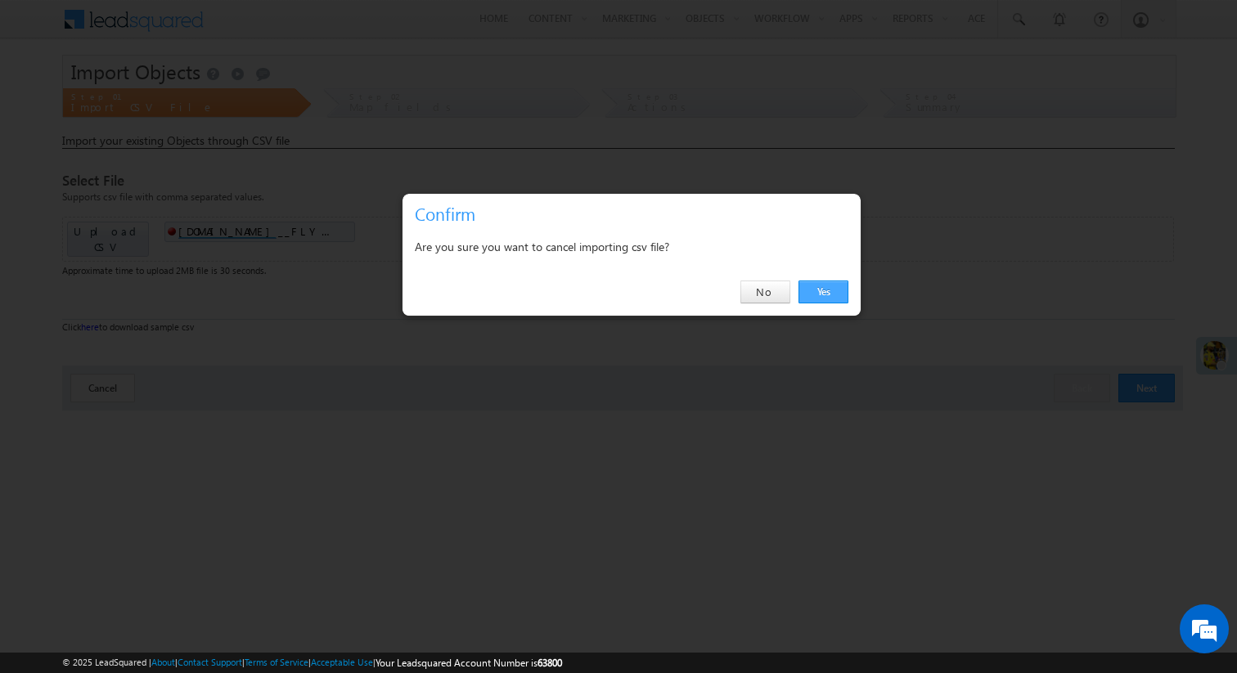
click at [807, 293] on link "Yes" at bounding box center [823, 292] width 50 height 23
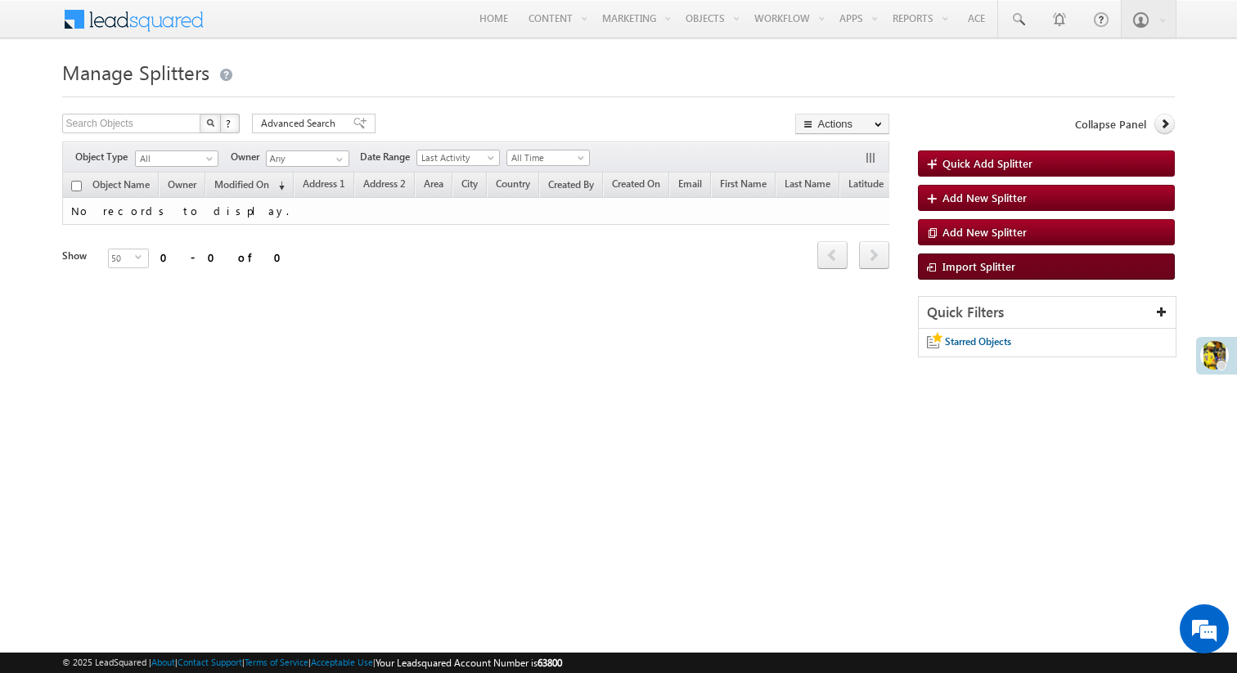
click at [1014, 267] on link "Import Splitter" at bounding box center [1046, 267] width 257 height 26
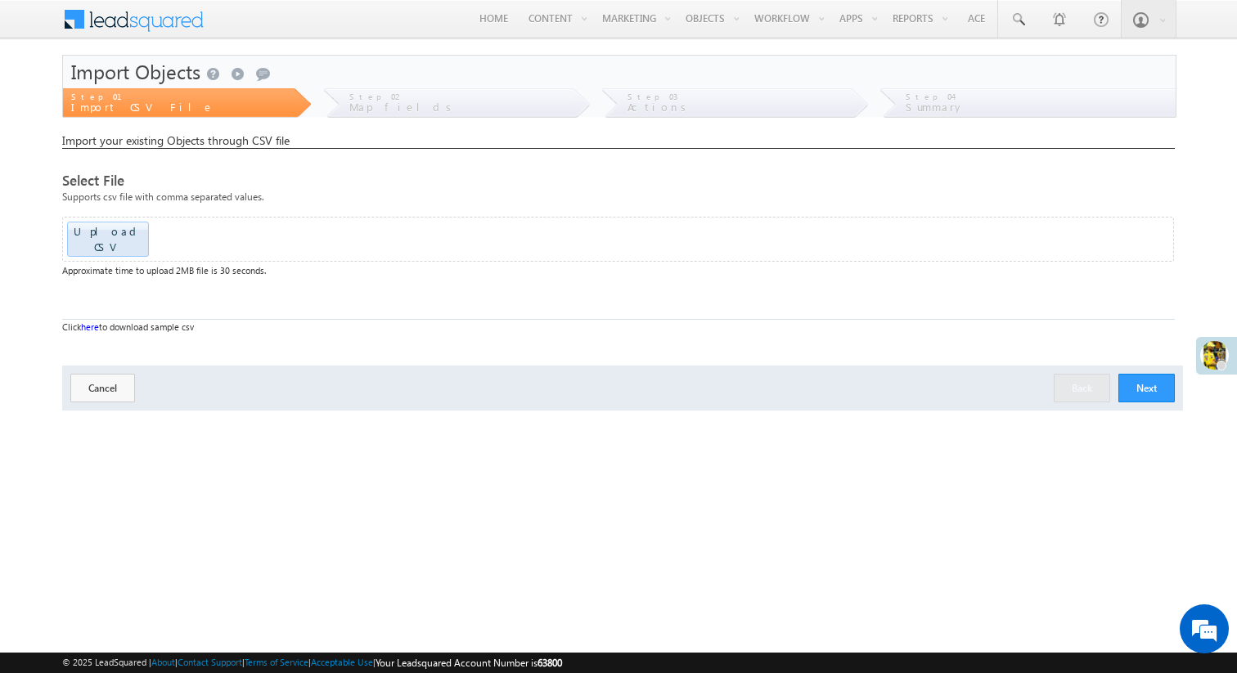
click at [1132, 383] on button "Next" at bounding box center [1146, 388] width 56 height 29
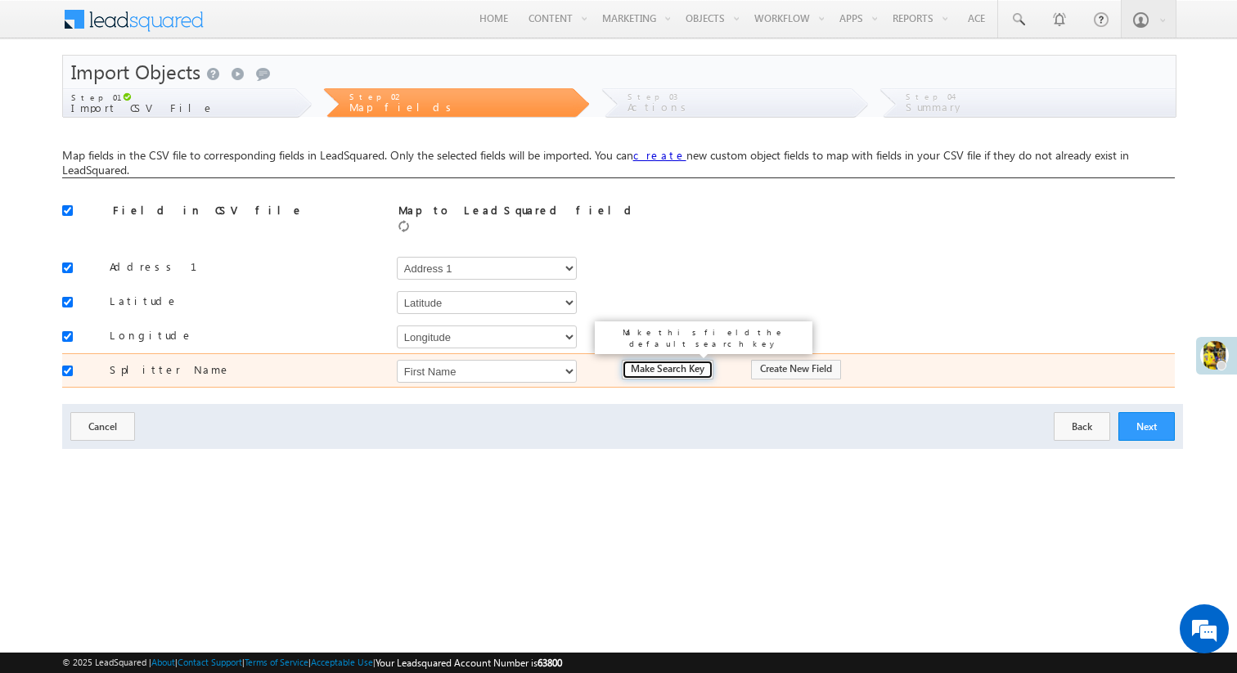
click at [671, 361] on input "Make Search Key" at bounding box center [668, 370] width 92 height 20
type input "Is Search Key"
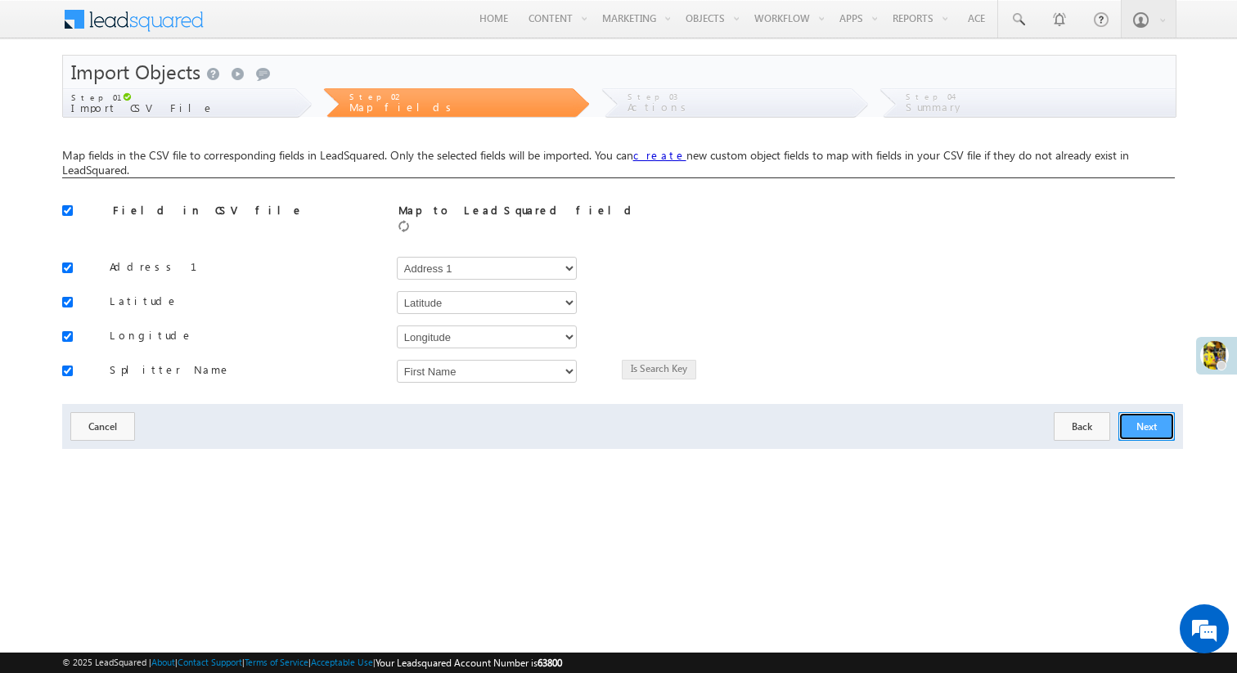
click at [1148, 420] on button "Next" at bounding box center [1146, 426] width 56 height 29
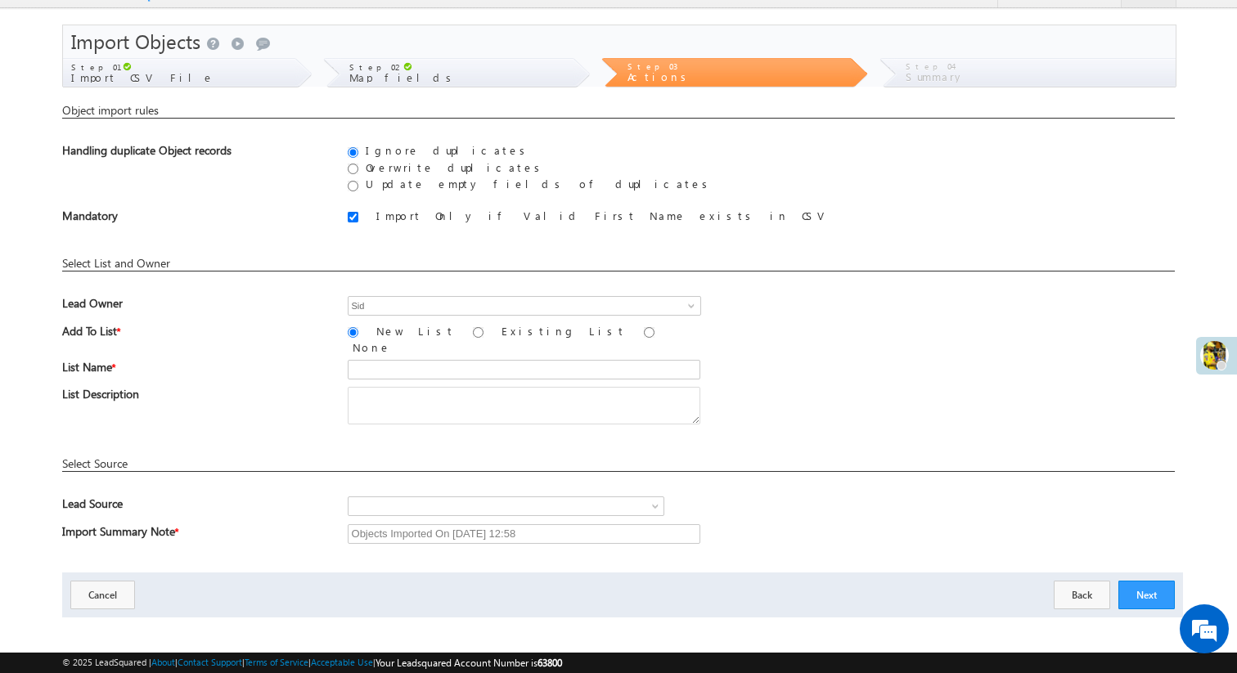
scroll to position [32, 0]
click at [692, 305] on span at bounding box center [691, 304] width 13 height 13
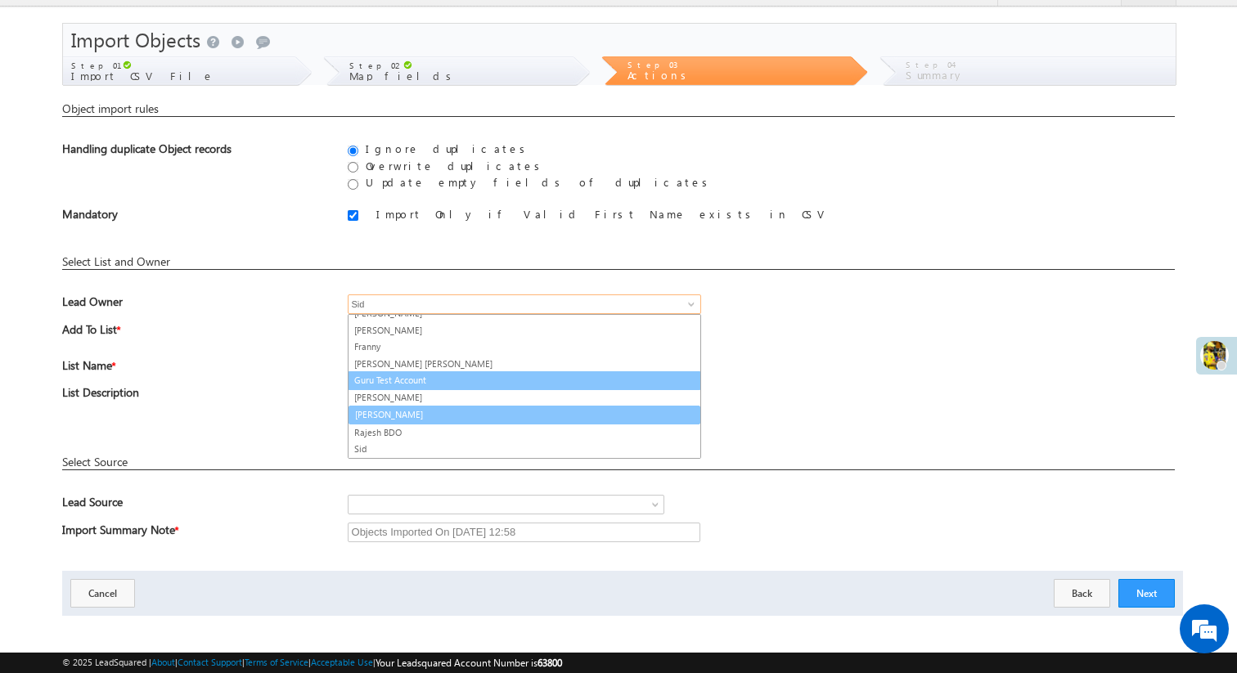
scroll to position [31, 0]
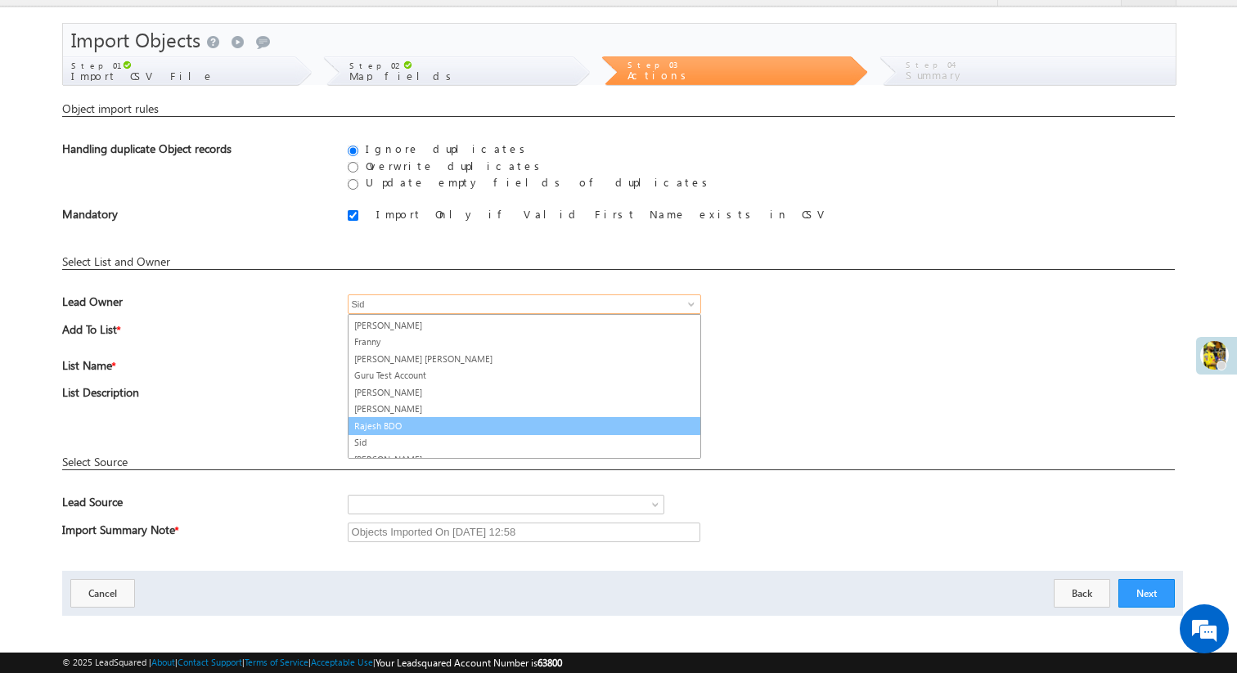
click at [446, 421] on link "Rajesh BDO" at bounding box center [524, 426] width 353 height 19
type input "Rajesh BDO"
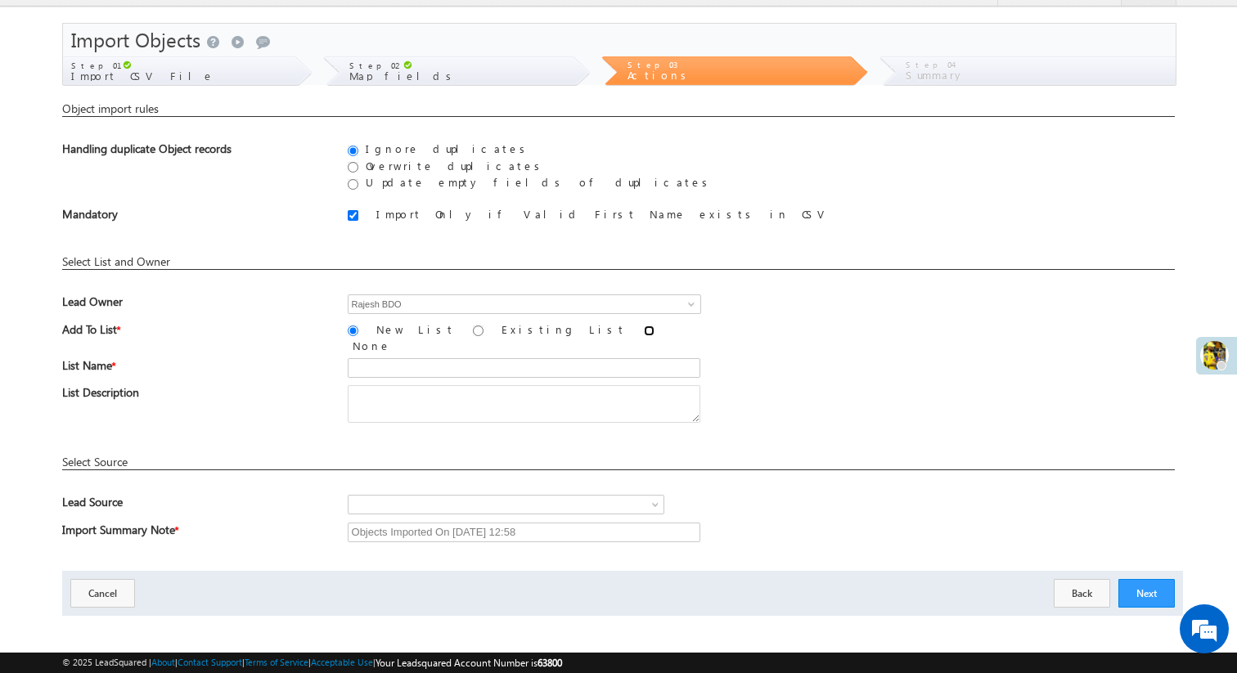
click at [644, 331] on input "None" at bounding box center [649, 331] width 11 height 11
radio input "true"
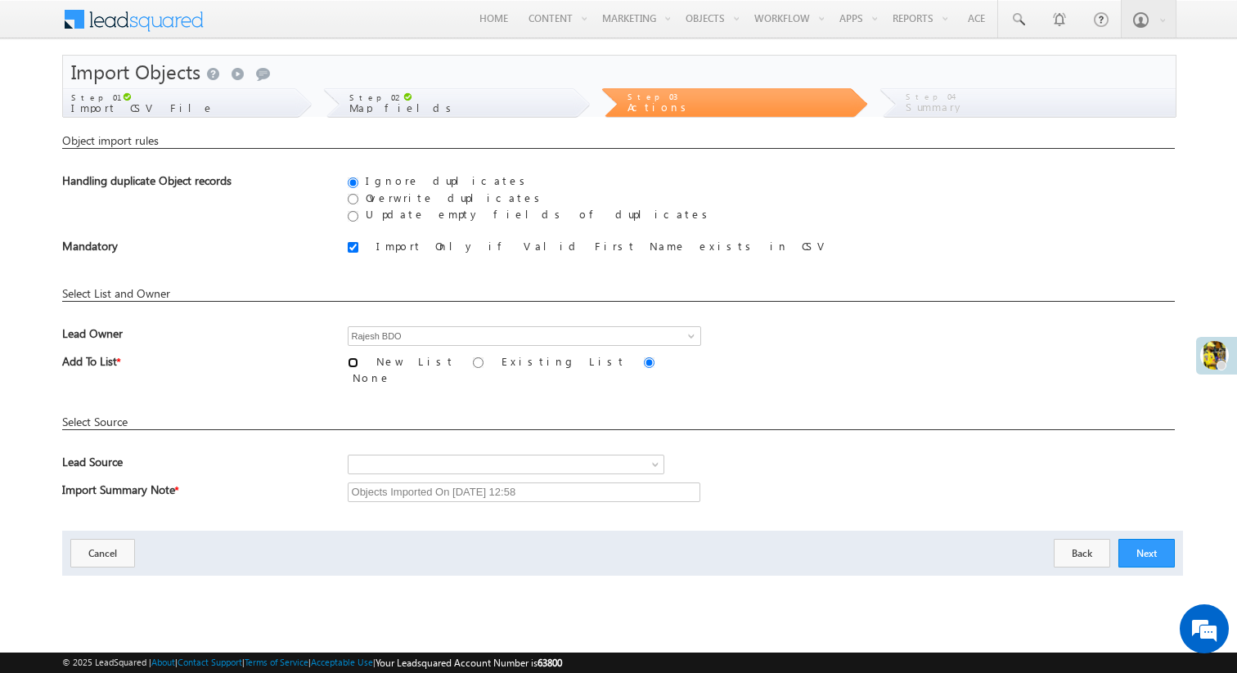
click at [354, 360] on input "New List" at bounding box center [353, 362] width 11 height 11
radio input "true"
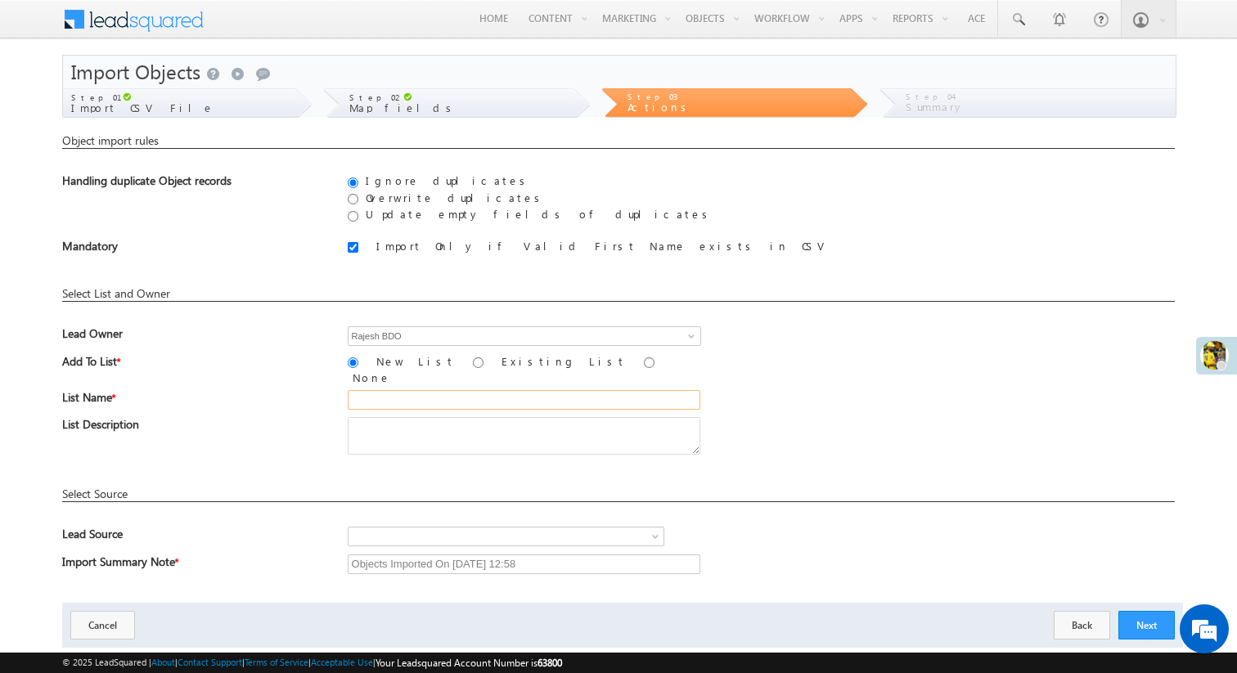
click at [375, 390] on input "text" at bounding box center [524, 400] width 353 height 20
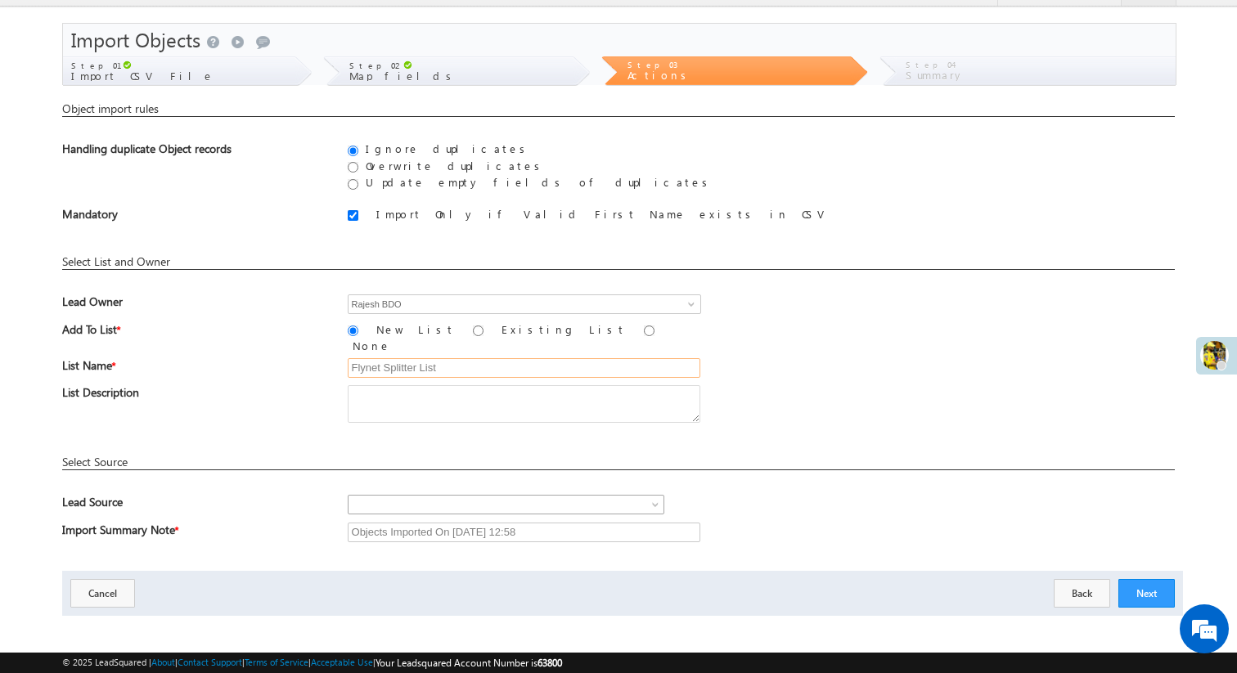
type input "Flynet Splitter List"
click at [640, 495] on link at bounding box center [506, 505] width 317 height 20
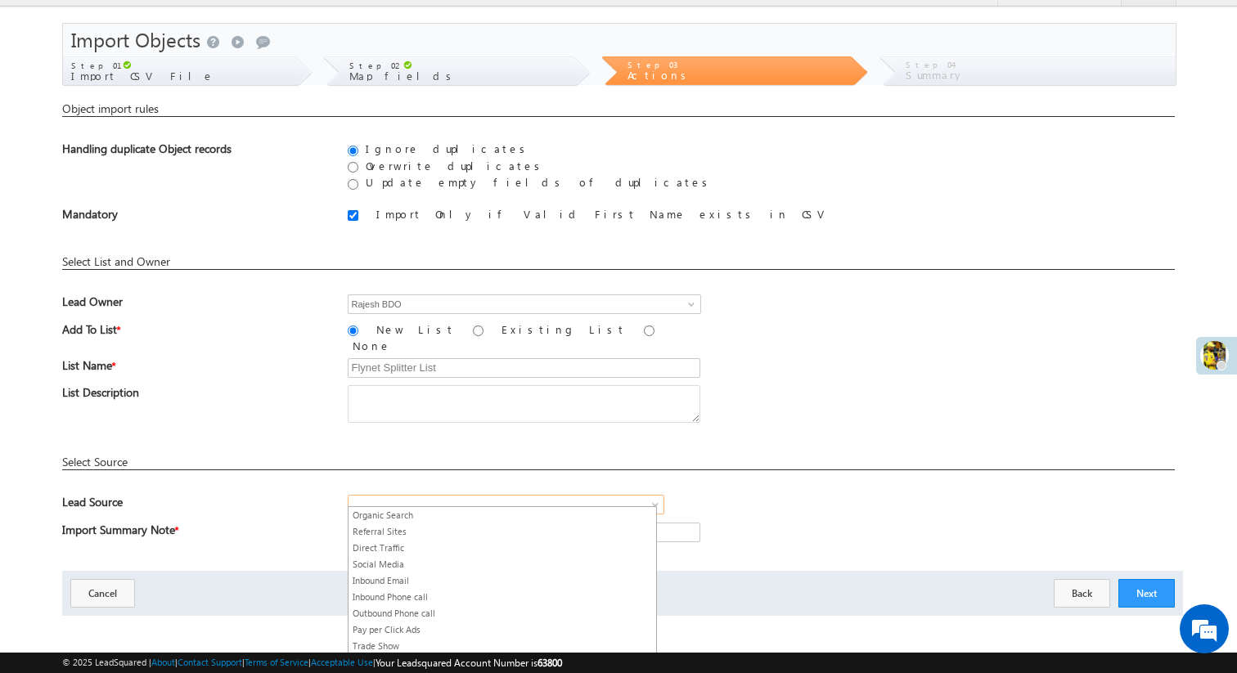
scroll to position [0, 0]
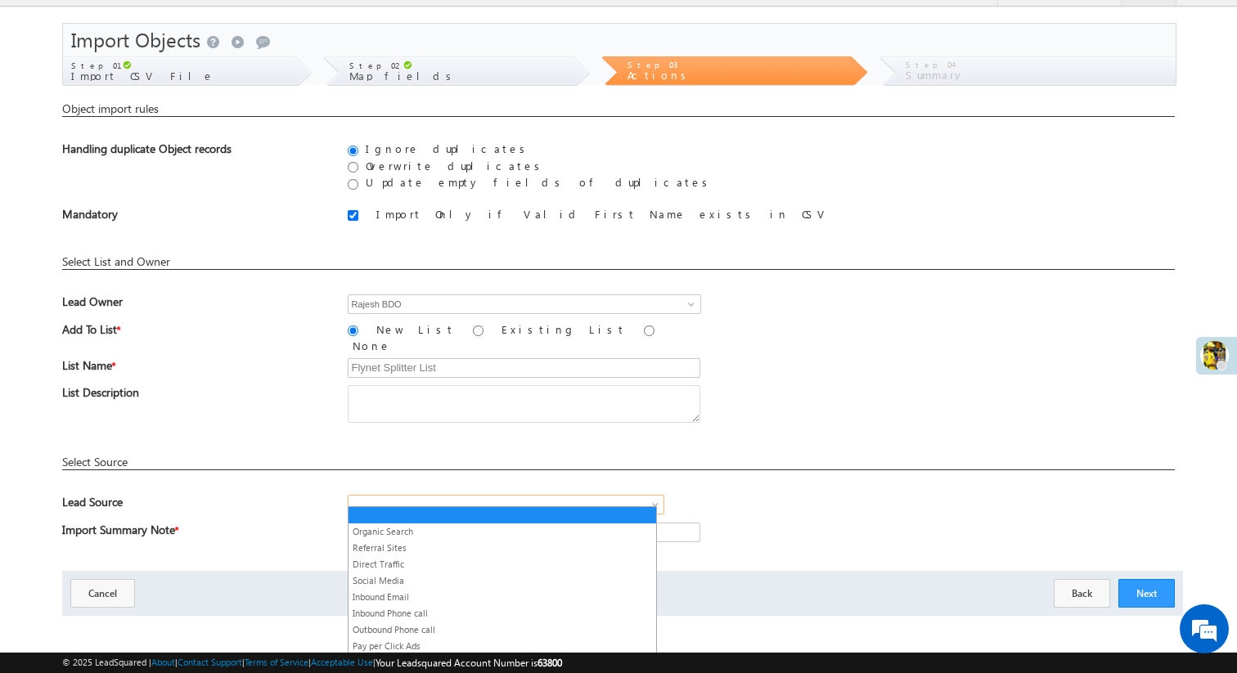
click at [296, 511] on div "Object import rules You do not have permissions to update these objects. You do…" at bounding box center [618, 327] width 1113 height 453
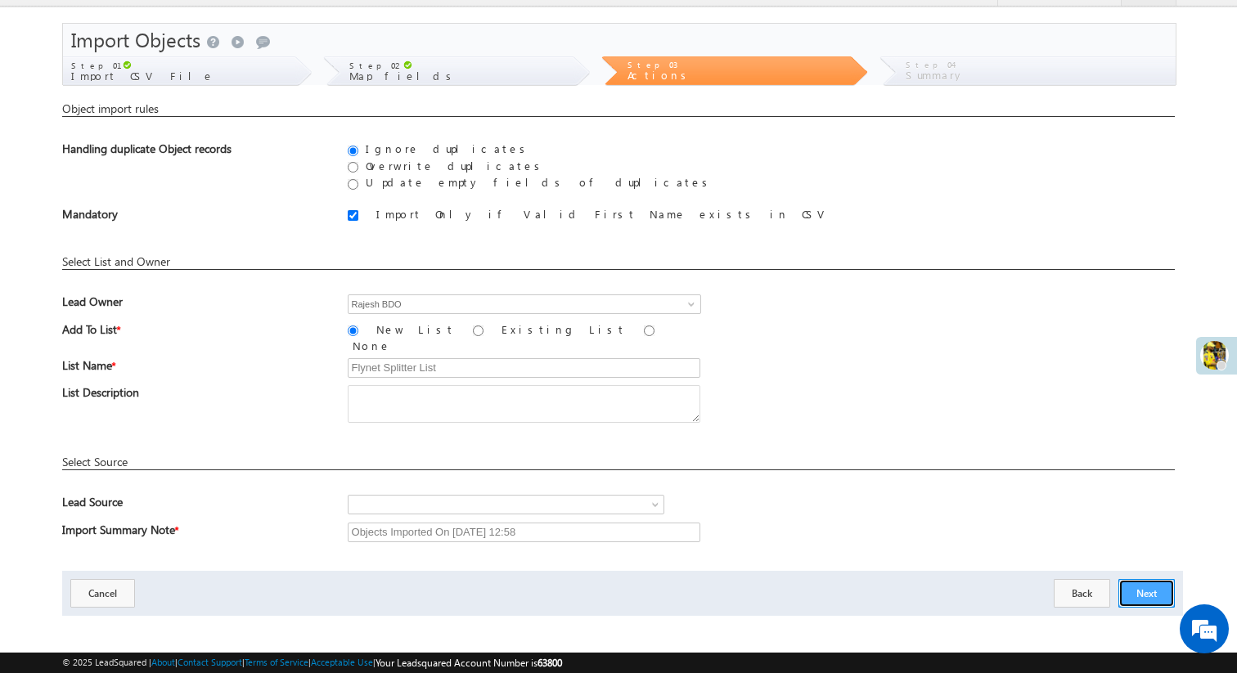
click at [1149, 584] on button "Next" at bounding box center [1146, 593] width 56 height 29
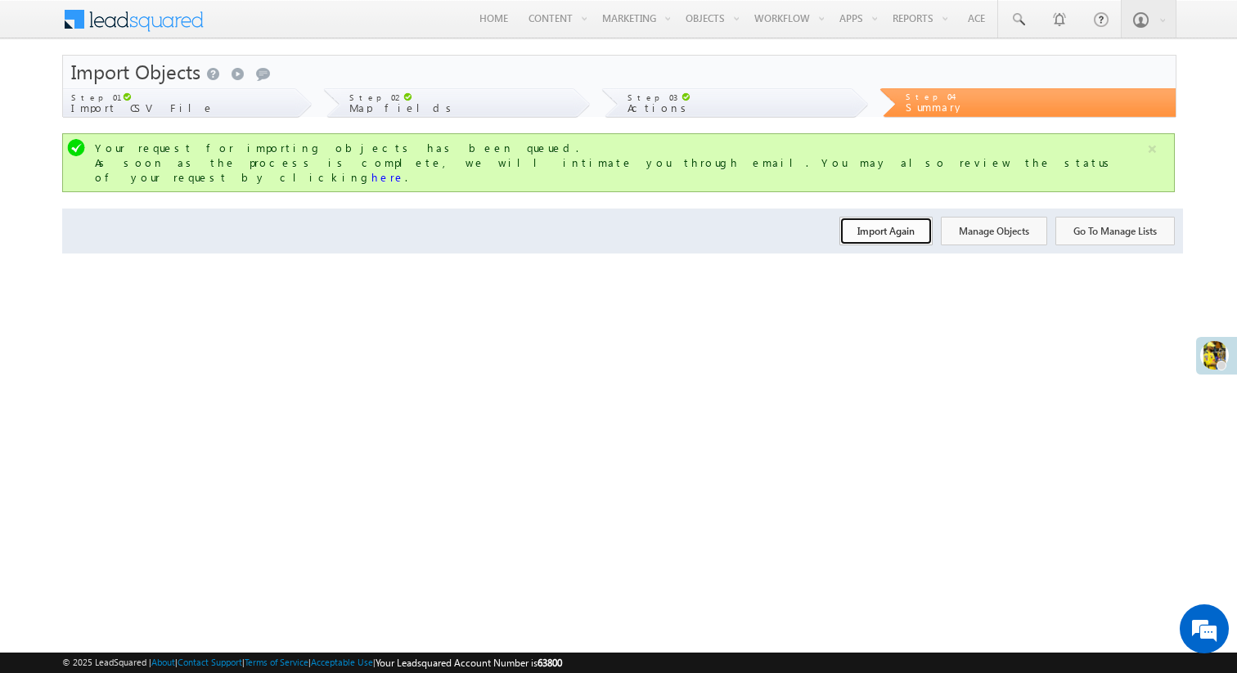
click at [873, 222] on button "Import Again" at bounding box center [885, 231] width 93 height 29
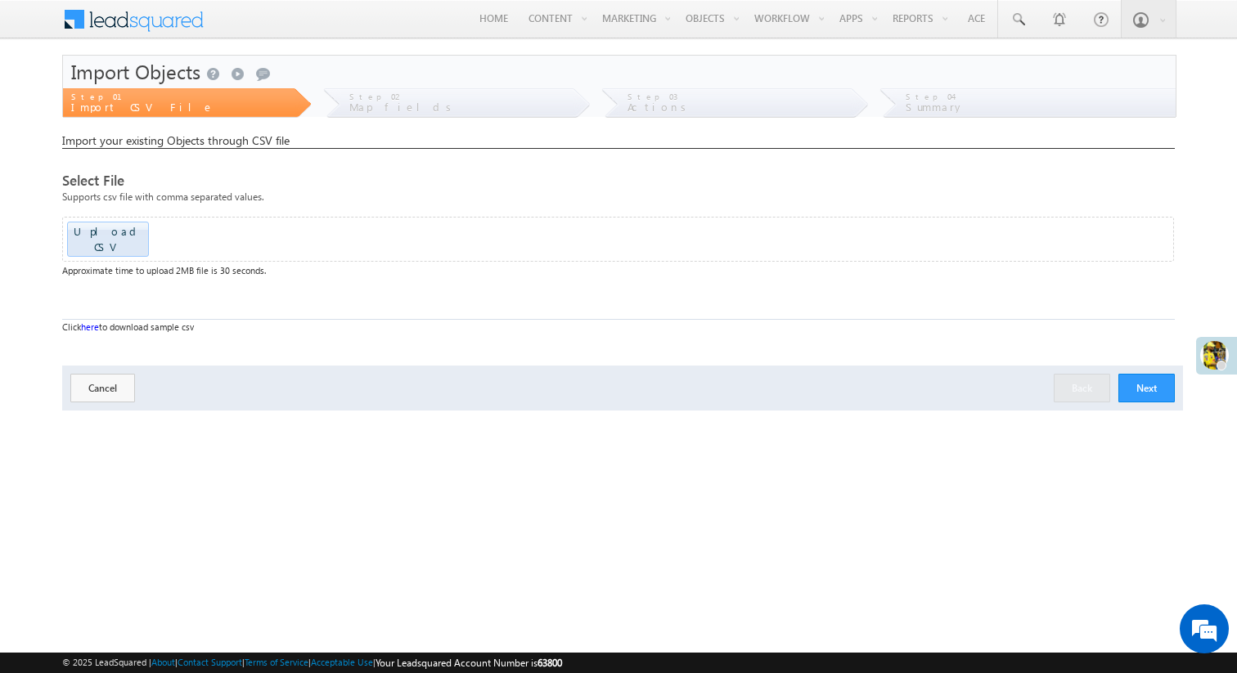
click at [1144, 374] on button "Next" at bounding box center [1146, 388] width 56 height 29
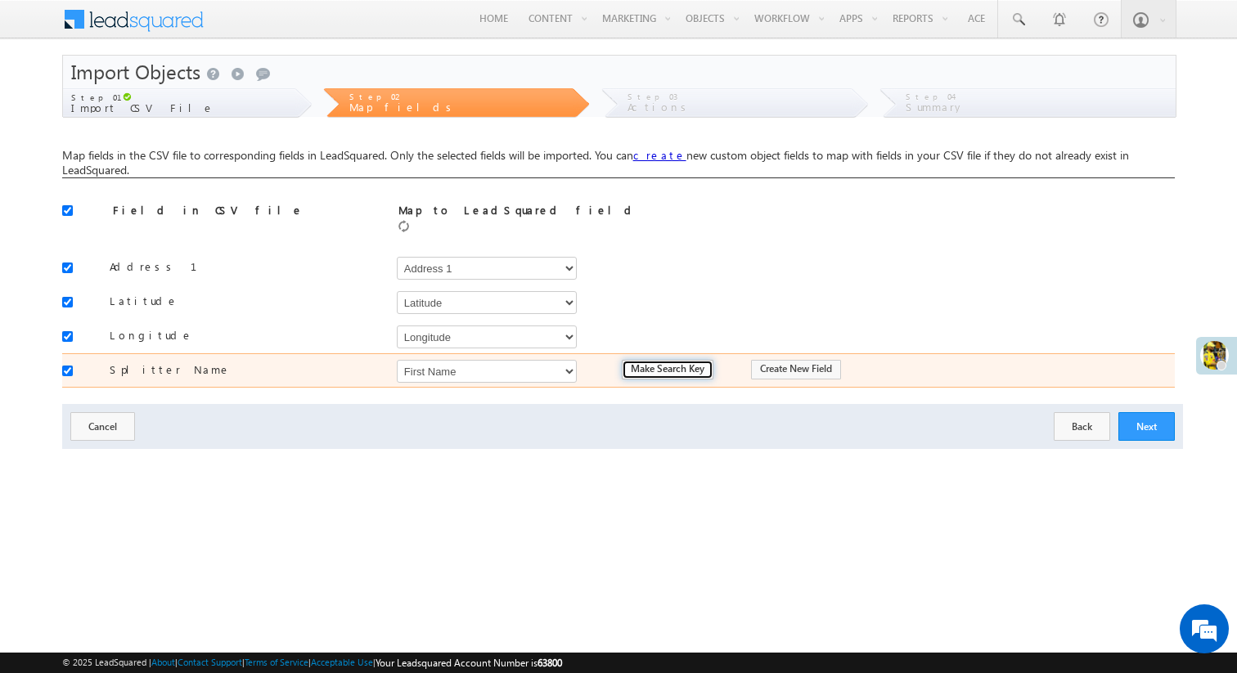
click at [655, 360] on input "Make Search Key" at bounding box center [668, 370] width 92 height 20
type input "Is Search Key"
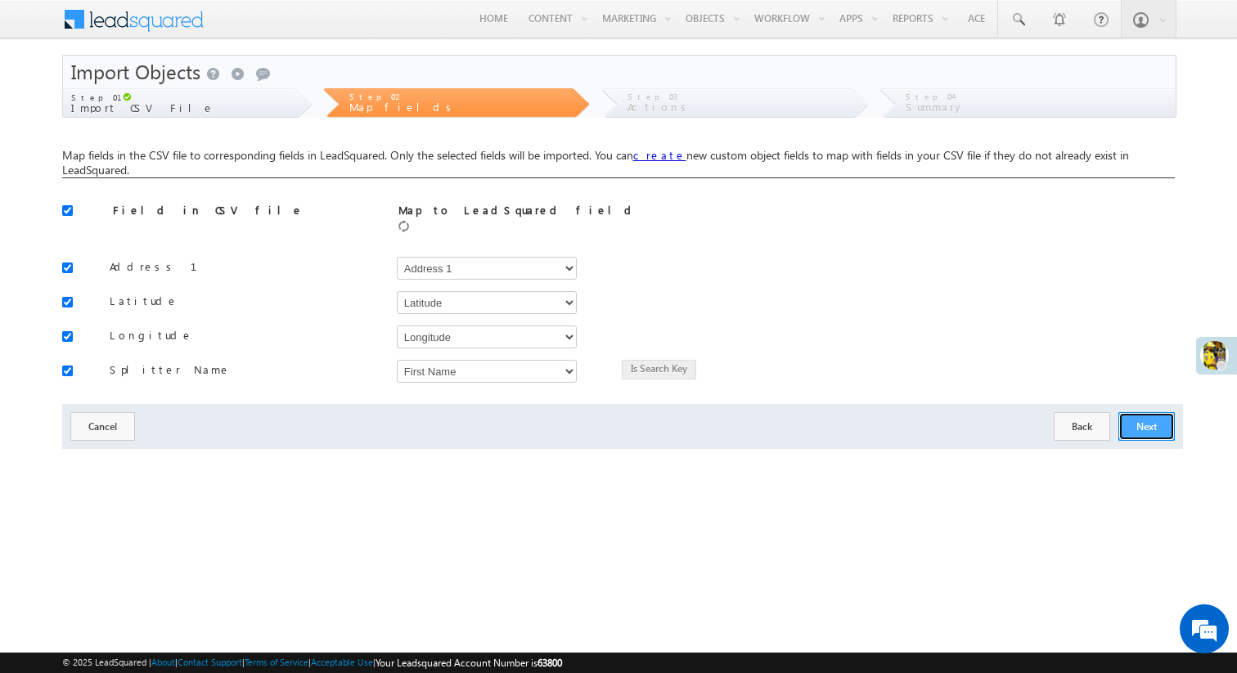
click at [1135, 414] on button "Next" at bounding box center [1146, 426] width 56 height 29
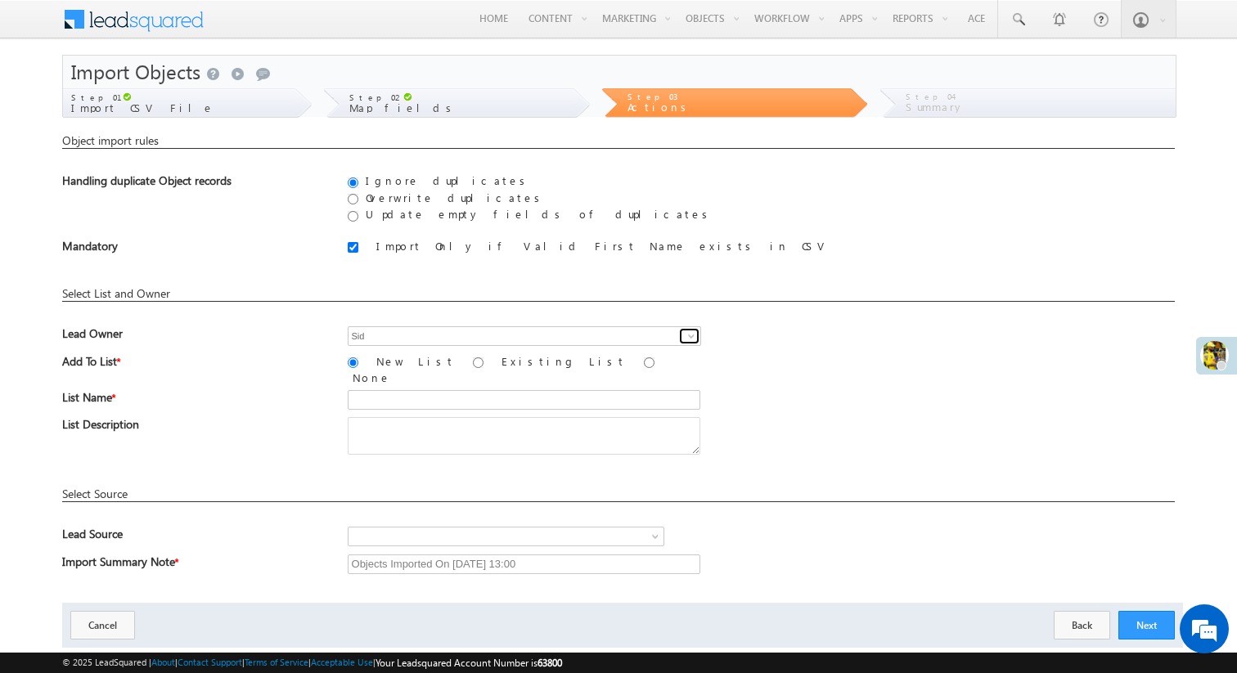
click at [692, 337] on span at bounding box center [691, 336] width 13 height 13
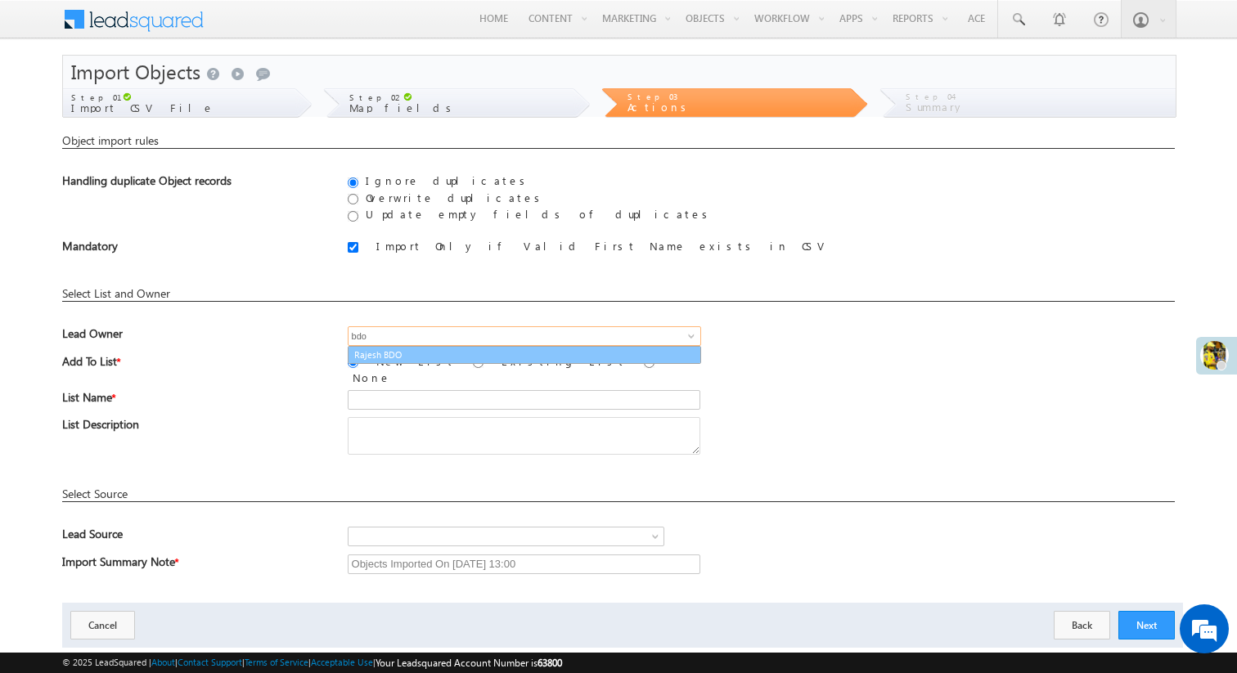
click at [362, 356] on link "Rajesh BDO" at bounding box center [524, 355] width 353 height 19
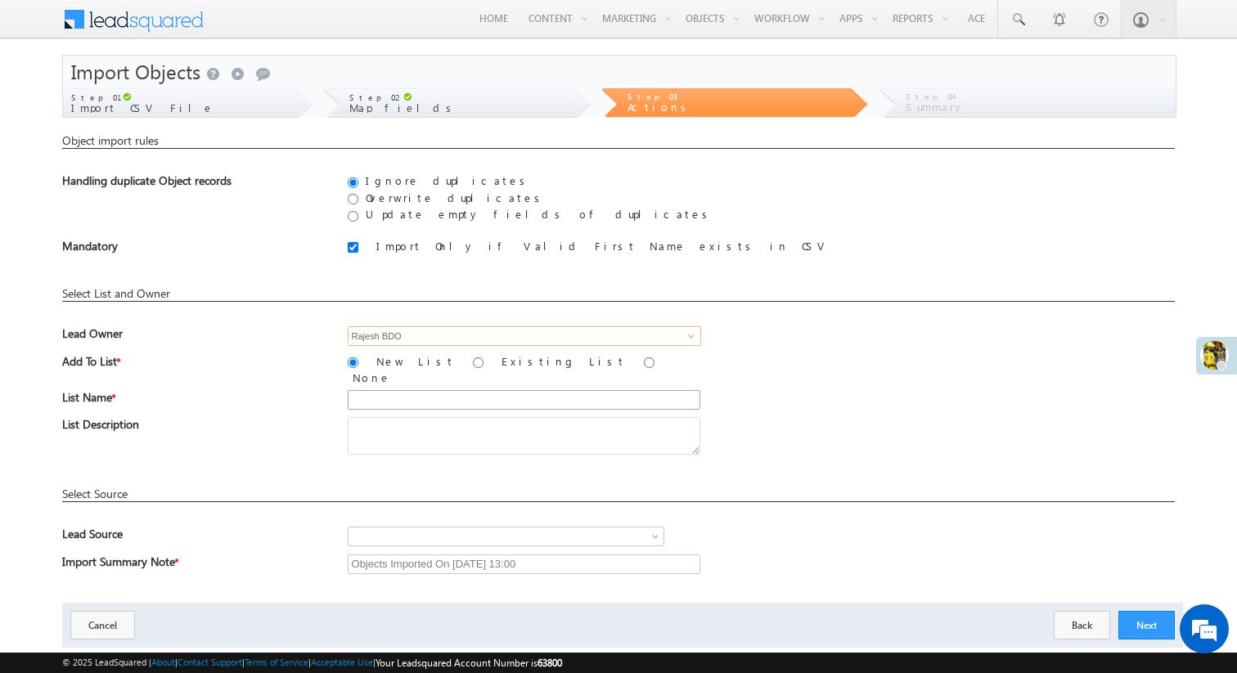
type input "Rajesh BDO"
click at [393, 390] on input "text" at bounding box center [524, 400] width 353 height 20
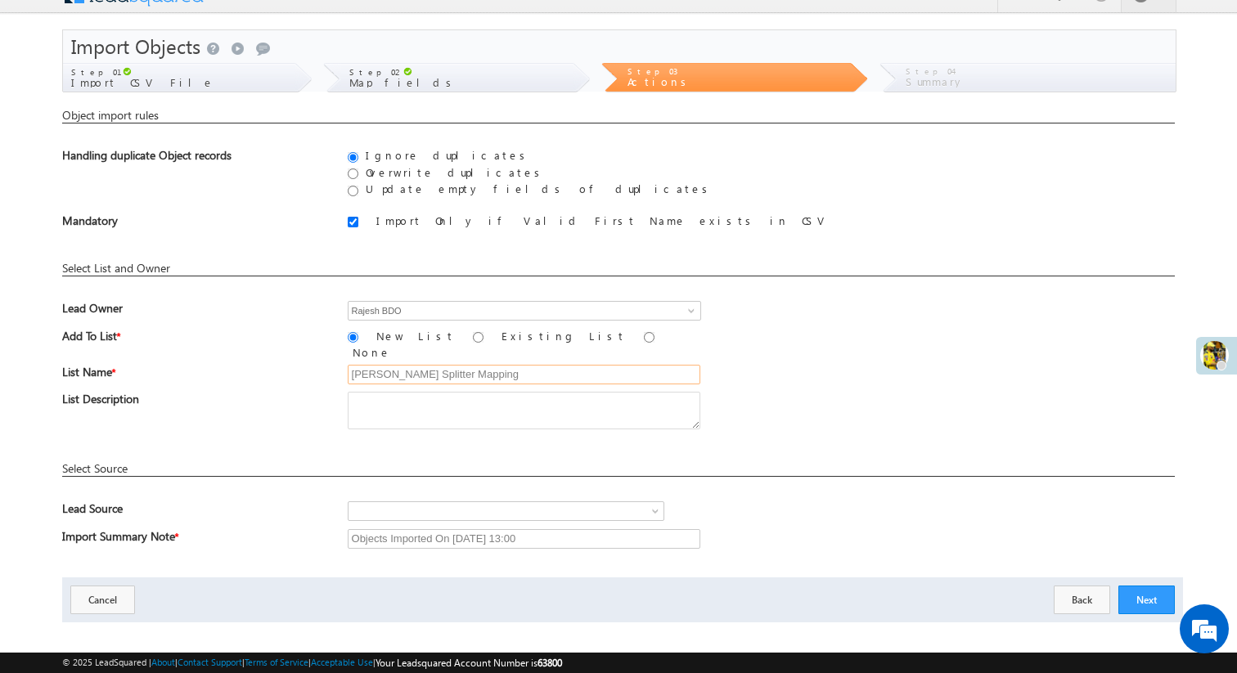
scroll to position [32, 0]
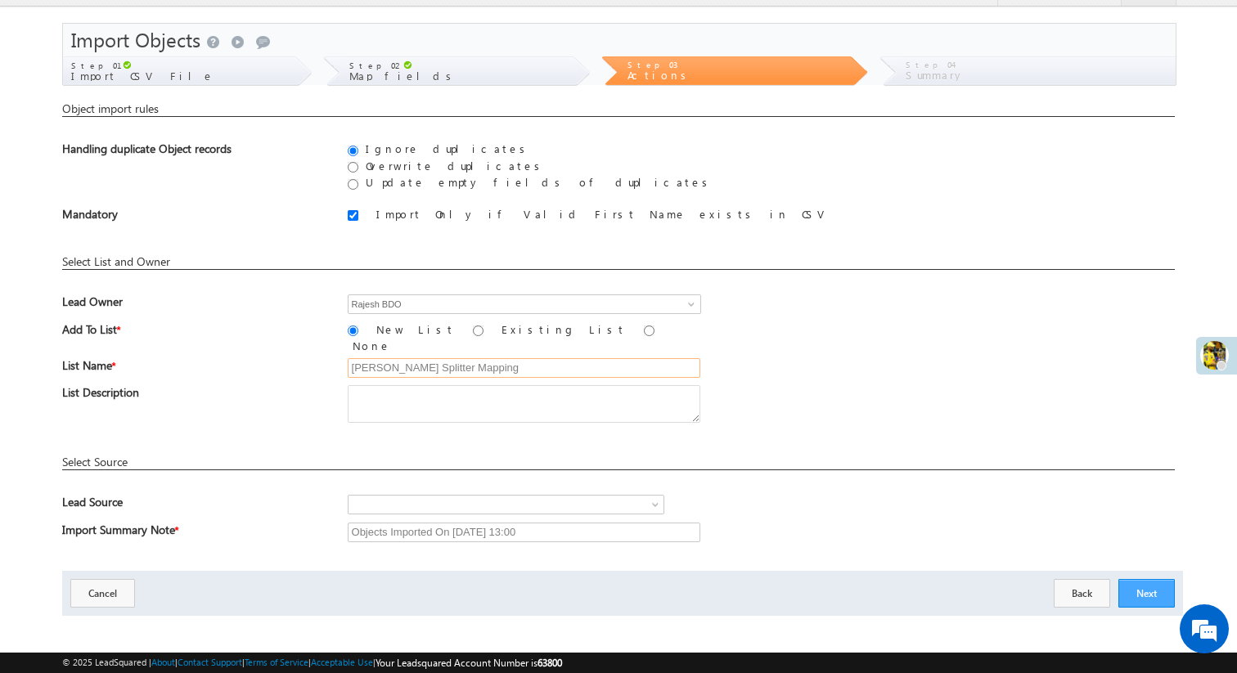
type input "Jay Hanuman Splitter Mapping"
click at [1134, 581] on button "Next" at bounding box center [1146, 593] width 56 height 29
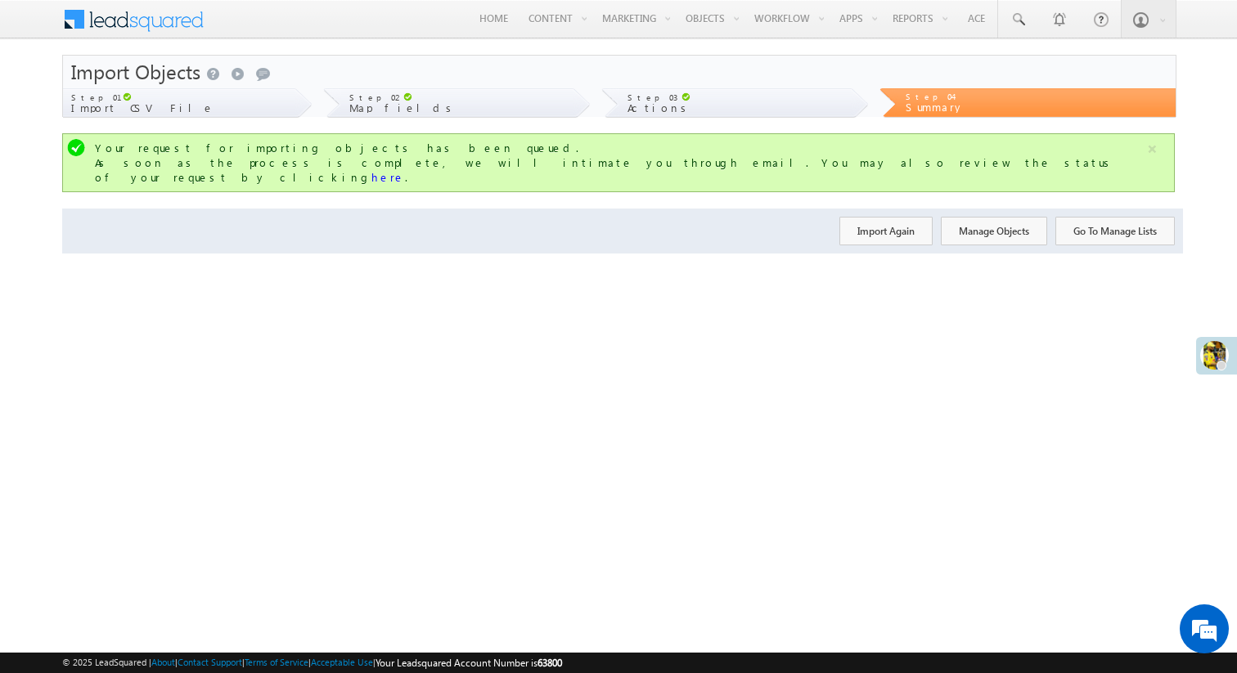
scroll to position [0, 0]
click at [1089, 221] on button "Go To Manage Lists" at bounding box center [1114, 231] width 119 height 29
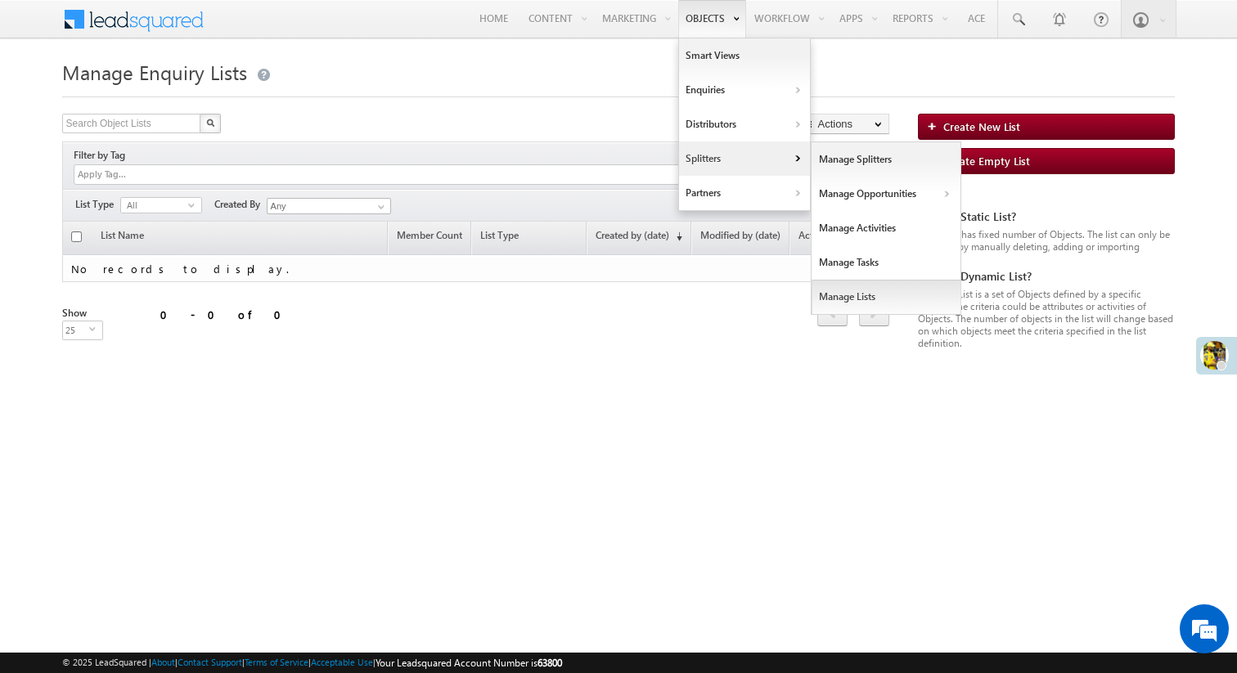
click at [851, 295] on link "Manage Lists" at bounding box center [886, 297] width 150 height 34
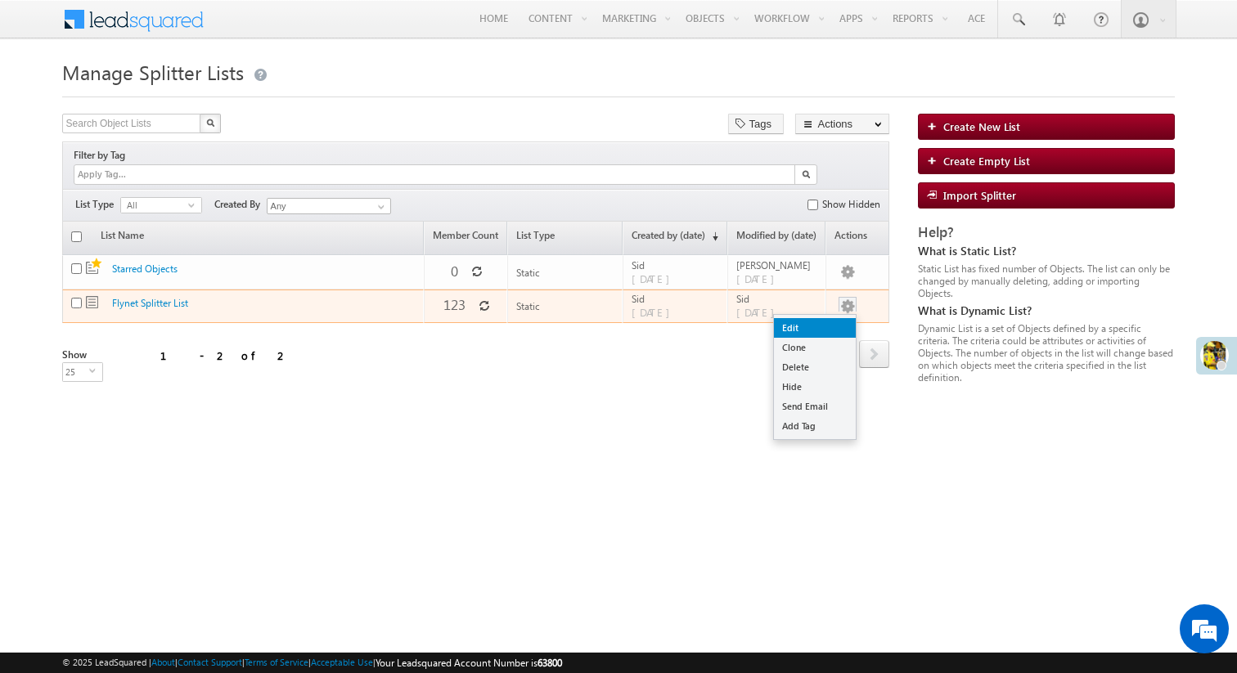
click at [828, 318] on link "Edit" at bounding box center [815, 328] width 82 height 20
checkbox input "true"
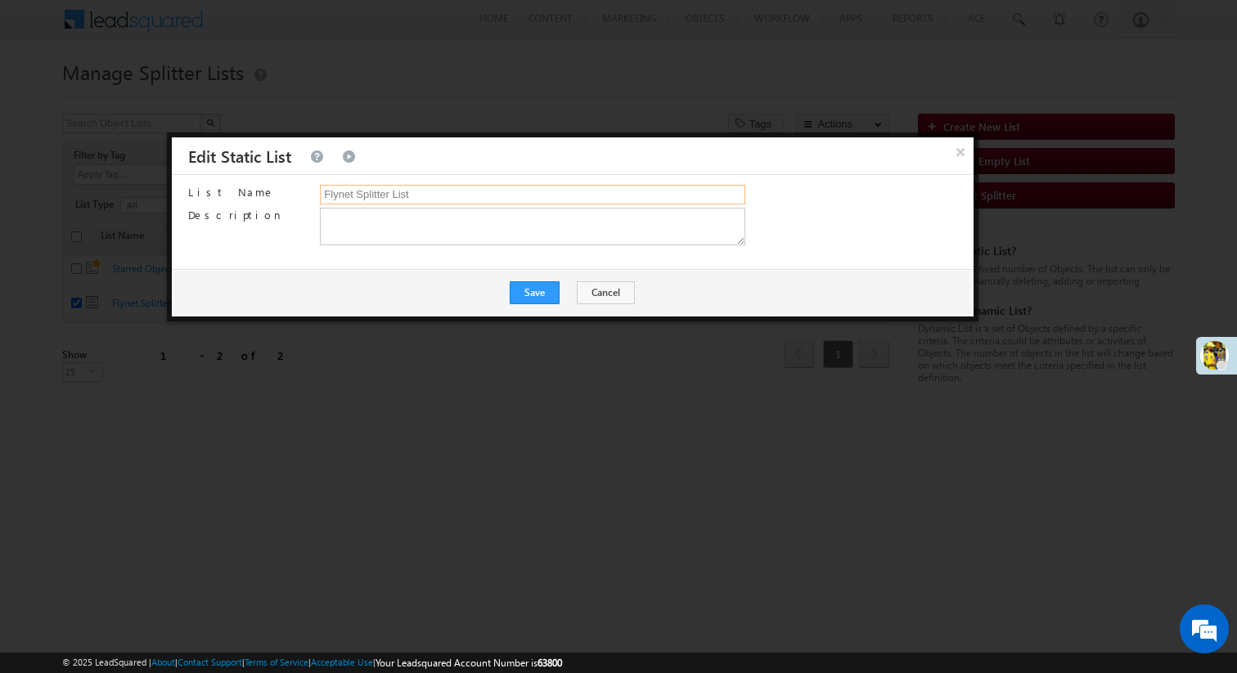
click at [339, 192] on input "Flynet Splitter List" at bounding box center [532, 195] width 425 height 20
type input "Fly Network Splitter List"
click at [534, 288] on button "Save" at bounding box center [535, 292] width 50 height 23
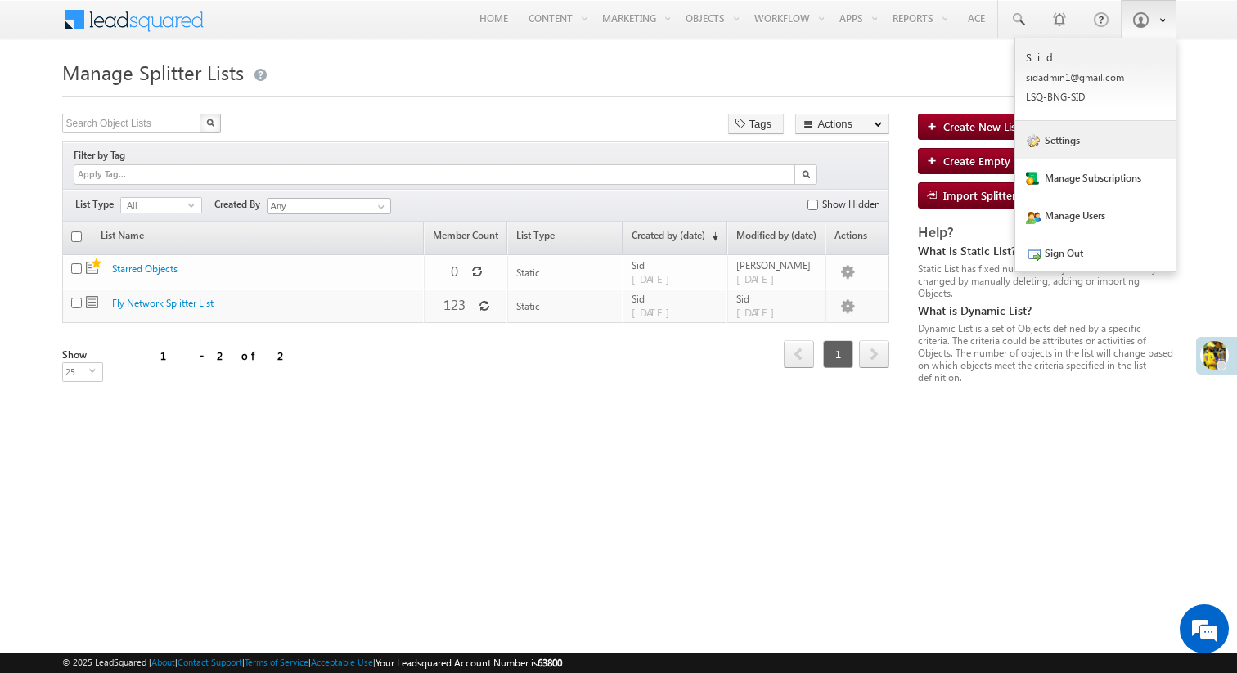
click at [1093, 142] on link "Settings" at bounding box center [1095, 140] width 160 height 38
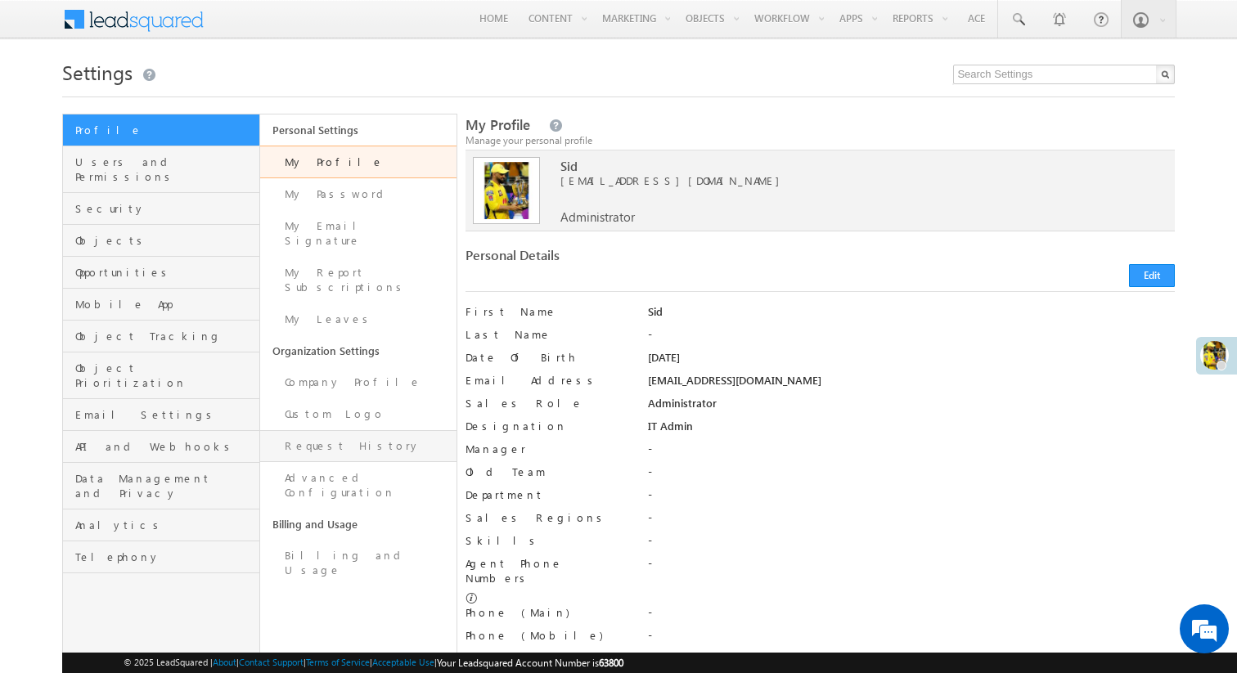
click at [357, 430] on link "Request History" at bounding box center [358, 446] width 197 height 32
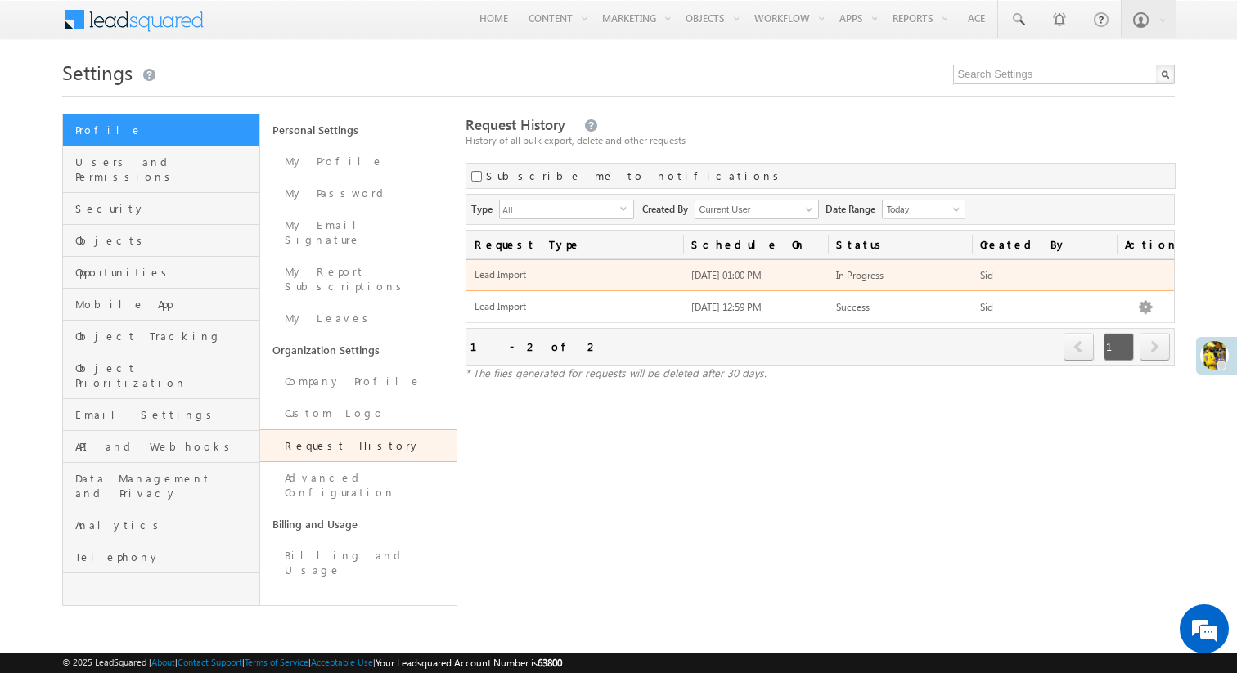
click at [697, 266] on td "[DATE] 01:00 PM" at bounding box center [755, 275] width 145 height 32
click at [501, 281] on span "Lead Import" at bounding box center [574, 275] width 200 height 14
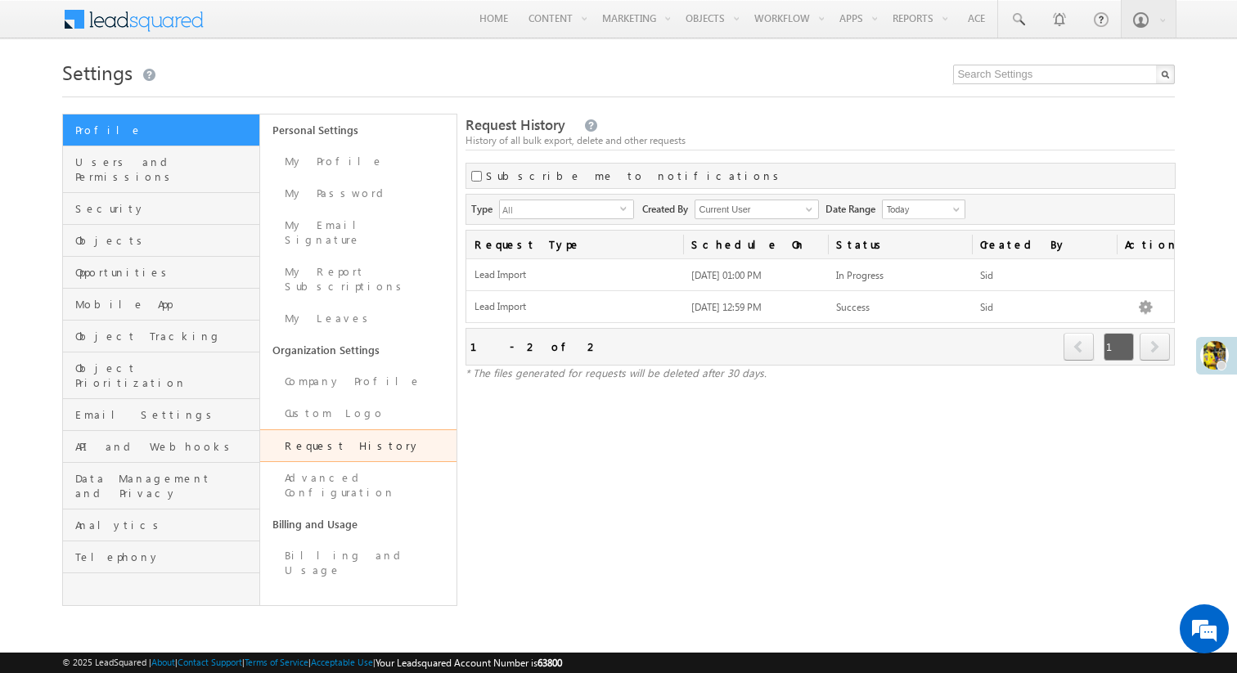
click at [602, 203] on span "All" at bounding box center [560, 209] width 120 height 18
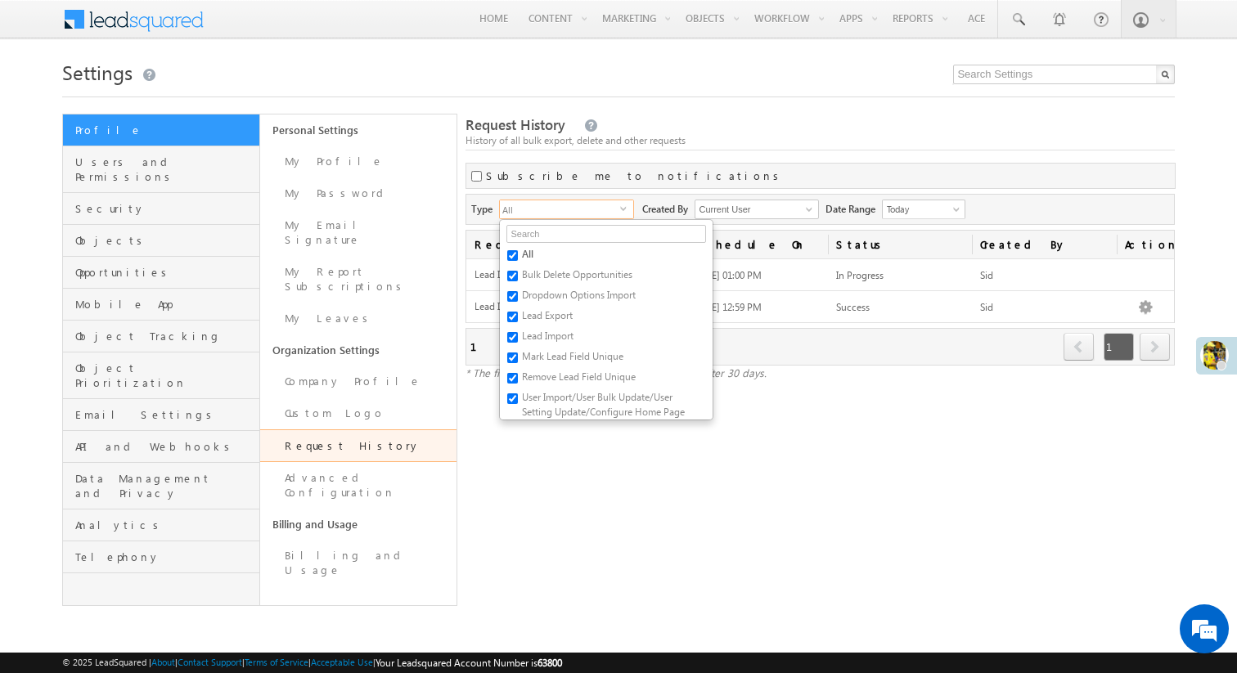
click at [602, 203] on span "All" at bounding box center [560, 209] width 120 height 18
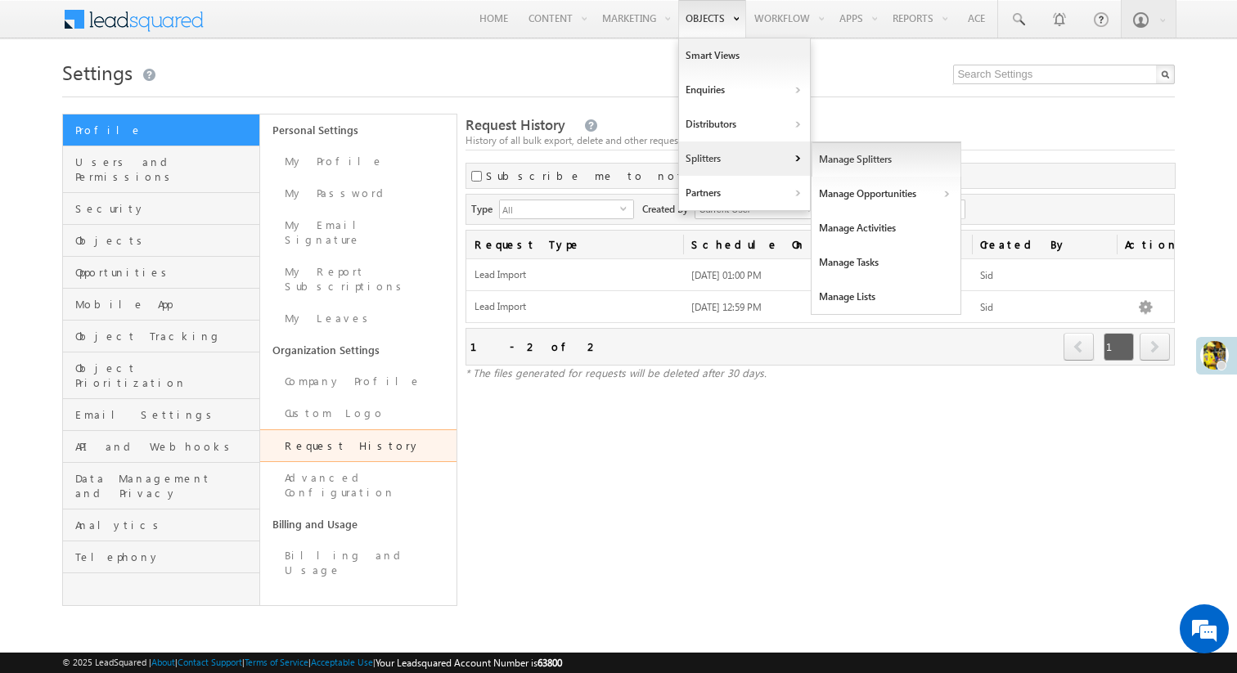
click at [886, 173] on link "Manage Splitters" at bounding box center [886, 159] width 150 height 34
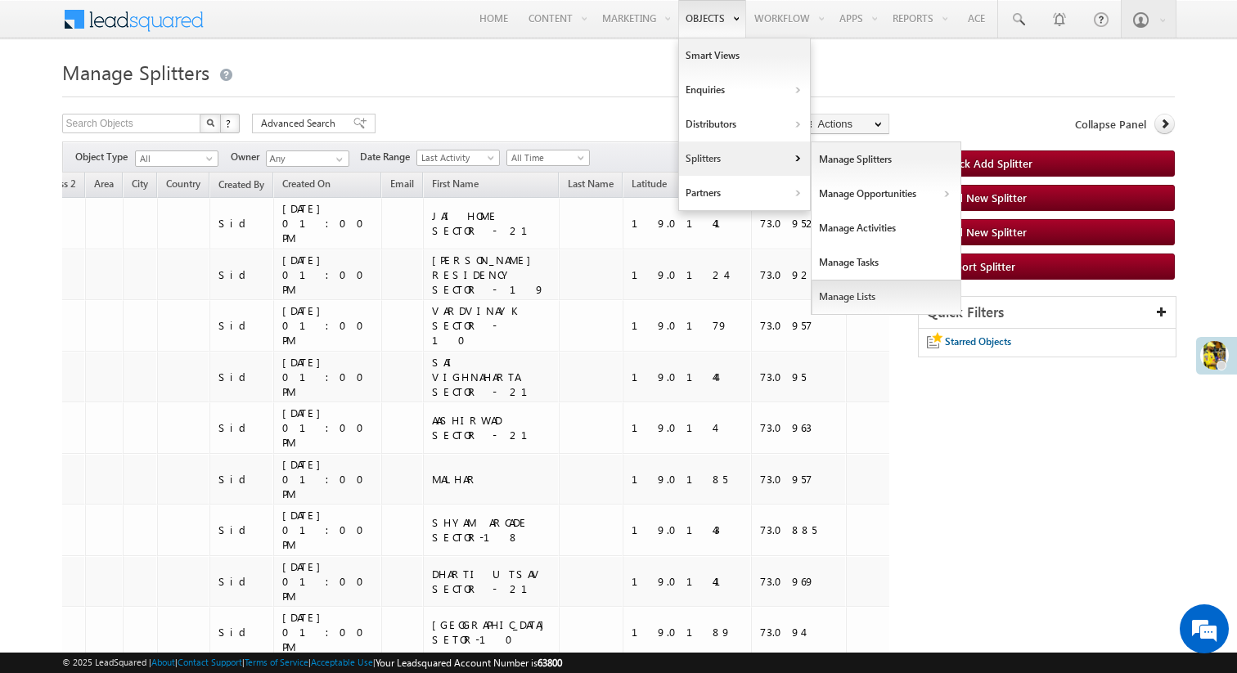
click at [855, 294] on link "Manage Lists" at bounding box center [886, 297] width 150 height 34
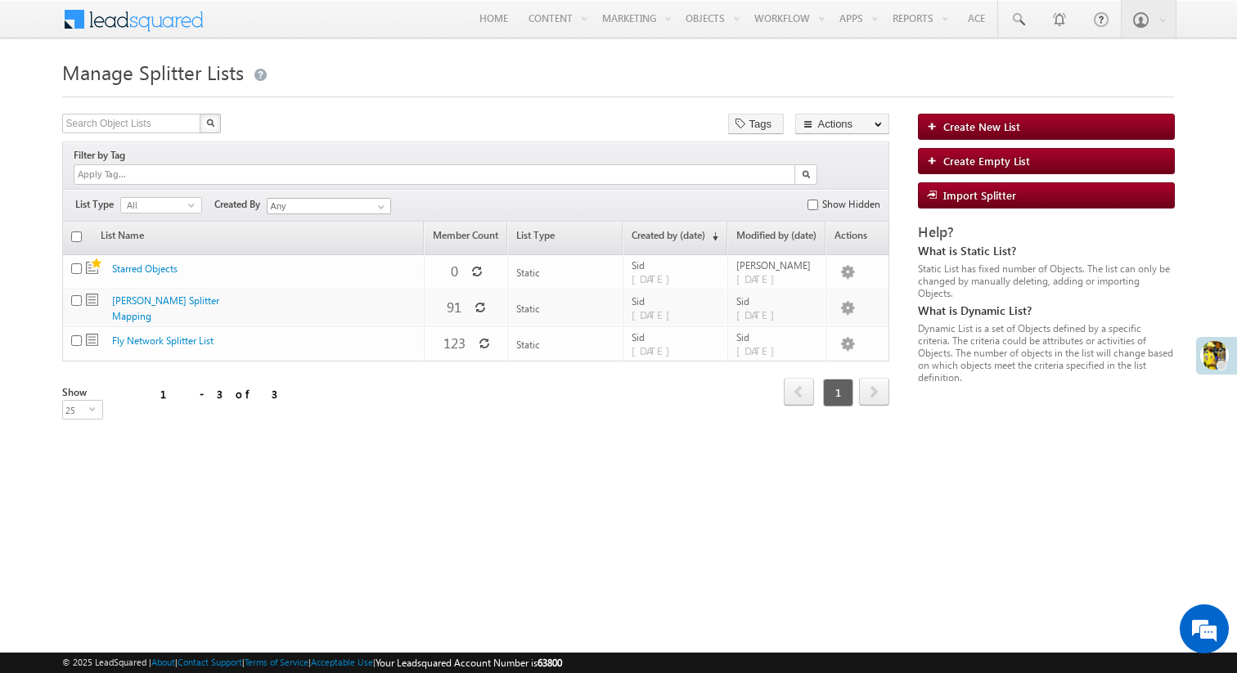
click at [474, 292] on p "Update member count for list "[PERSON_NAME] Splitter Mapping"." at bounding box center [426, 289] width 123 height 34
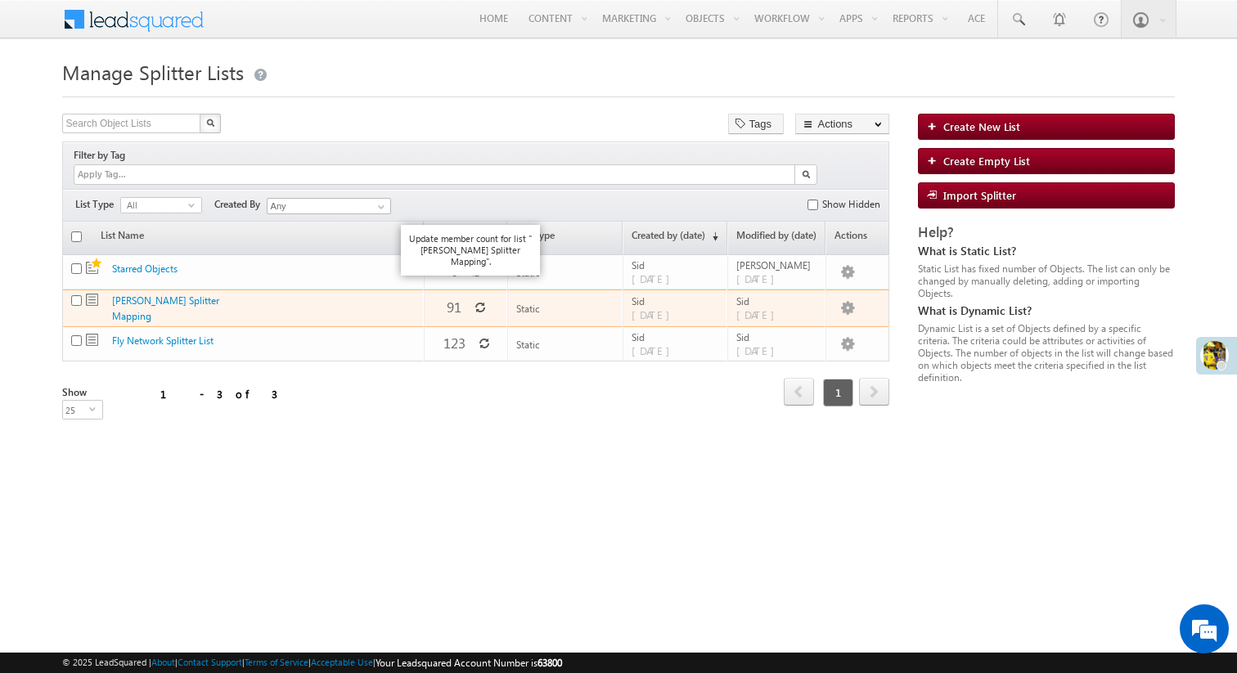
click at [474, 302] on icon at bounding box center [479, 307] width 11 height 11
click at [175, 294] on link "[PERSON_NAME] Splitter Mapping" at bounding box center [165, 308] width 107 height 28
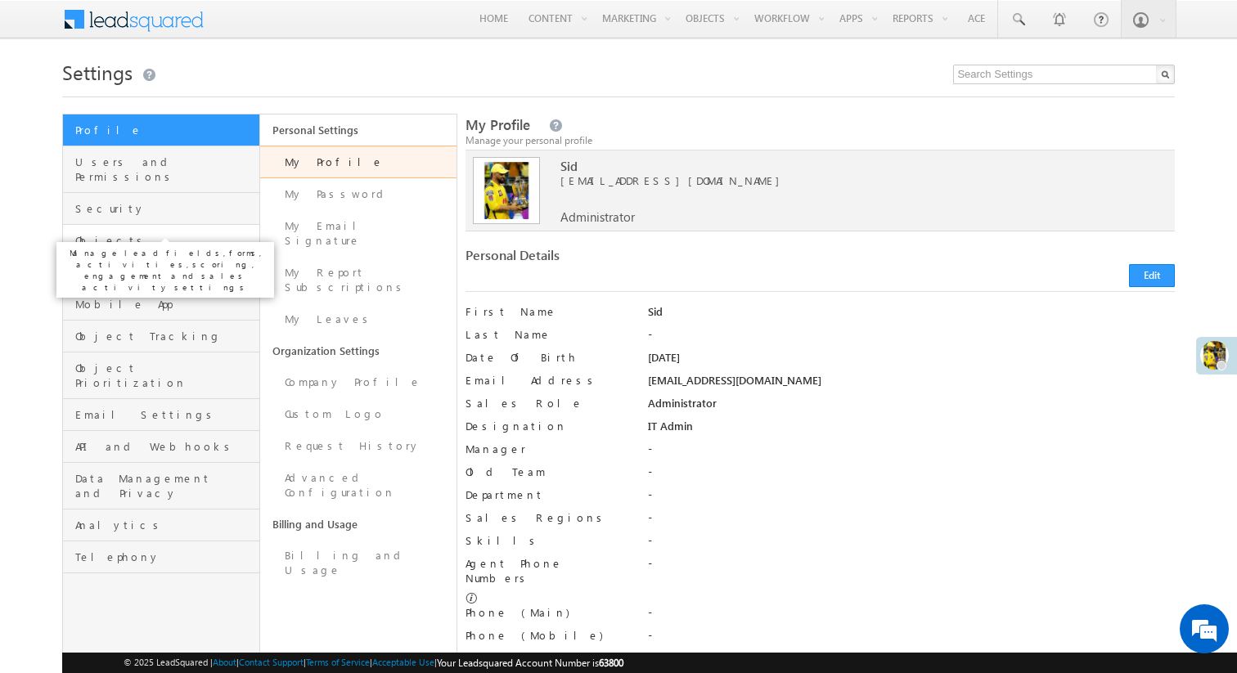
click at [162, 233] on span "Objects" at bounding box center [165, 240] width 180 height 15
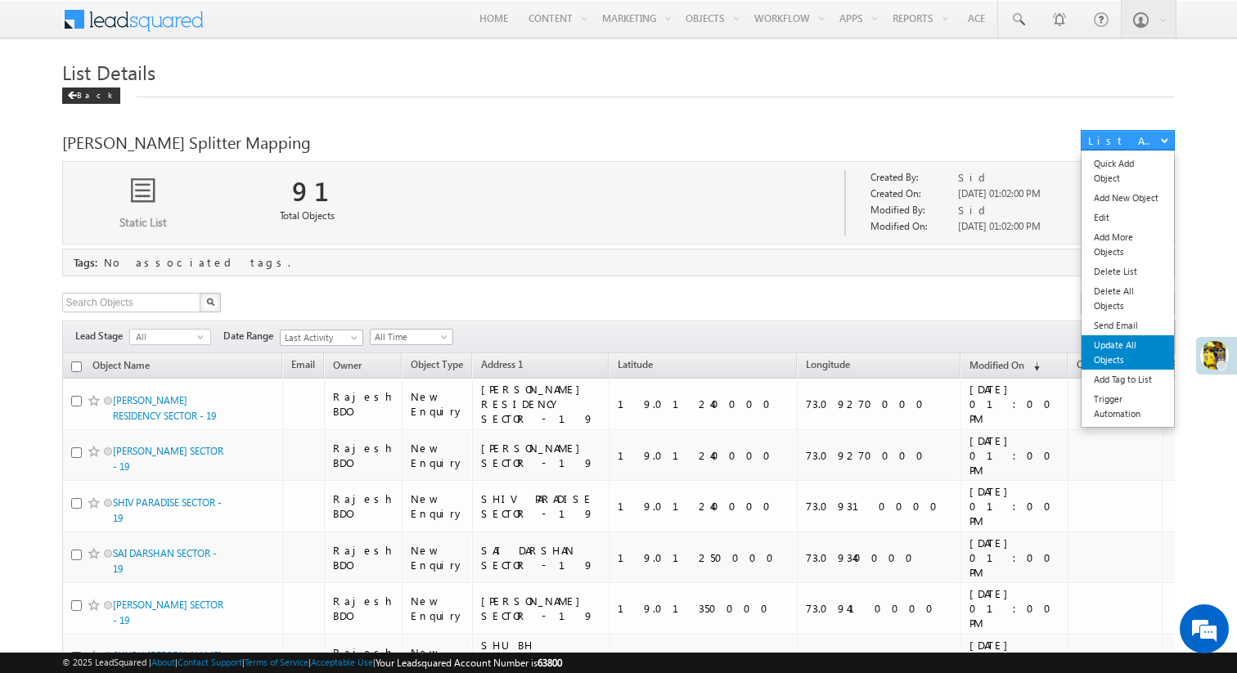
click at [1130, 353] on link "Update All Objects" at bounding box center [1127, 352] width 92 height 34
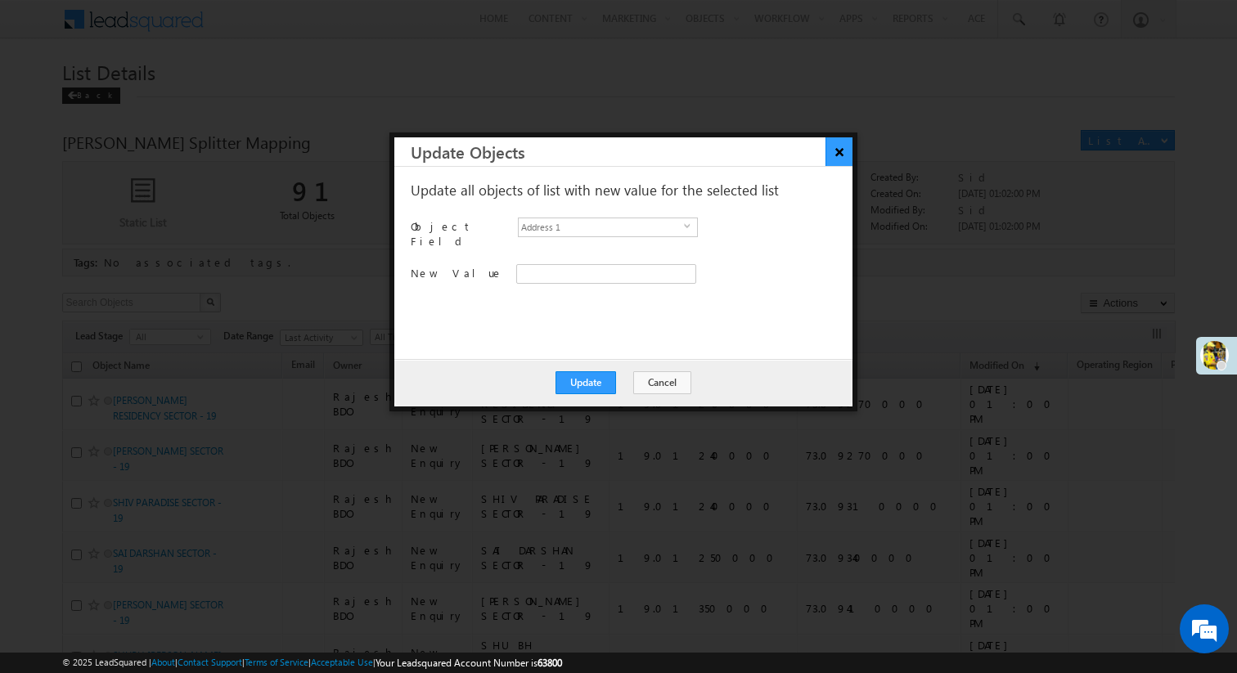
click at [829, 151] on button "×" at bounding box center [838, 151] width 27 height 29
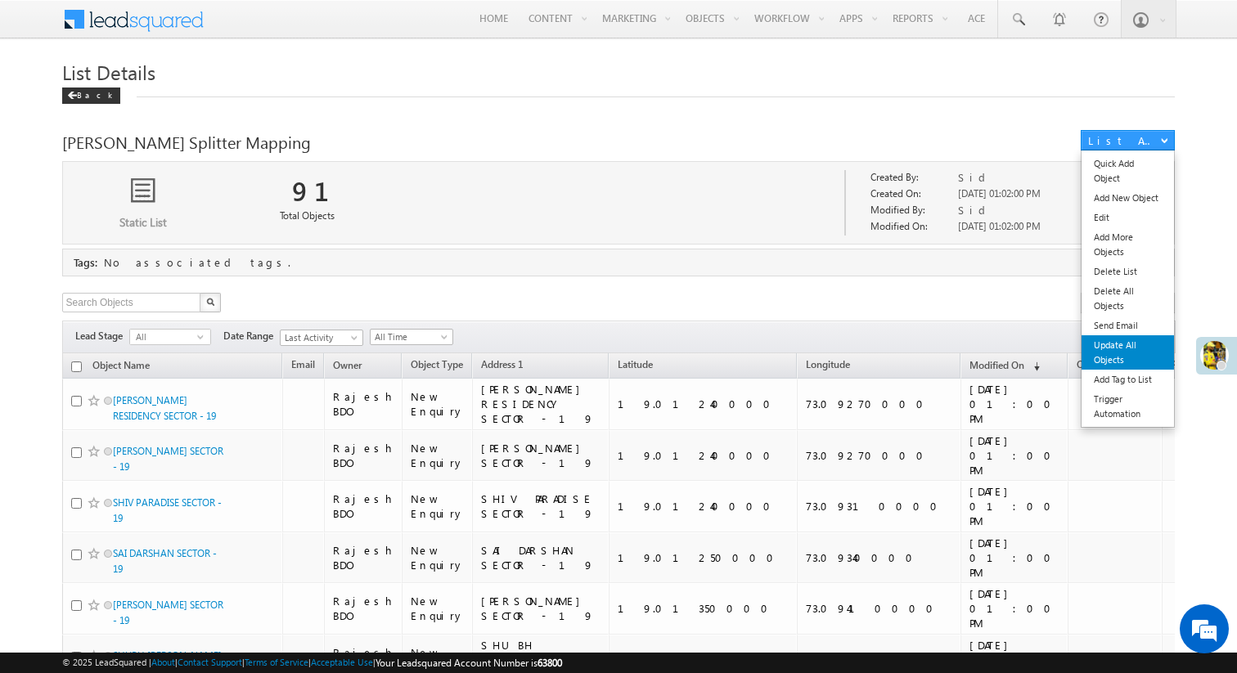
click at [1115, 348] on link "Update All Objects" at bounding box center [1127, 352] width 92 height 34
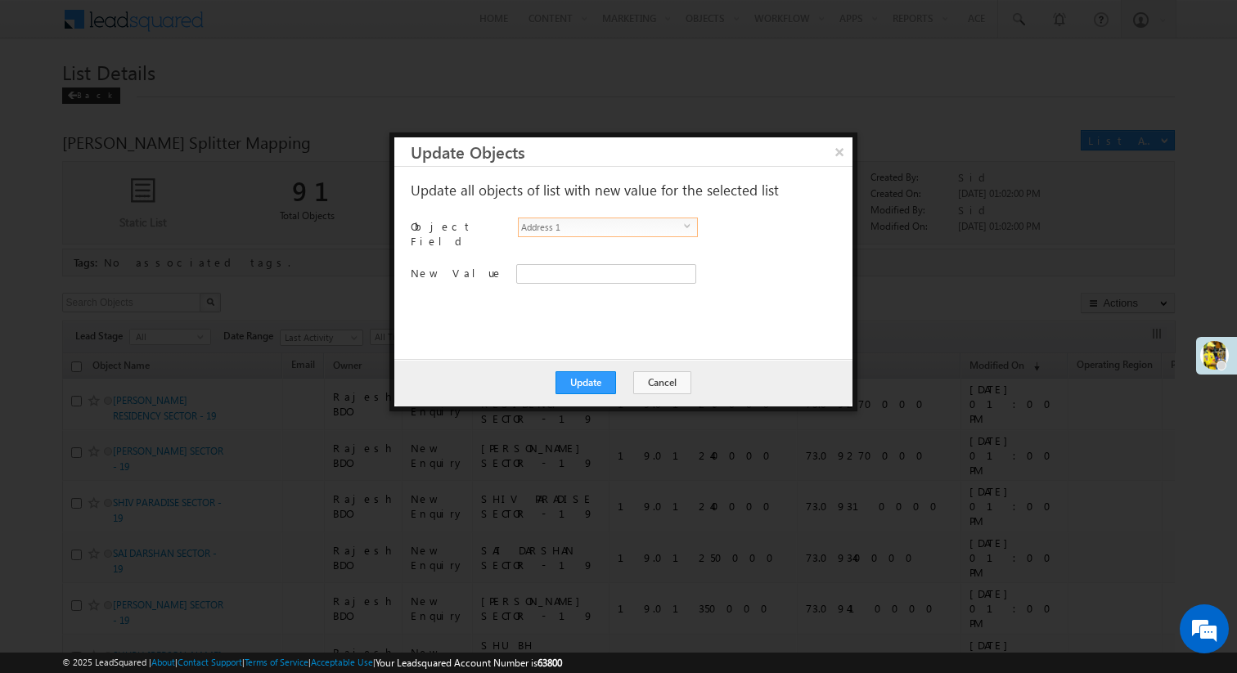
click at [685, 229] on span "select" at bounding box center [690, 232] width 13 height 28
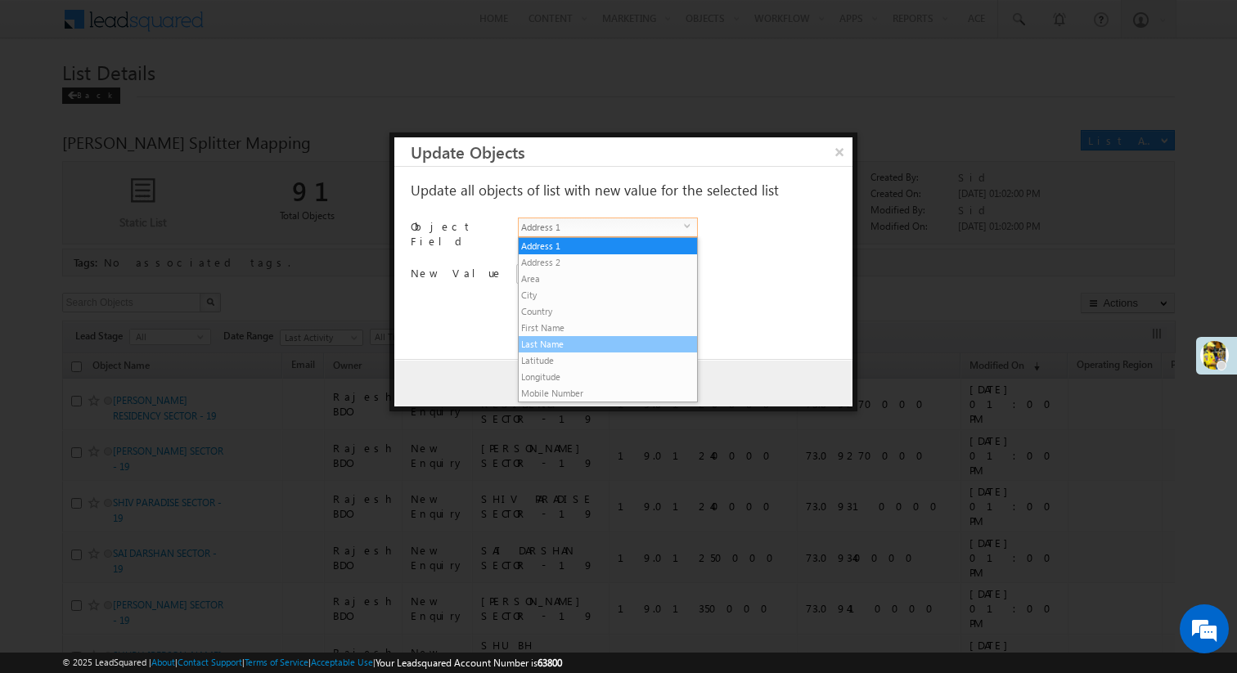
scroll to position [33, 0]
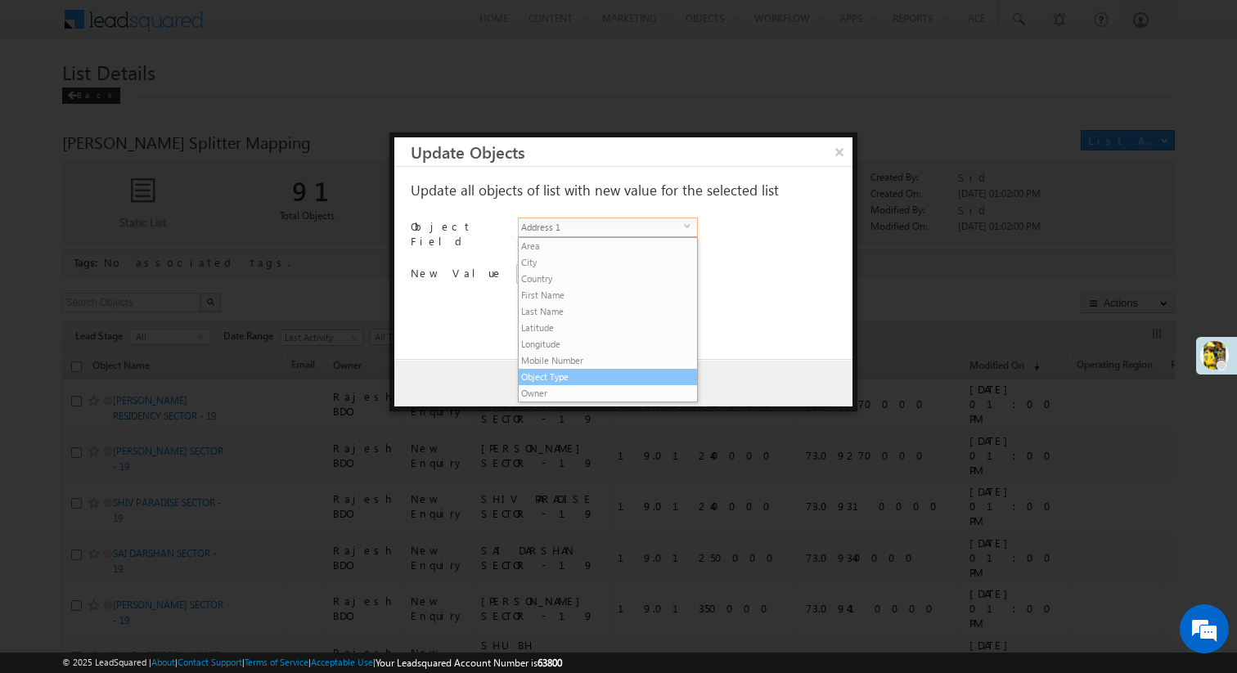
click at [581, 371] on li "Object Type" at bounding box center [608, 377] width 178 height 16
click at [672, 267] on span "New Enquiry" at bounding box center [597, 274] width 161 height 15
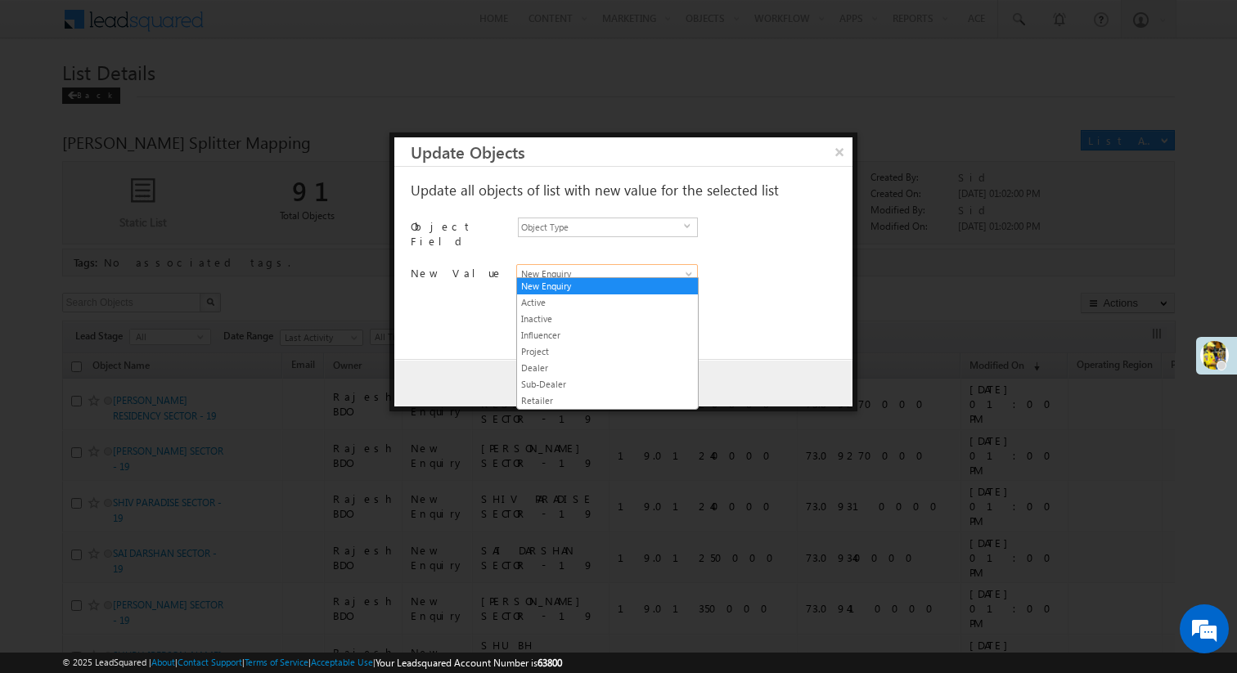
click at [775, 306] on div "Update all objects of list with new value for the selected list Another user is…" at bounding box center [622, 249] width 422 height 133
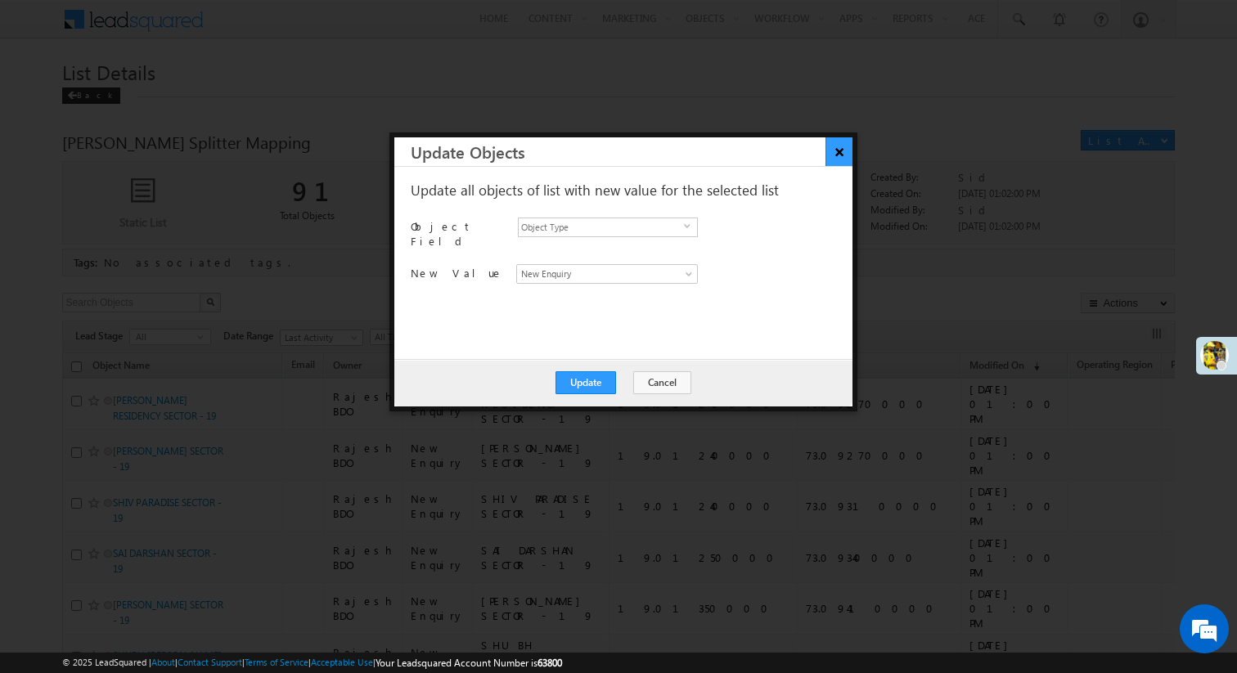
click at [832, 155] on button "×" at bounding box center [838, 151] width 27 height 29
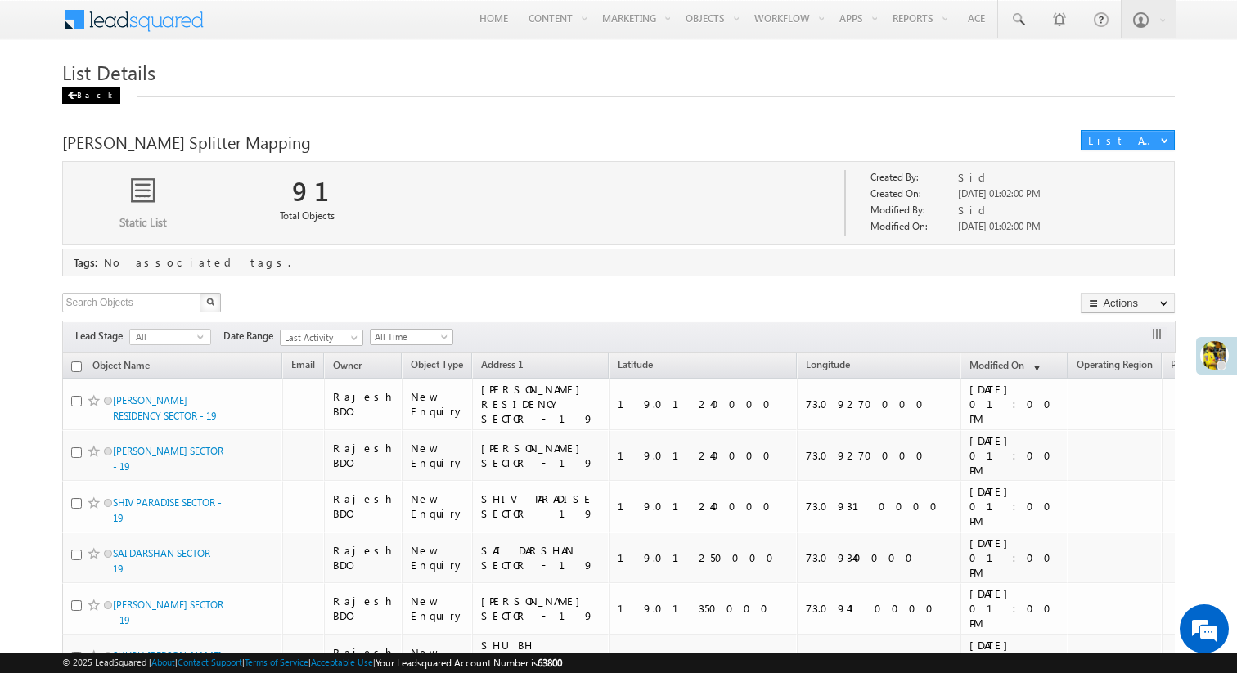
click at [83, 96] on div "Back" at bounding box center [91, 96] width 58 height 16
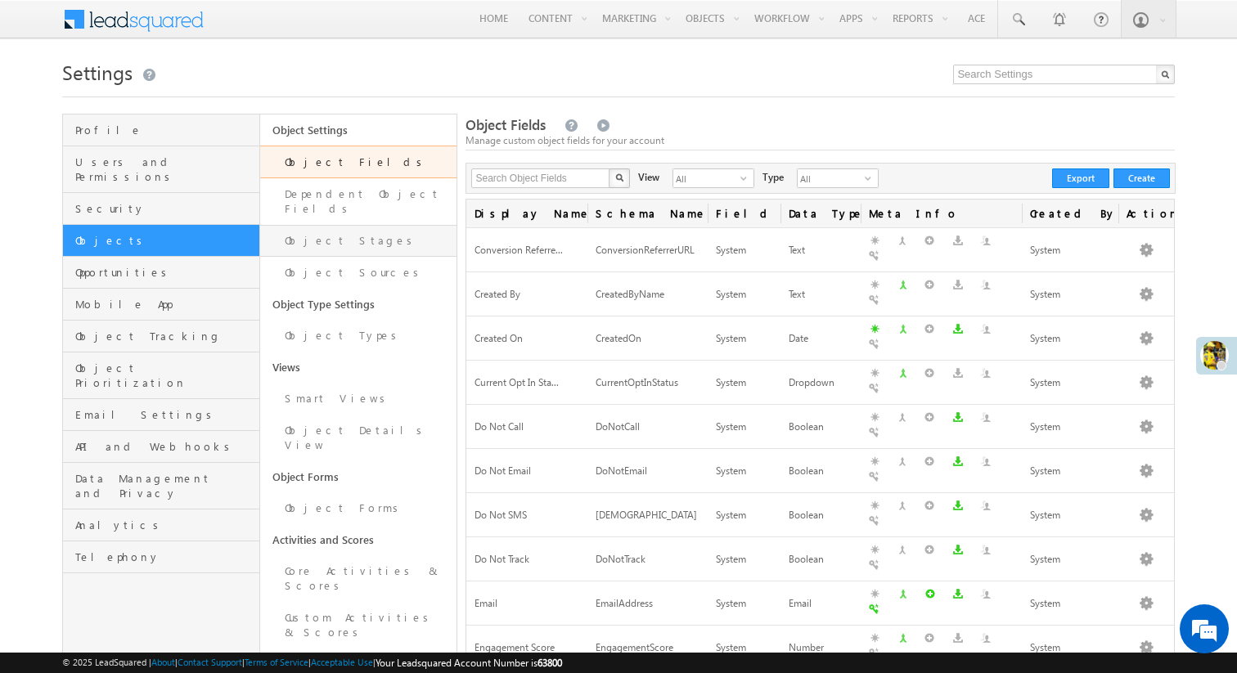
click at [364, 227] on link "Object Stages" at bounding box center [358, 241] width 197 height 32
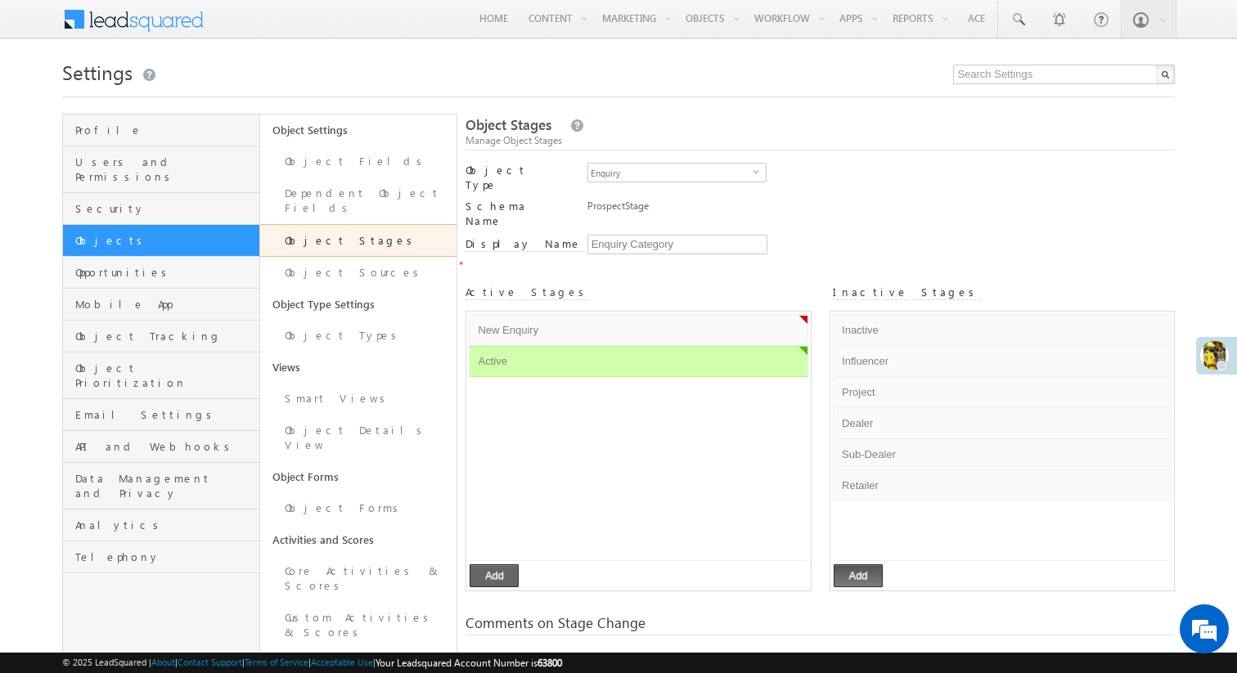
click at [495, 564] on button "Add" at bounding box center [494, 575] width 49 height 23
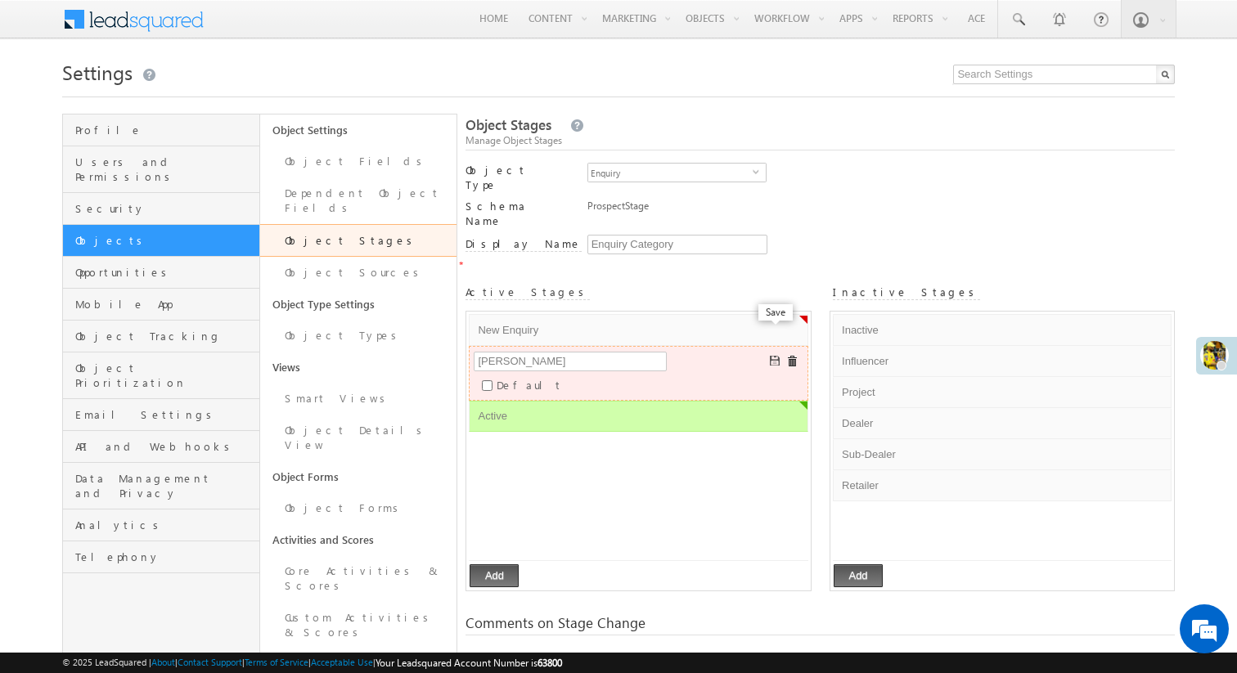
type input "[PERSON_NAME]"
click at [771, 356] on span at bounding box center [776, 362] width 12 height 12
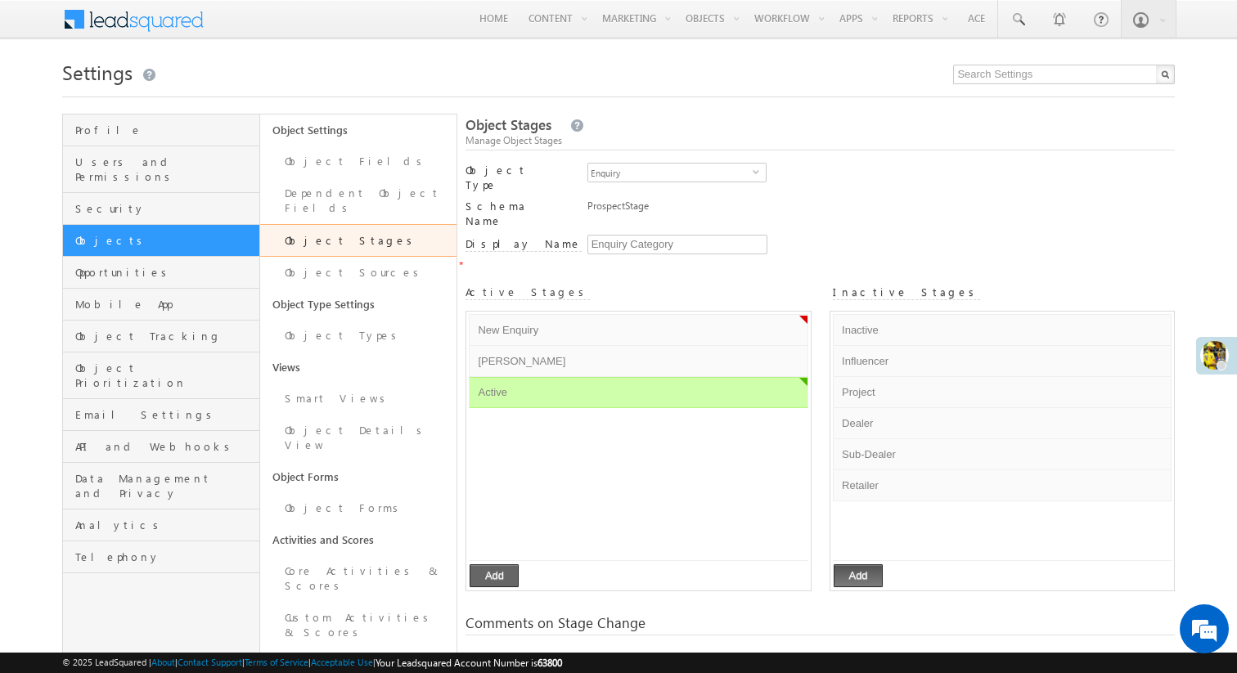
click at [489, 564] on button "Add" at bounding box center [494, 575] width 49 height 23
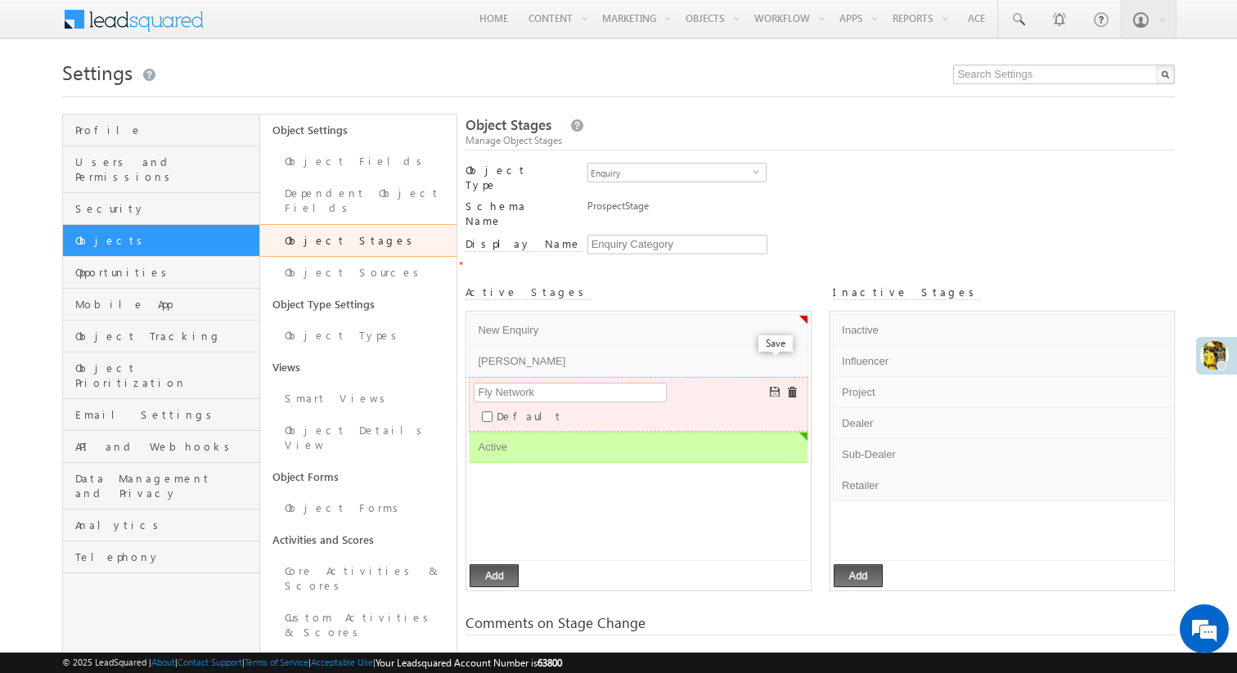
type input "Fly Network"
click at [775, 387] on span at bounding box center [776, 393] width 12 height 12
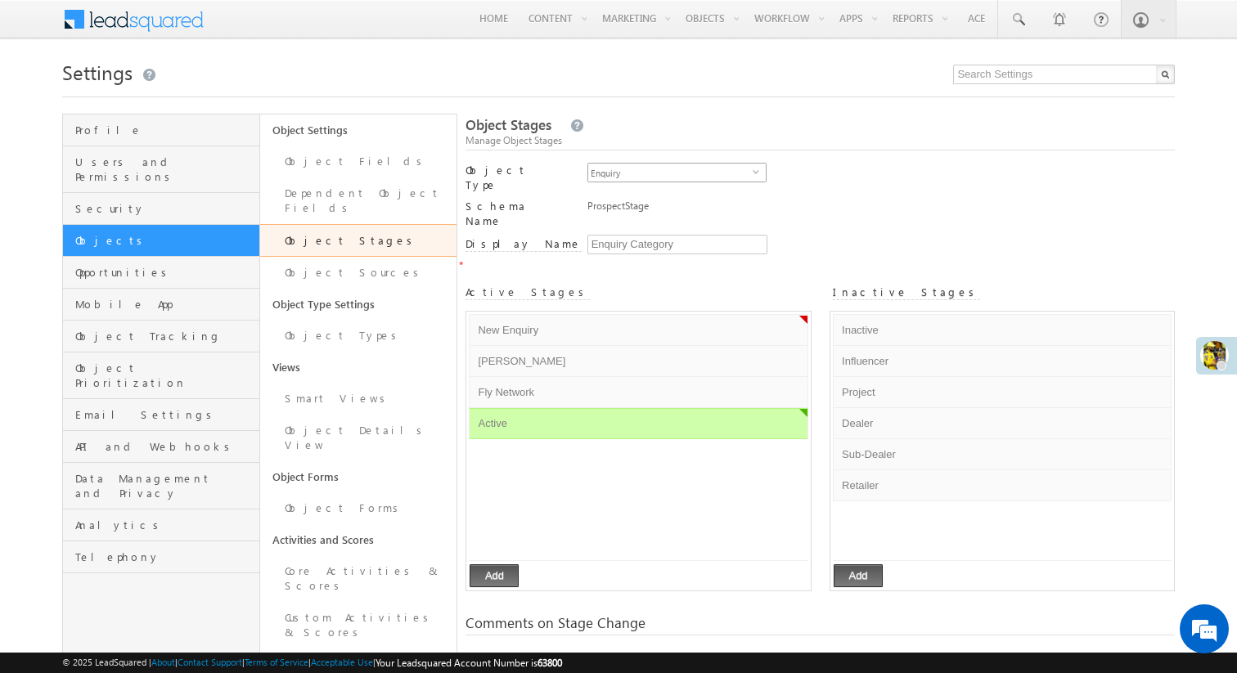
click at [709, 172] on span "Enquiry" at bounding box center [670, 173] width 164 height 18
click at [776, 356] on span at bounding box center [778, 362] width 12 height 12
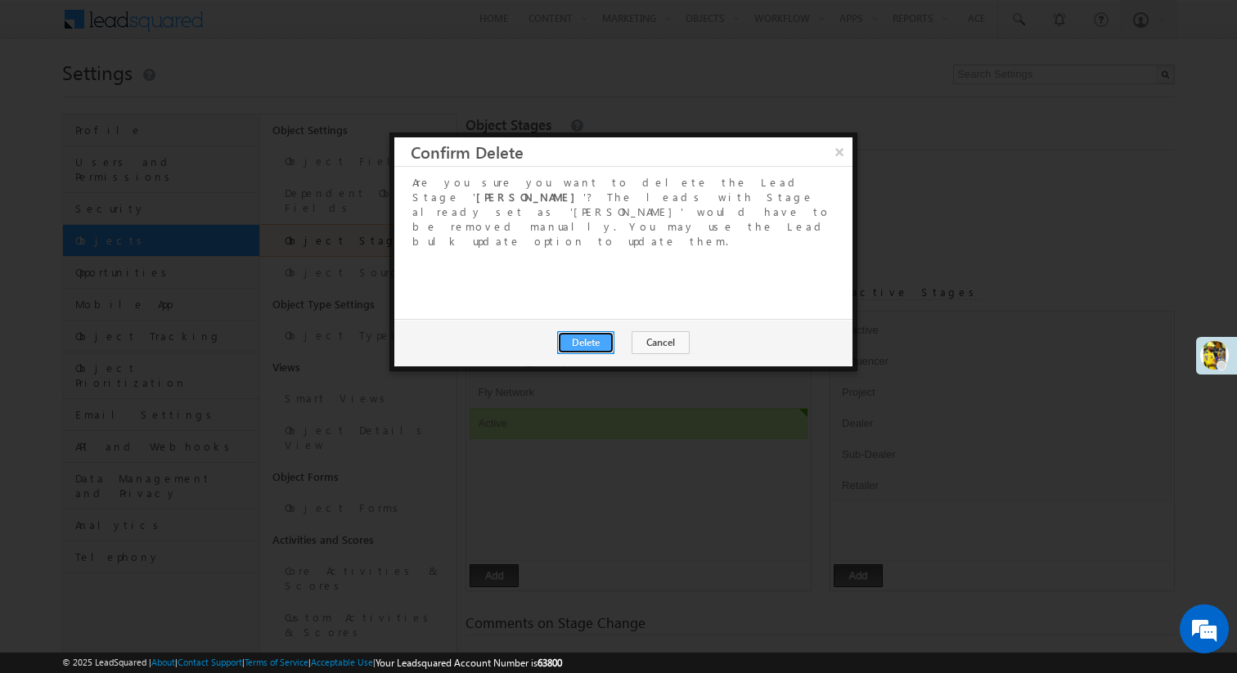
click at [597, 331] on button "Delete" at bounding box center [585, 342] width 57 height 23
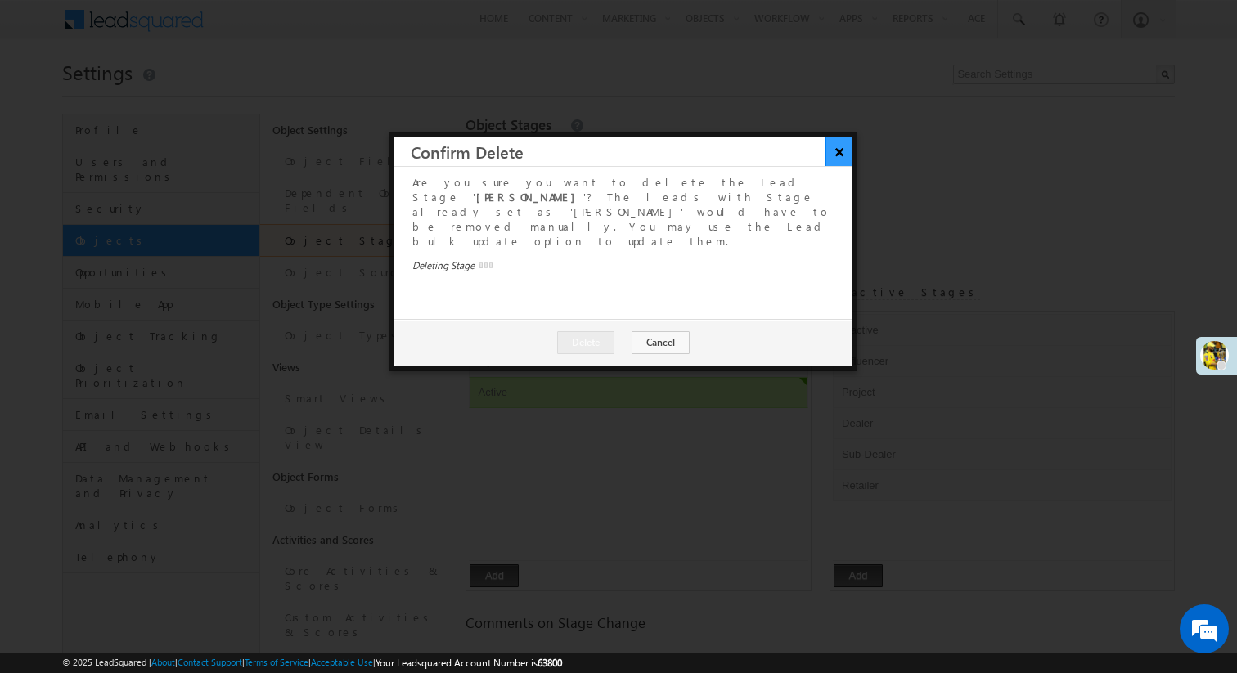
click at [844, 150] on button "×" at bounding box center [838, 151] width 27 height 29
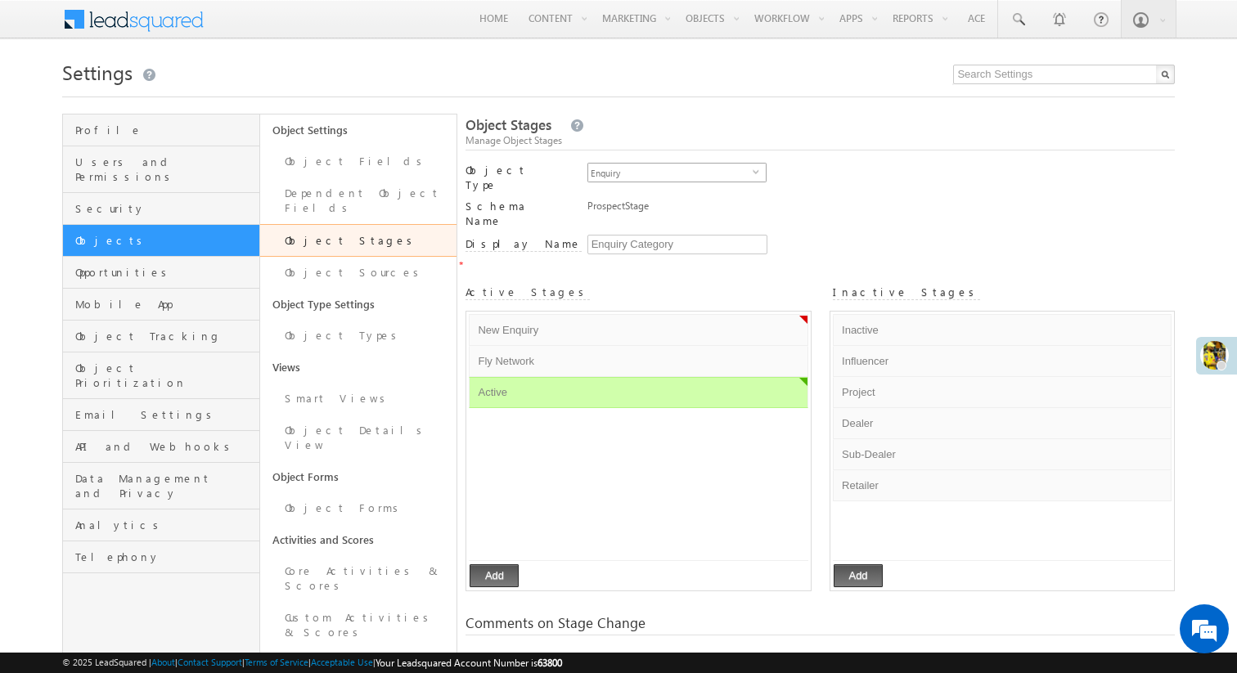
click at [666, 180] on span "Enquiry" at bounding box center [670, 173] width 164 height 18
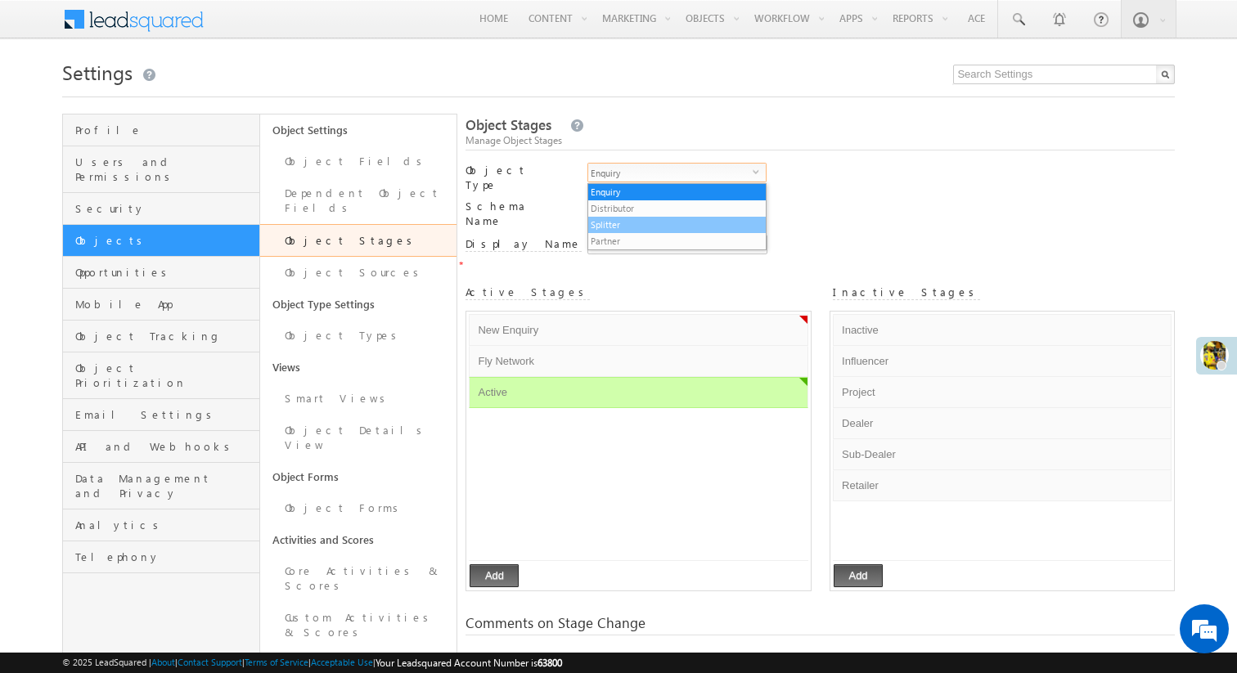
click at [651, 219] on li "Splitter" at bounding box center [677, 225] width 178 height 16
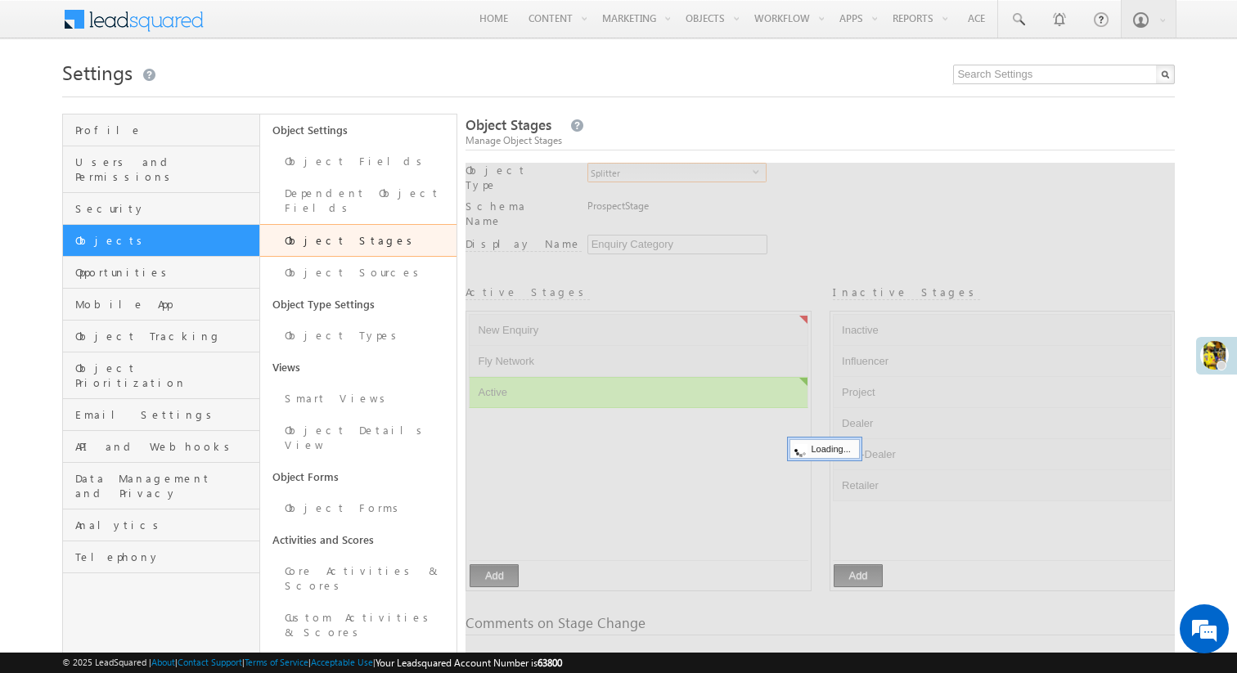
type input "Object Type"
checkbox input "true"
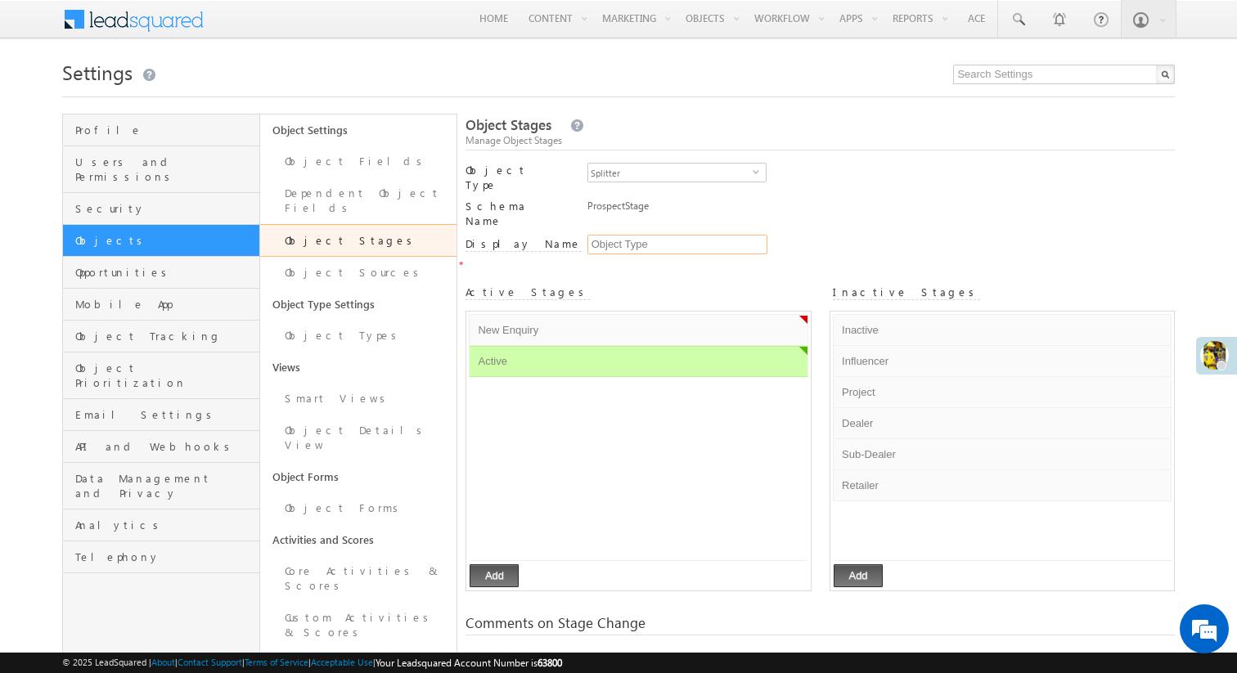
click at [652, 235] on input "Object Type" at bounding box center [677, 245] width 180 height 20
type input "Splitter Type"
click at [886, 199] on div "ProspectStage" at bounding box center [851, 210] width 528 height 23
click at [484, 564] on button "Add" at bounding box center [494, 575] width 49 height 23
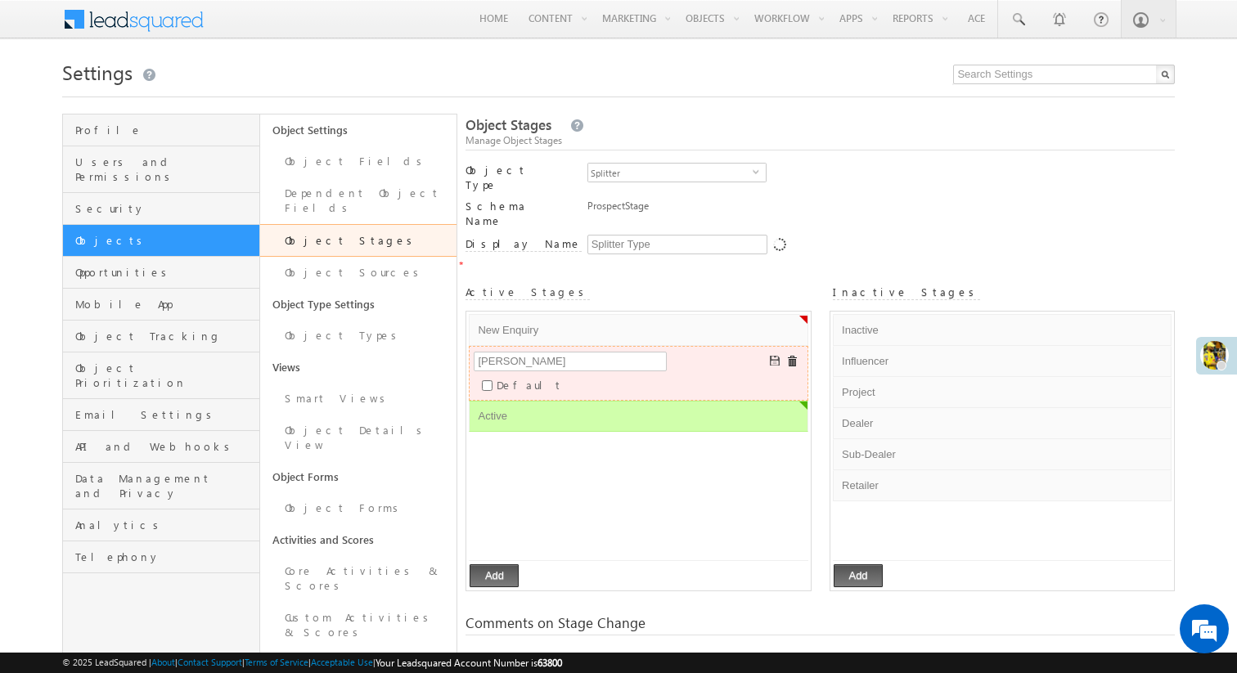
type input "Jay Hanuman"
click at [774, 356] on span at bounding box center [776, 362] width 12 height 12
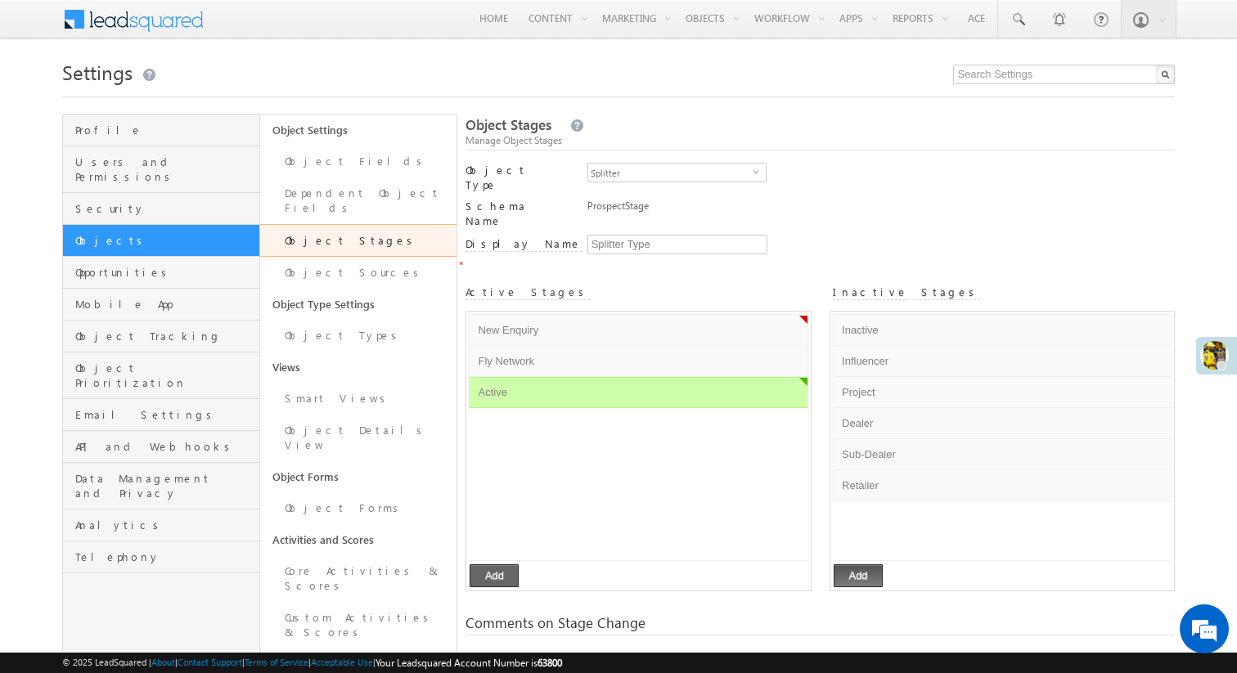
click at [497, 564] on button "Add" at bounding box center [494, 575] width 49 height 23
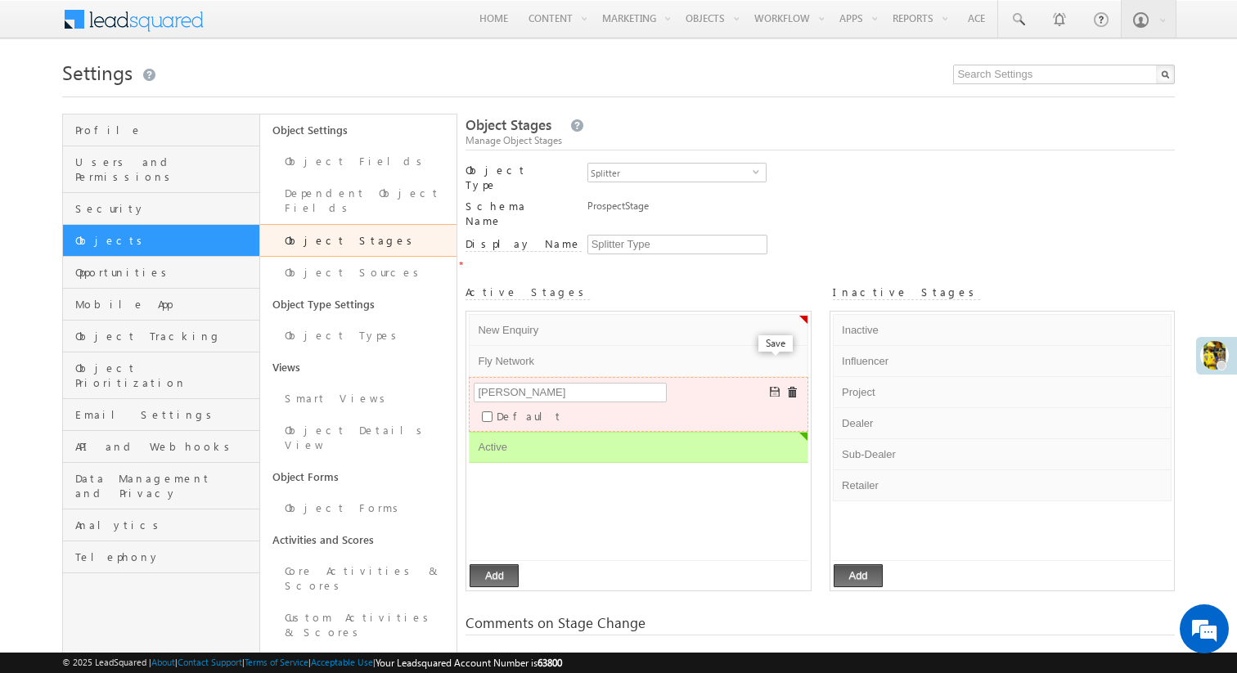
type input "Jay Hanuman"
click at [771, 387] on span at bounding box center [776, 393] width 12 height 12
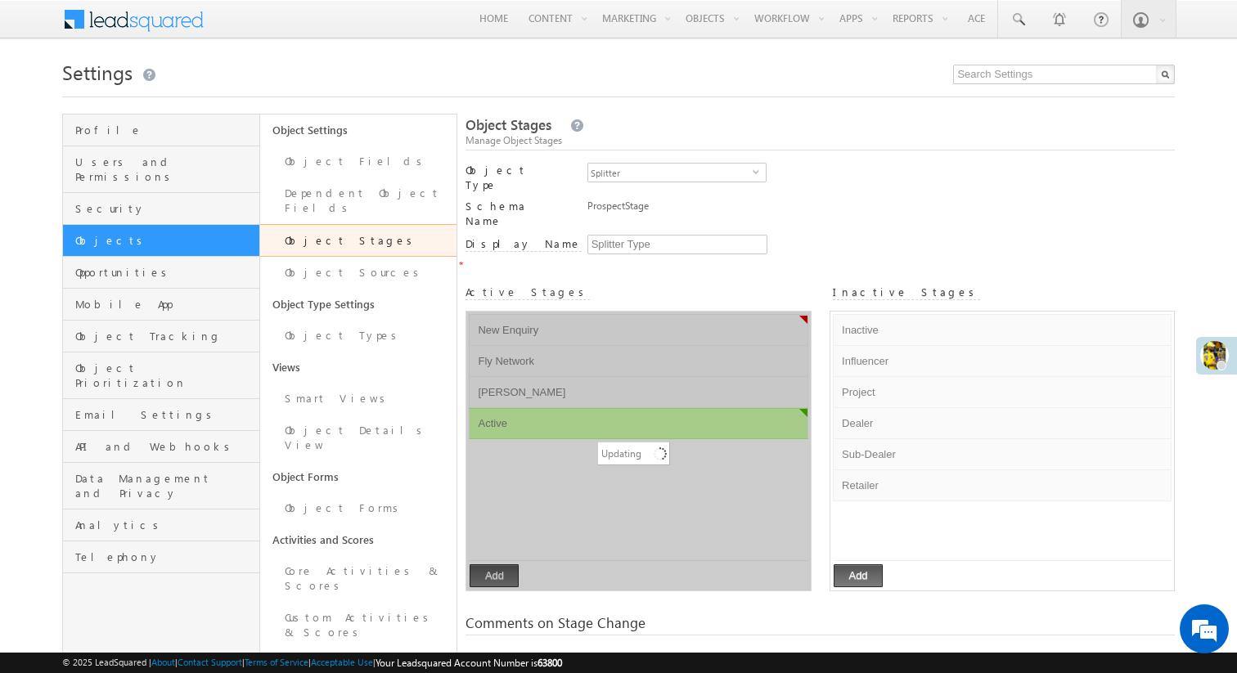
click at [636, 475] on div "Updating" at bounding box center [638, 451] width 344 height 279
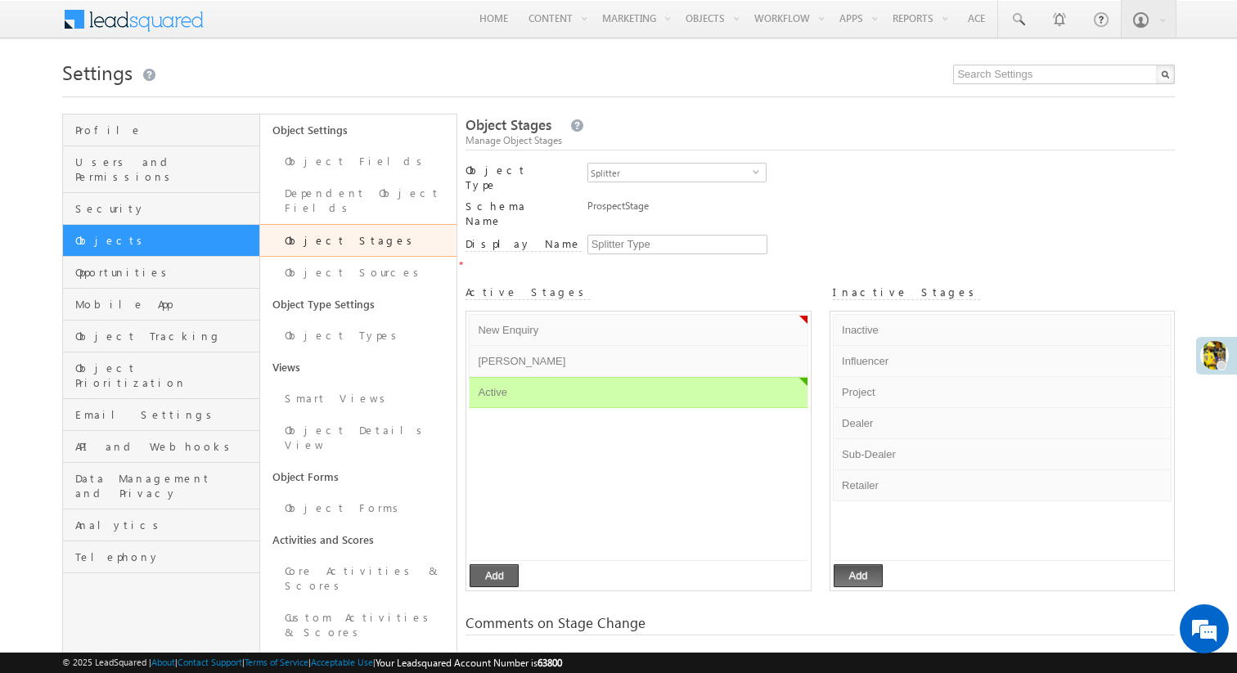
click at [498, 564] on button "Add" at bounding box center [494, 575] width 49 height 23
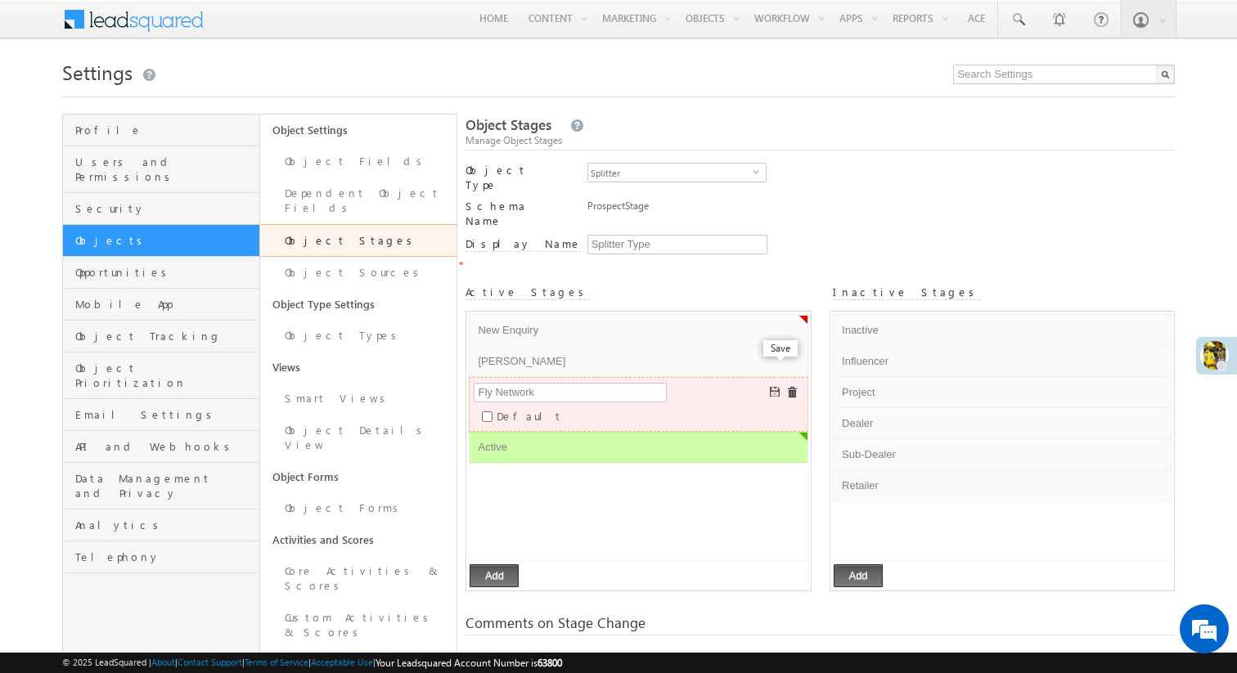
type input "Fly Network"
click at [770, 387] on span at bounding box center [776, 393] width 12 height 12
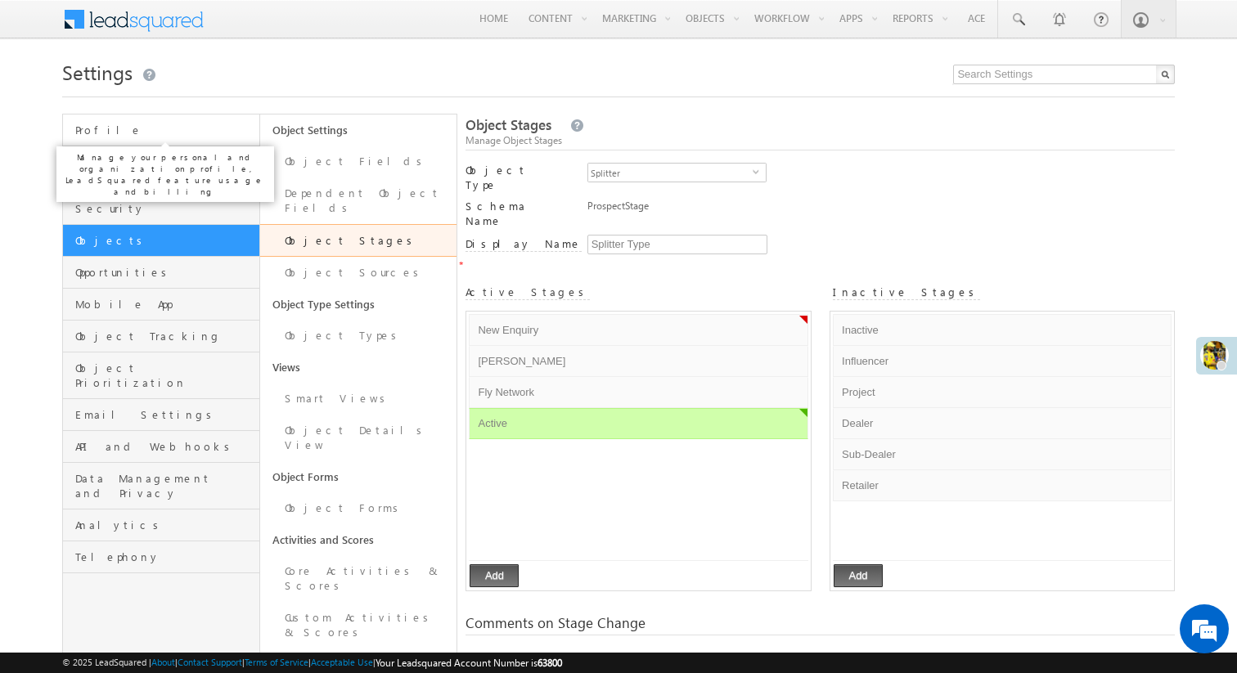
click at [201, 137] on span "Profile" at bounding box center [165, 130] width 180 height 15
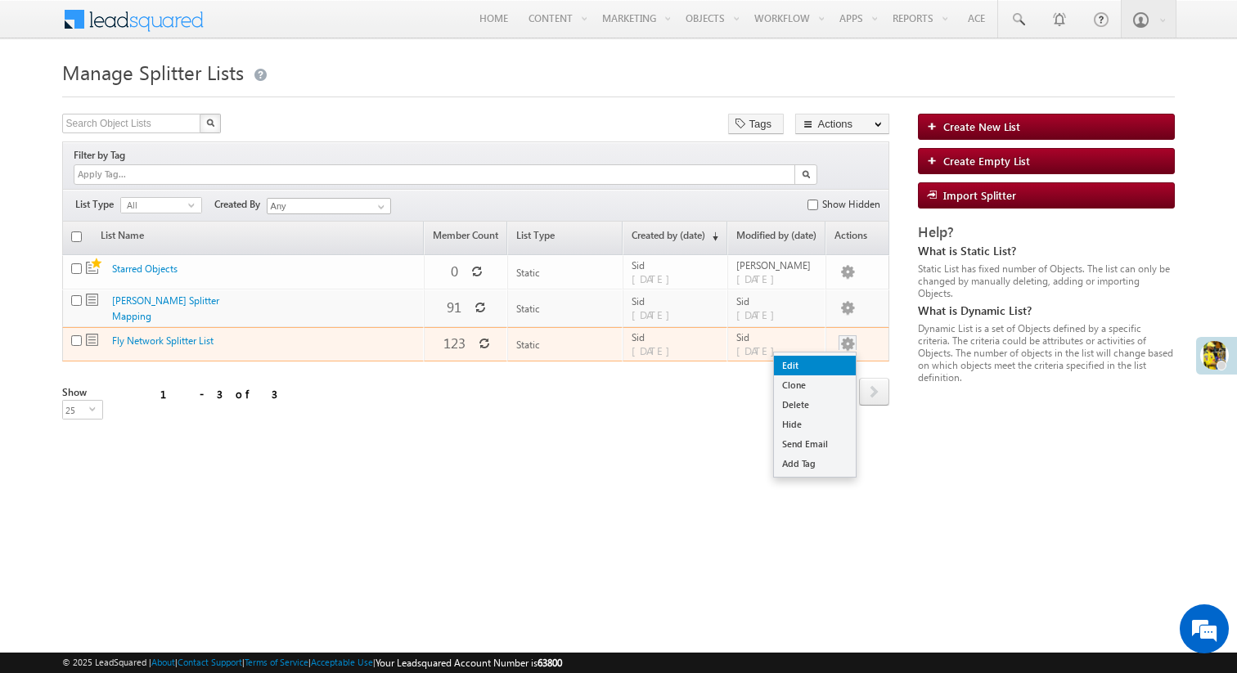
click at [838, 356] on link "Edit" at bounding box center [815, 366] width 82 height 20
checkbox input "true"
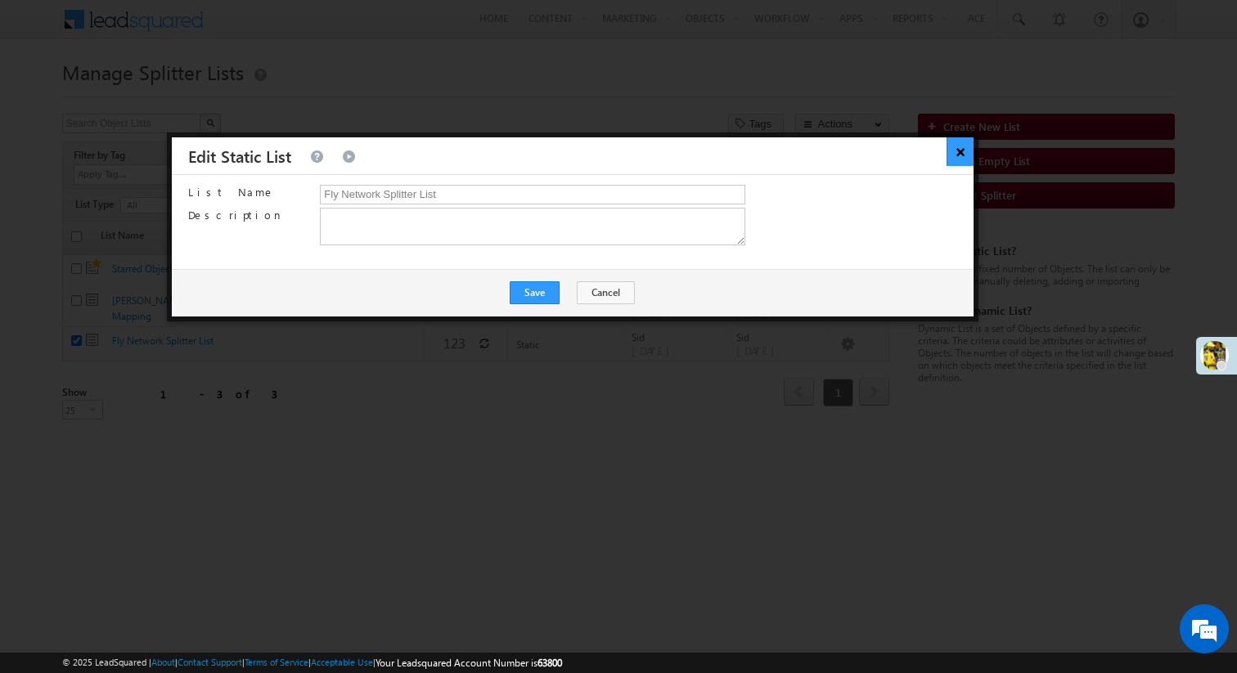
click at [955, 148] on button "×" at bounding box center [959, 151] width 27 height 29
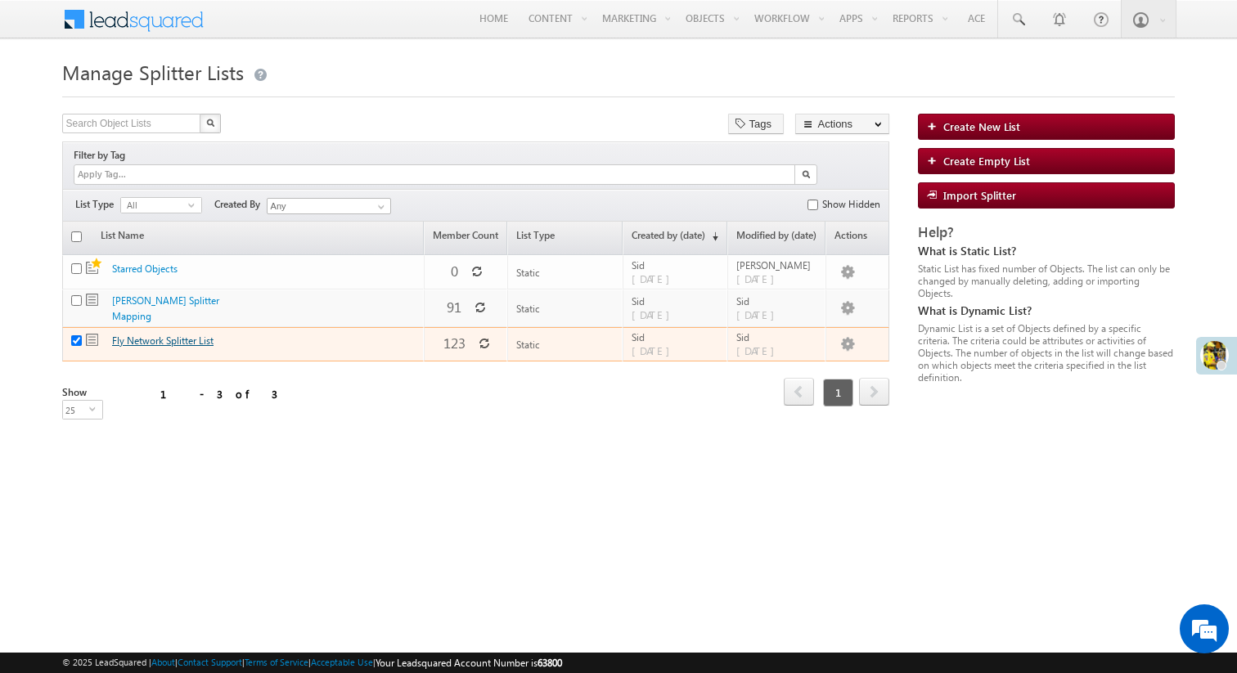
click at [165, 335] on link "Fly Network Splitter List" at bounding box center [162, 341] width 101 height 12
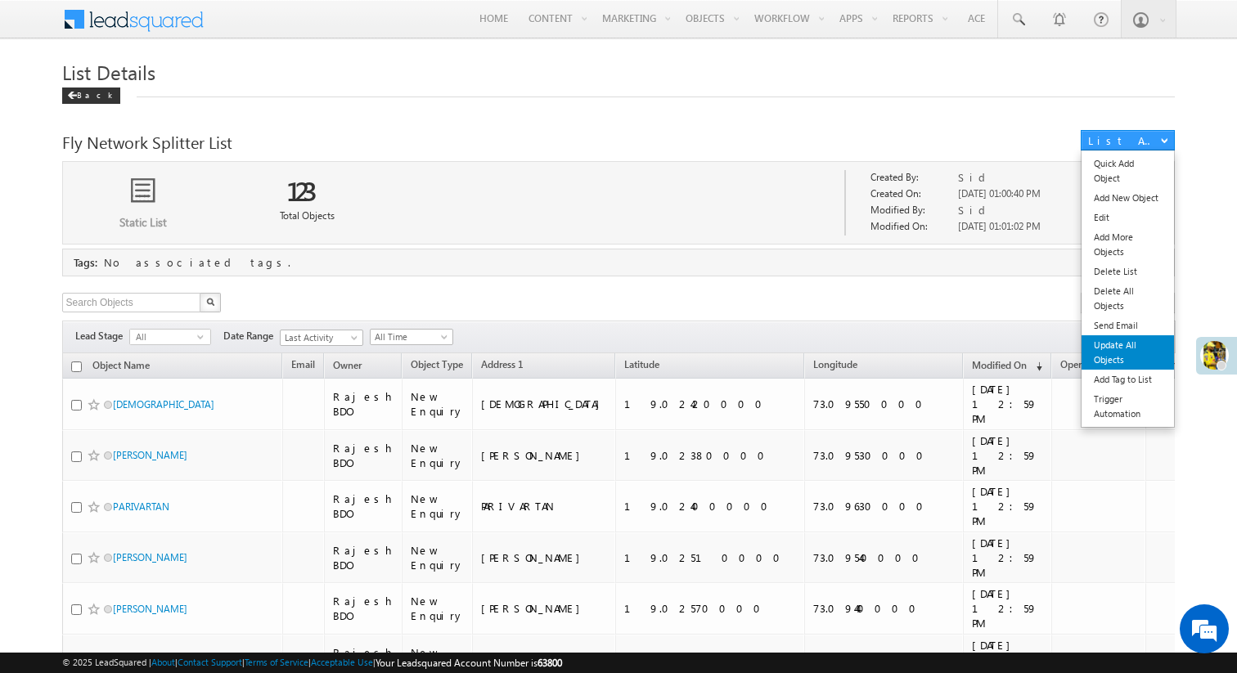
click at [1118, 357] on link "Update All Objects" at bounding box center [1127, 352] width 92 height 34
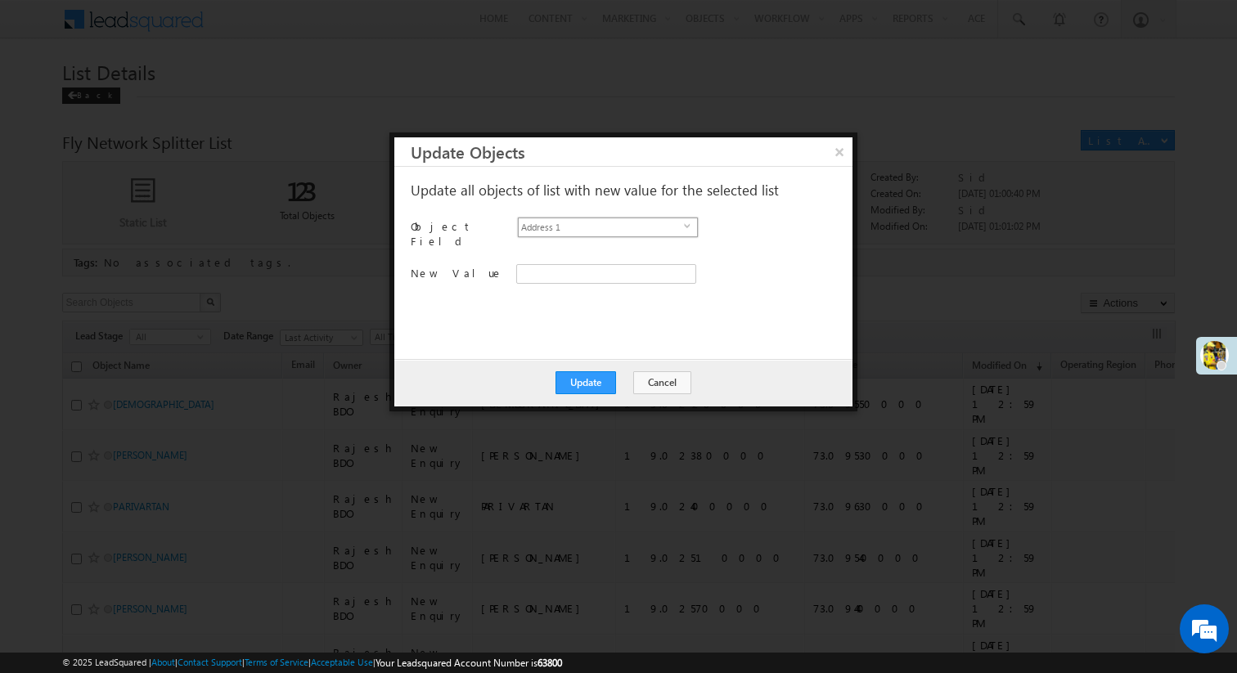
click at [644, 221] on span "Address 1" at bounding box center [601, 227] width 165 height 18
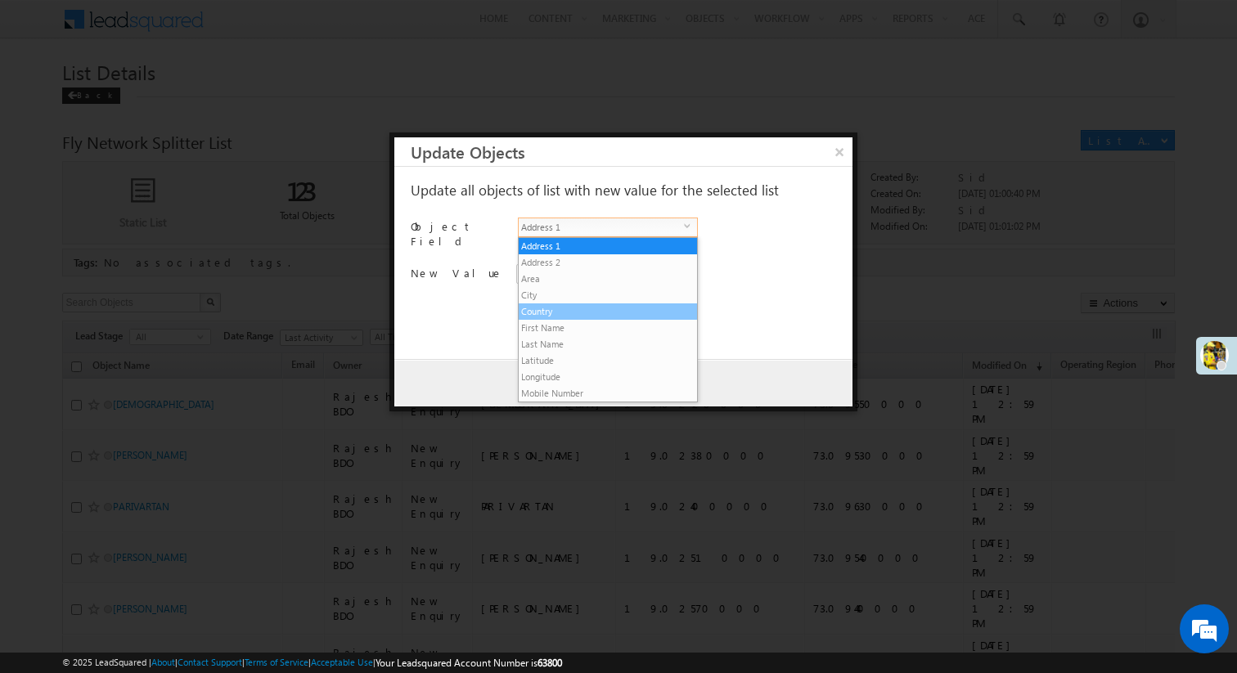
scroll to position [33, 0]
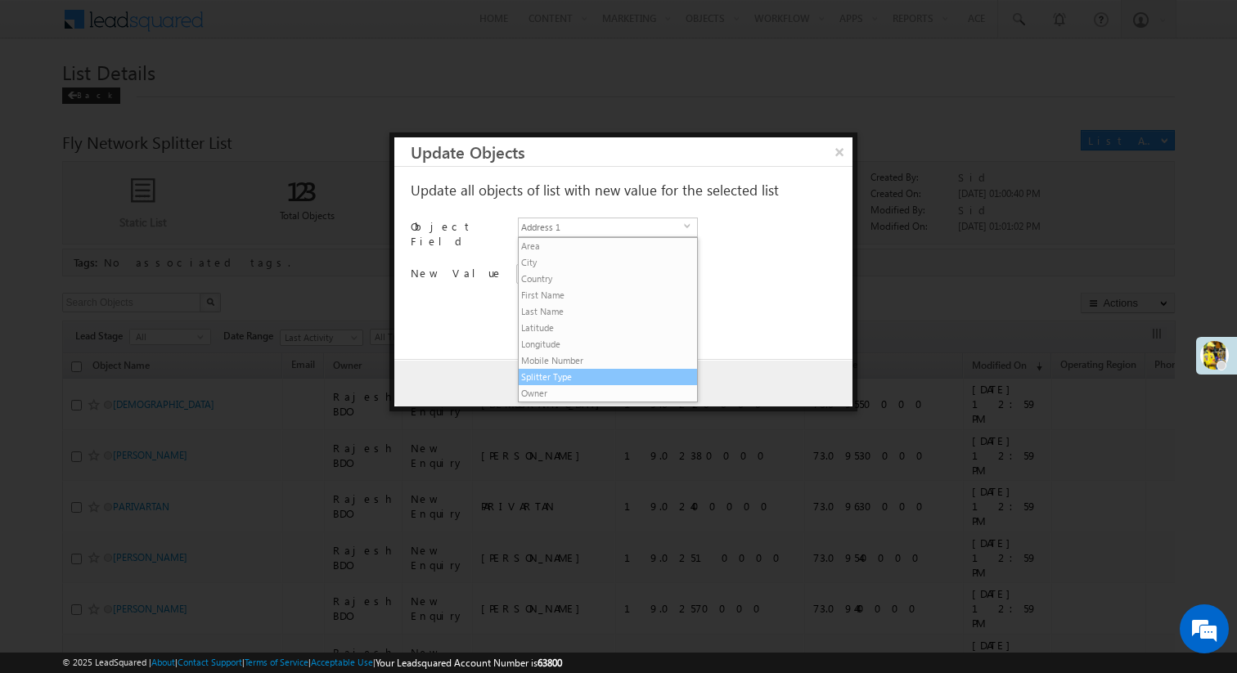
click at [598, 371] on li "Splitter Type" at bounding box center [608, 377] width 178 height 16
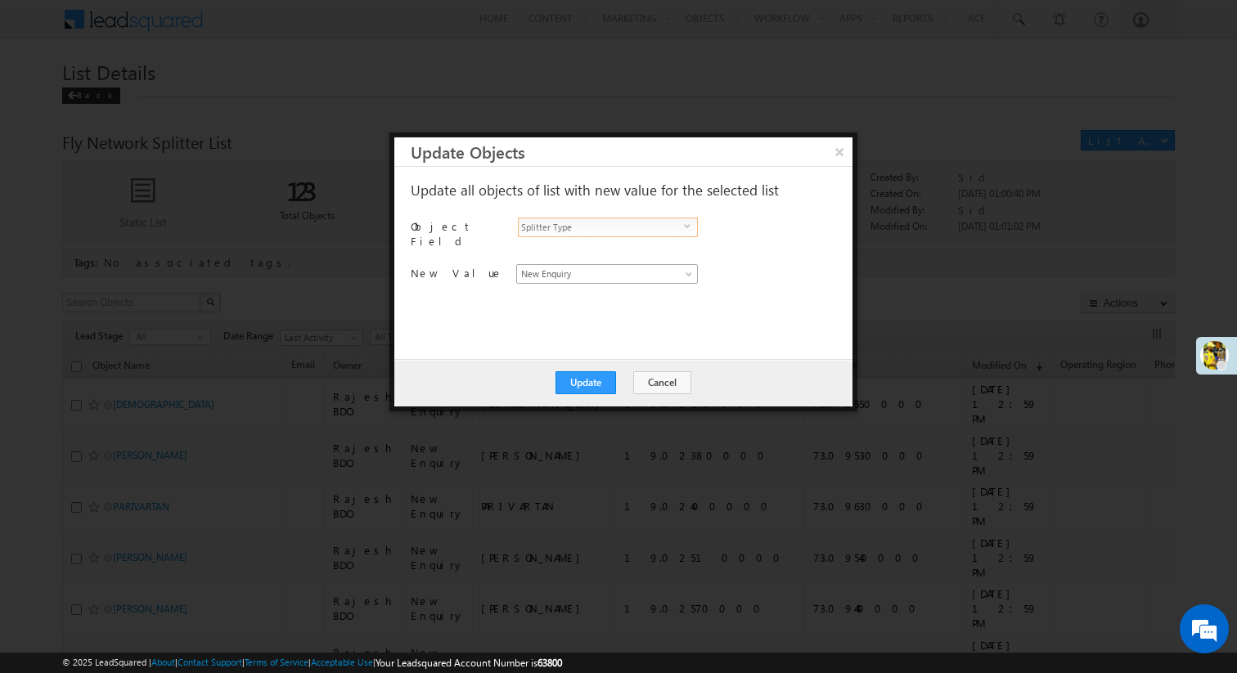
click at [583, 267] on span "New Enquiry" at bounding box center [597, 274] width 161 height 15
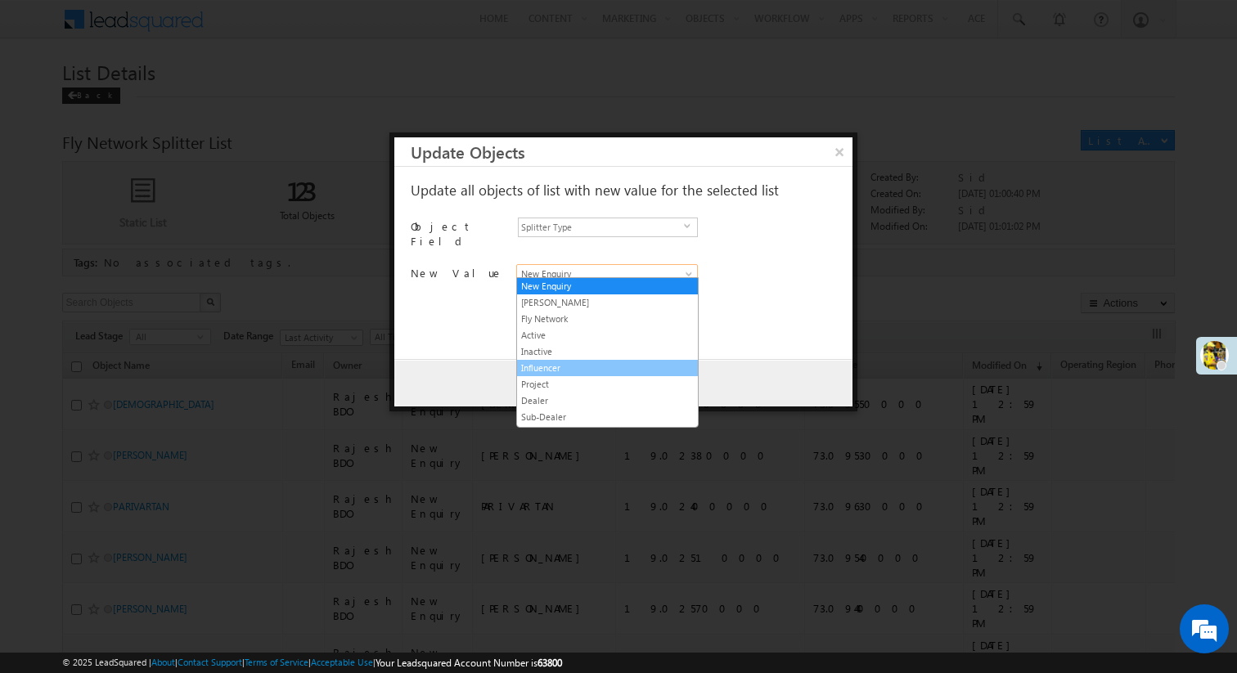
scroll to position [15, 0]
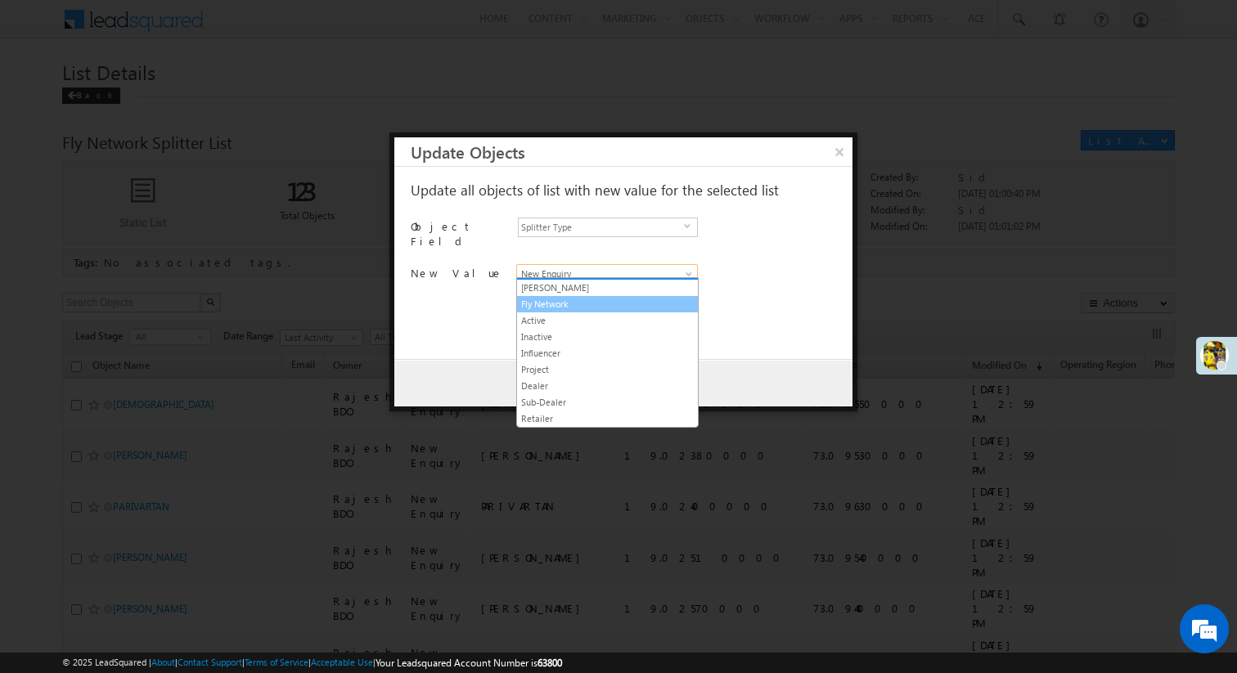
click at [565, 299] on link "Fly Network" at bounding box center [607, 304] width 181 height 15
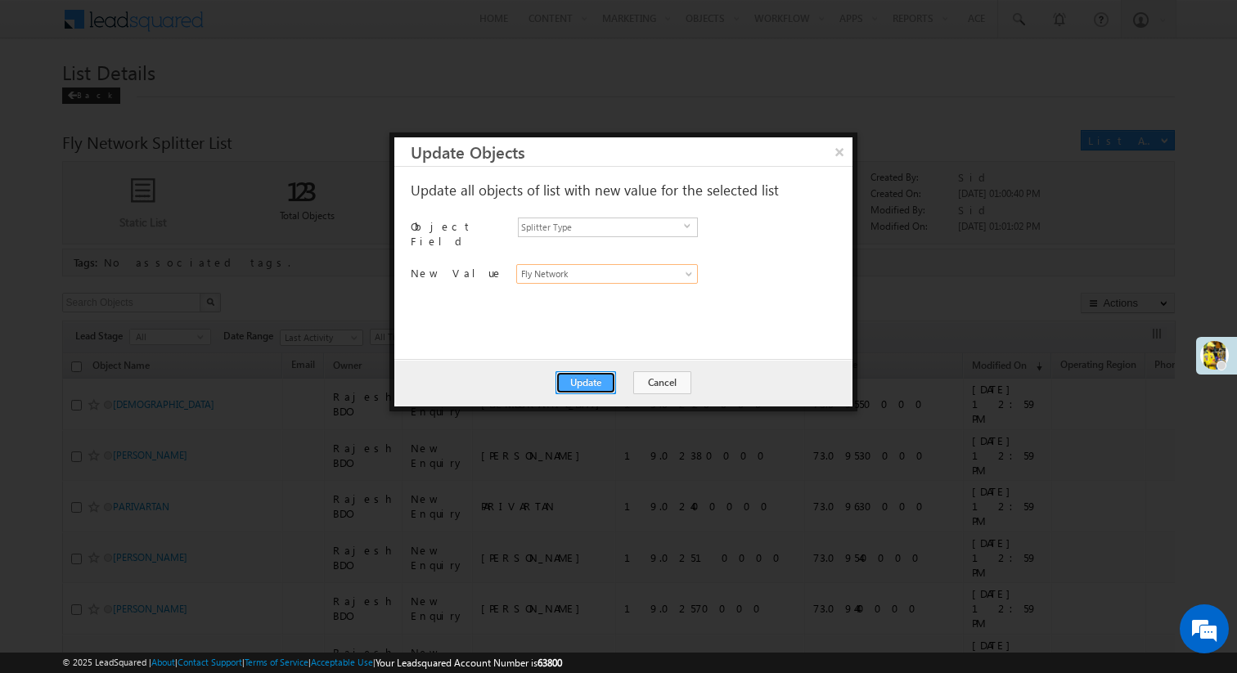
click at [575, 384] on button "Update" at bounding box center [585, 382] width 61 height 23
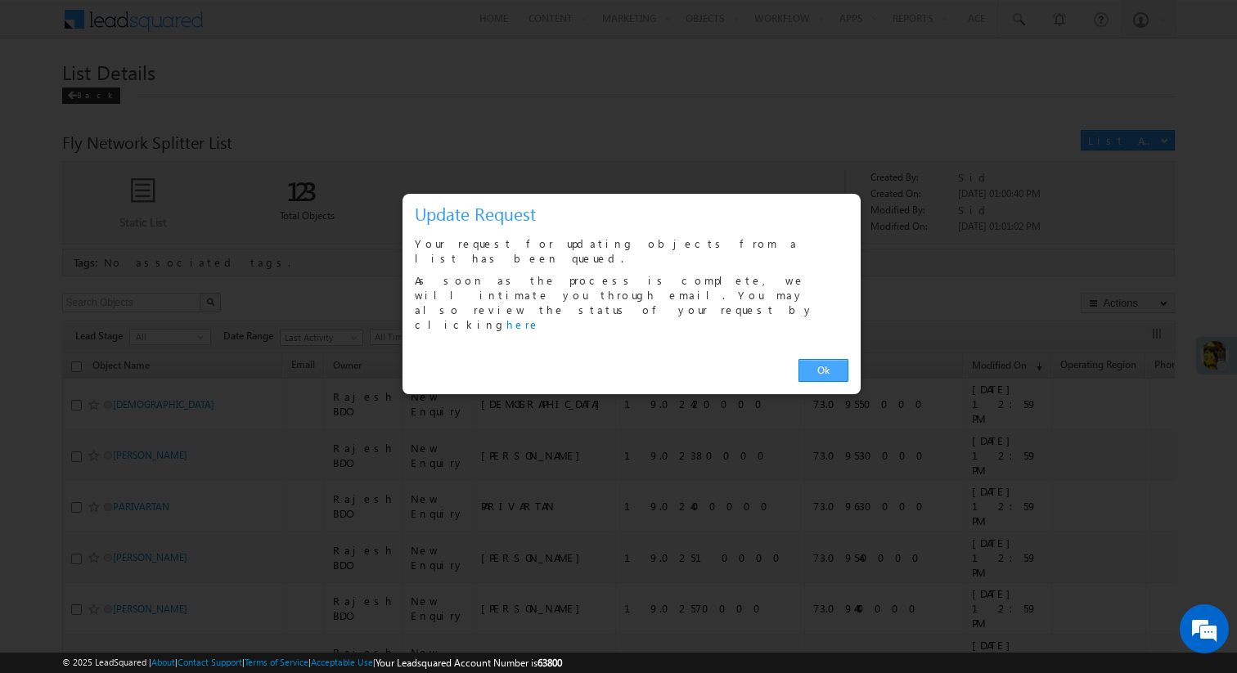
click at [834, 359] on link "Ok" at bounding box center [823, 370] width 50 height 23
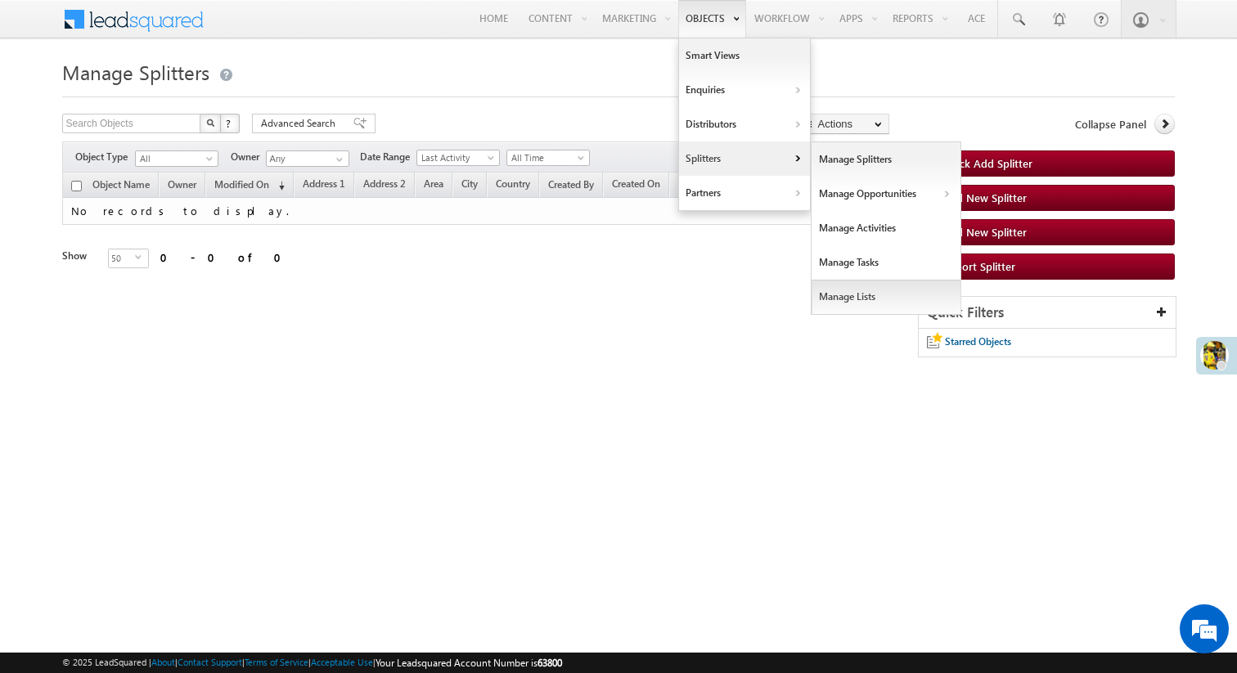
click at [856, 299] on link "Manage Lists" at bounding box center [886, 297] width 150 height 34
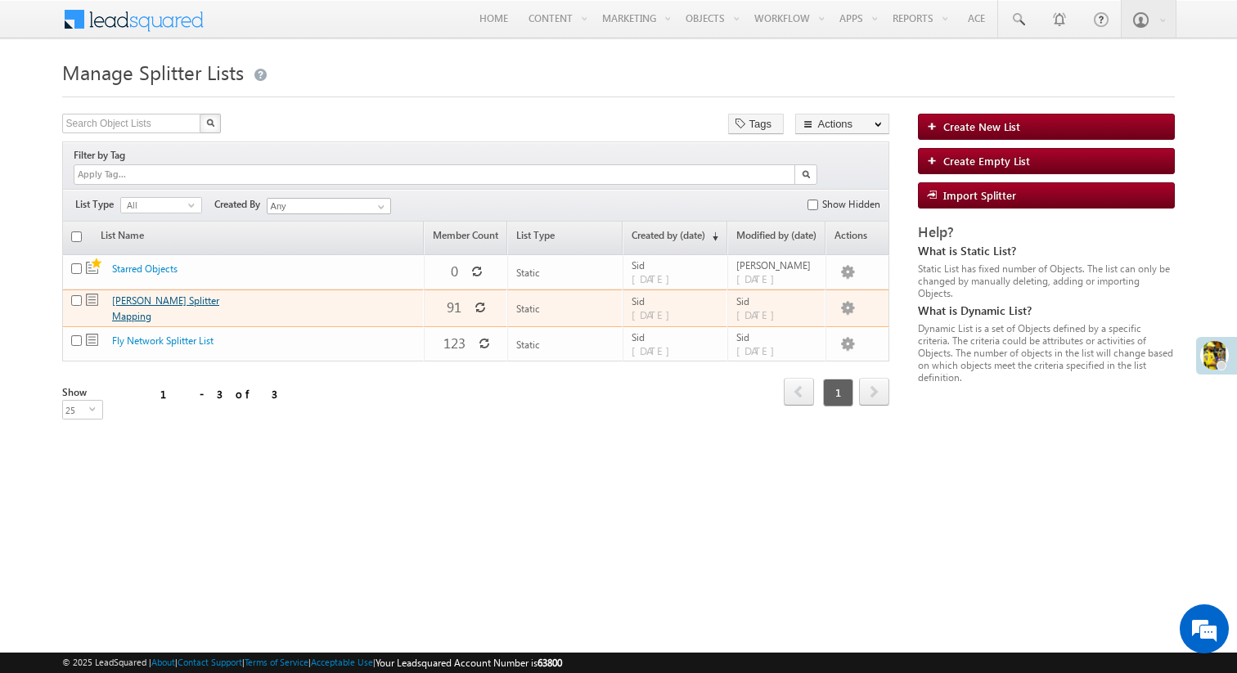
click at [164, 294] on link "[PERSON_NAME] Splitter Mapping" at bounding box center [165, 308] width 107 height 28
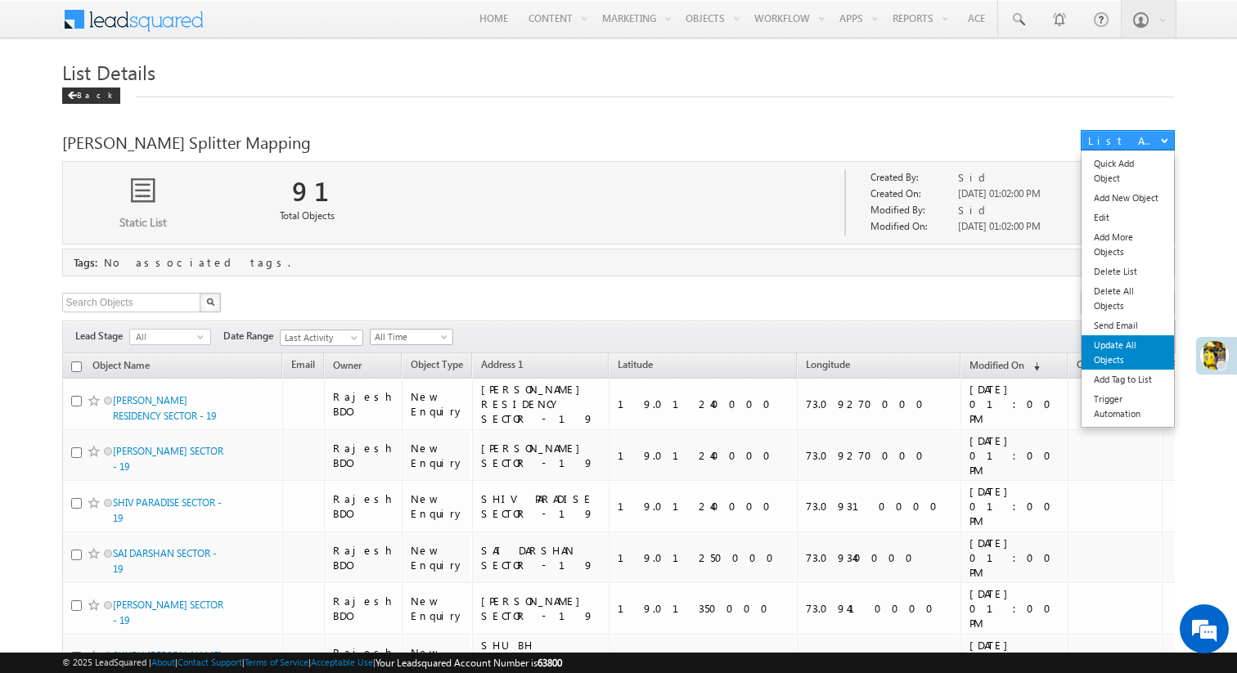
click at [1129, 356] on link "Update All Objects" at bounding box center [1127, 352] width 92 height 34
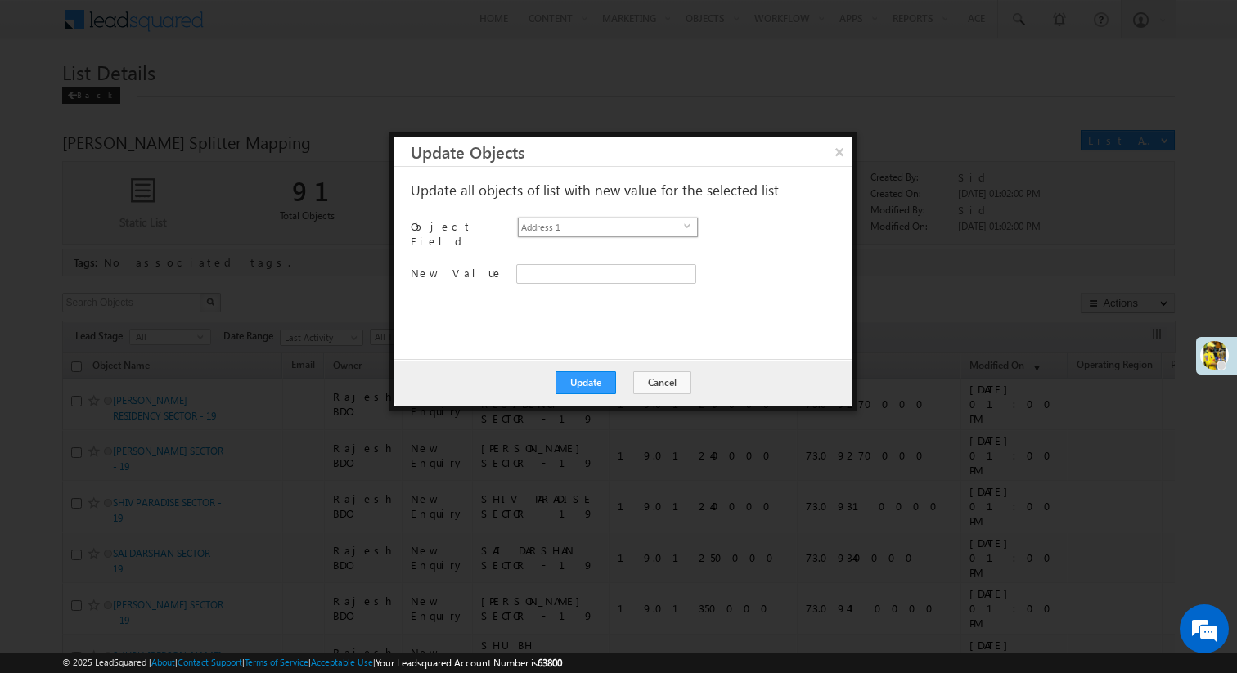
click at [690, 223] on span "select" at bounding box center [690, 225] width 13 height 7
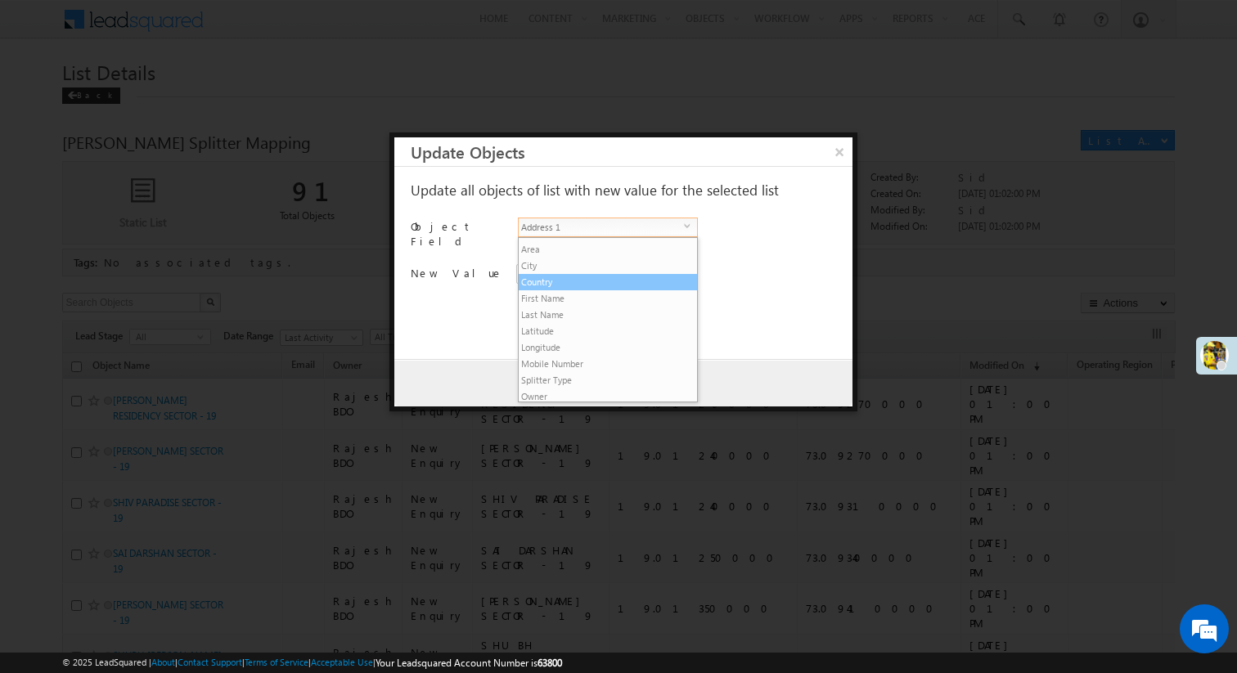
scroll to position [33, 0]
click at [588, 377] on li "Splitter Type" at bounding box center [608, 377] width 178 height 16
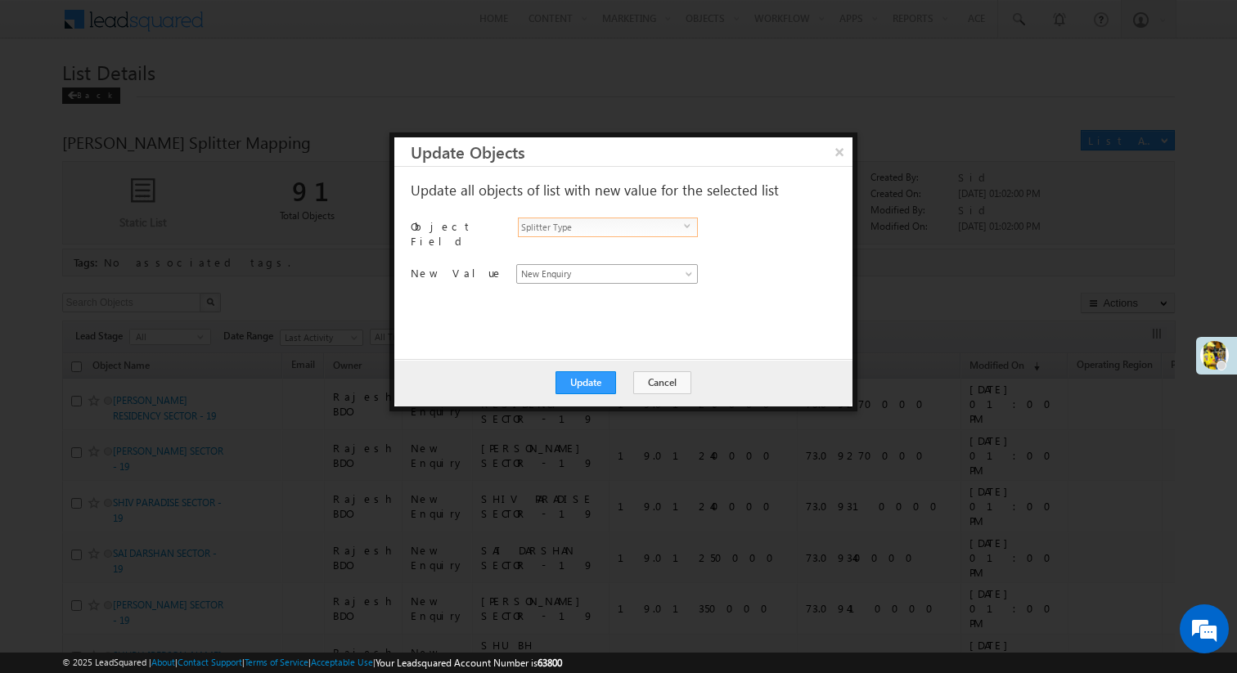
click at [651, 272] on span "New Enquiry" at bounding box center [597, 274] width 161 height 15
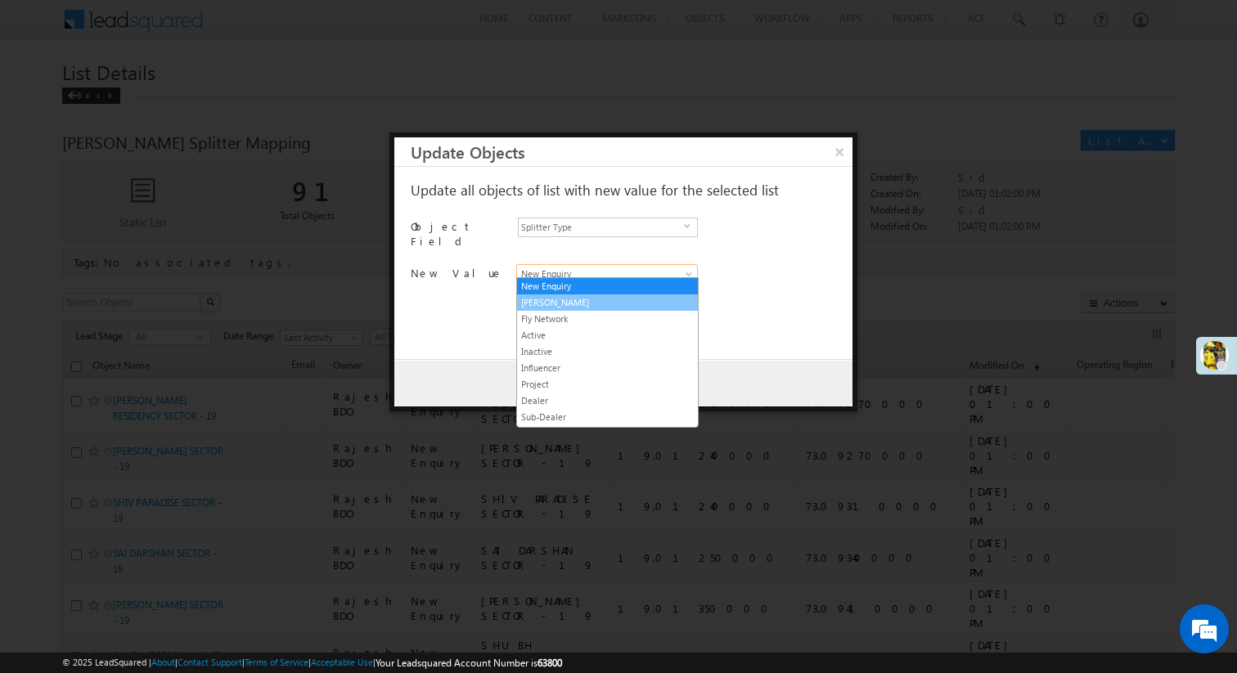
click at [579, 303] on link "[PERSON_NAME]" at bounding box center [607, 302] width 181 height 15
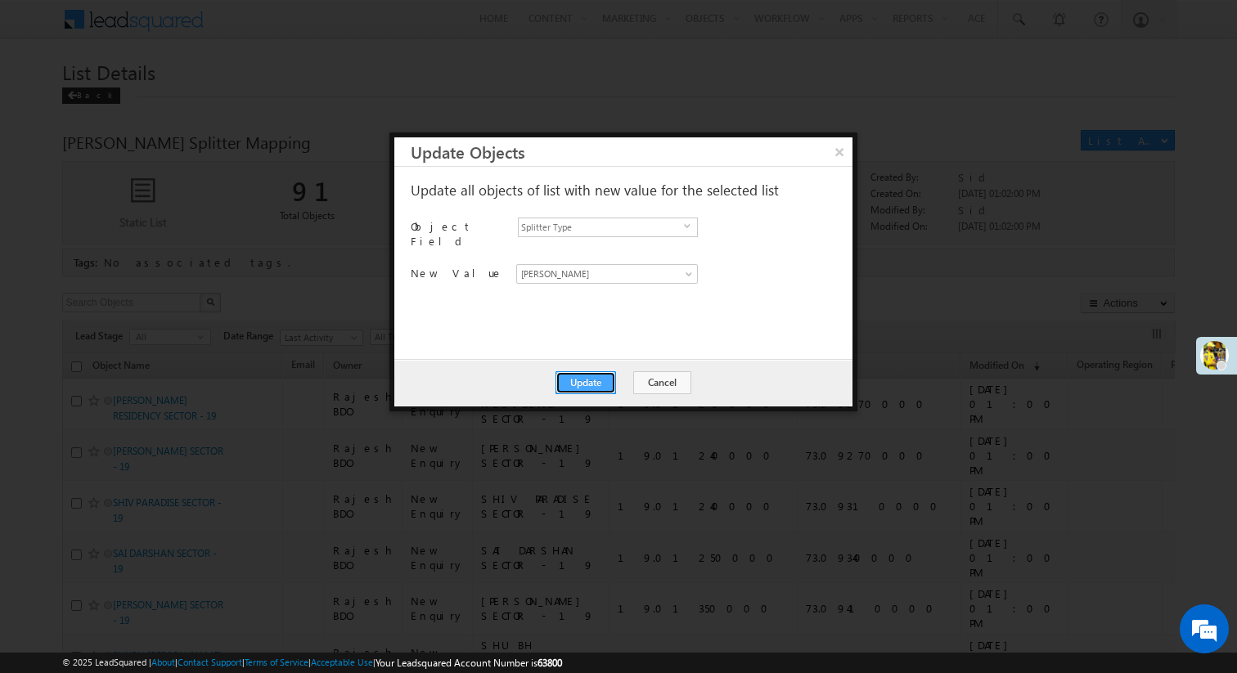
click at [582, 382] on button "Update" at bounding box center [585, 382] width 61 height 23
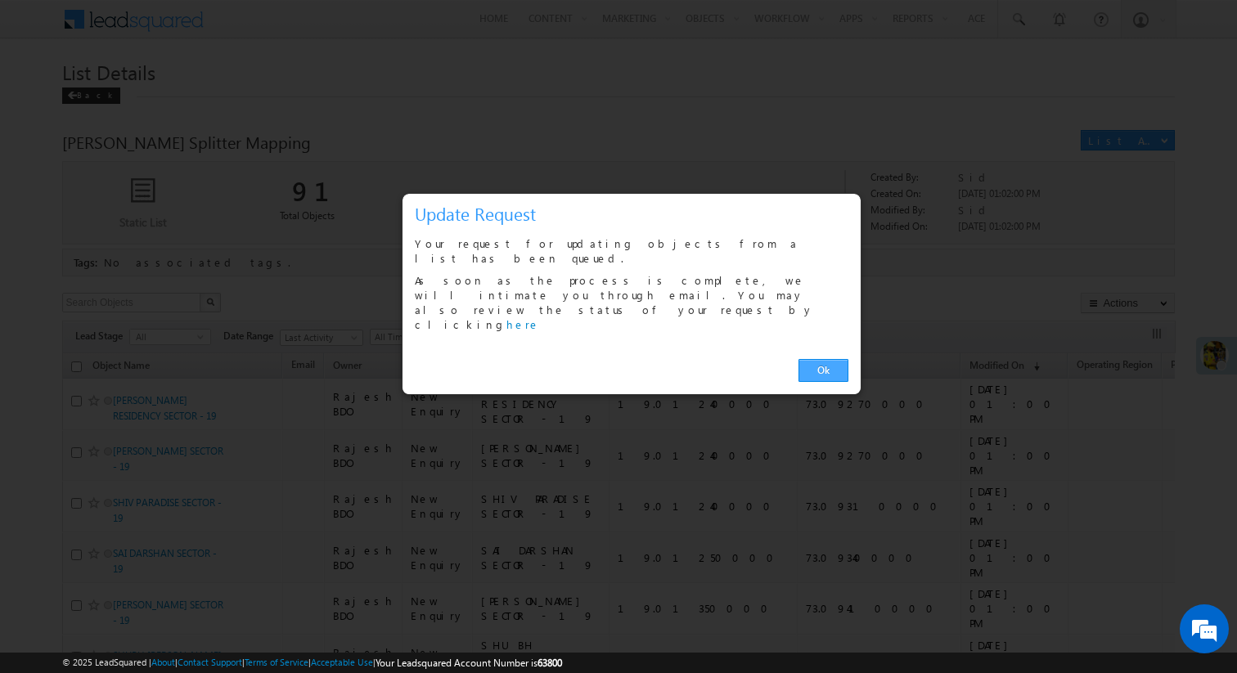
click at [826, 359] on link "Ok" at bounding box center [823, 370] width 50 height 23
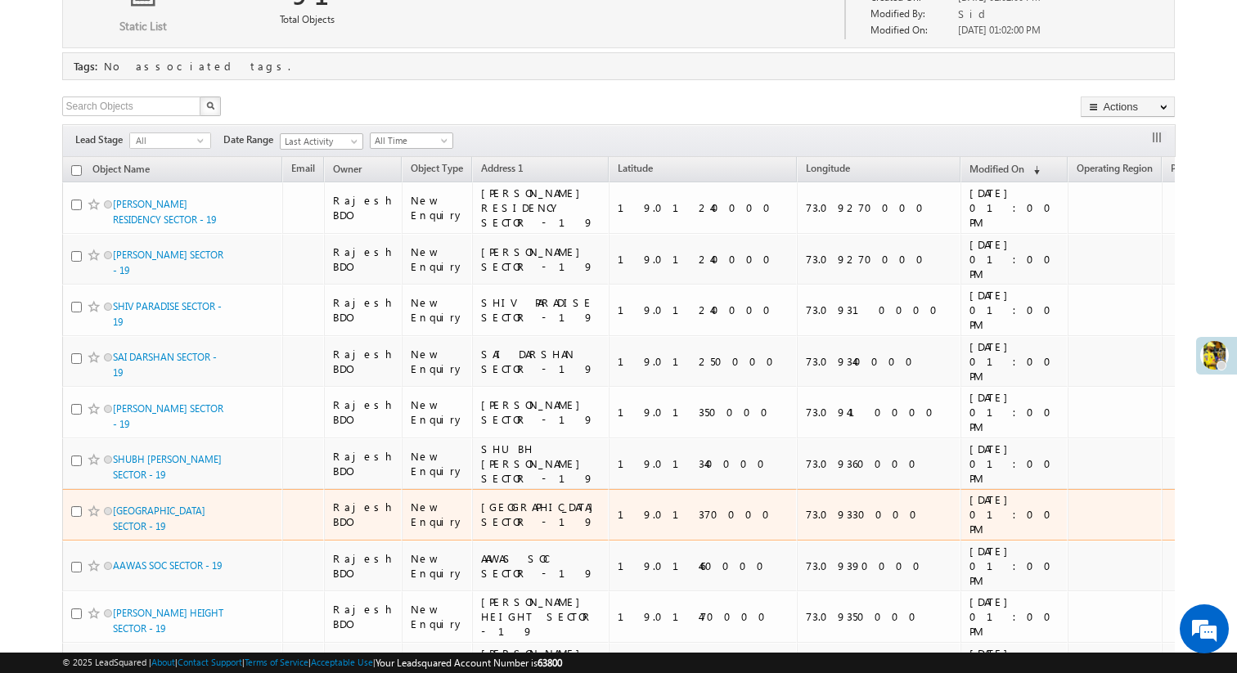
scroll to position [0, 0]
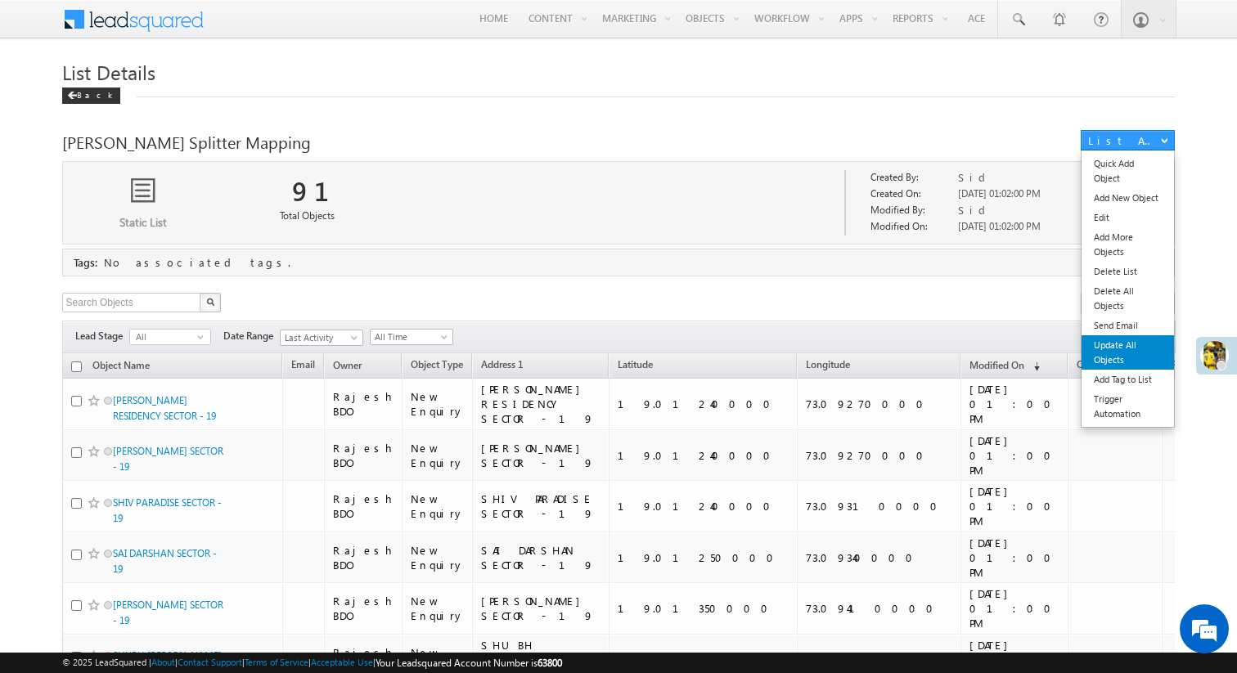
click at [1118, 353] on link "Update All Objects" at bounding box center [1127, 352] width 92 height 34
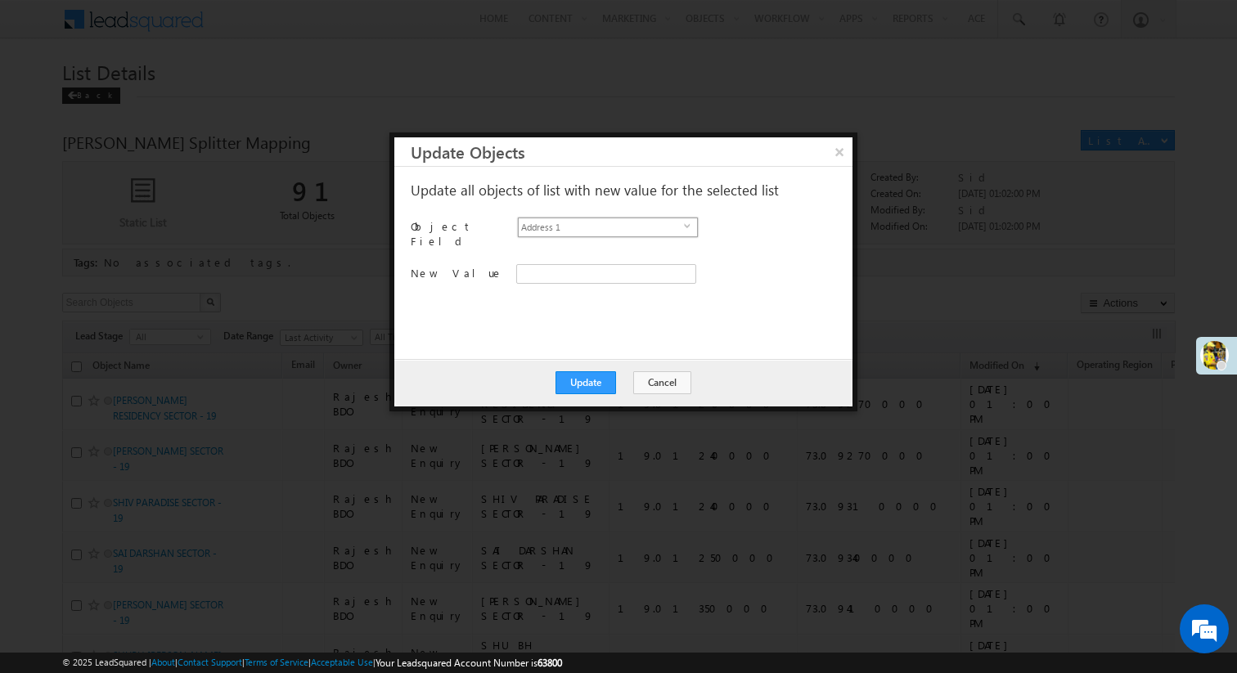
click at [676, 228] on span "Address 1" at bounding box center [601, 227] width 165 height 18
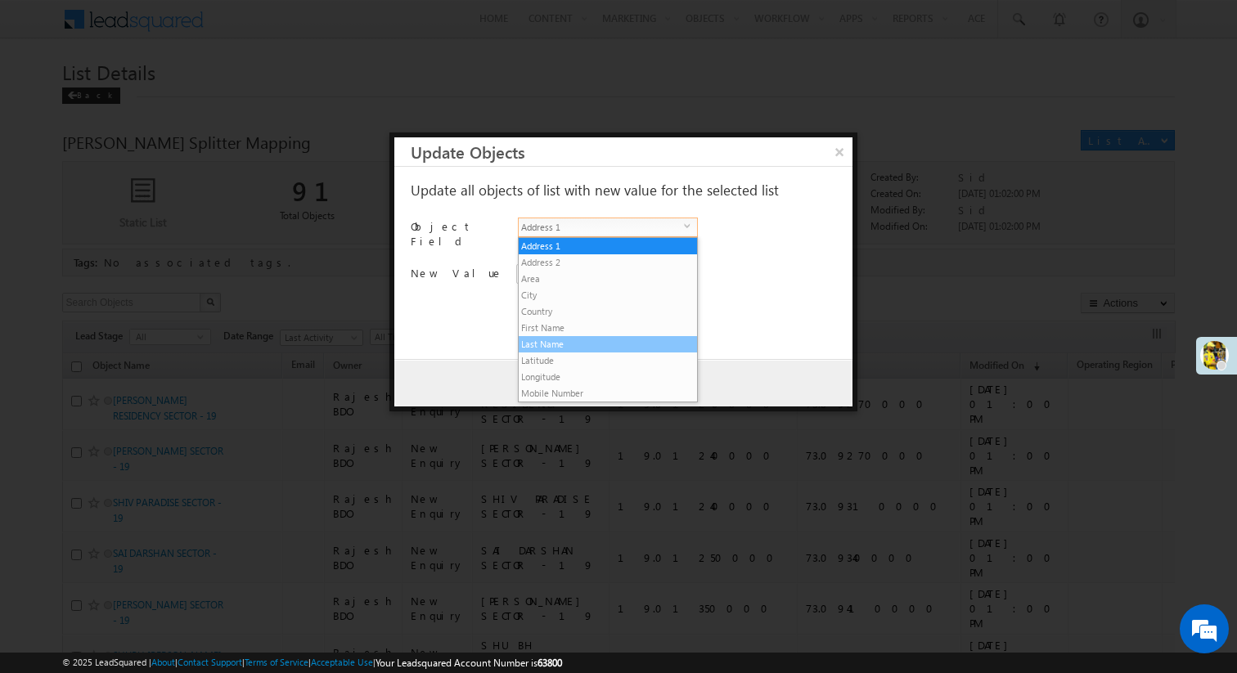
scroll to position [33, 0]
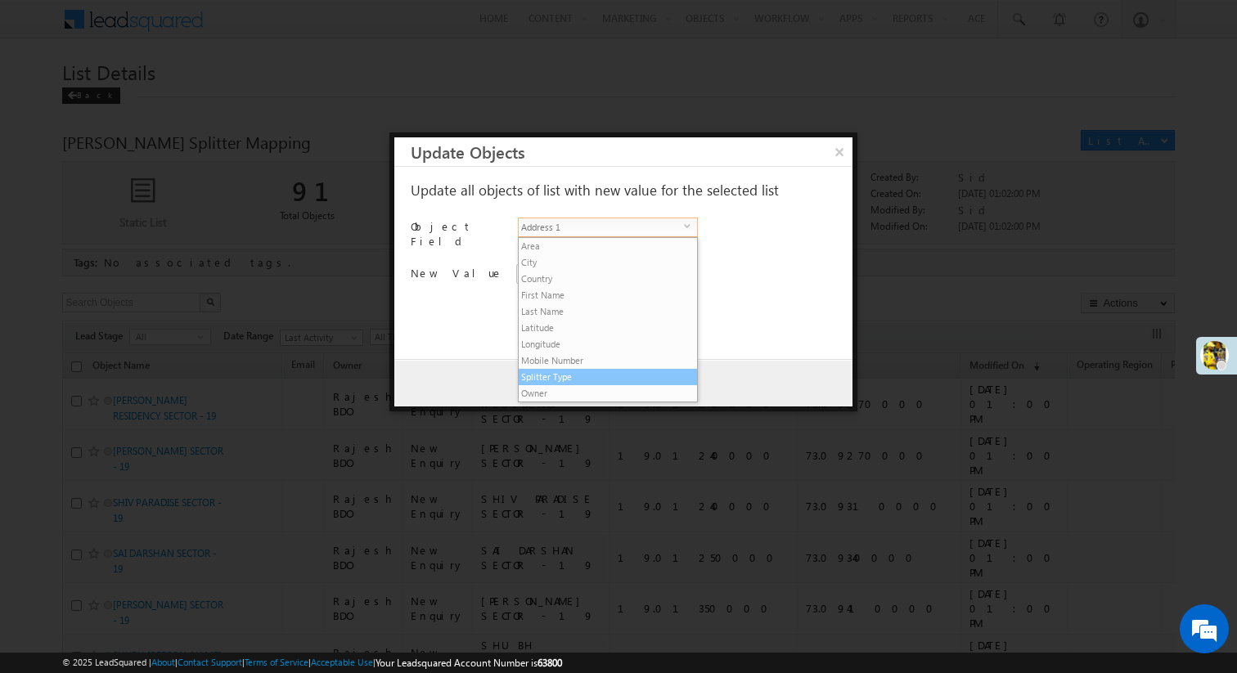
click at [587, 371] on li "Splitter Type" at bounding box center [608, 377] width 178 height 16
click at [555, 267] on span "New Enquiry" at bounding box center [597, 274] width 161 height 15
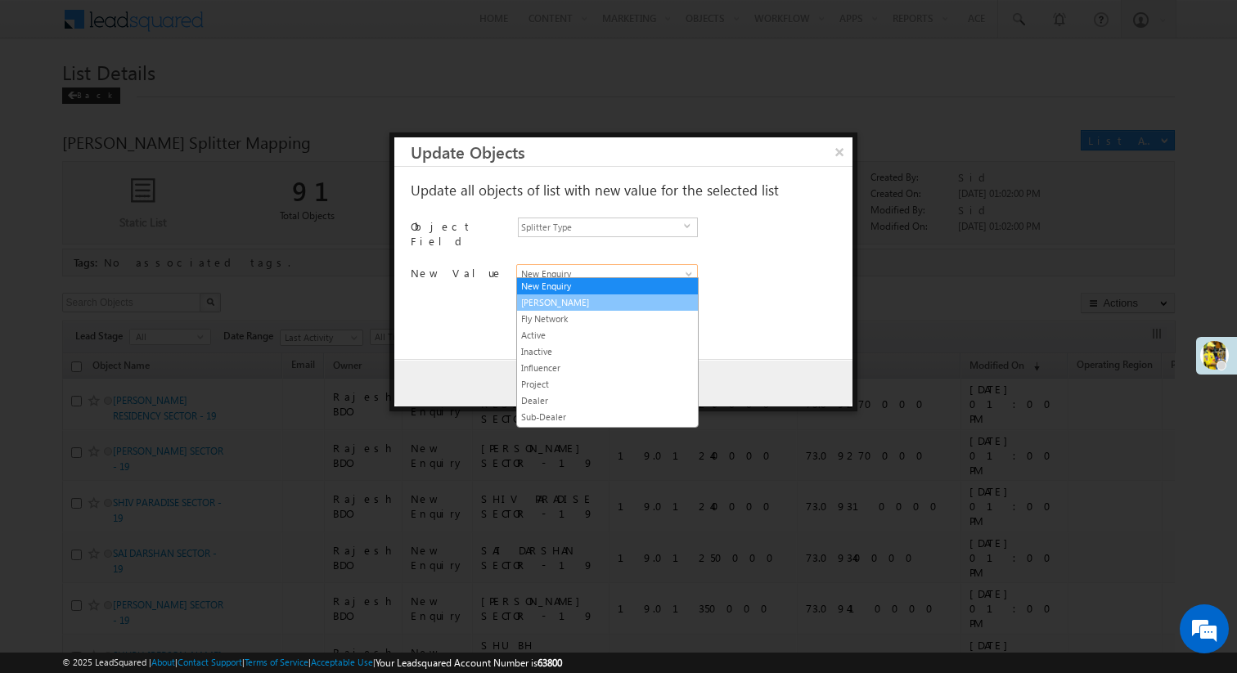
click at [555, 300] on link "[PERSON_NAME]" at bounding box center [607, 302] width 181 height 15
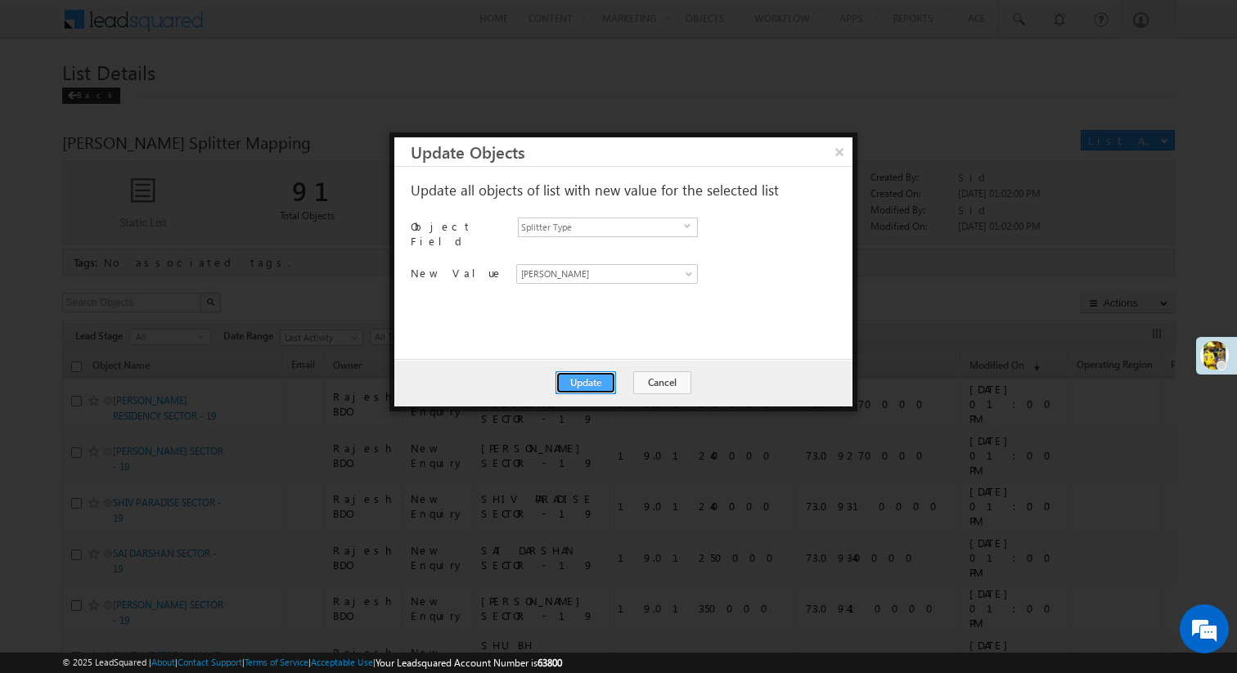
click at [587, 378] on button "Update" at bounding box center [585, 382] width 61 height 23
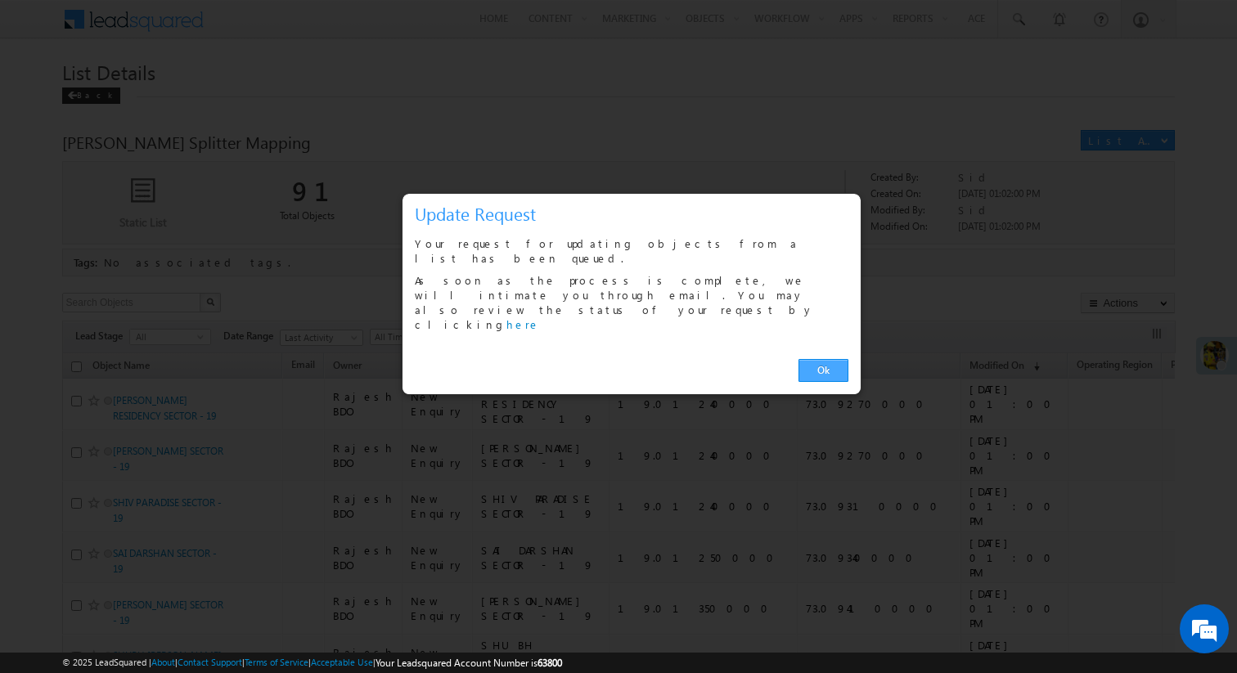
click at [813, 359] on link "Ok" at bounding box center [823, 370] width 50 height 23
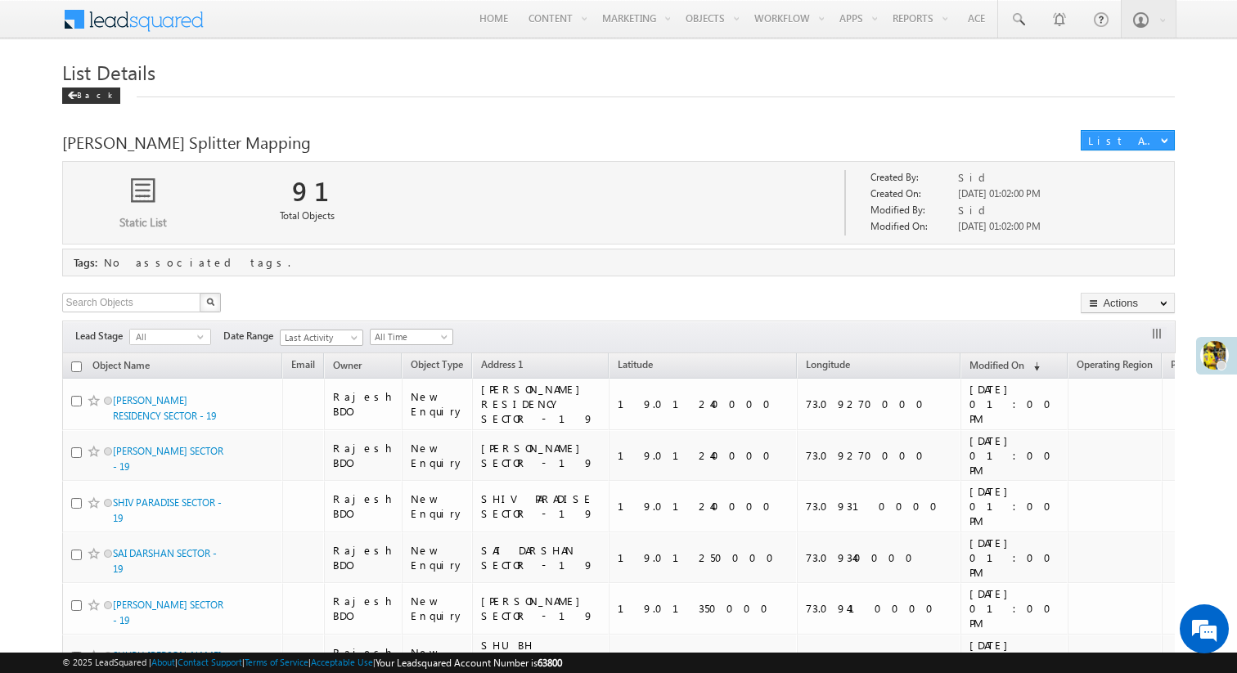
click at [151, 18] on span at bounding box center [144, 17] width 119 height 29
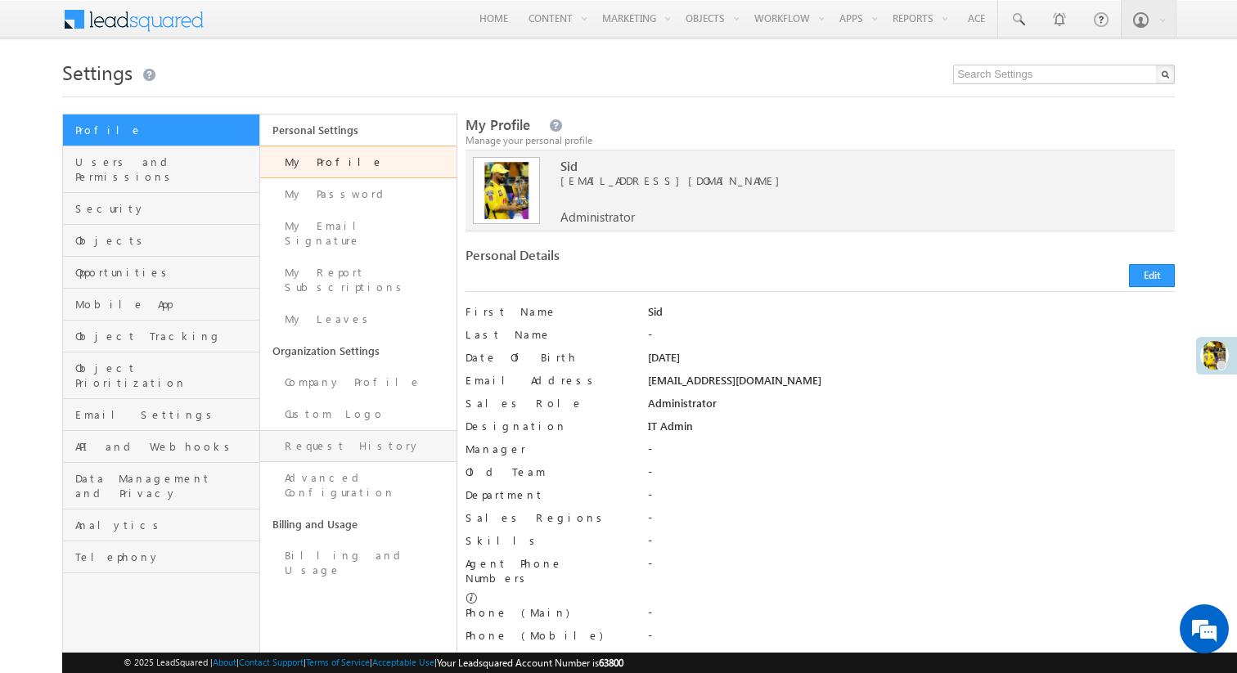
click at [341, 430] on link "Request History" at bounding box center [358, 446] width 197 height 32
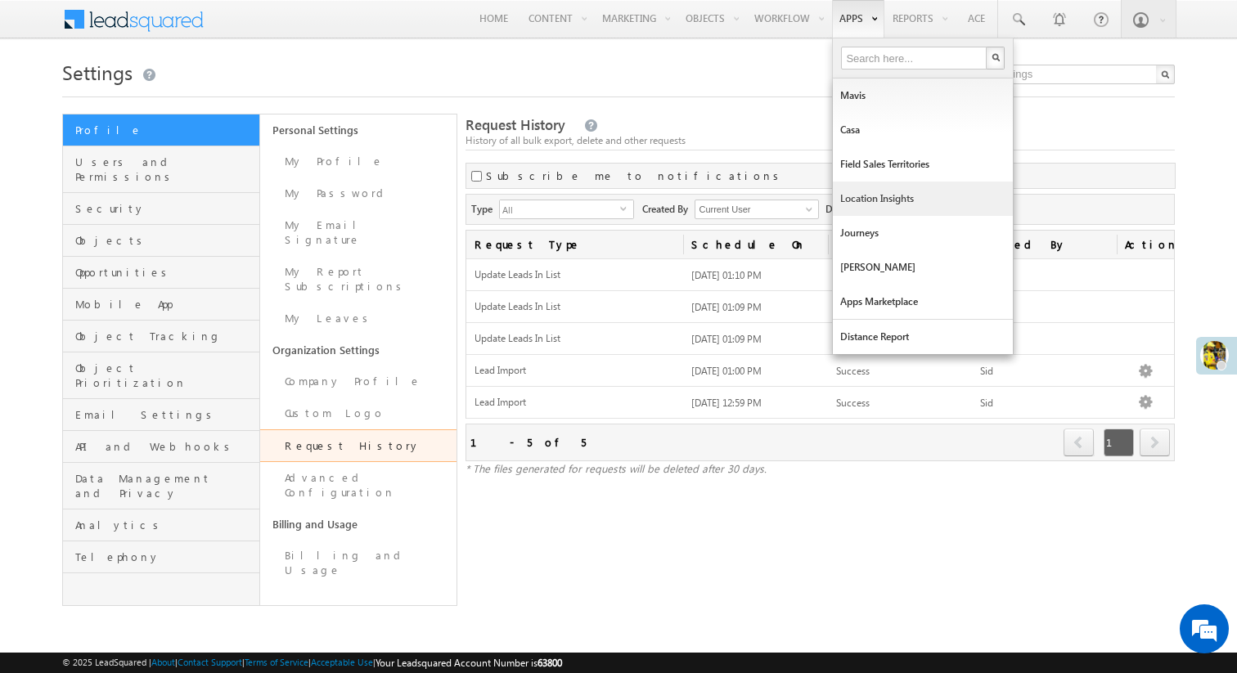
click at [869, 194] on link "Location Insights" at bounding box center [923, 199] width 180 height 34
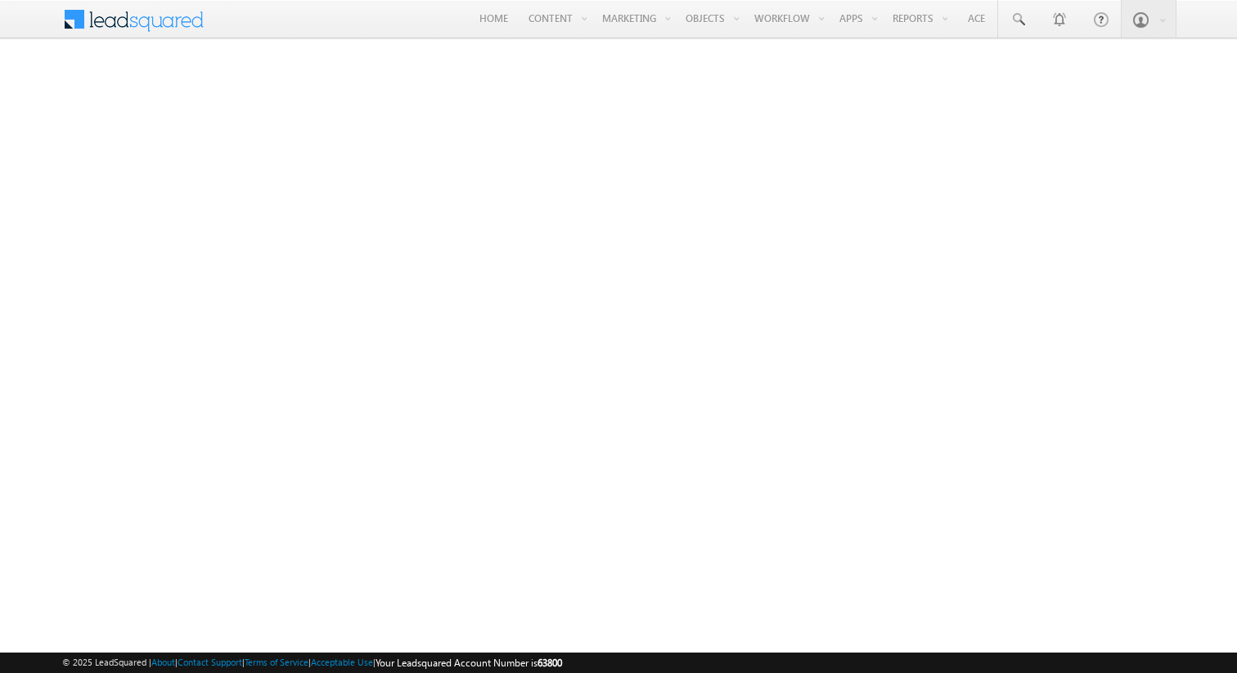
click at [167, 16] on span at bounding box center [144, 17] width 119 height 29
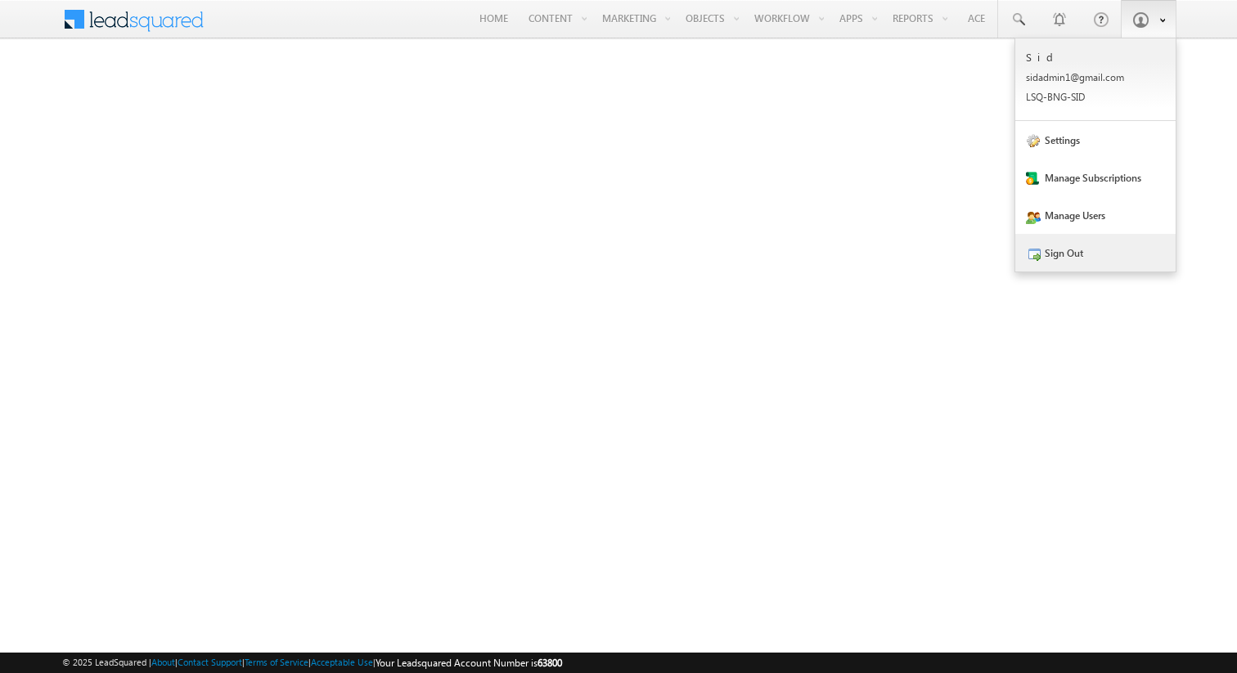
click at [1081, 243] on link "Sign Out" at bounding box center [1095, 253] width 160 height 38
